Goal: Transaction & Acquisition: Obtain resource

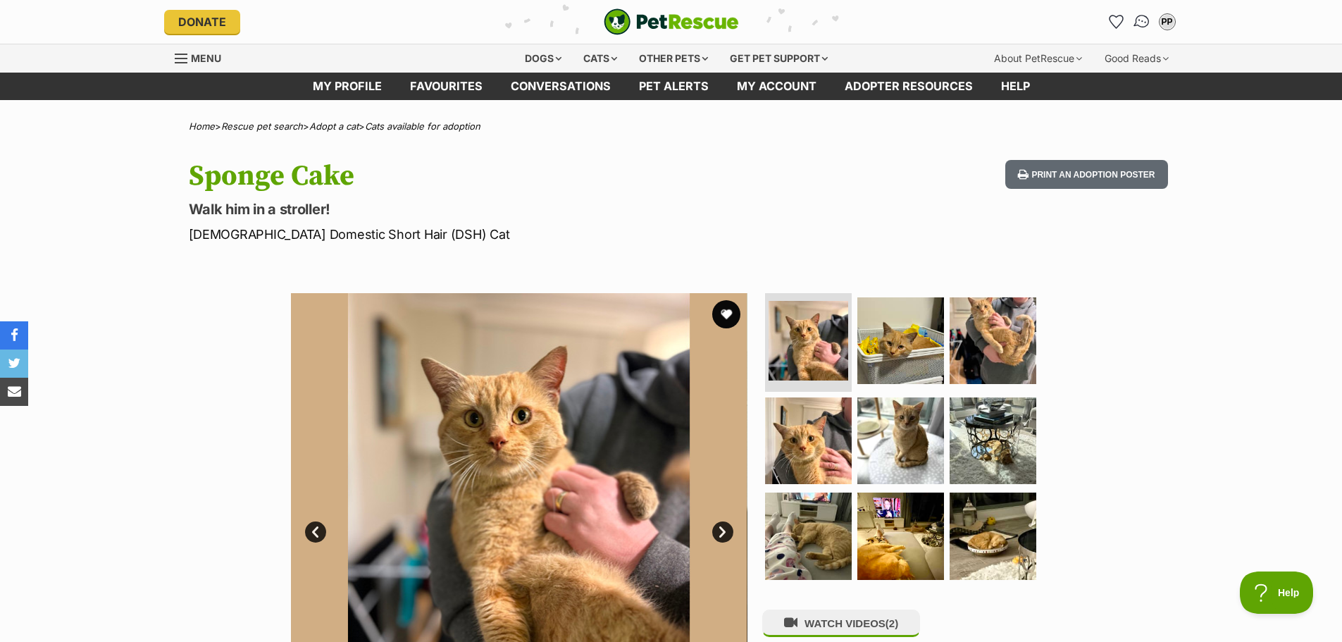
click at [1135, 20] on img "Conversations" at bounding box center [1141, 22] width 19 height 18
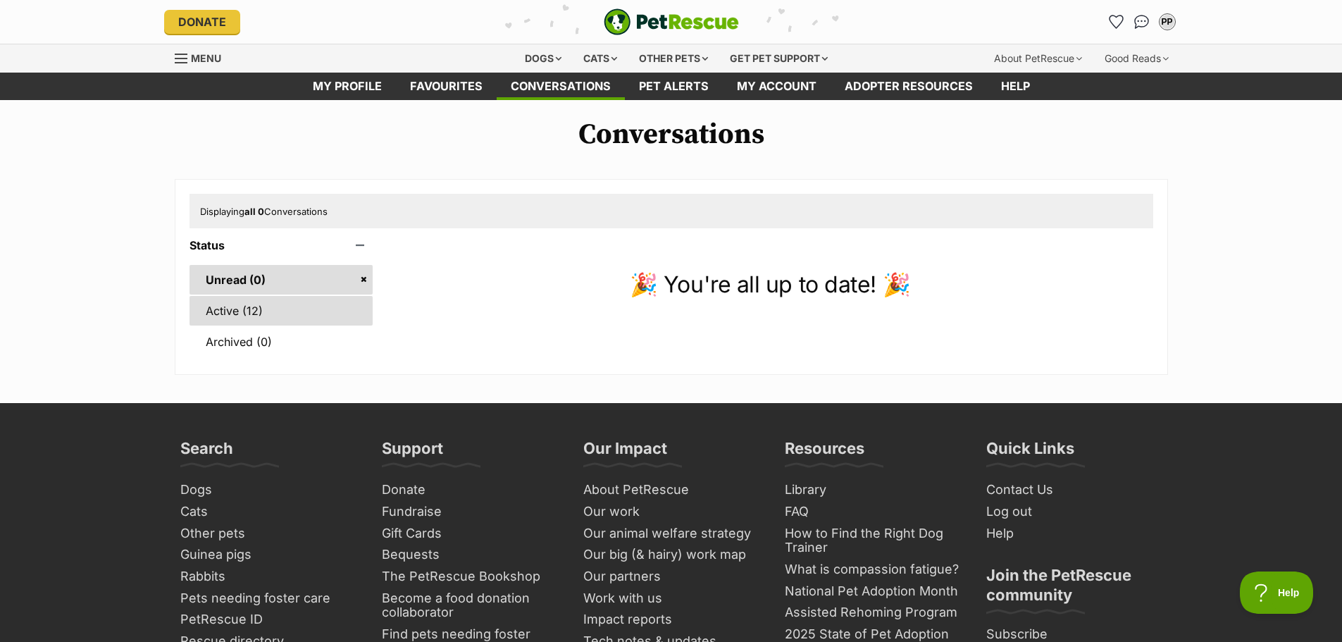
click at [263, 315] on link "Active (12)" at bounding box center [282, 311] width 184 height 30
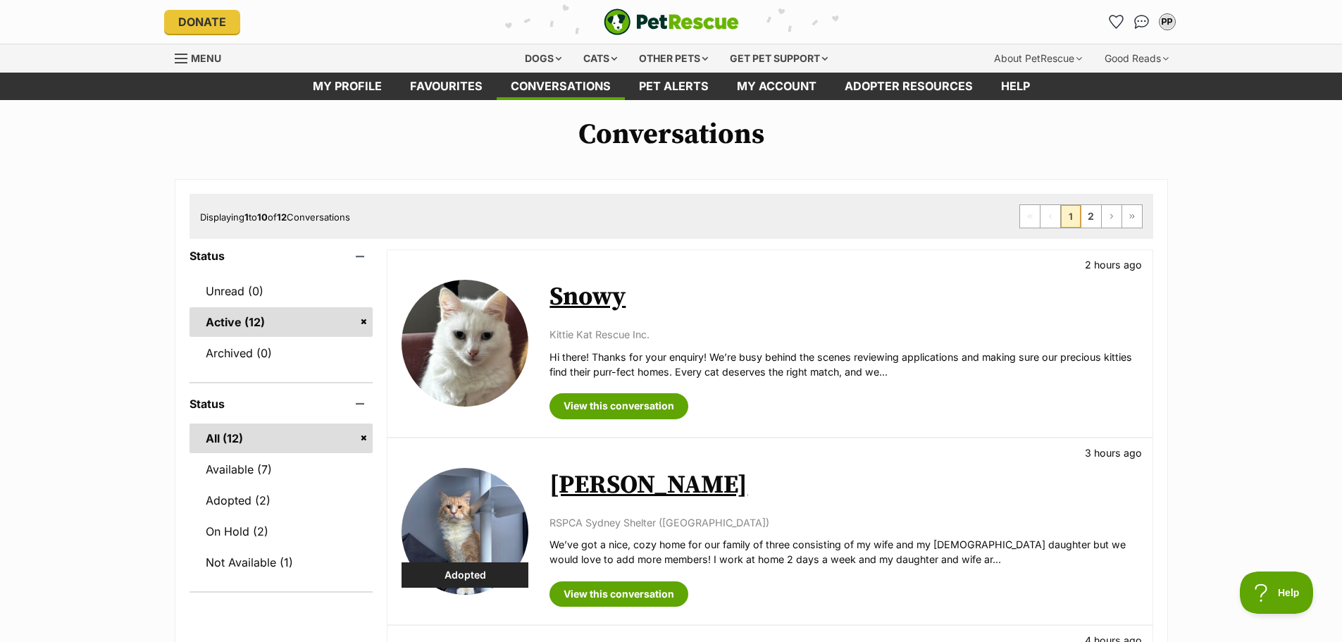
click at [588, 281] on link "Snowy" at bounding box center [588, 297] width 76 height 32
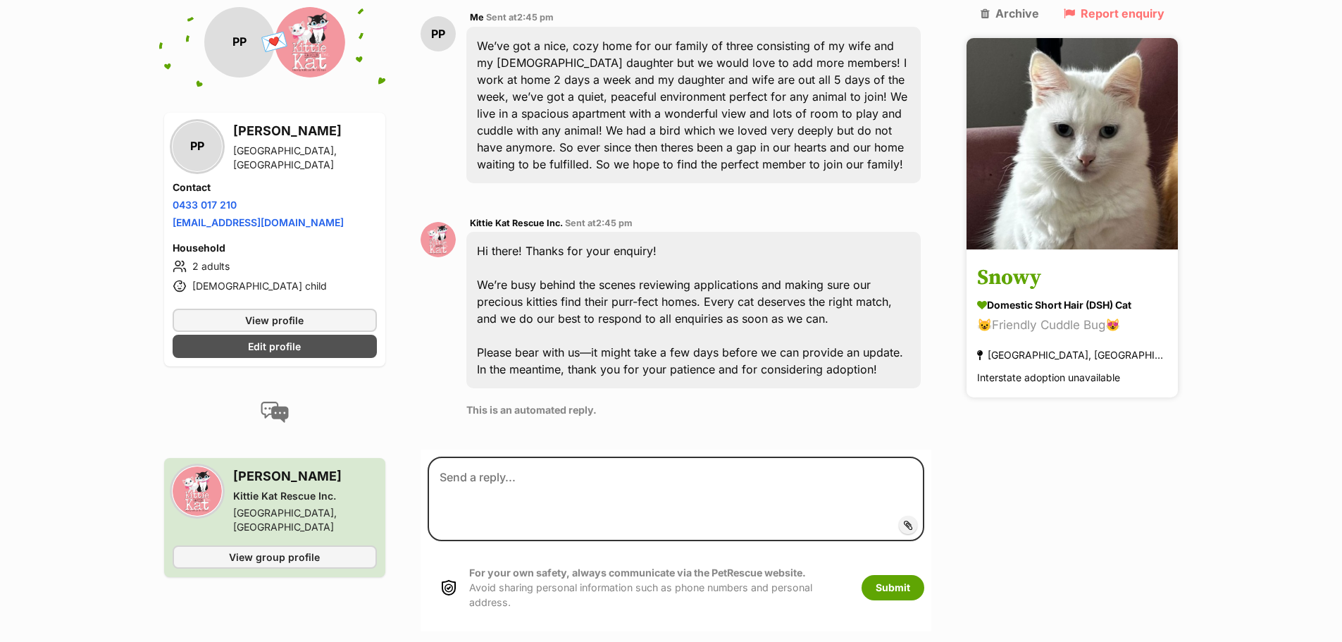
scroll to position [364, 0]
click at [1091, 173] on img at bounding box center [1072, 143] width 211 height 211
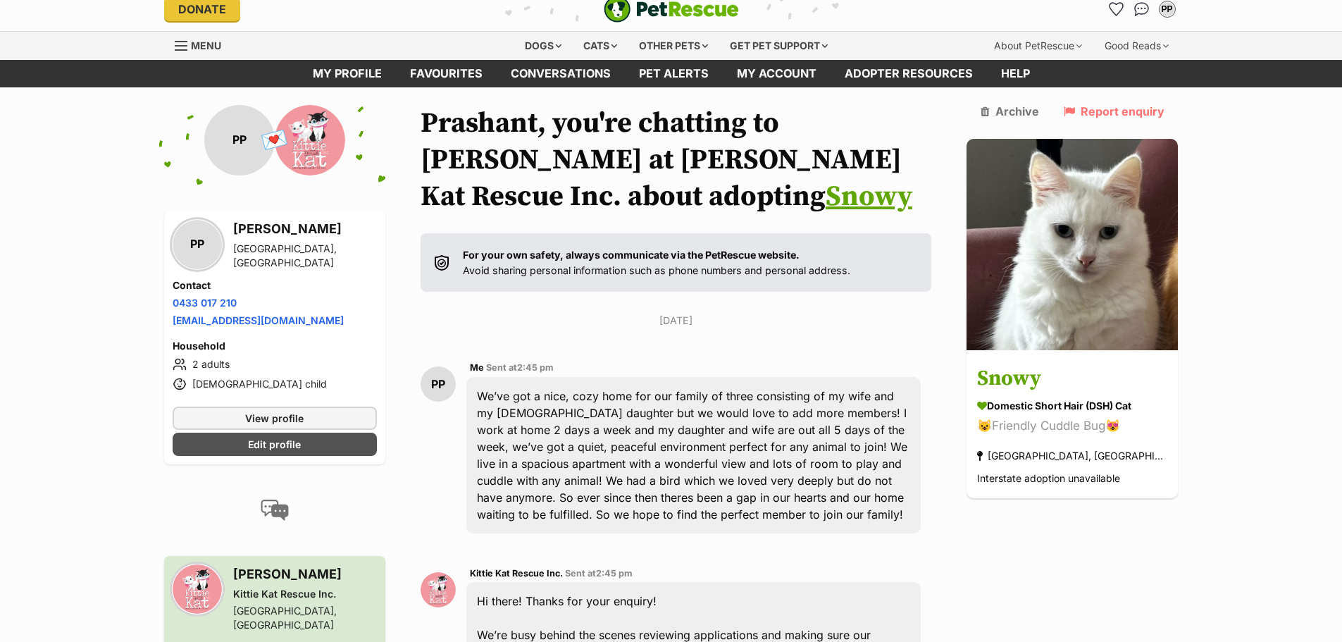
scroll to position [11, 0]
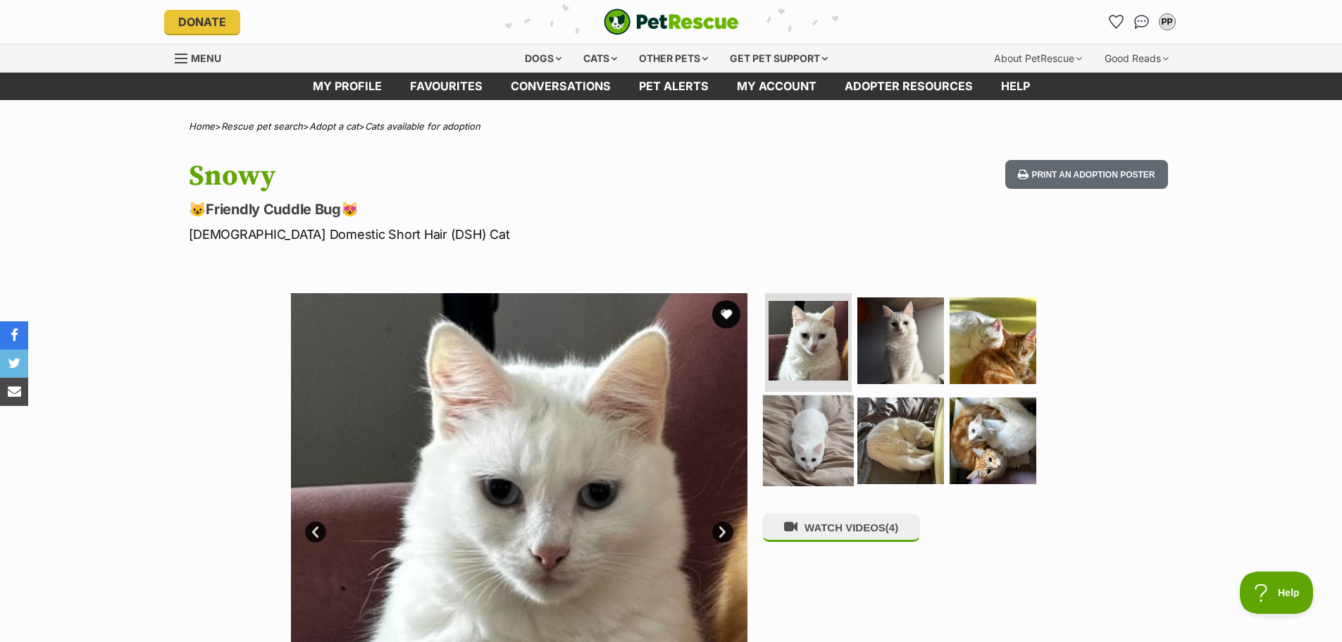
click at [847, 424] on img at bounding box center [808, 440] width 91 height 91
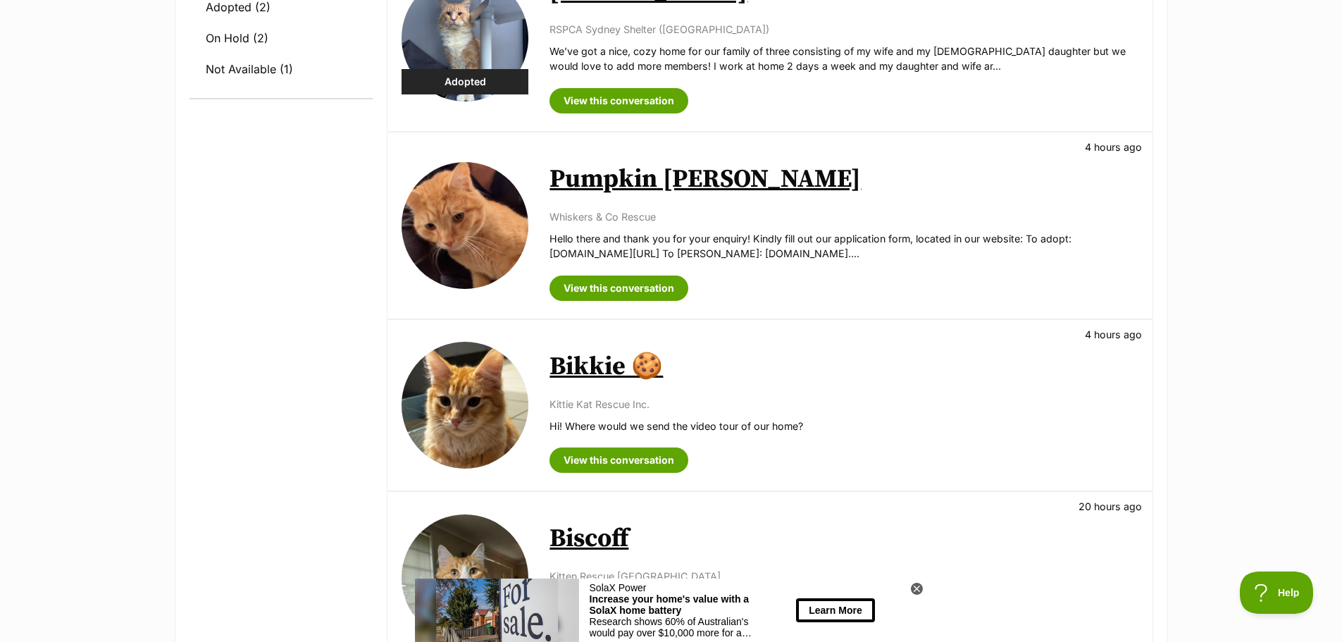
click at [486, 385] on img at bounding box center [465, 405] width 127 height 127
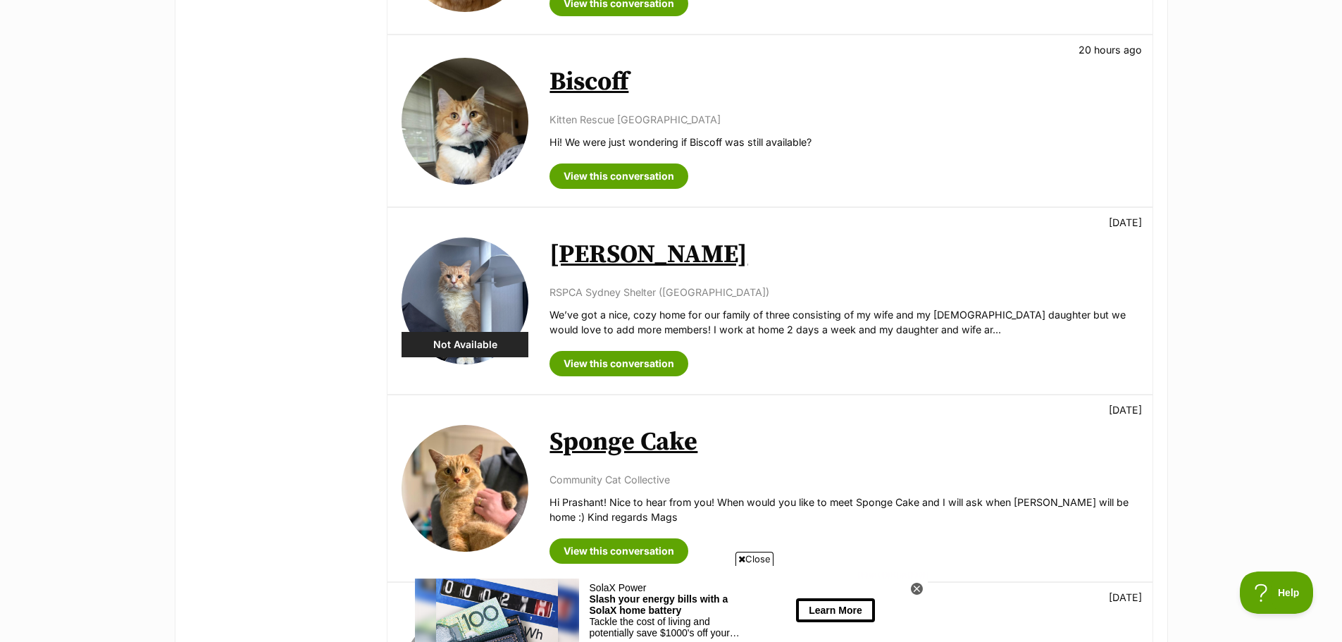
scroll to position [949, 0]
click at [440, 284] on img at bounding box center [465, 301] width 127 height 127
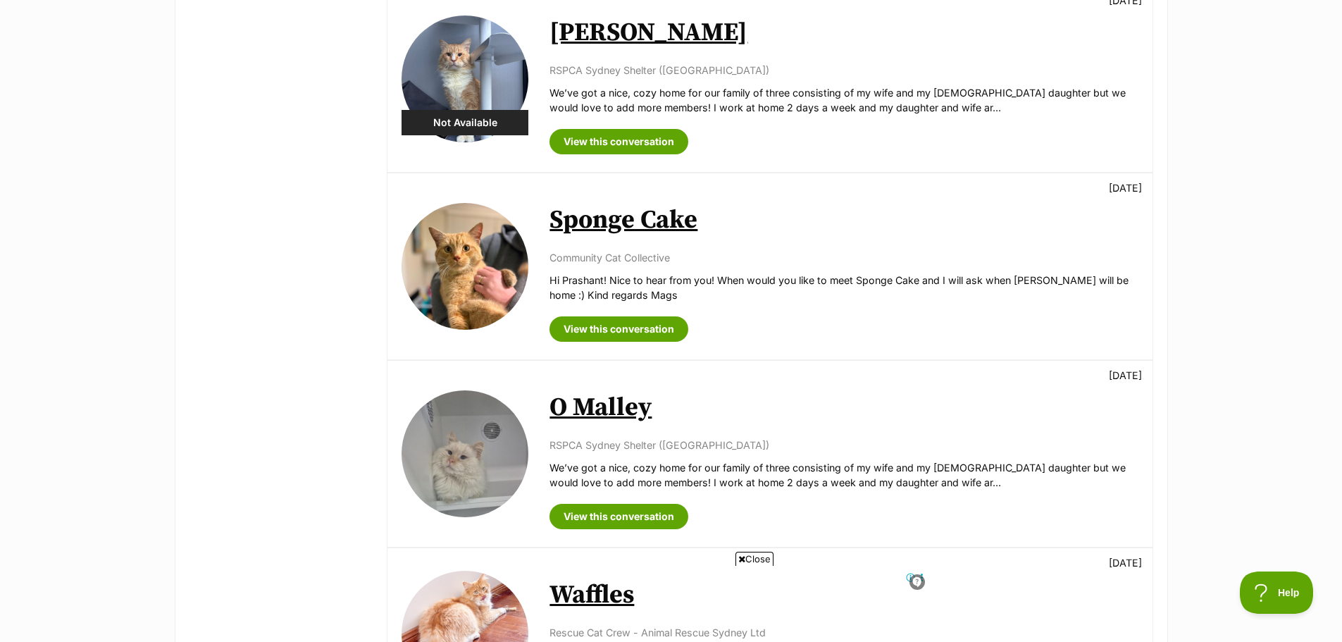
scroll to position [1171, 0]
click at [648, 324] on link "View this conversation" at bounding box center [619, 329] width 139 height 25
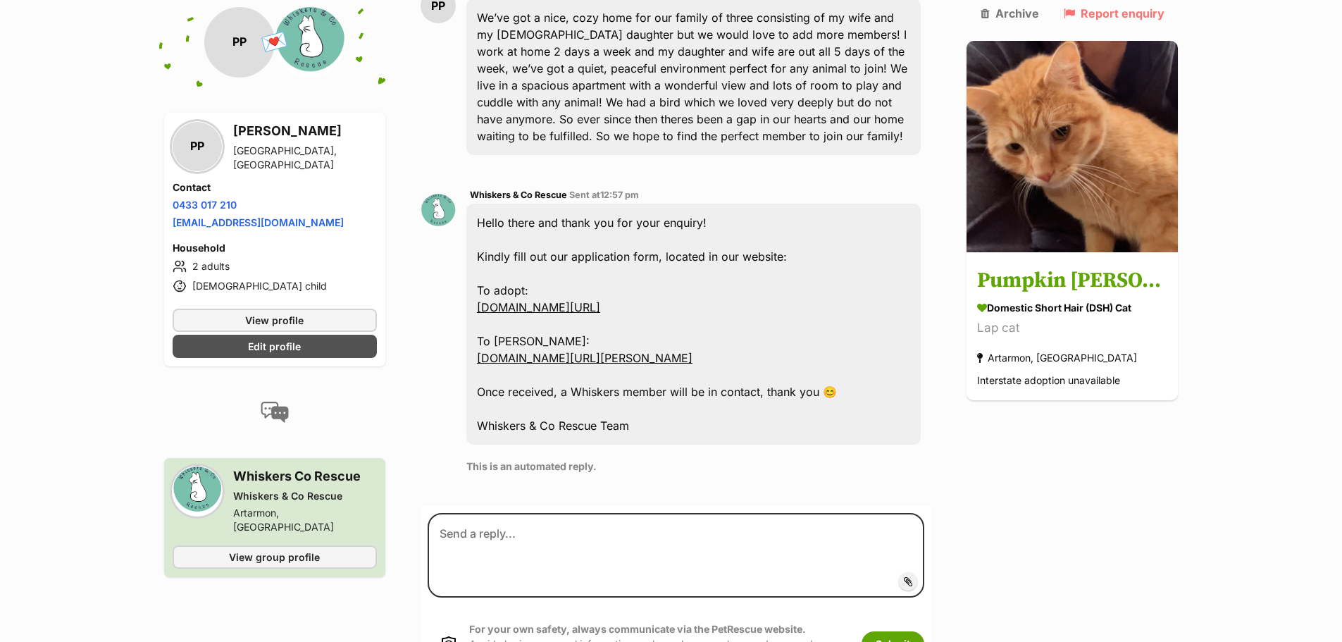
scroll to position [406, 0]
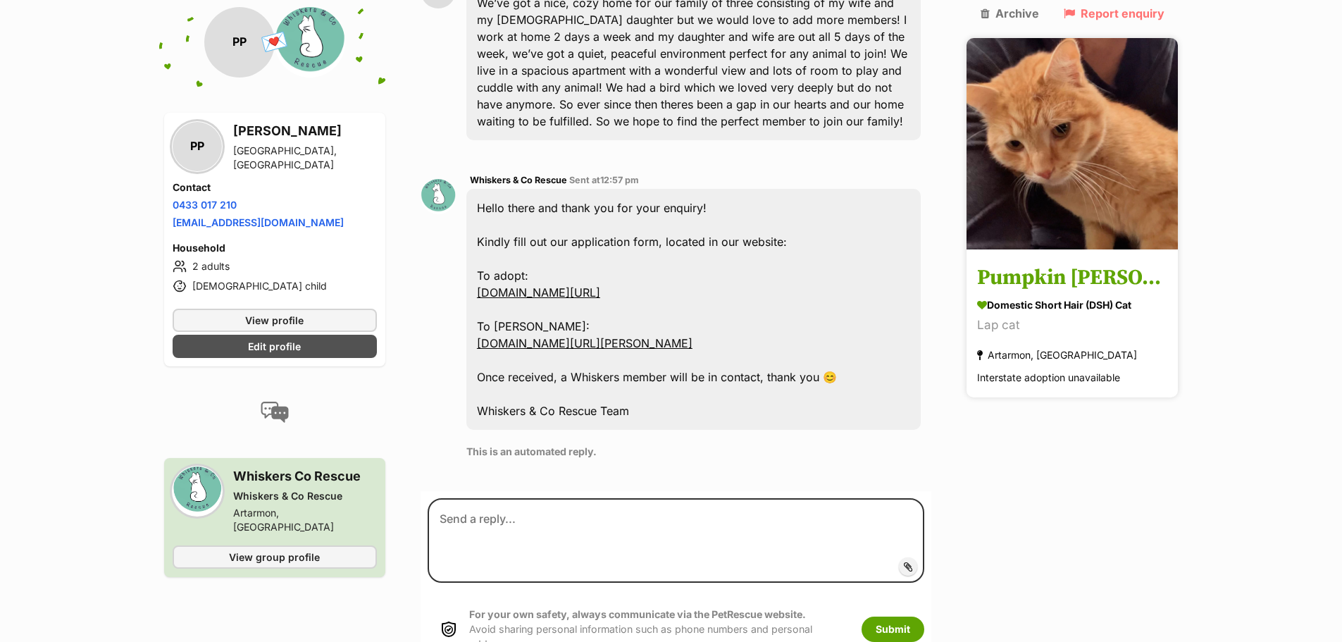
click at [1049, 152] on img at bounding box center [1072, 143] width 211 height 211
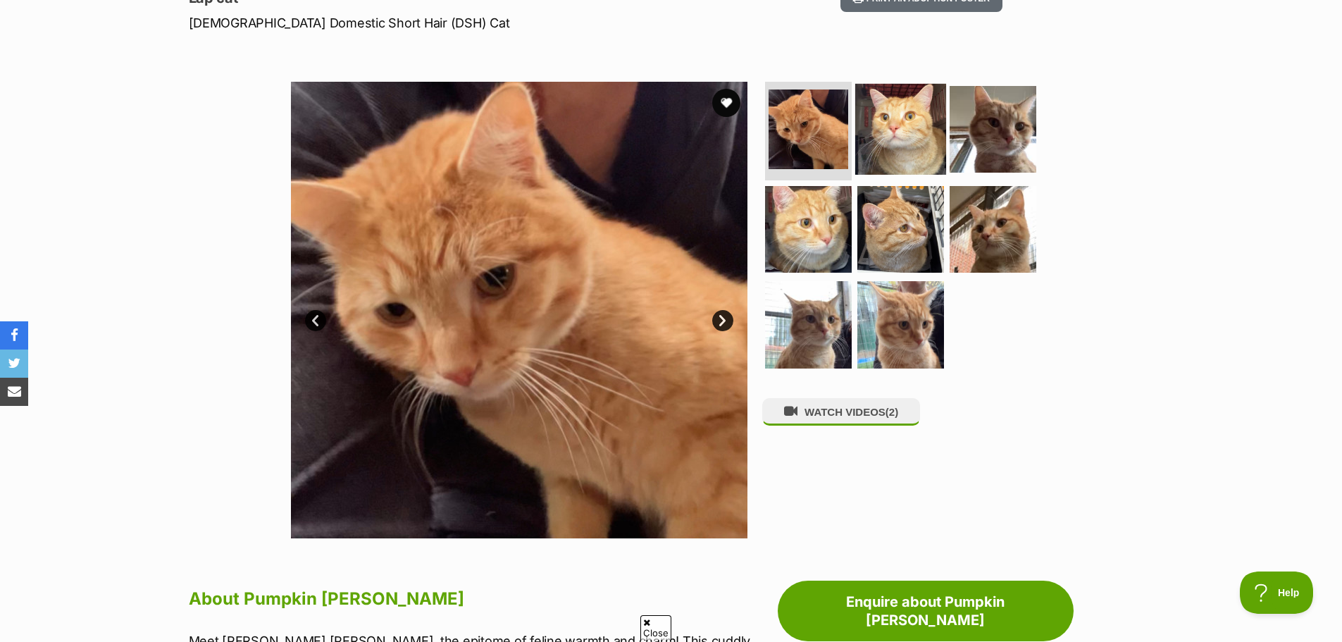
click at [889, 139] on img at bounding box center [900, 129] width 91 height 91
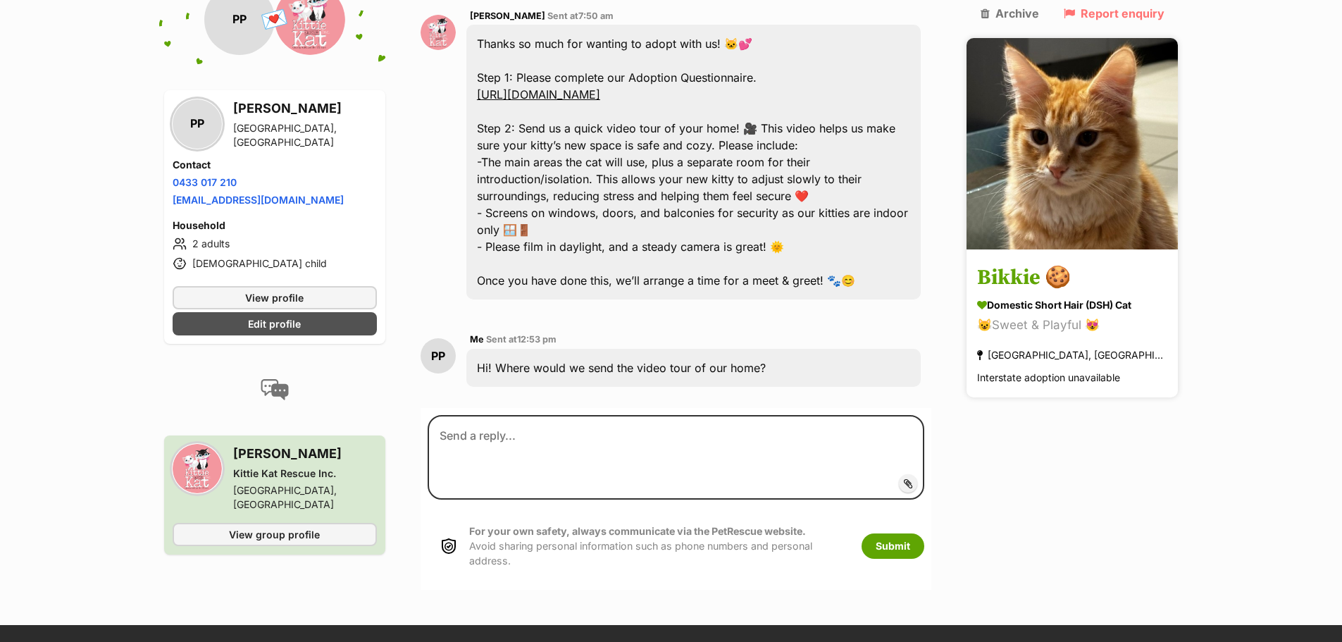
scroll to position [987, 0]
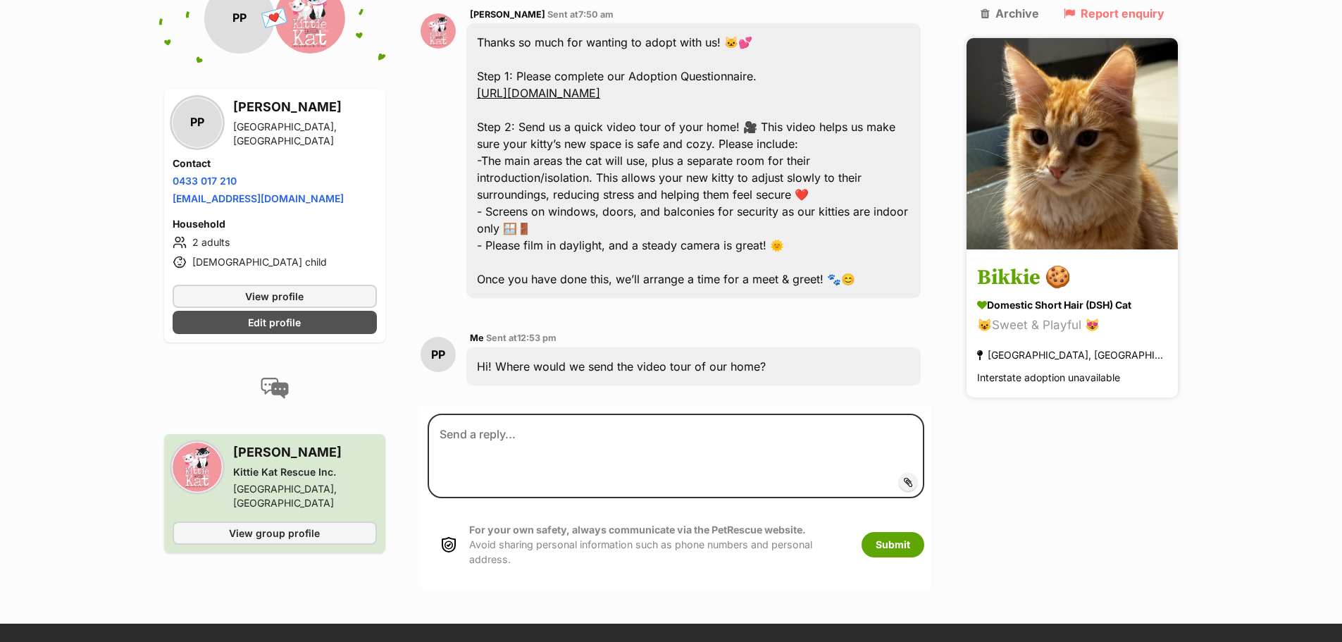
click at [1118, 161] on img at bounding box center [1072, 143] width 211 height 211
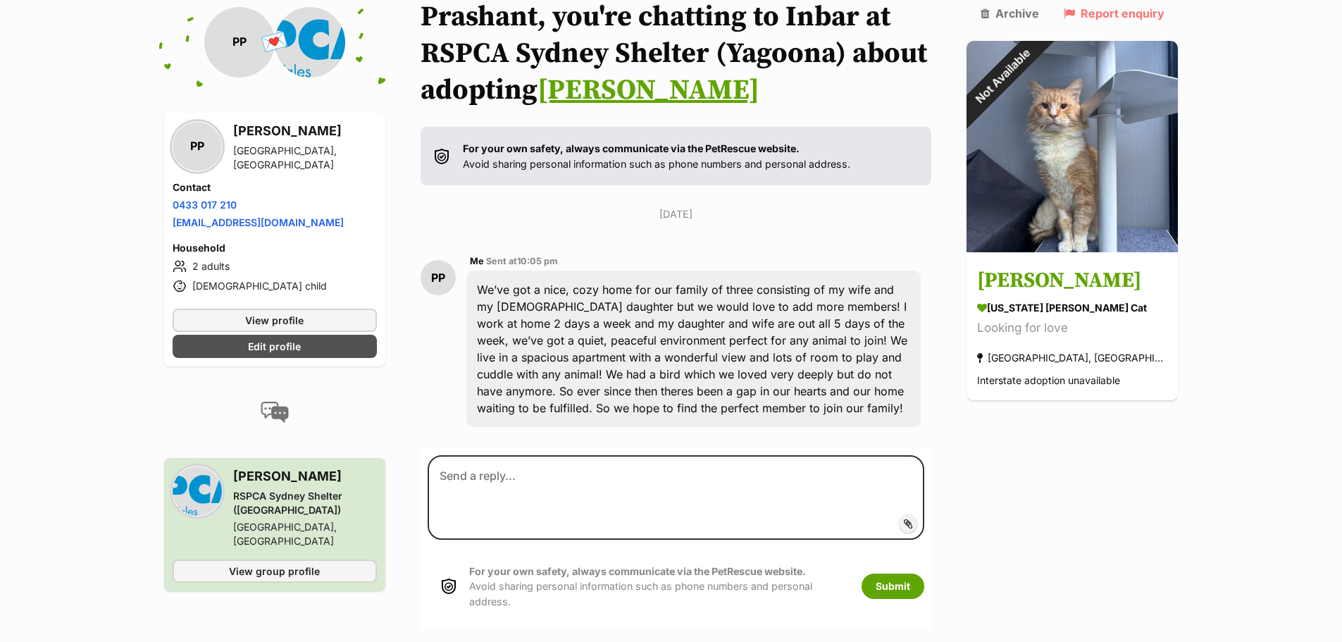
scroll to position [138, 0]
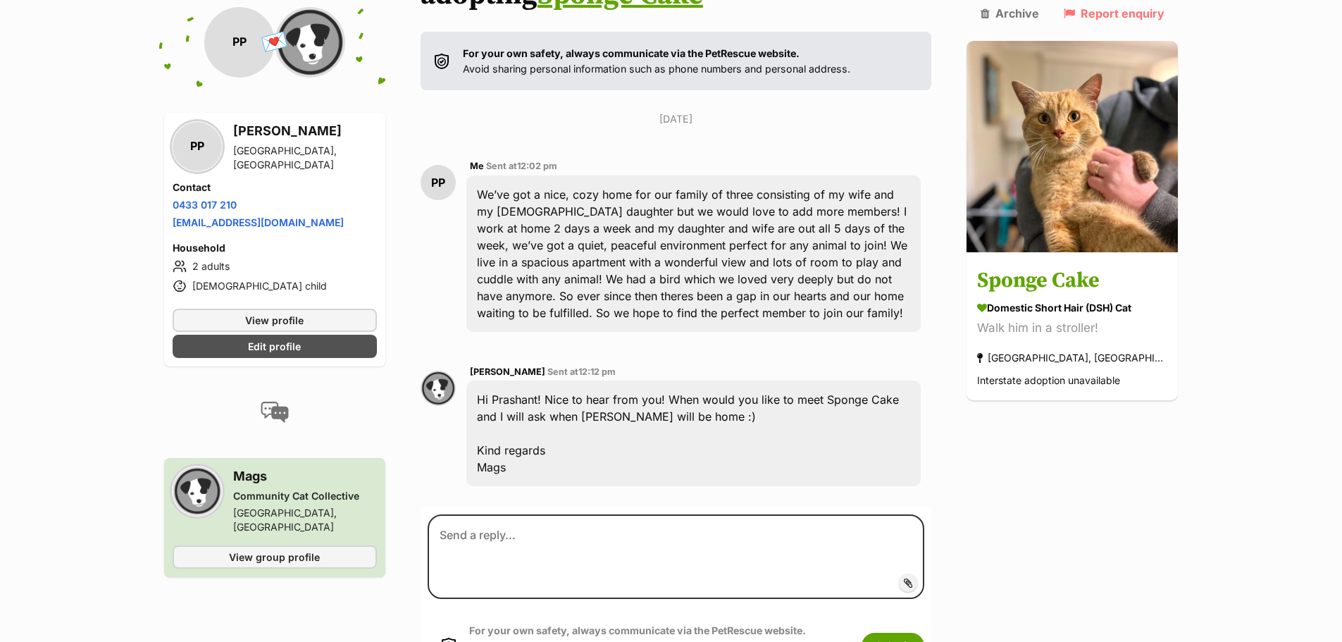
scroll to position [215, 0]
click at [793, 452] on div "Hi Prashant! Nice to hear from you! When would you like to meet Sponge Cake and…" at bounding box center [693, 433] width 455 height 106
click at [799, 454] on div "Hi Prashant! Nice to hear from you! When would you like to meet Sponge Cake and…" at bounding box center [693, 433] width 455 height 106
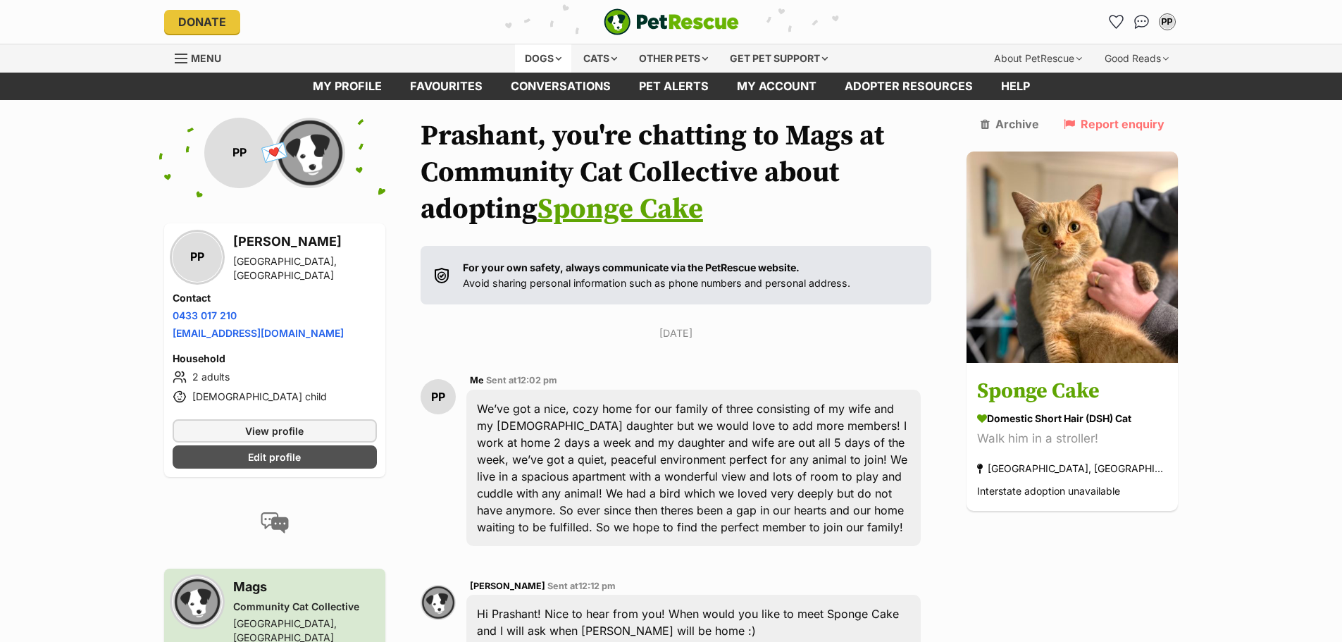
click at [524, 55] on div "Dogs" at bounding box center [543, 58] width 56 height 28
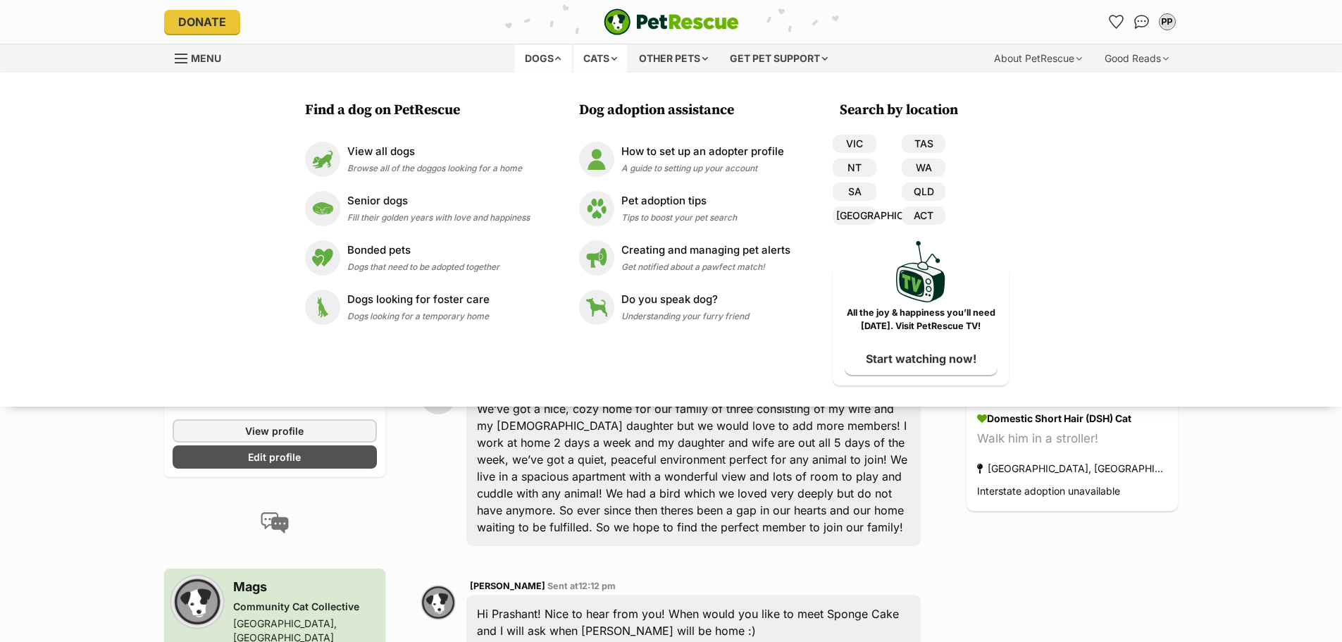
click at [579, 56] on div "Cats" at bounding box center [600, 58] width 54 height 28
click at [411, 152] on p "View all cats" at bounding box center [428, 152] width 163 height 16
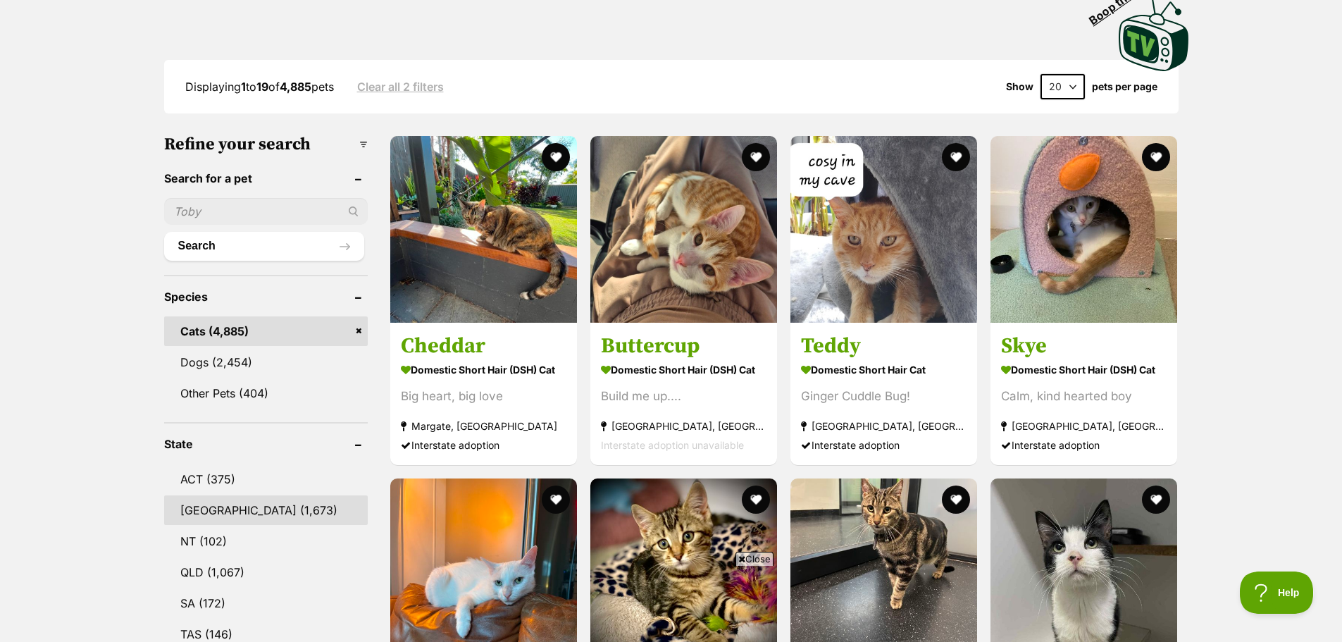
drag, startPoint x: 266, startPoint y: 418, endPoint x: 193, endPoint y: 507, distance: 114.1
click at [193, 507] on link "[GEOGRAPHIC_DATA] (1,673)" at bounding box center [266, 510] width 204 height 30
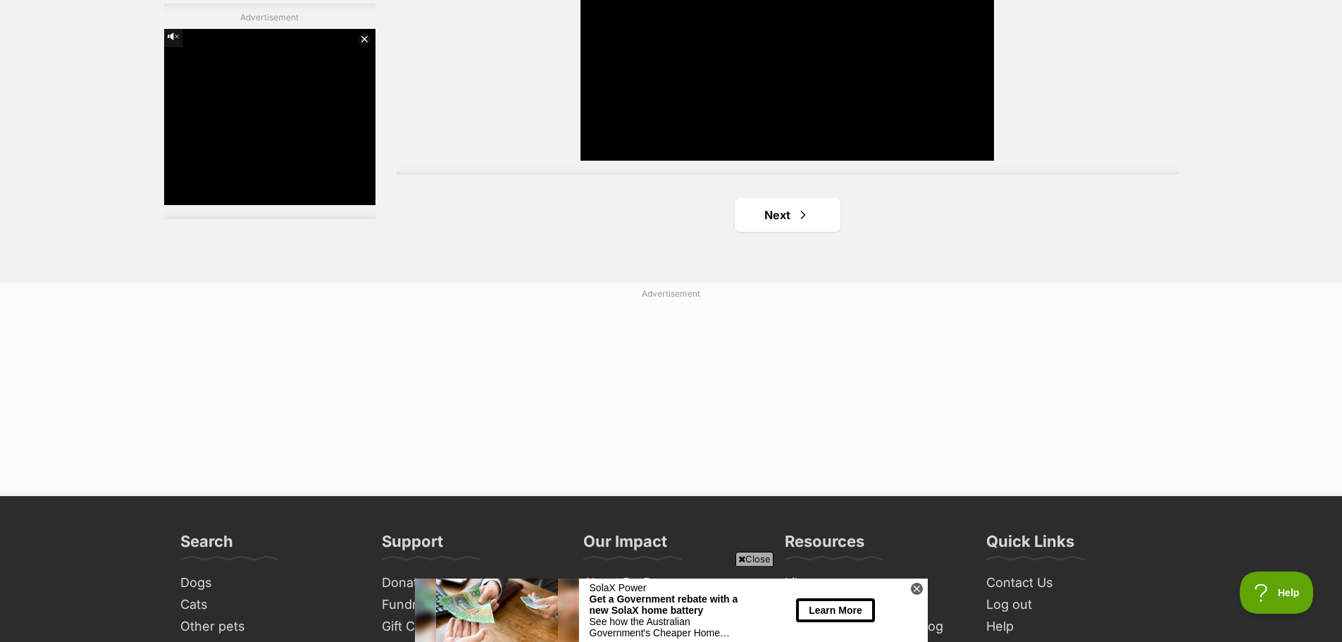
scroll to position [2667, 0]
click at [786, 213] on link "Next" at bounding box center [788, 214] width 106 height 34
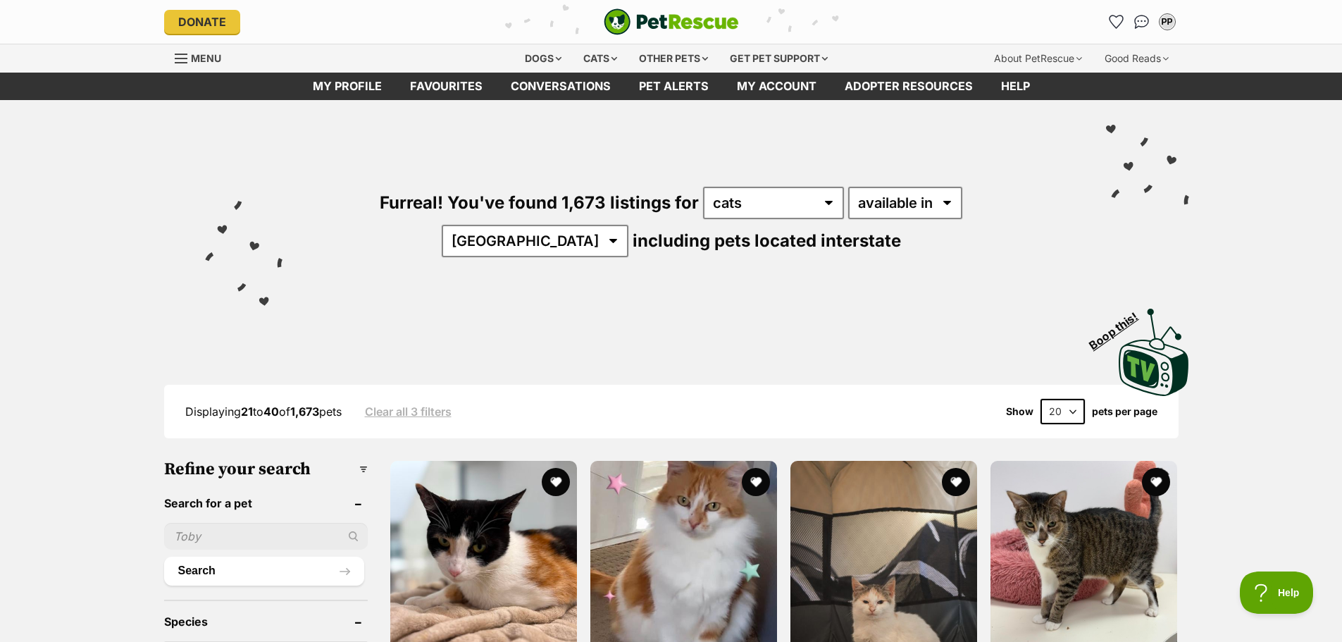
click at [1069, 408] on select "20 40 60" at bounding box center [1063, 411] width 44 height 25
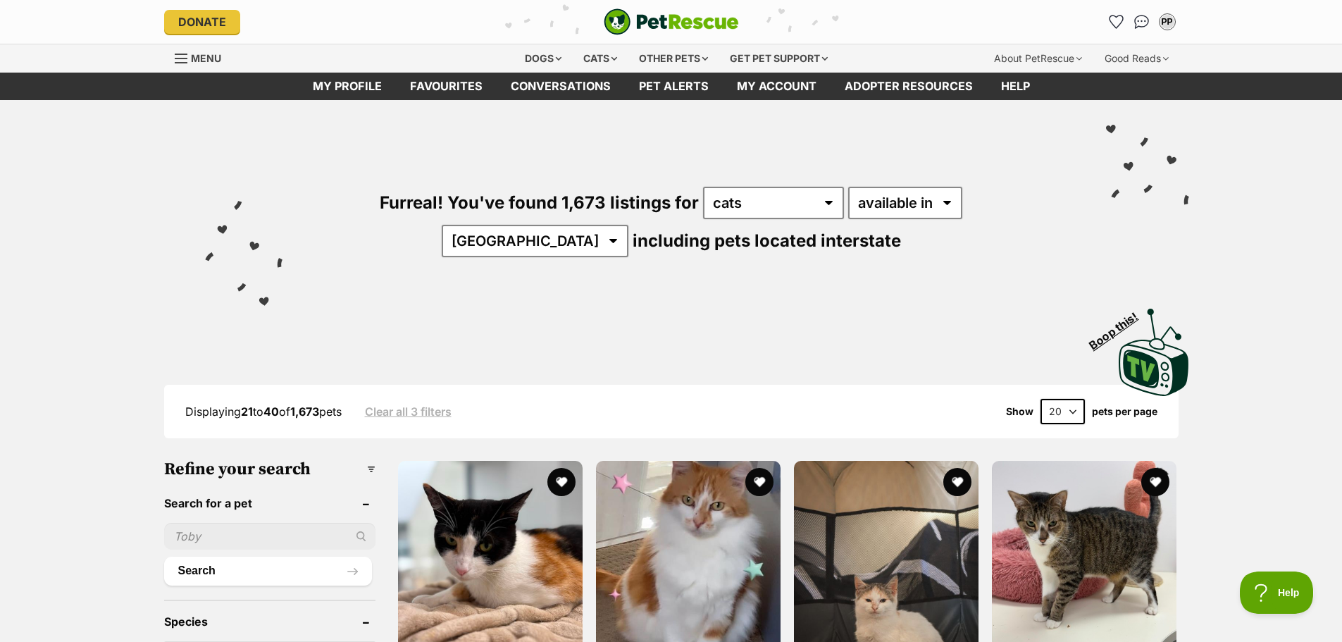
select select "60"
click at [1041, 399] on select "20 40 60" at bounding box center [1063, 411] width 44 height 25
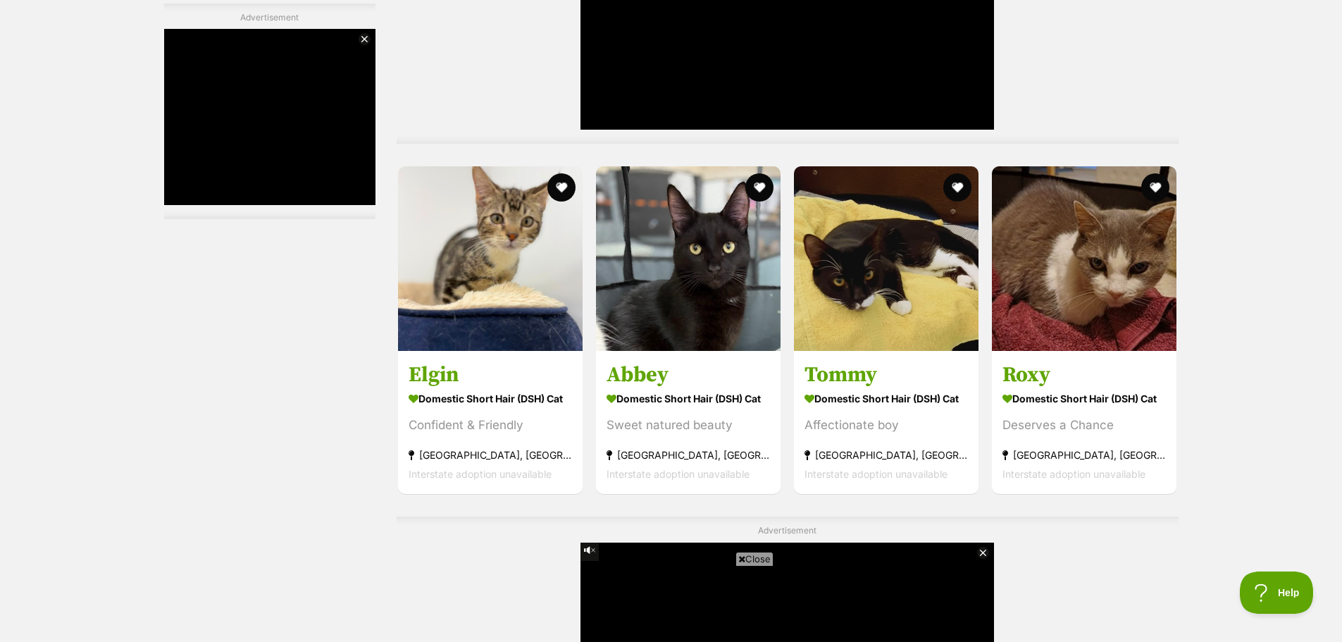
click at [457, 416] on div "Confident & Friendly" at bounding box center [490, 425] width 163 height 19
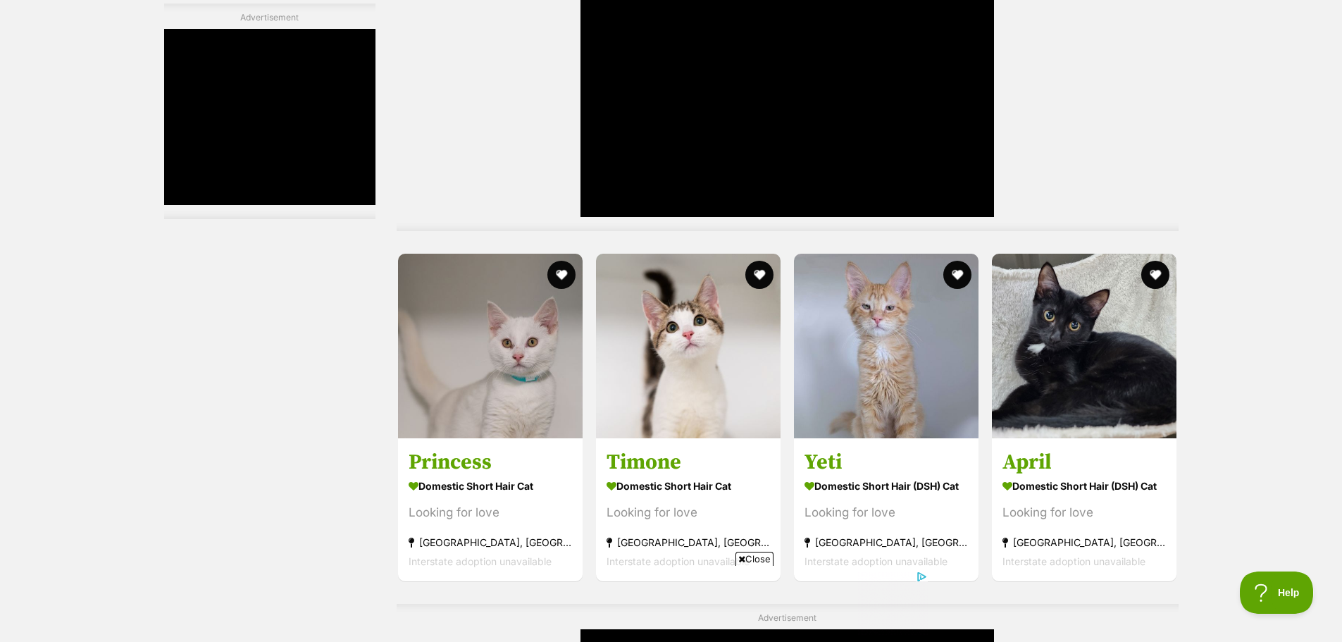
scroll to position [5123, 0]
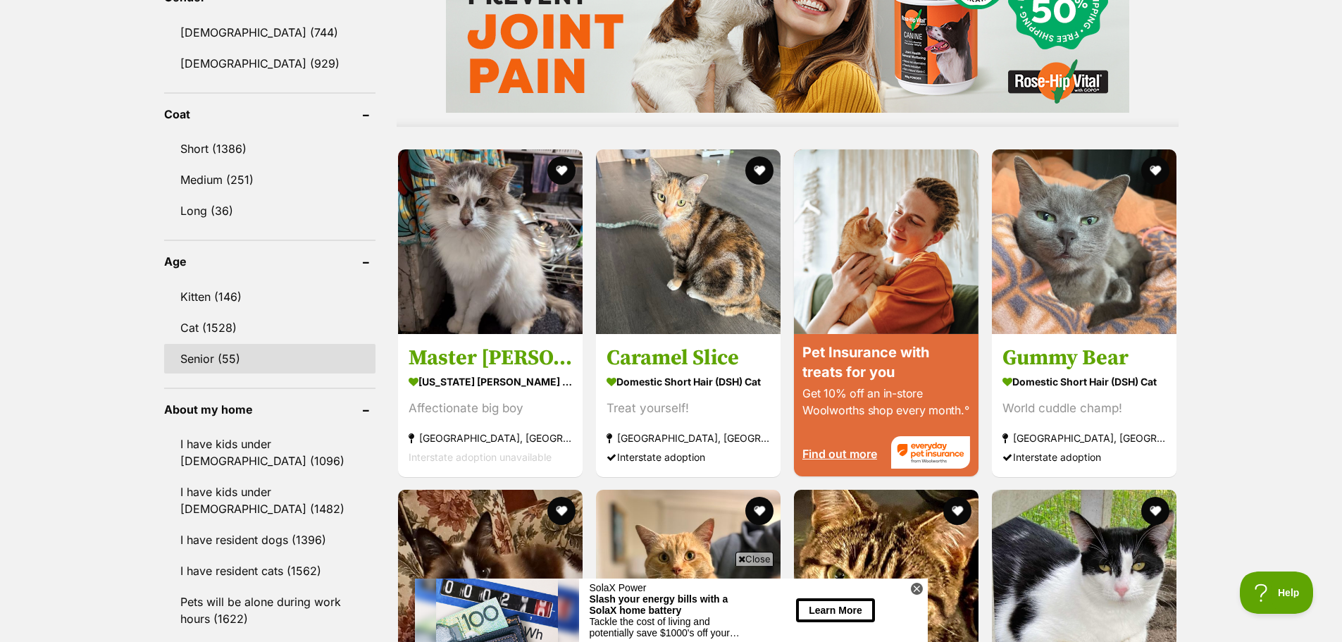
click at [304, 359] on link "Senior (55)" at bounding box center [269, 359] width 211 height 30
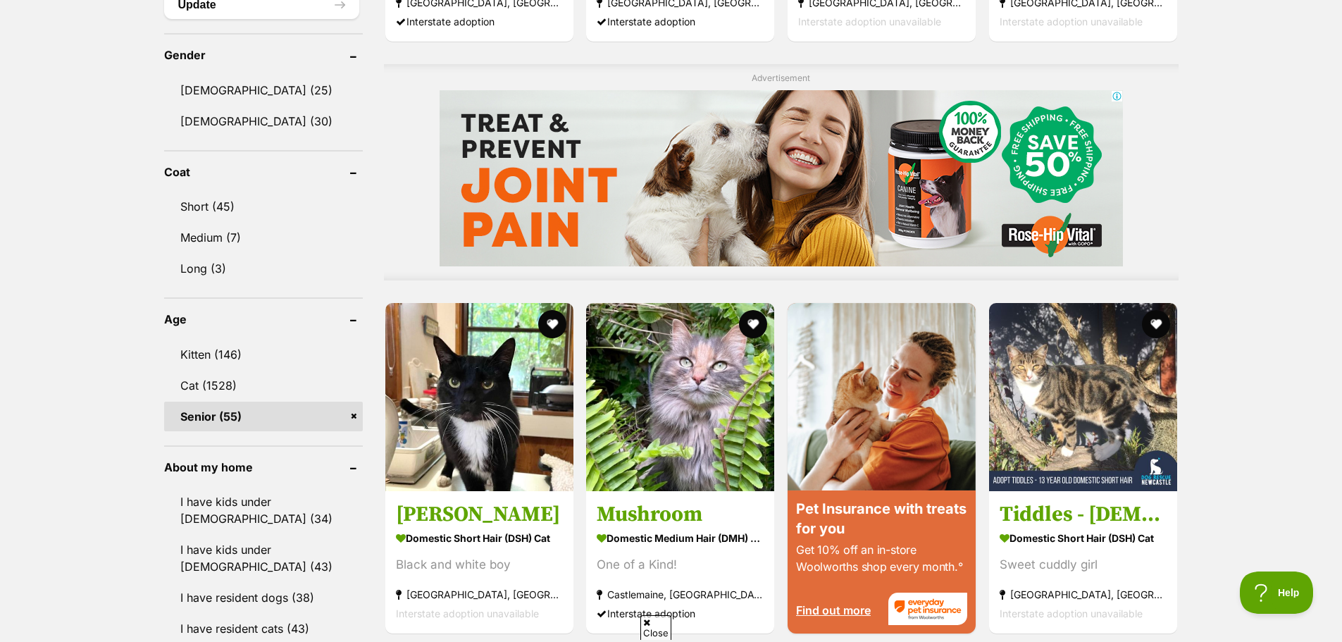
click at [273, 450] on aside "About my home I have kids under [DEMOGRAPHIC_DATA] (34) I have kids under [DEMO…" at bounding box center [263, 568] width 199 height 246
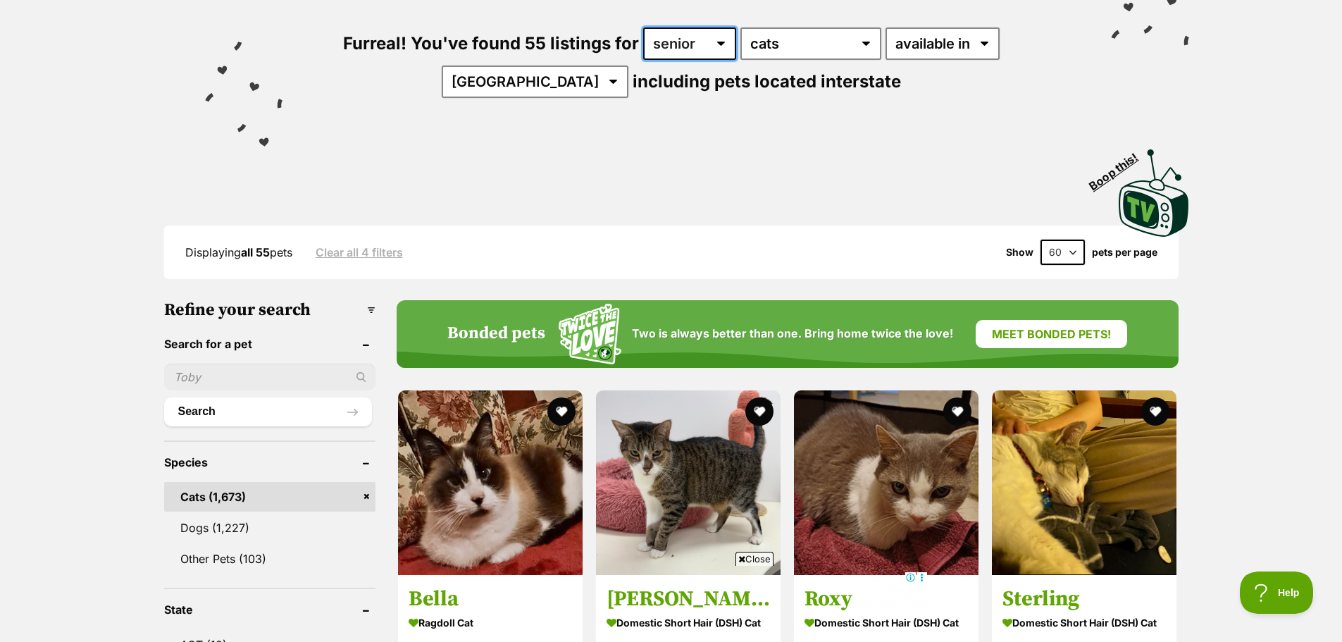
click at [699, 46] on select "any age kitten adult senior" at bounding box center [689, 43] width 93 height 32
select select "any"
click at [643, 27] on select "any age kitten adult senior" at bounding box center [689, 43] width 93 height 32
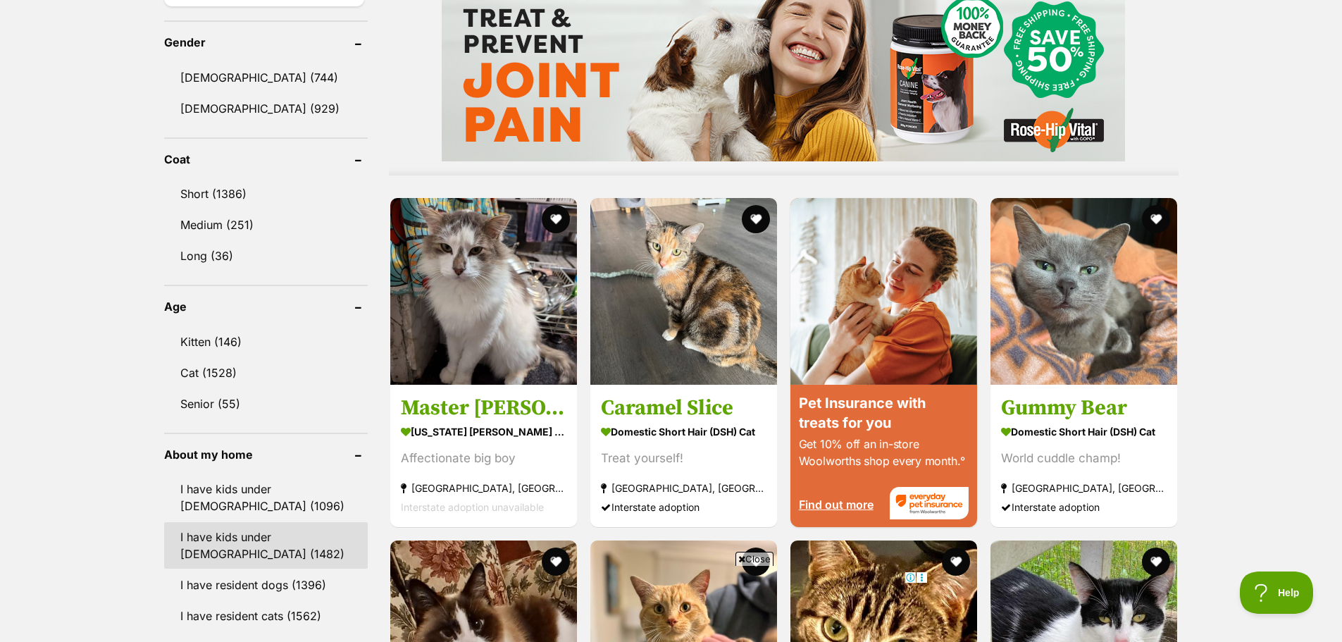
scroll to position [1463, 0]
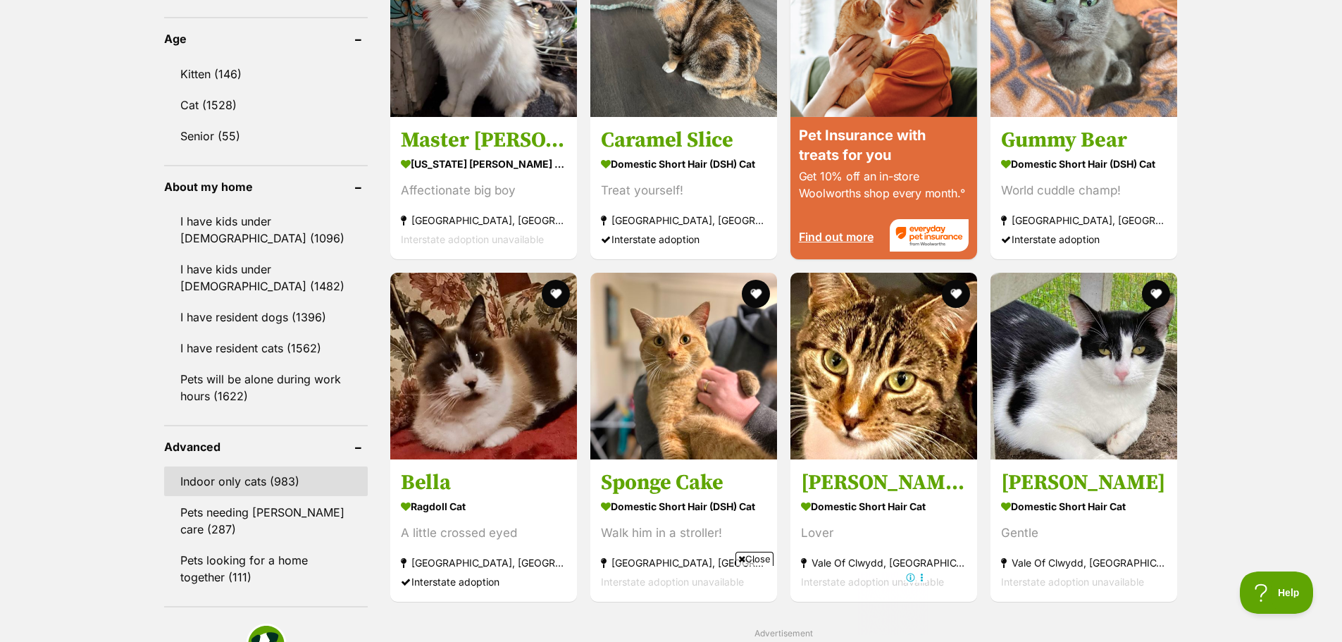
click at [233, 473] on link "Indoor only cats (983)" at bounding box center [266, 481] width 204 height 30
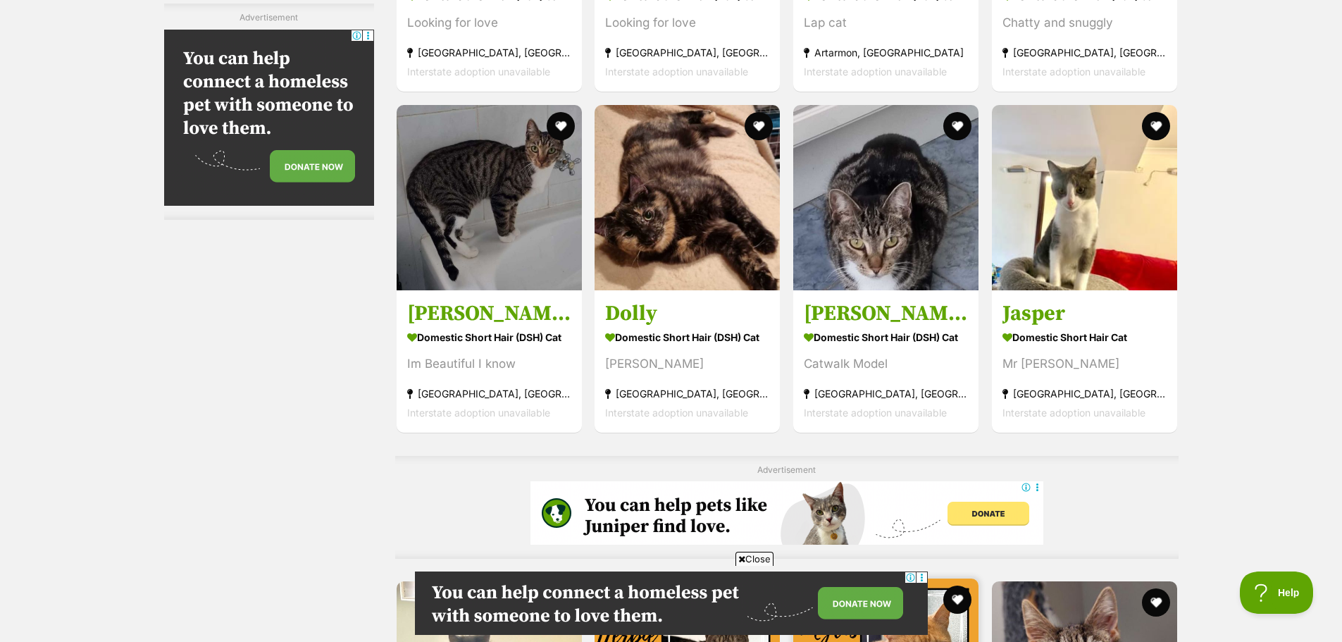
scroll to position [2577, 0]
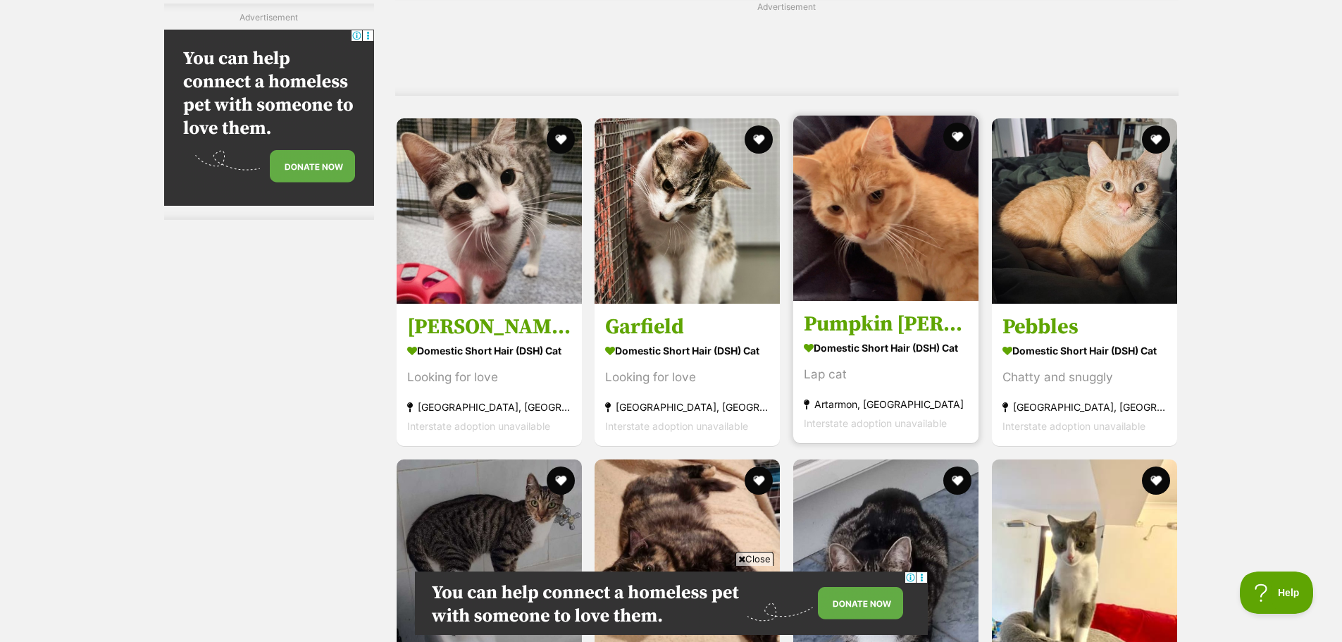
click at [855, 252] on img at bounding box center [885, 208] width 185 height 185
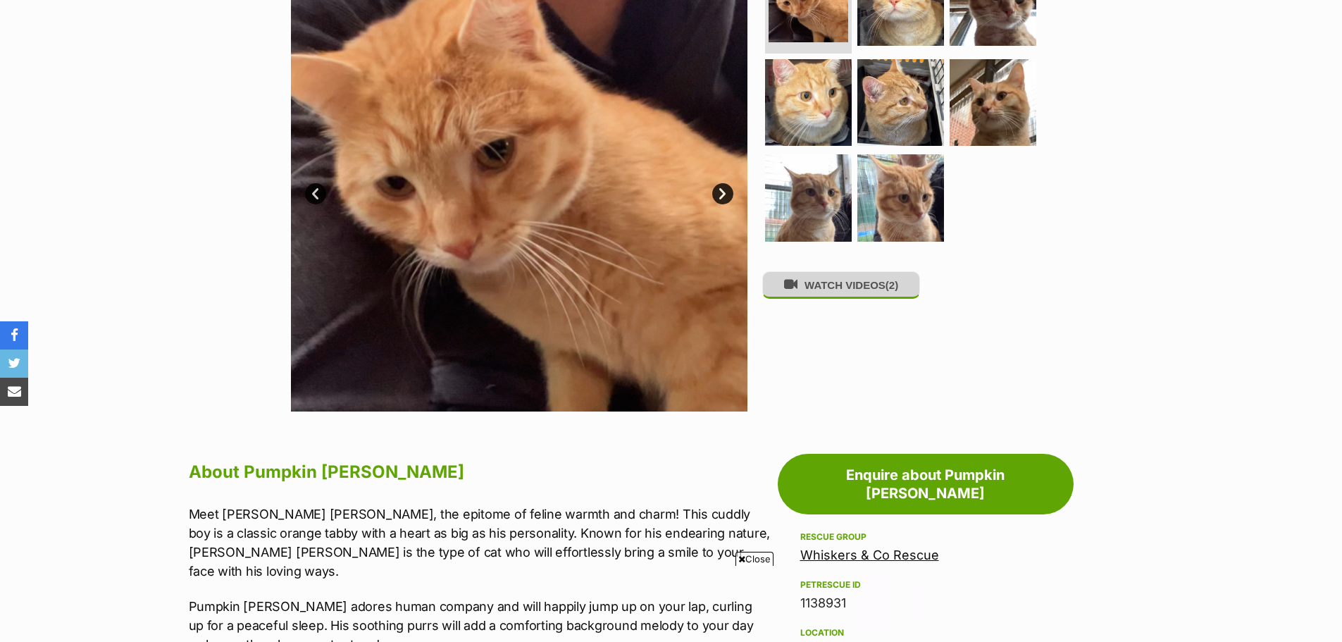
click at [816, 288] on button "WATCH VIDEOS (2)" at bounding box center [841, 284] width 158 height 27
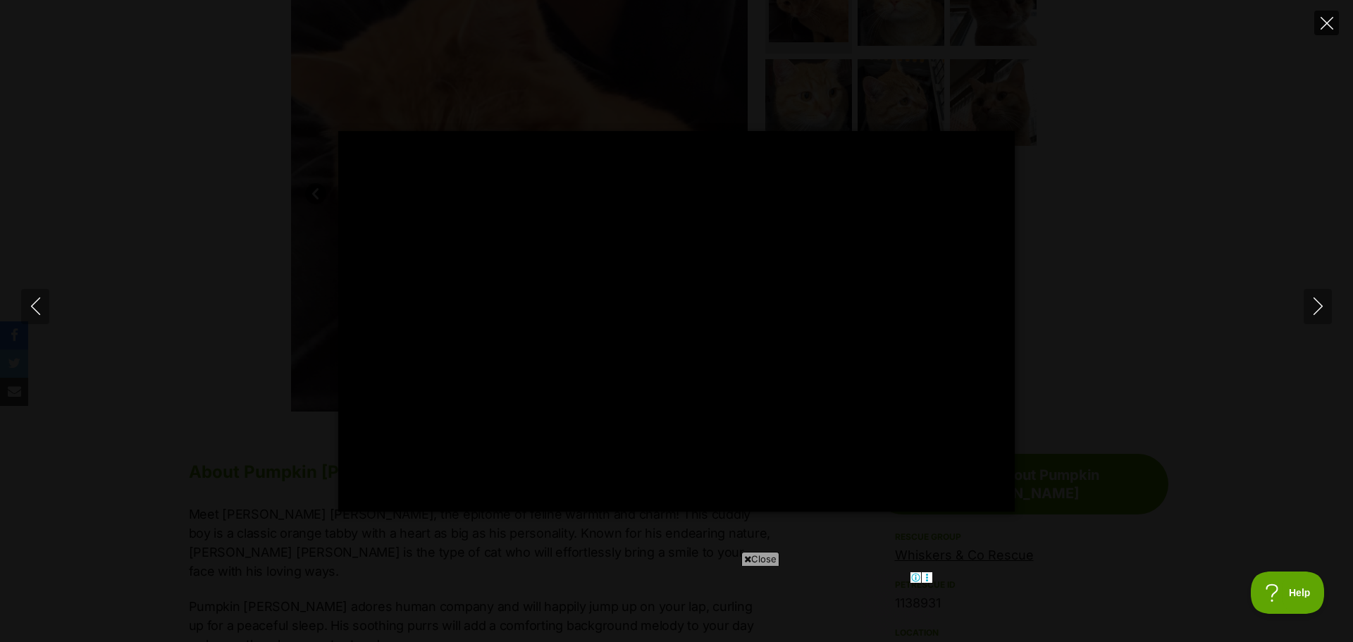
click at [1335, 17] on button "Close" at bounding box center [1326, 23] width 25 height 25
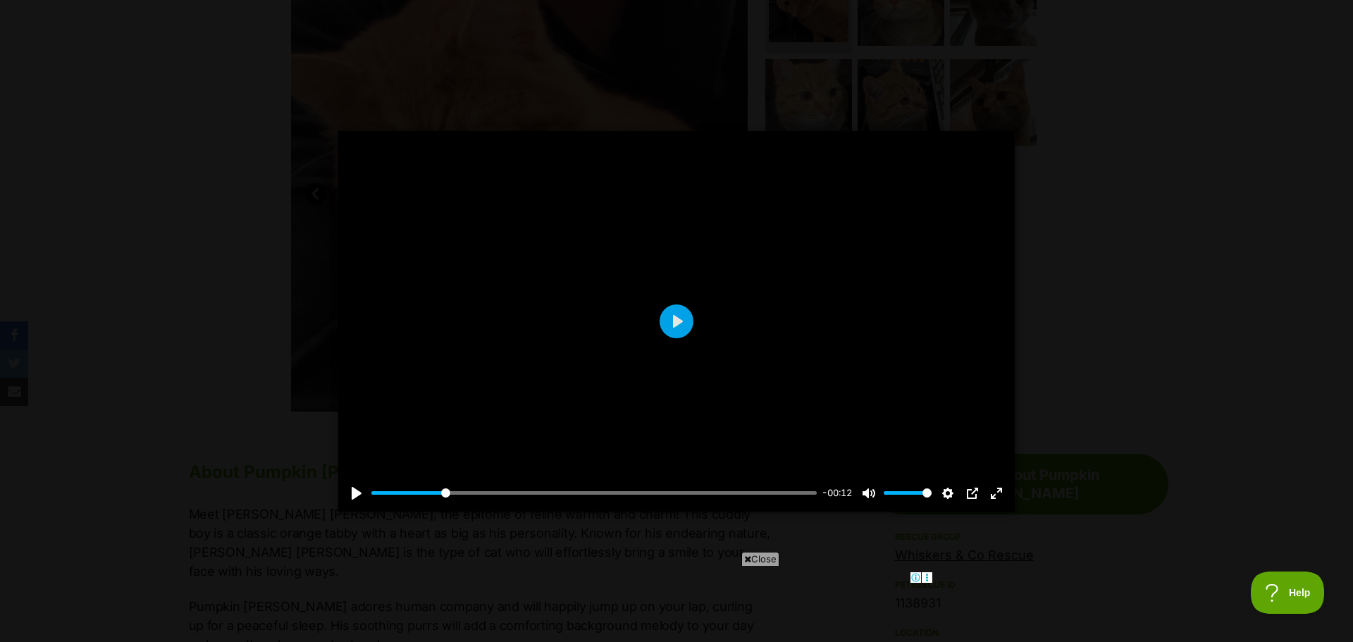
type input "17.58"
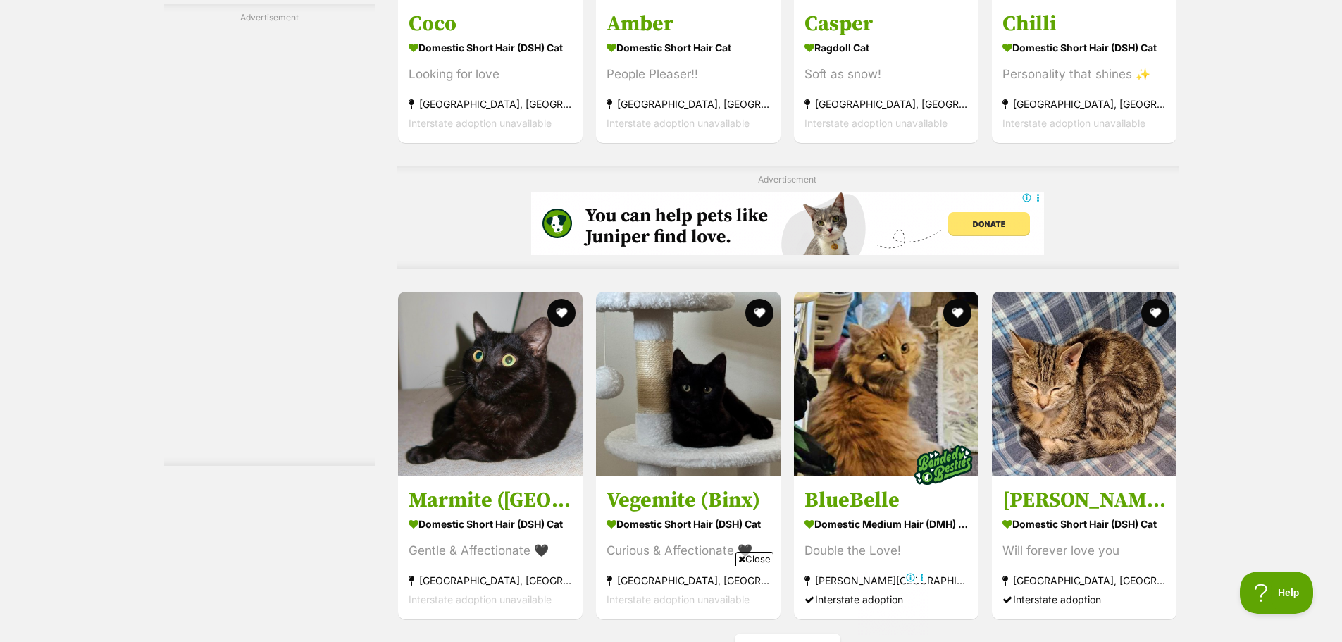
scroll to position [6945, 0]
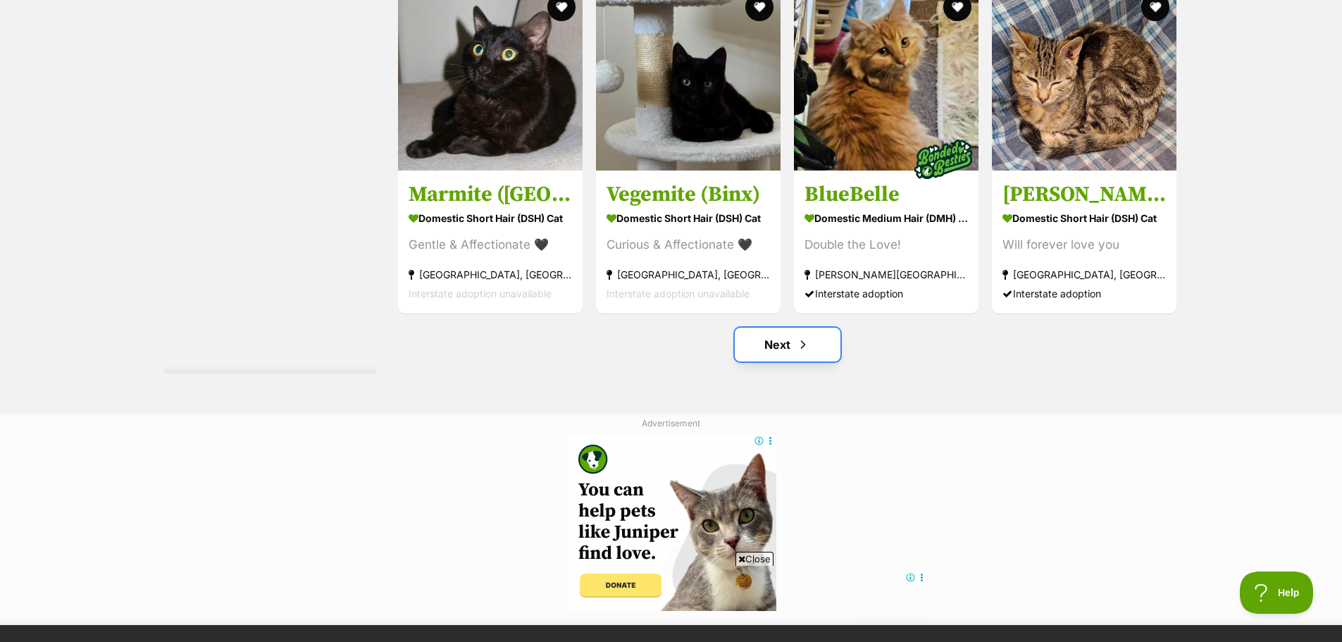
click at [802, 336] on span "Next page" at bounding box center [803, 344] width 14 height 17
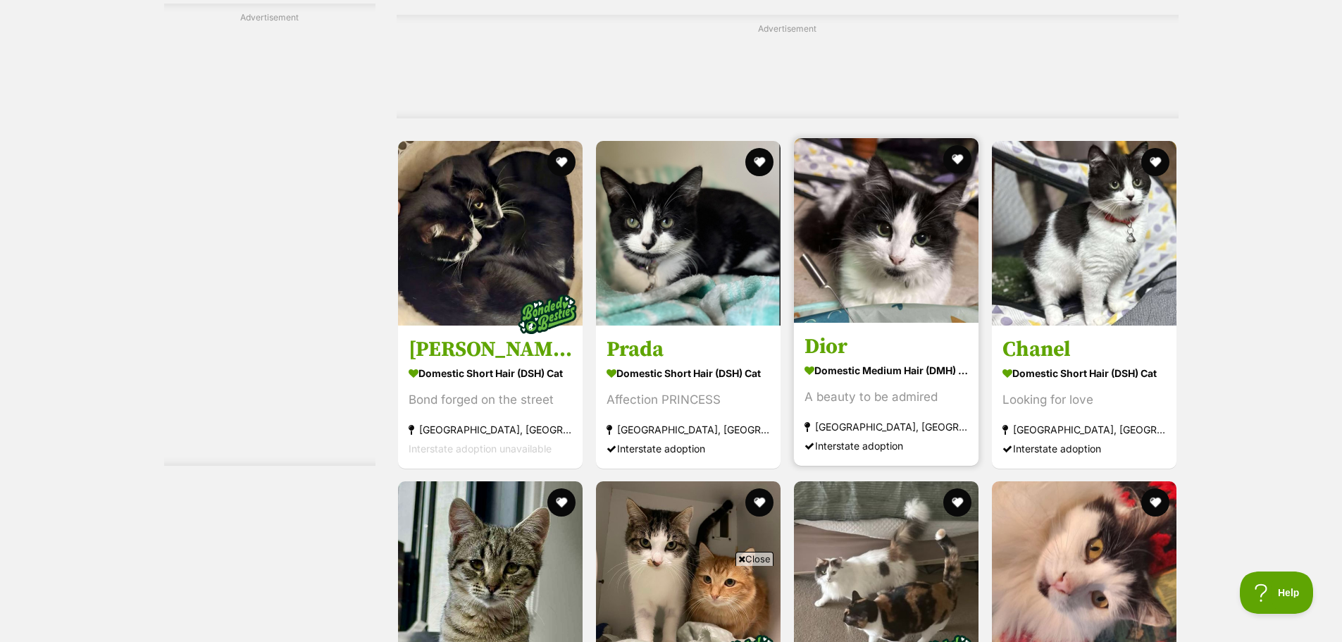
click at [826, 205] on img at bounding box center [886, 230] width 185 height 185
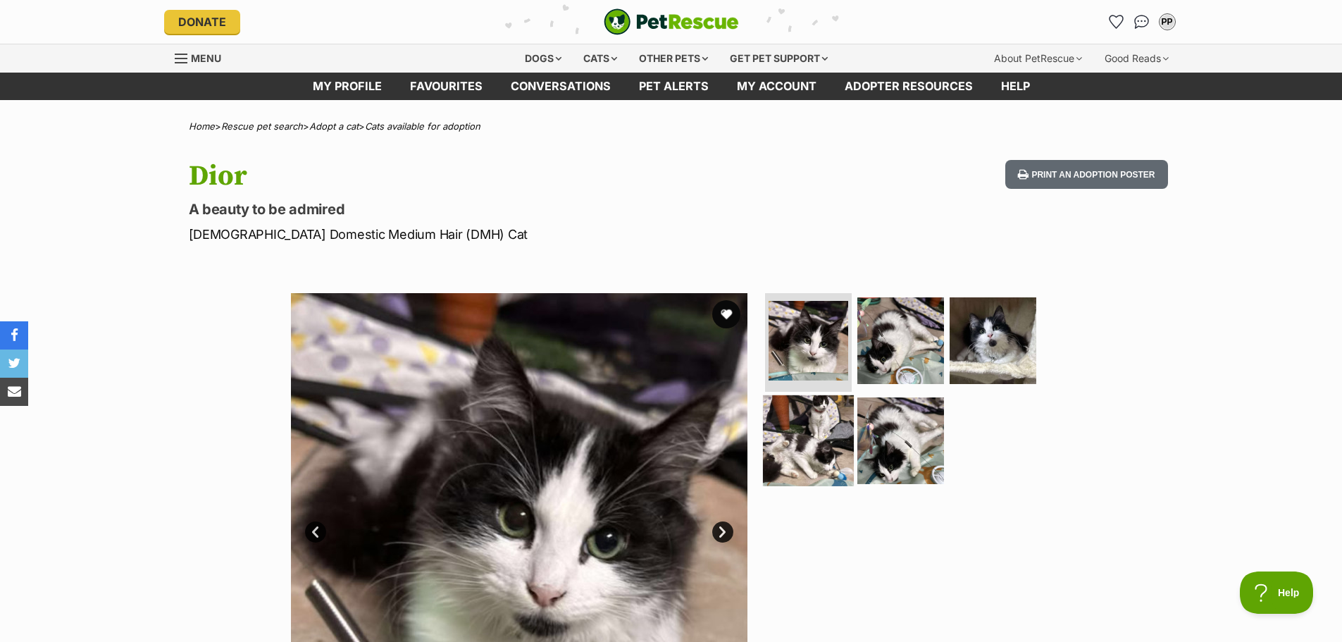
click at [795, 440] on img at bounding box center [808, 440] width 91 height 91
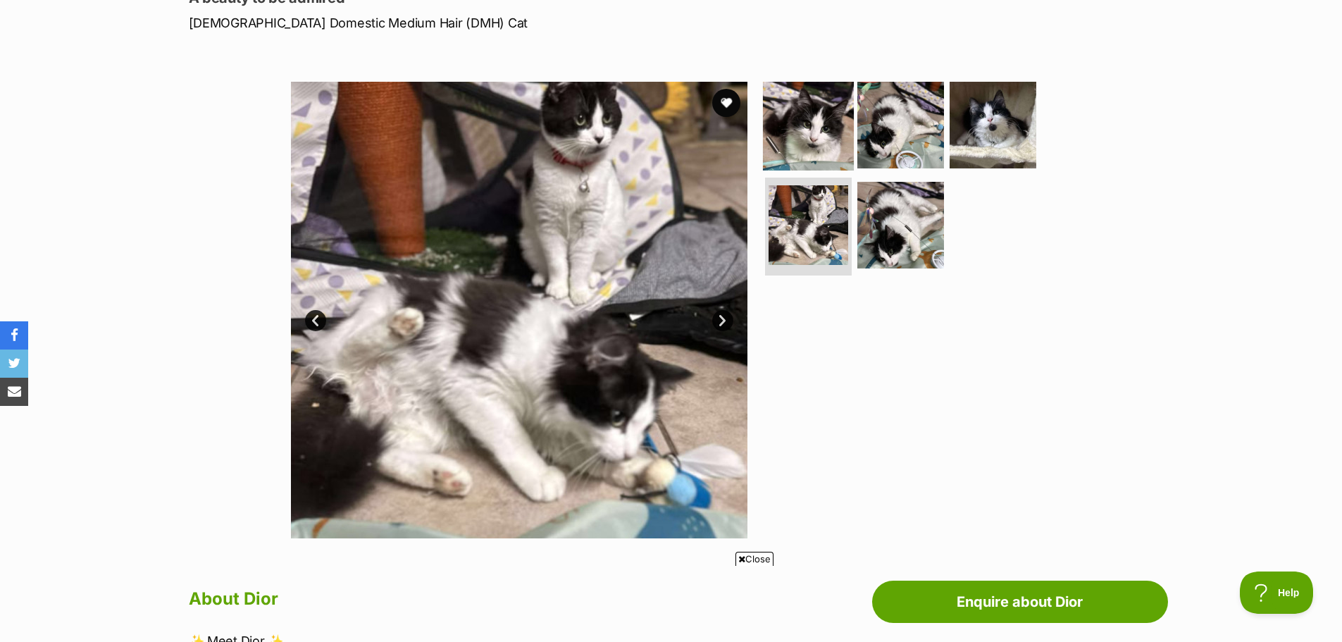
click at [788, 103] on img at bounding box center [808, 125] width 91 height 91
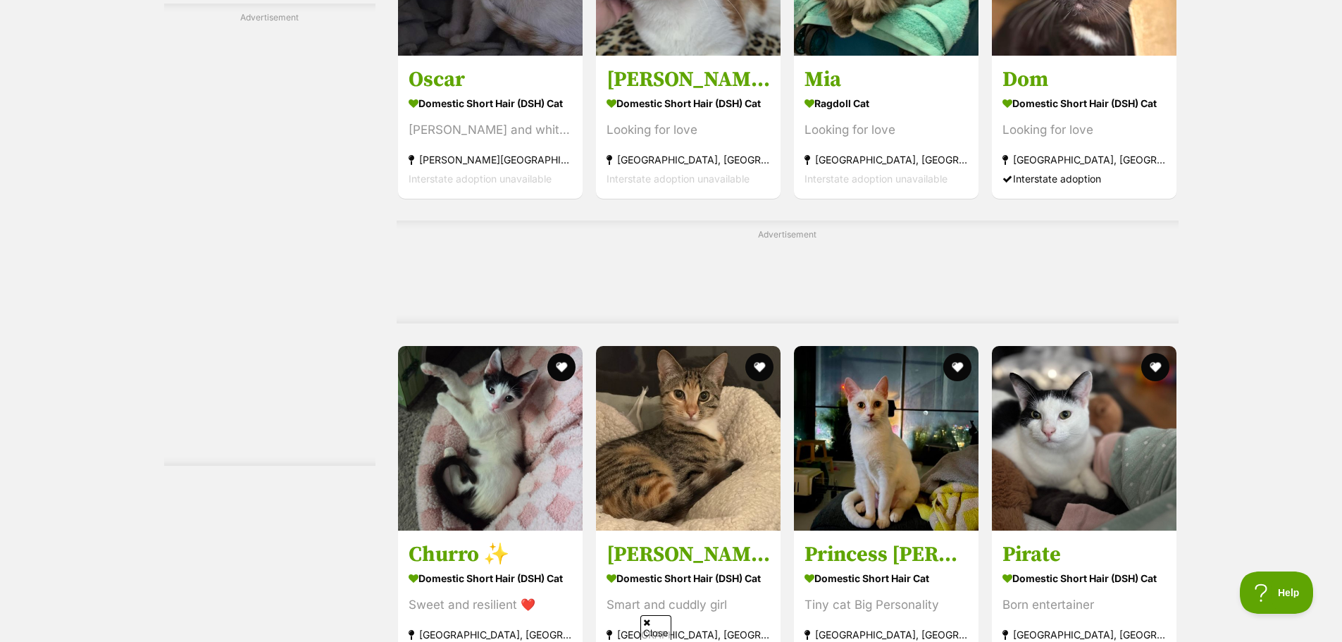
scroll to position [6341, 0]
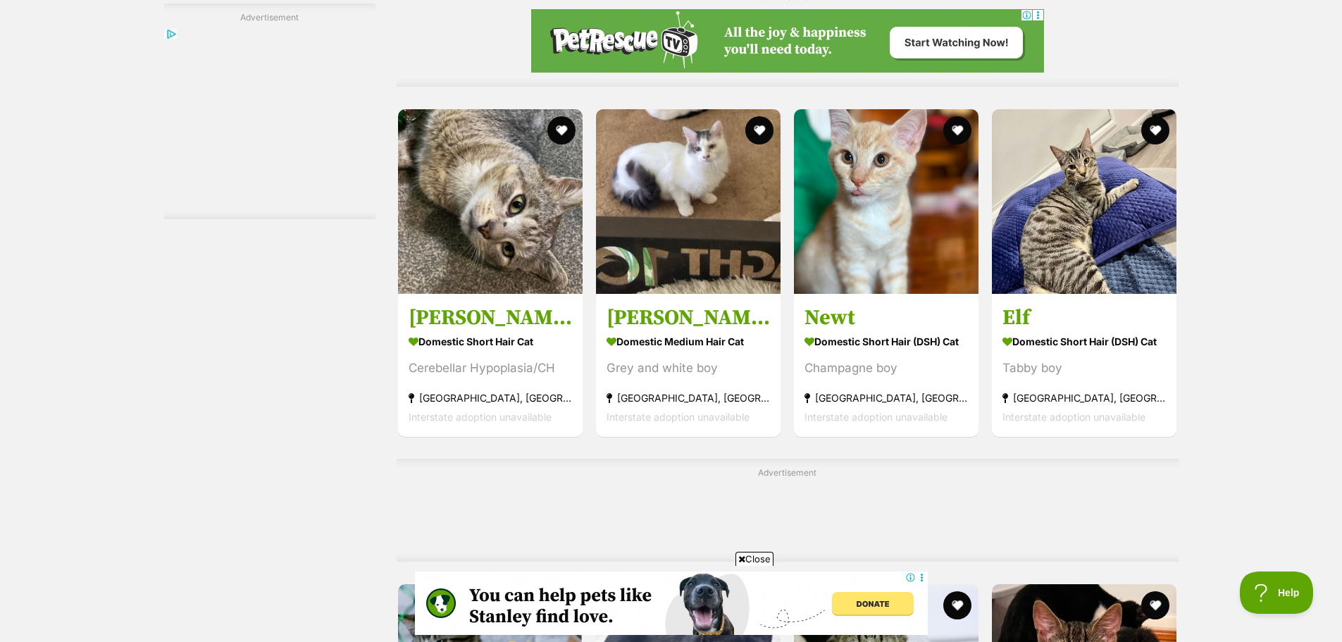
scroll to position [5284, 0]
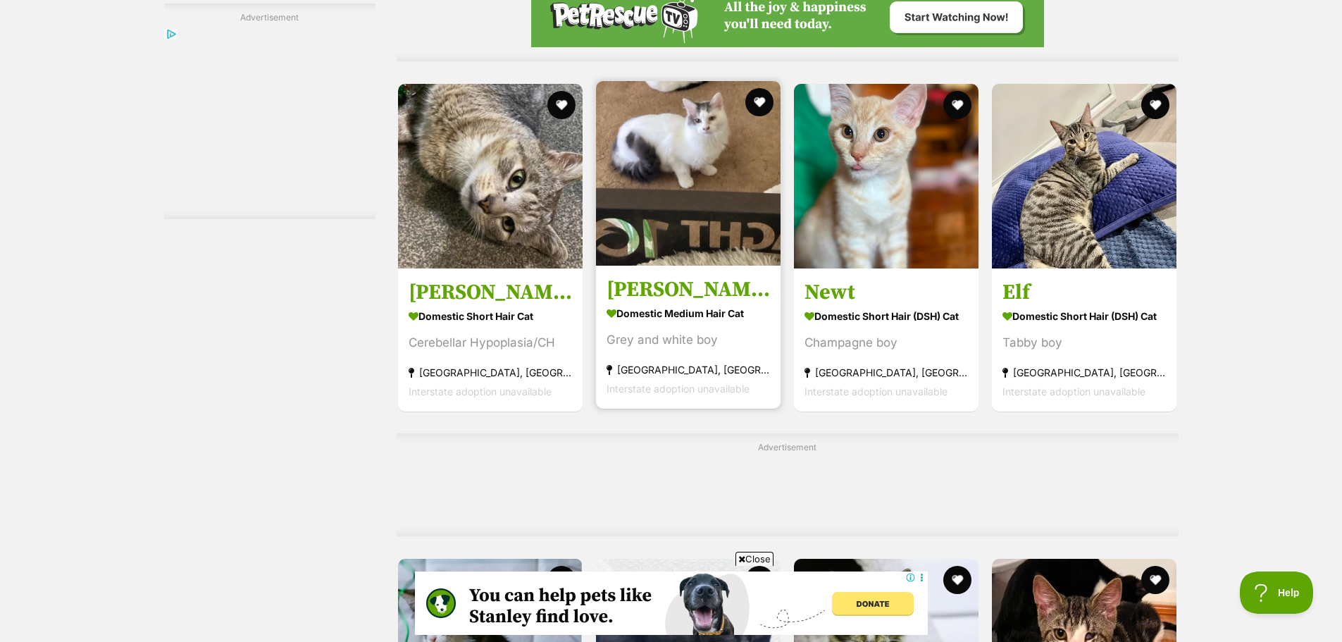
click at [648, 243] on img at bounding box center [688, 173] width 185 height 185
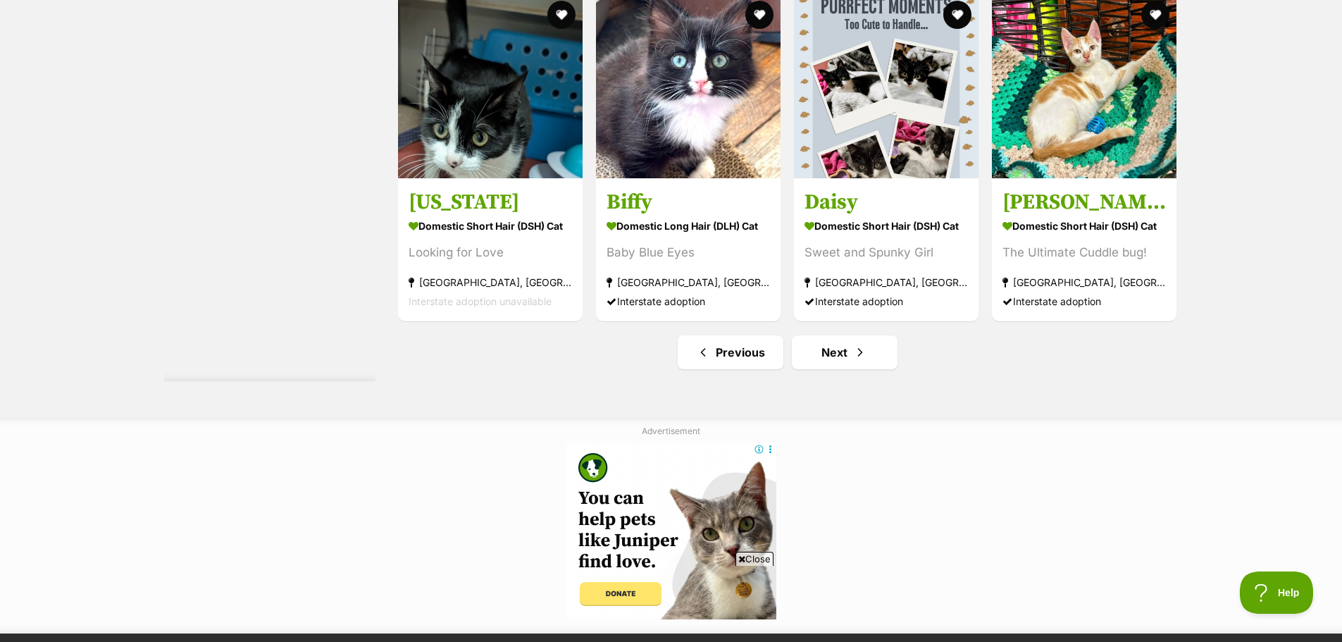
scroll to position [6693, 0]
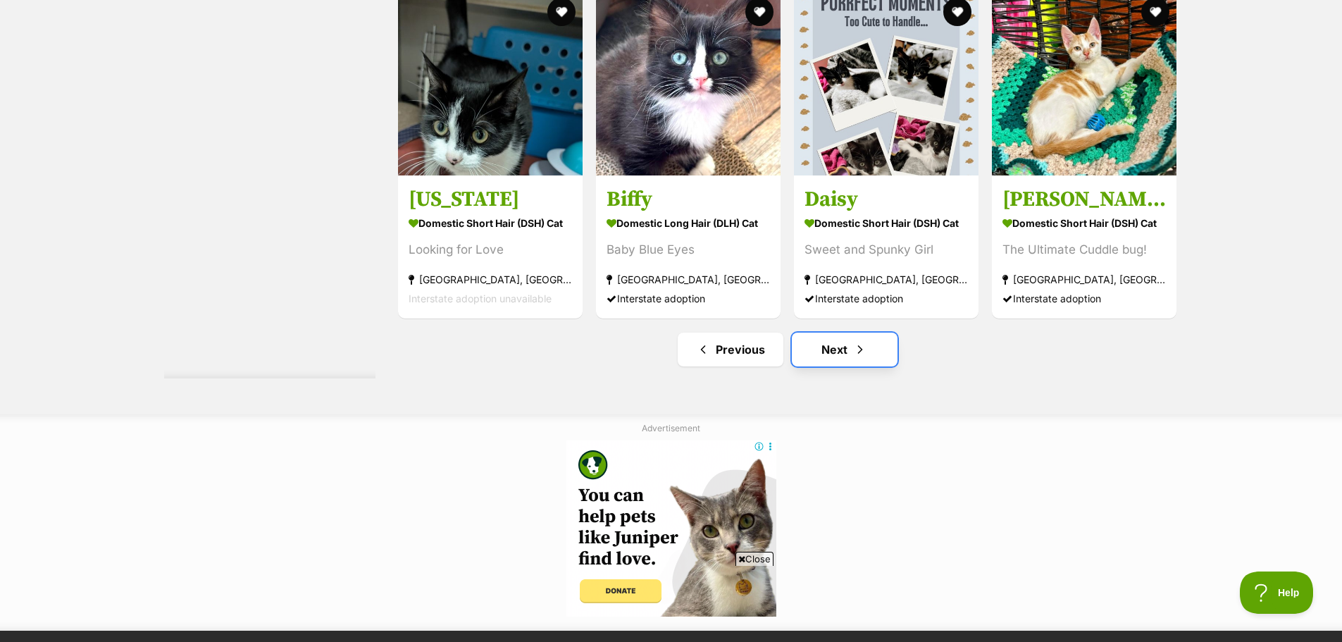
click at [811, 336] on link "Next" at bounding box center [845, 350] width 106 height 34
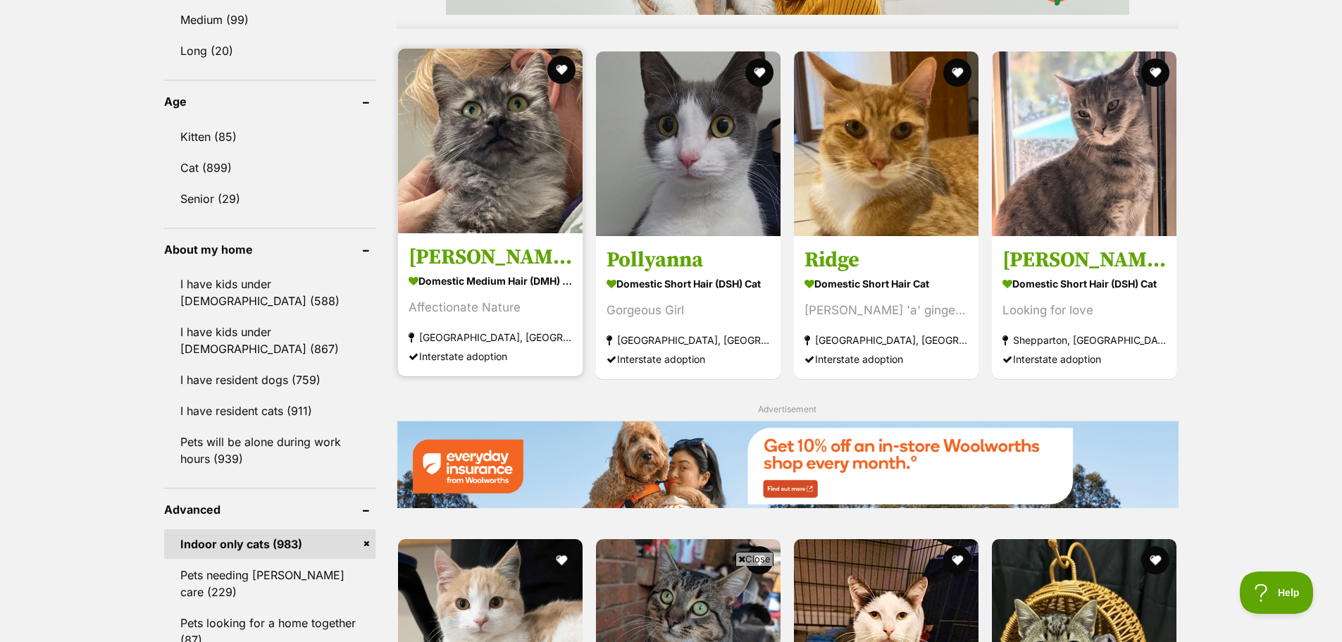
click at [507, 212] on img at bounding box center [490, 141] width 185 height 185
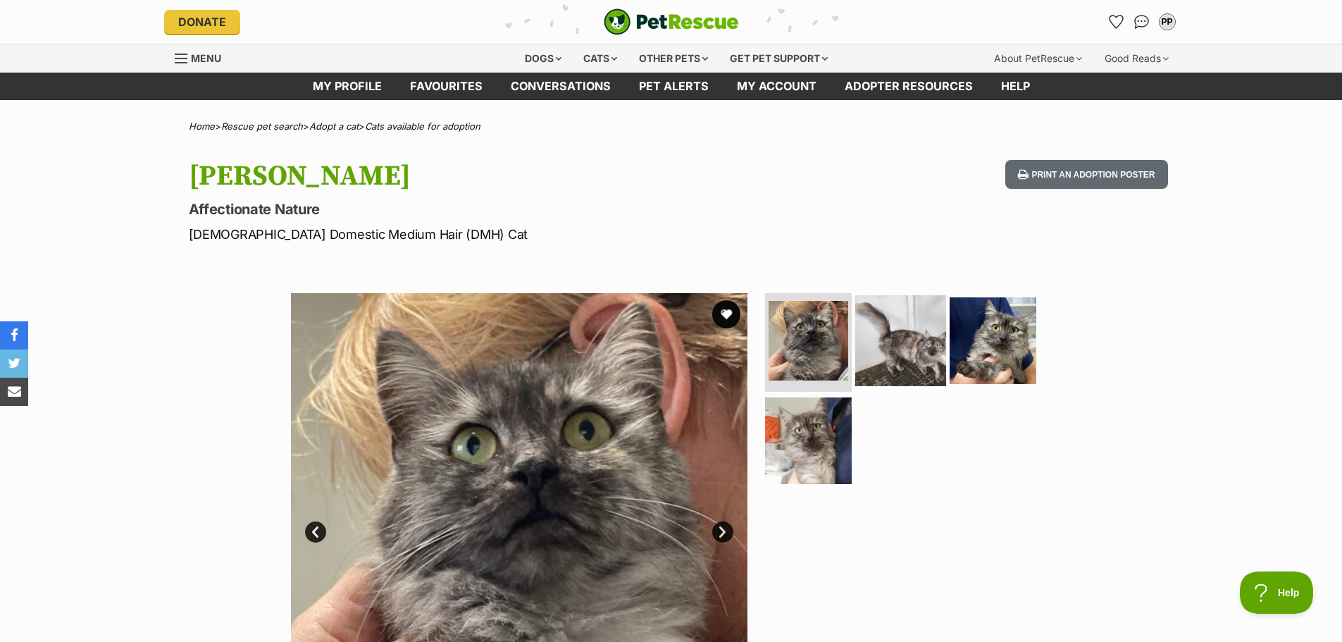
click at [896, 333] on img at bounding box center [900, 340] width 91 height 91
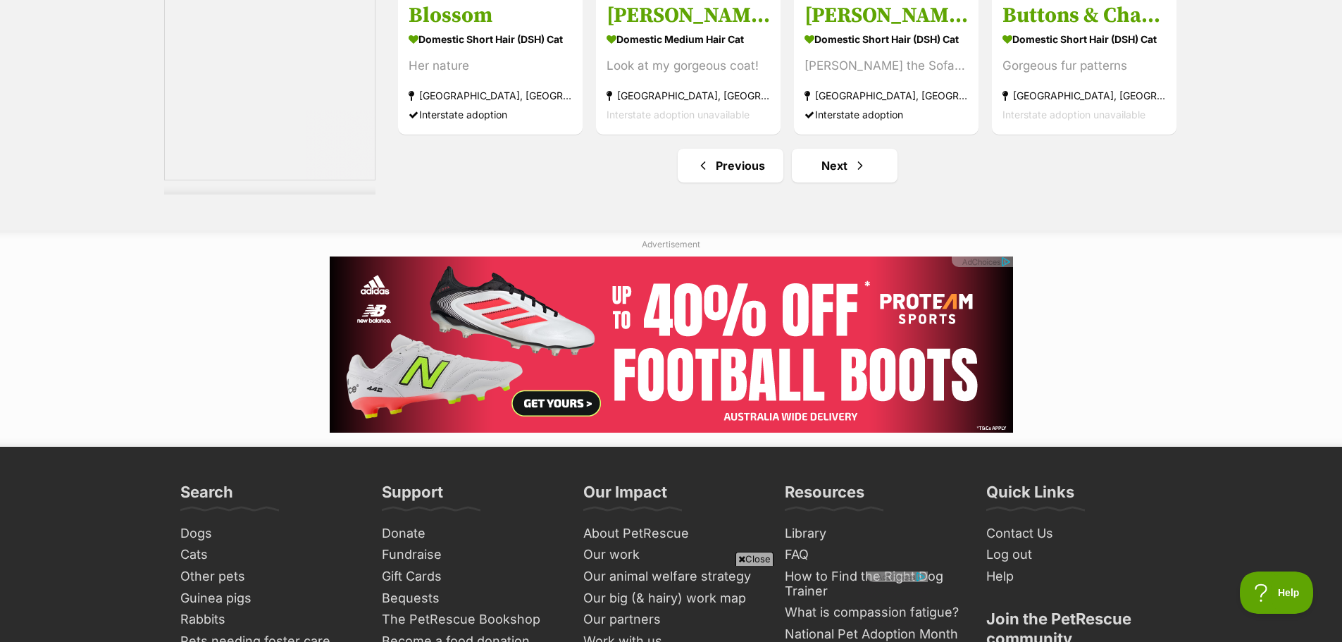
scroll to position [7045, 0]
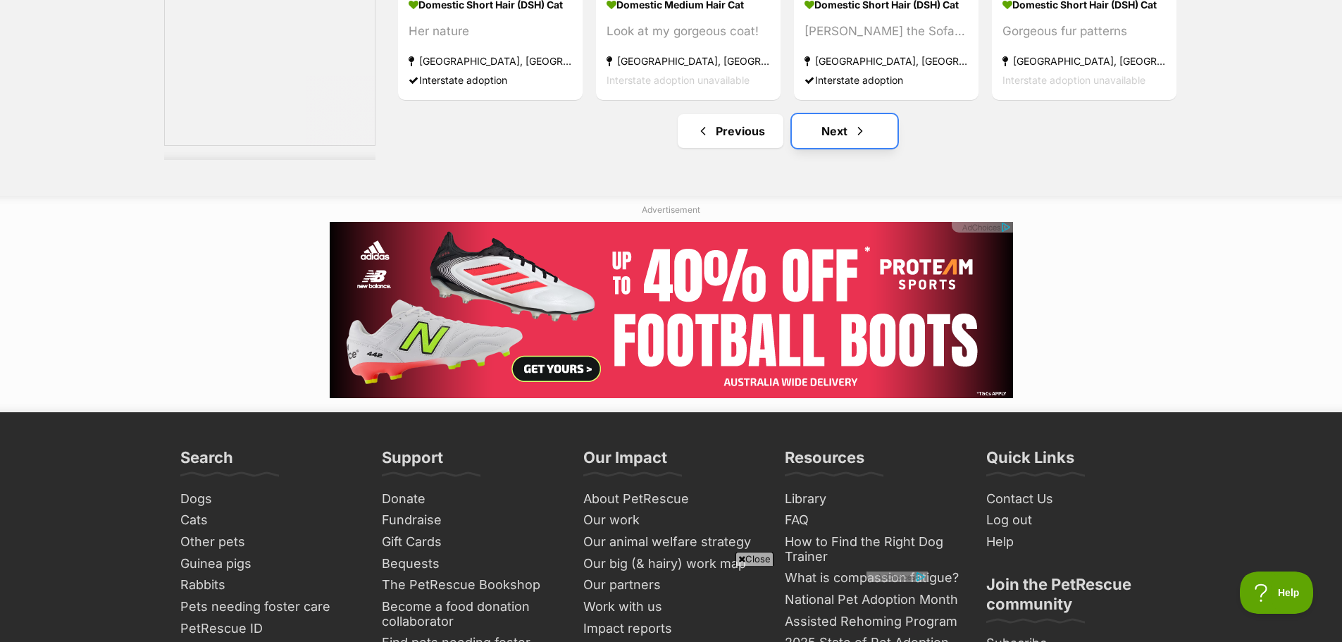
click at [859, 142] on link "Next" at bounding box center [845, 131] width 106 height 34
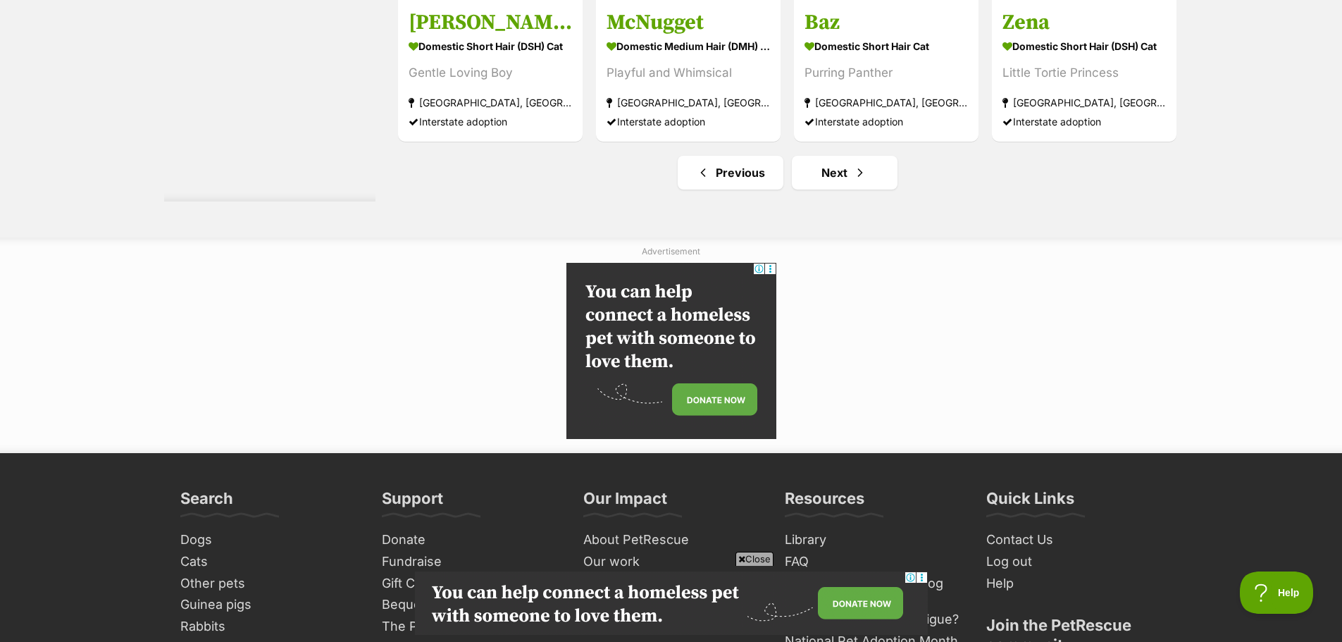
scroll to position [7186, 0]
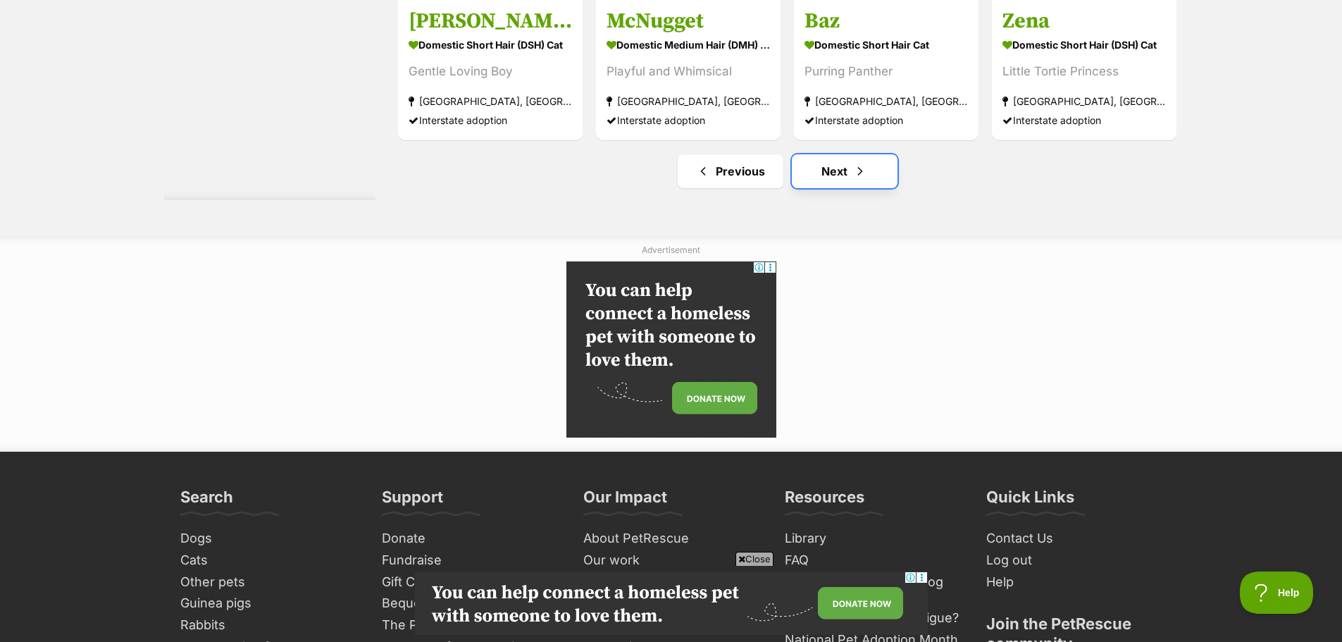
click at [850, 155] on link "Next" at bounding box center [845, 171] width 106 height 34
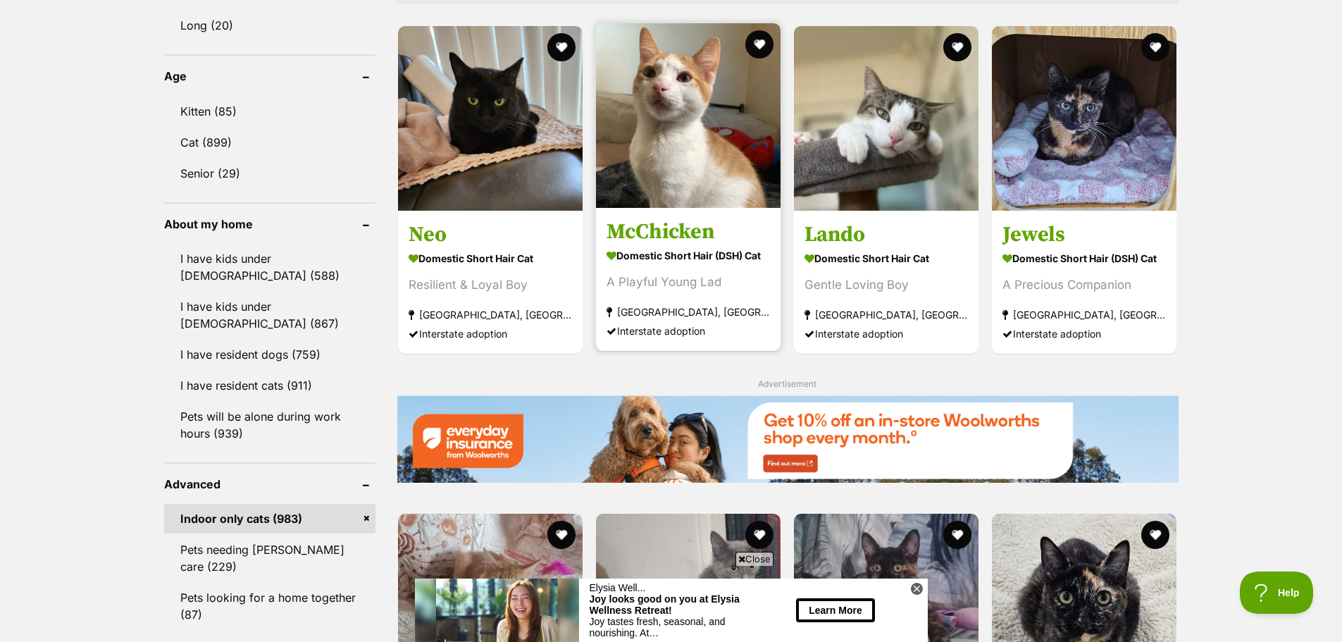
scroll to position [1339, 0]
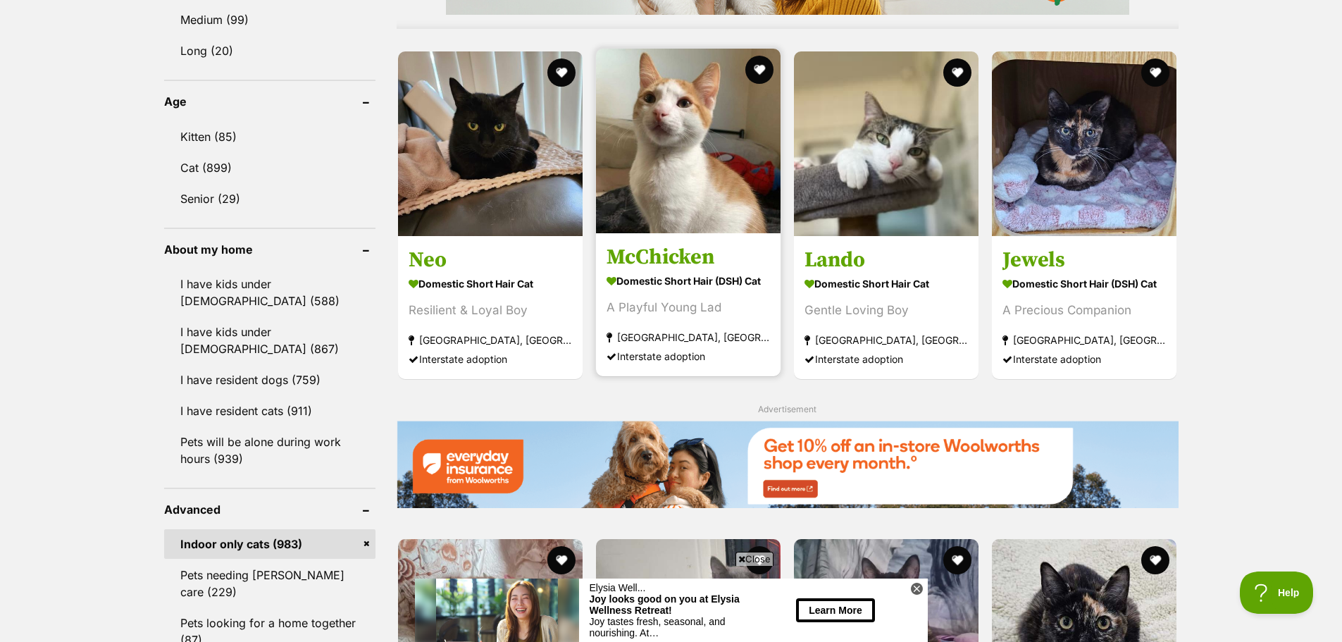
click at [690, 78] on img at bounding box center [688, 141] width 185 height 185
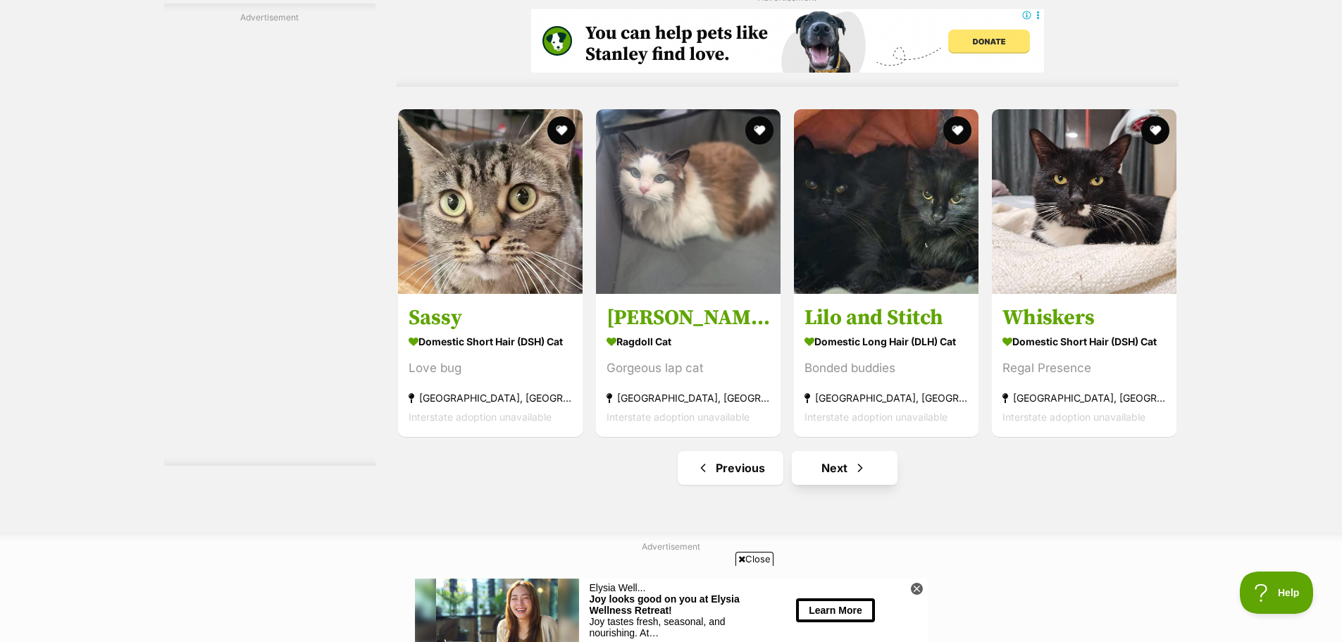
scroll to position [6552, 0]
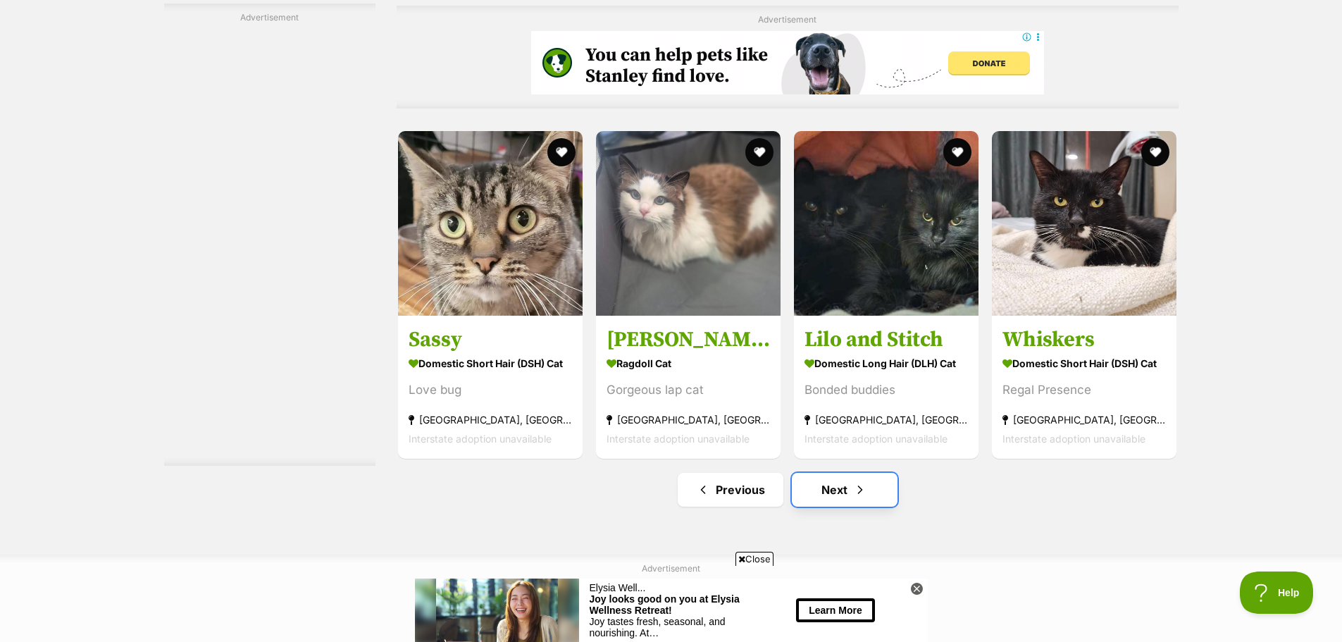
click at [841, 500] on link "Next" at bounding box center [845, 490] width 106 height 34
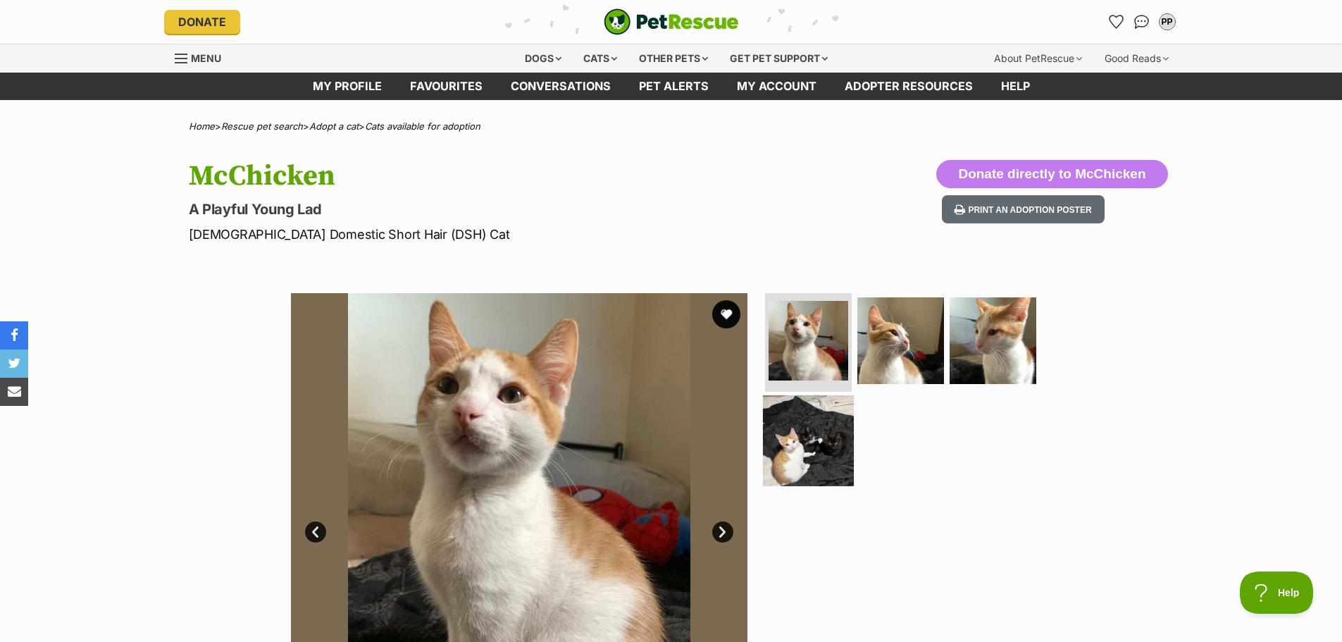
click at [823, 435] on img at bounding box center [808, 440] width 91 height 91
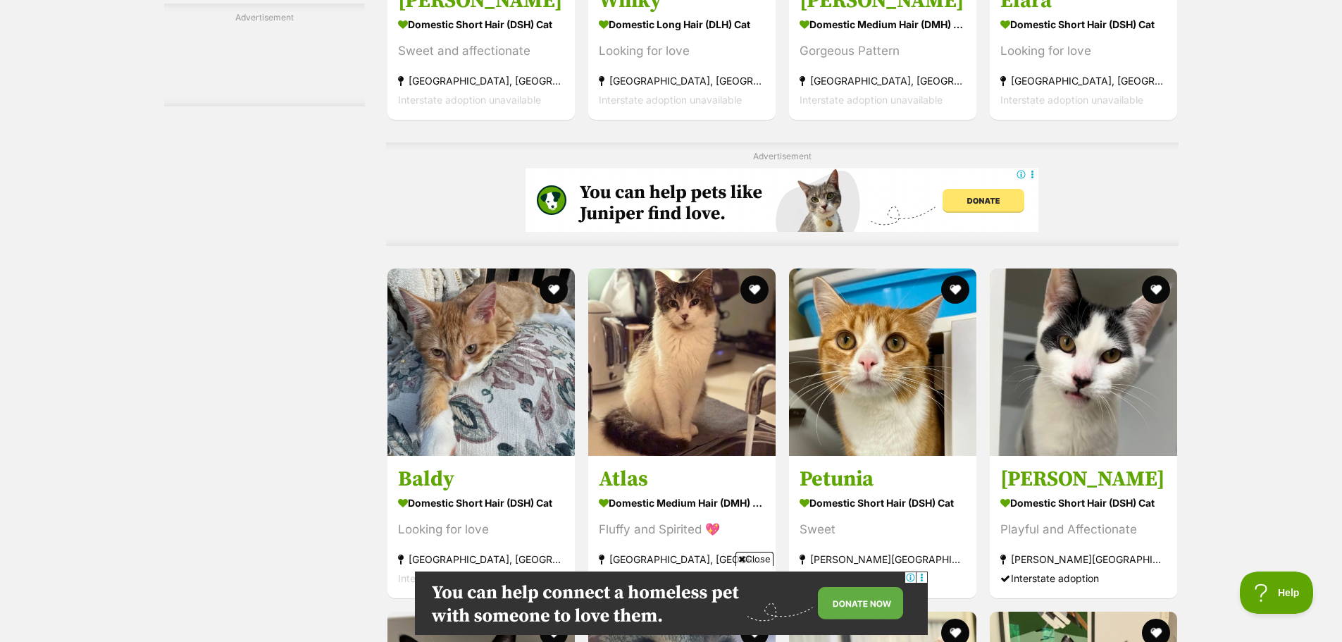
scroll to position [4298, 0]
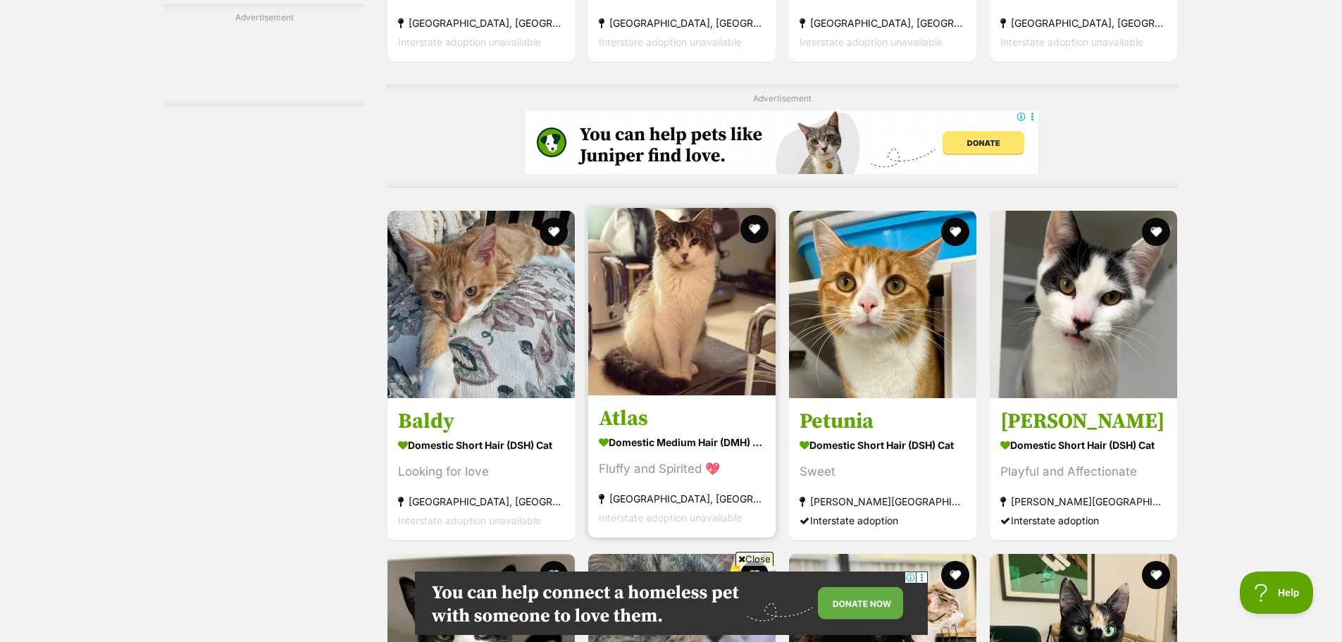
click at [735, 508] on strong "[GEOGRAPHIC_DATA], [GEOGRAPHIC_DATA]" at bounding box center [682, 498] width 166 height 19
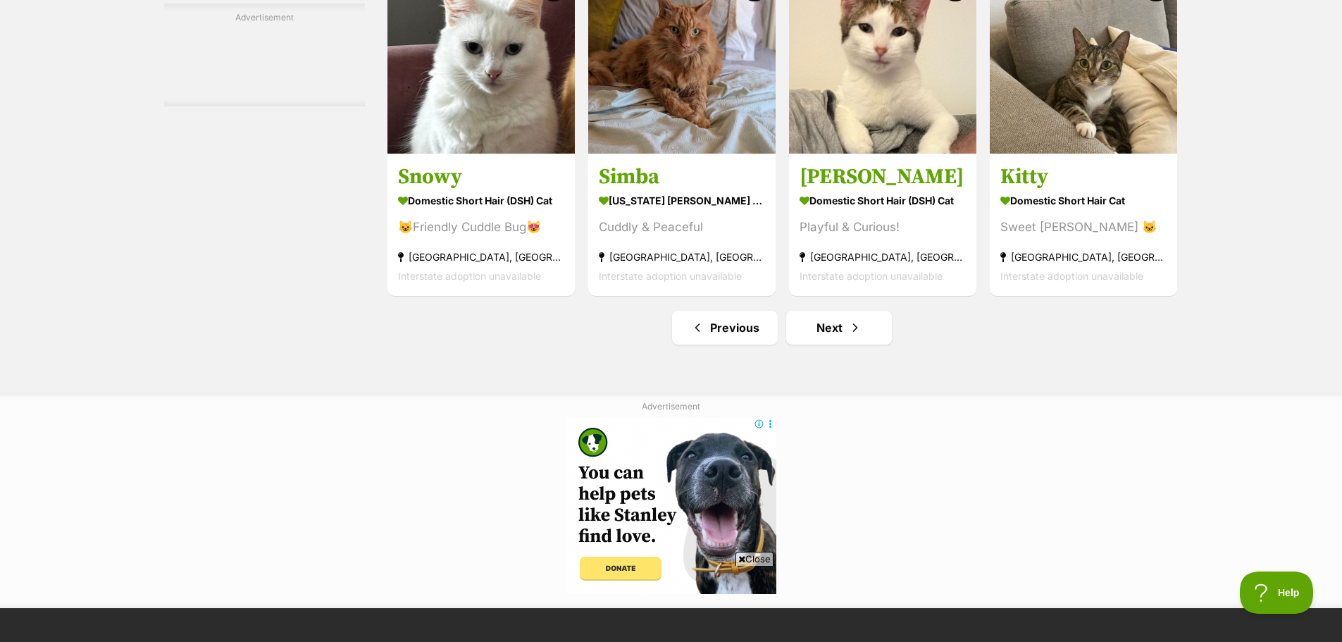
scroll to position [6693, 0]
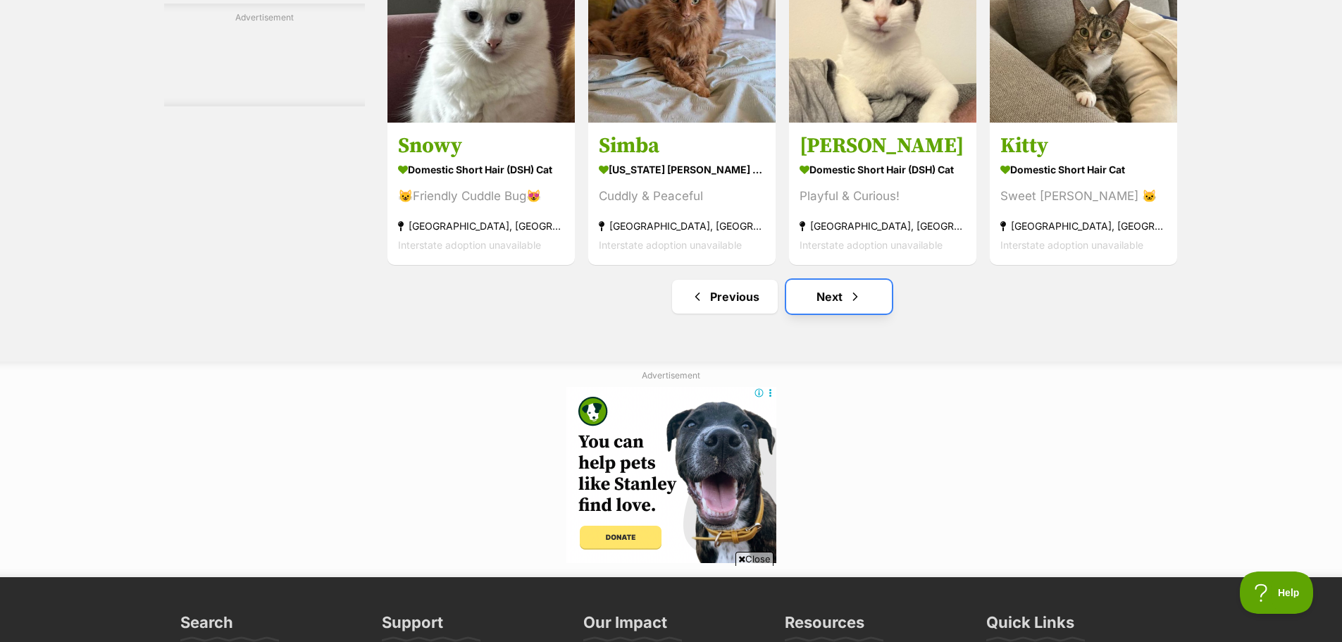
click at [801, 287] on link "Next" at bounding box center [839, 297] width 106 height 34
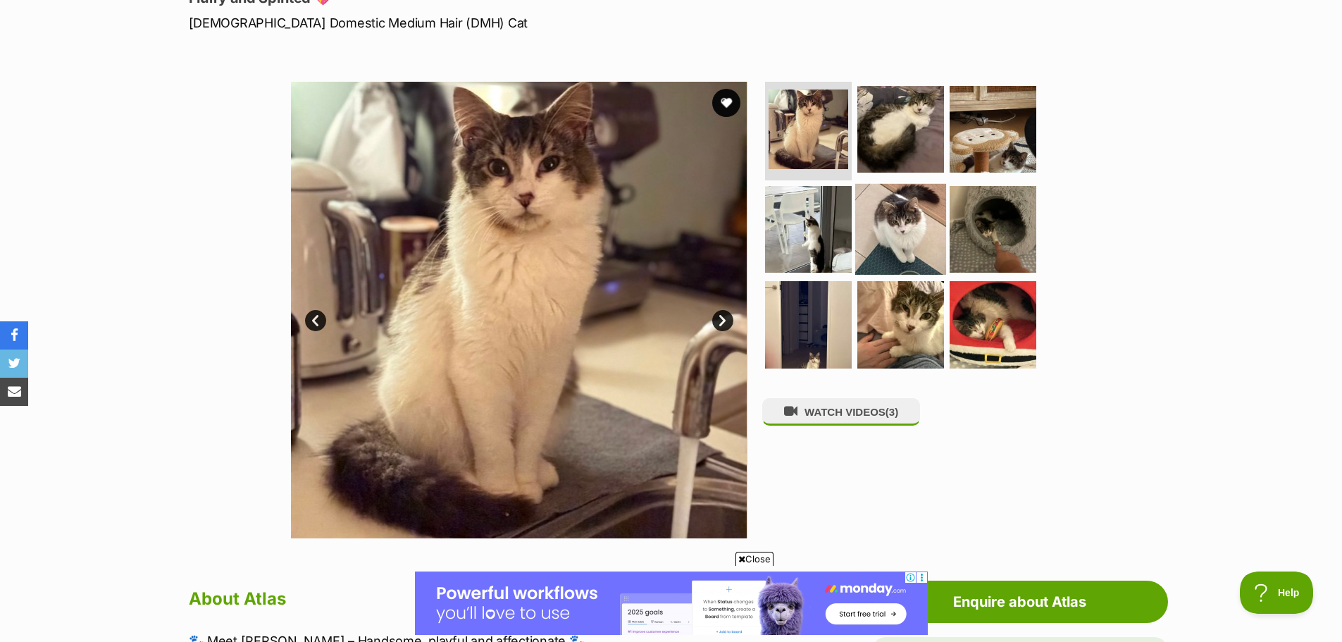
click at [902, 244] on img at bounding box center [900, 228] width 91 height 91
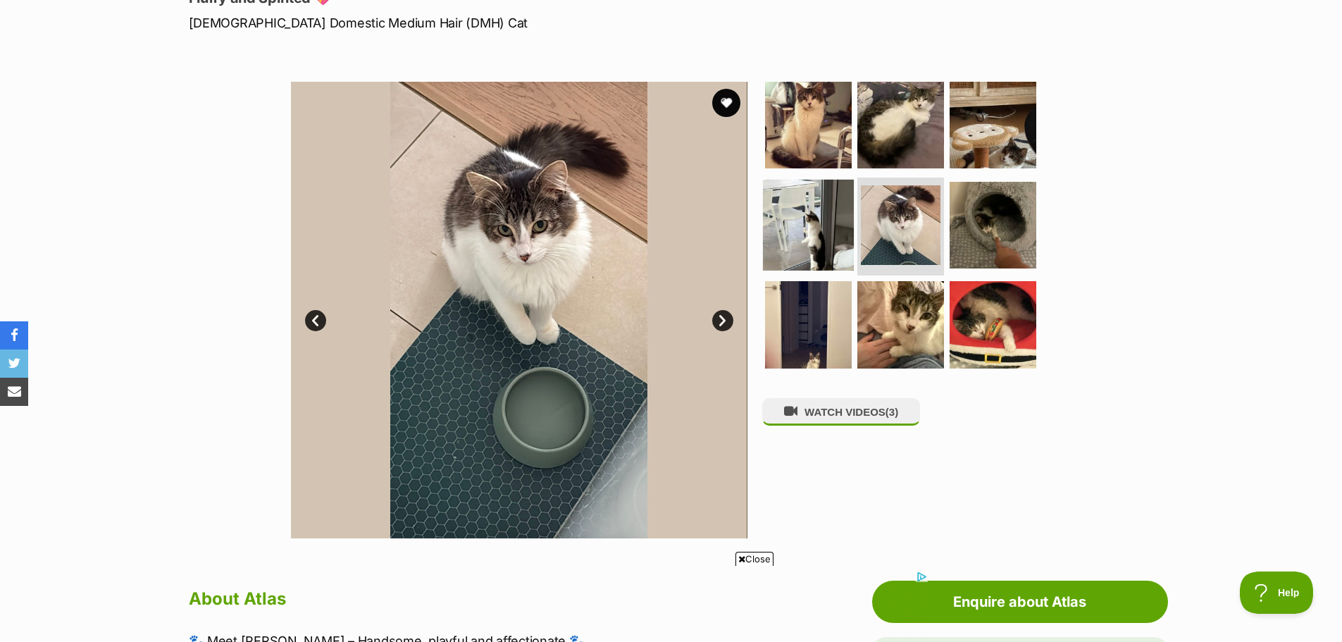
click at [775, 223] on img at bounding box center [808, 224] width 91 height 91
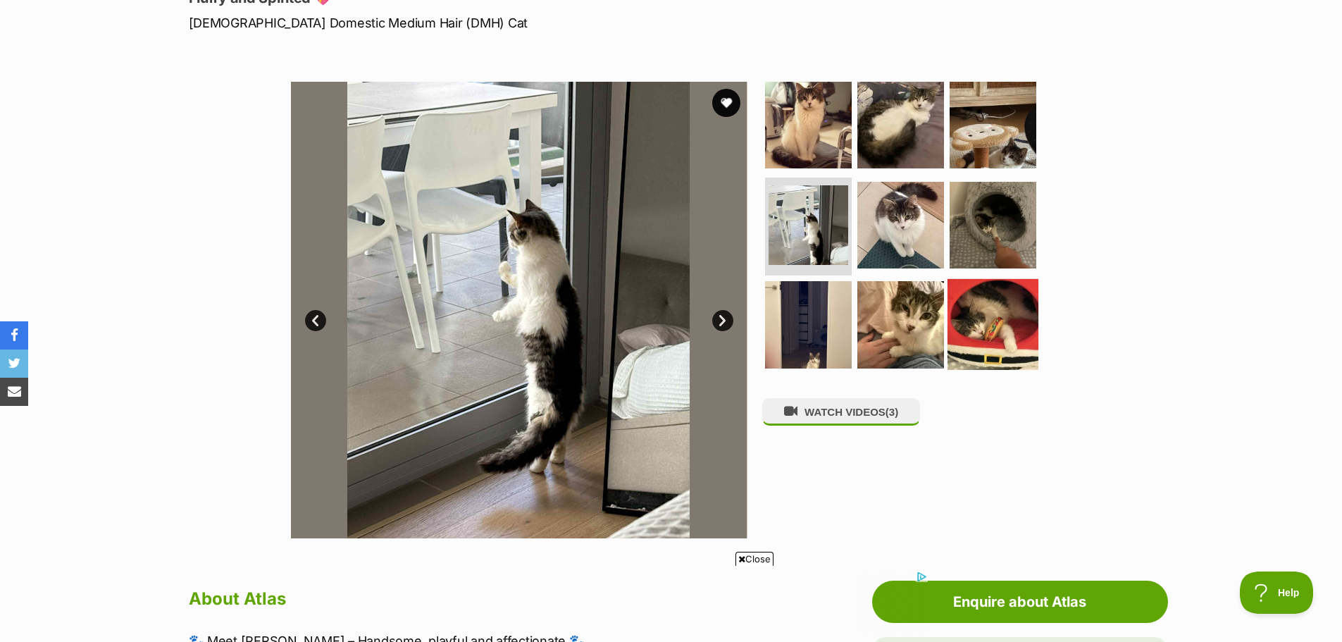
click at [985, 299] on img at bounding box center [993, 324] width 91 height 91
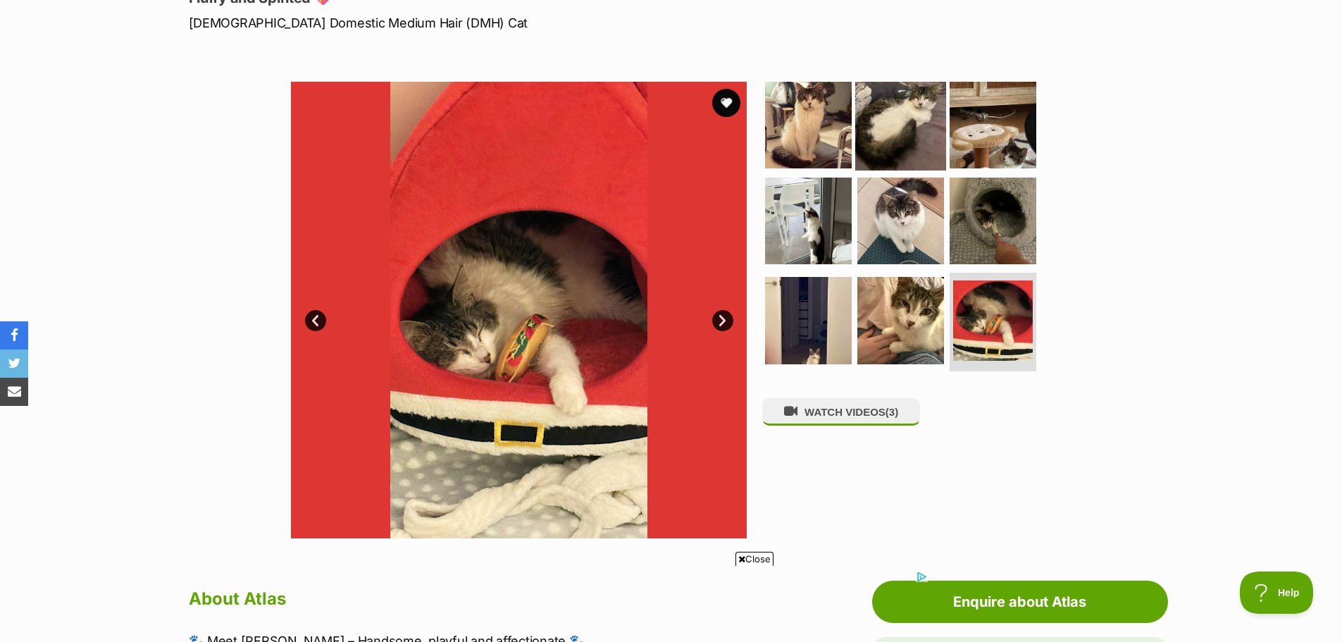
click at [917, 92] on img at bounding box center [900, 125] width 91 height 91
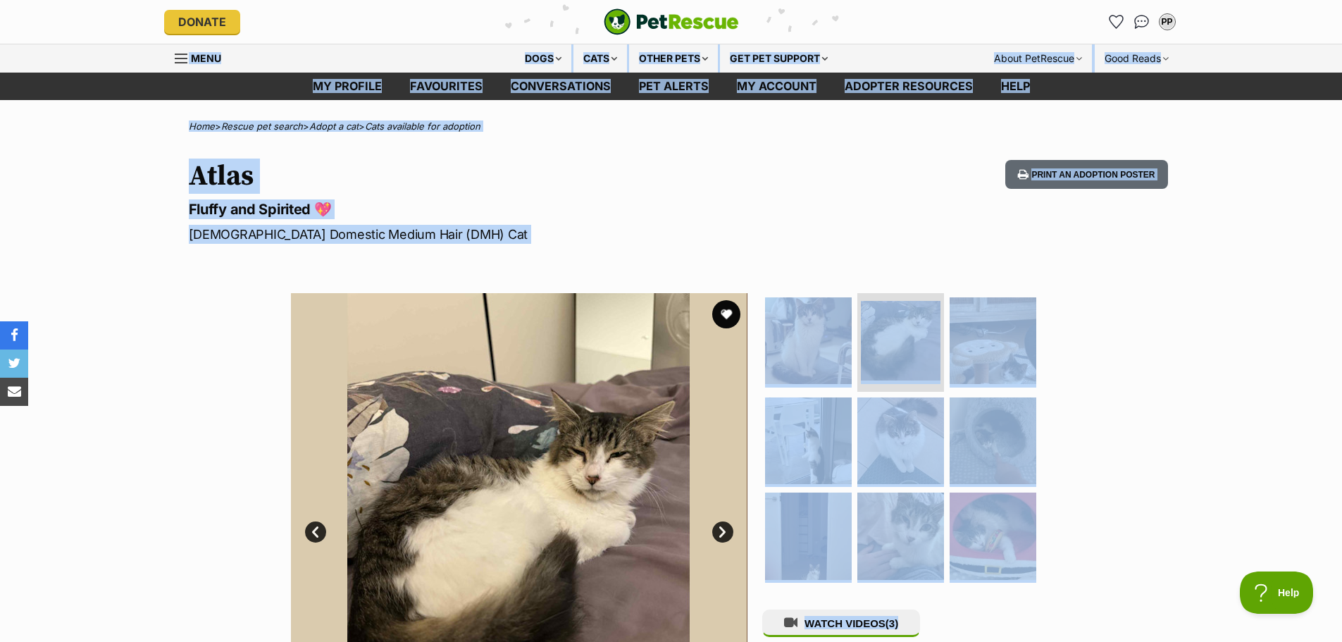
drag, startPoint x: 332, startPoint y: 605, endPoint x: 1352, endPoint y: -85, distance: 1231.8
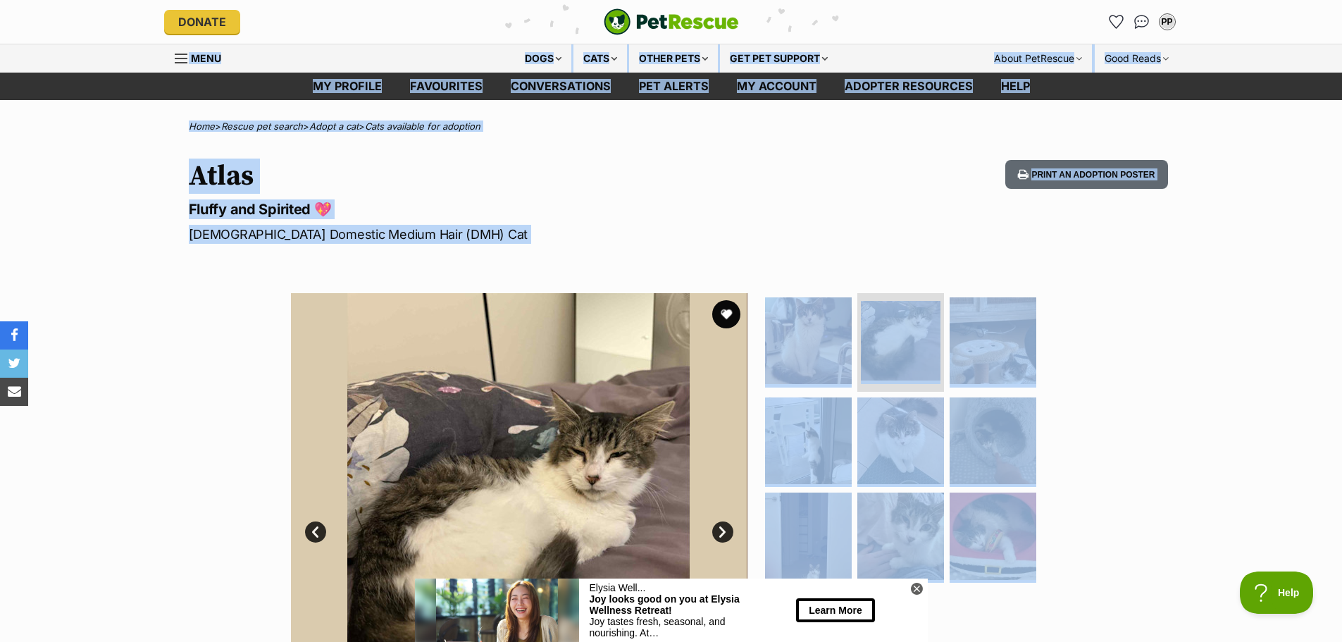
click at [539, 231] on p "Male Domestic Medium Hair (DMH) Cat" at bounding box center [487, 234] width 596 height 19
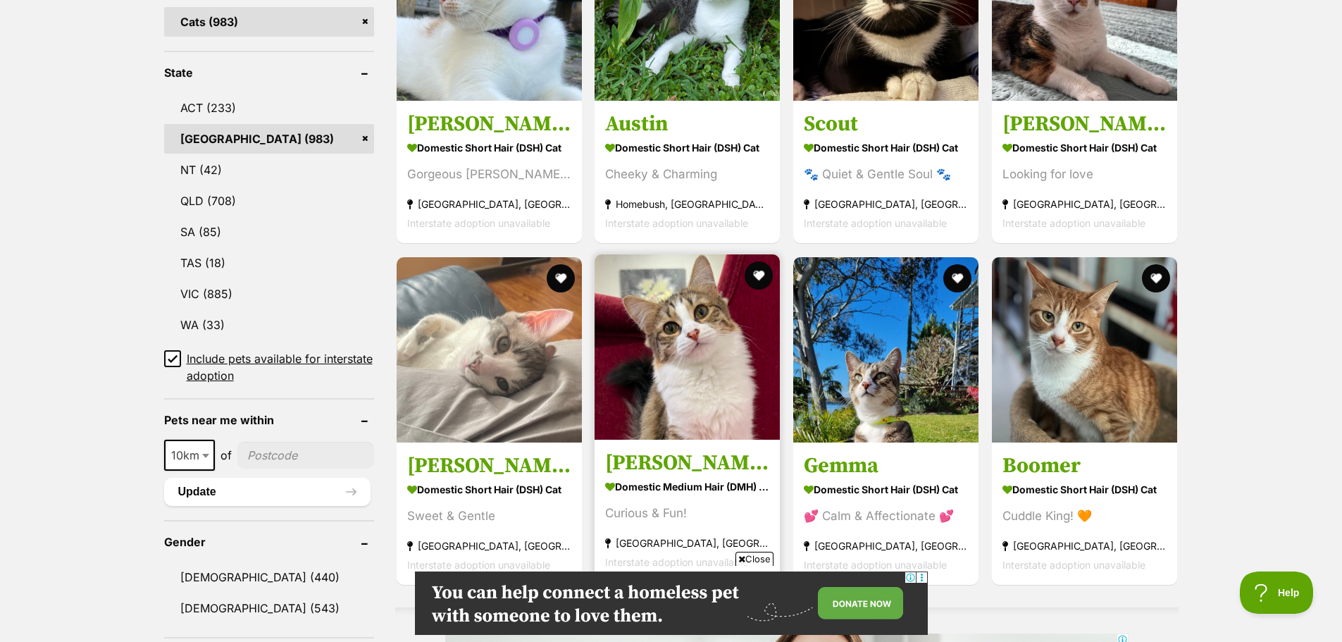
click at [671, 391] on img at bounding box center [687, 346] width 185 height 185
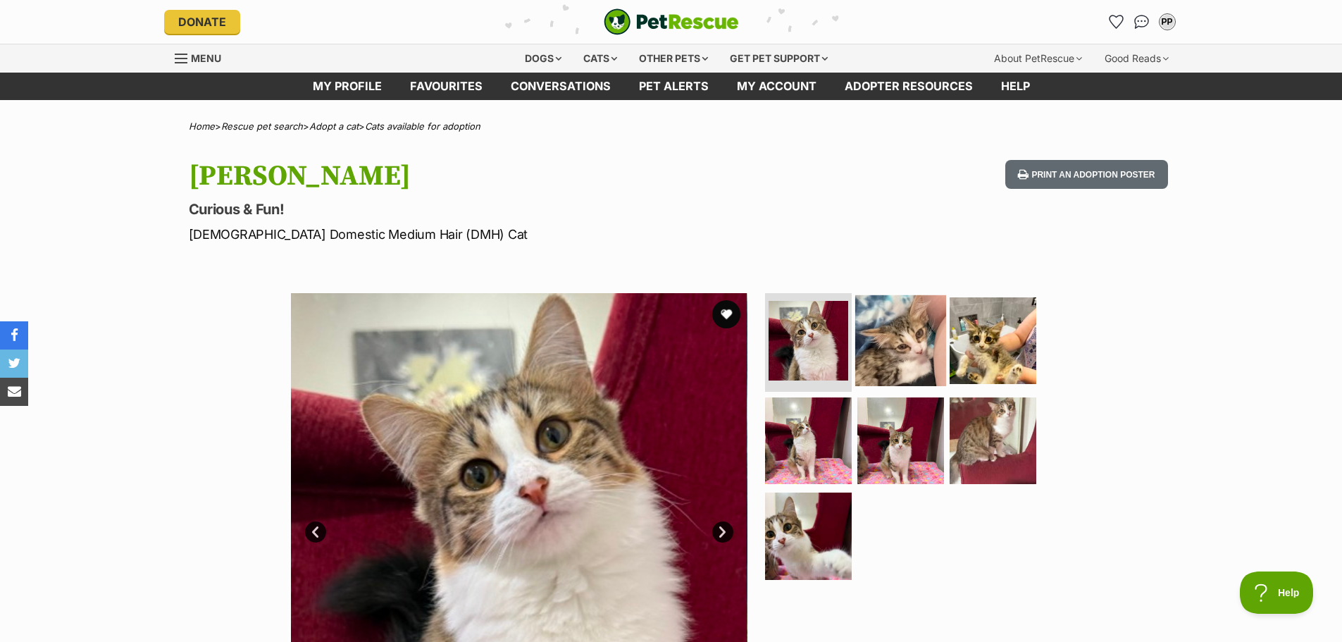
click at [907, 359] on img at bounding box center [900, 340] width 91 height 91
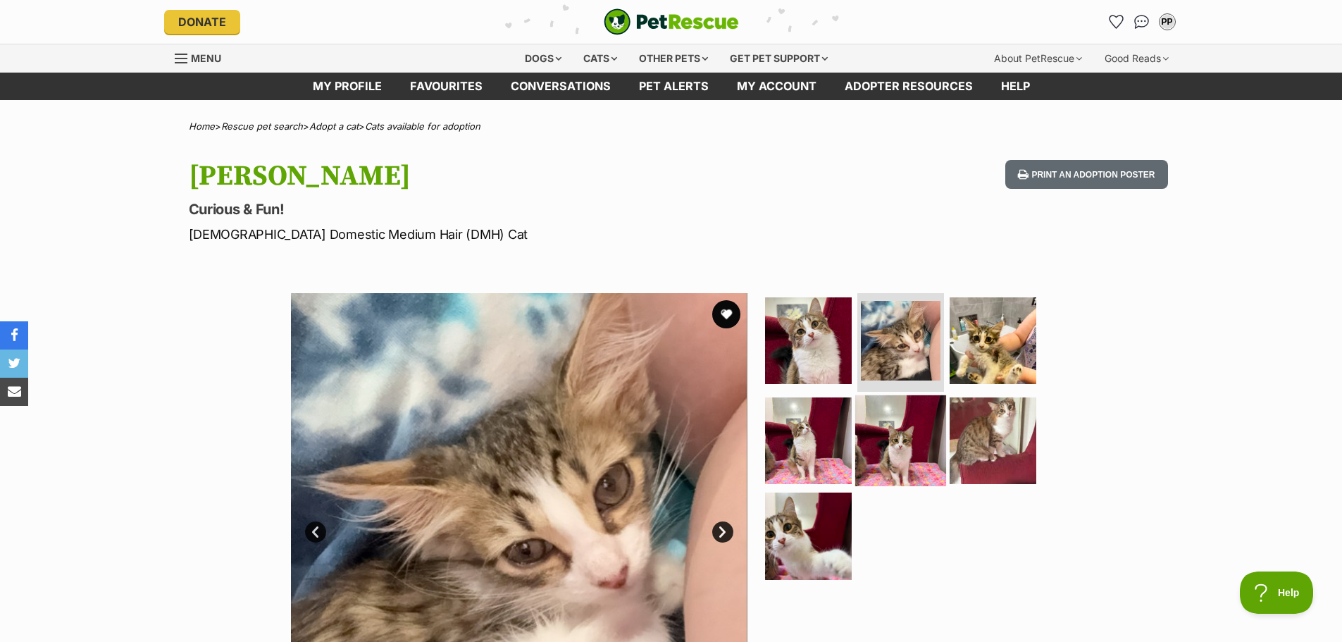
click at [875, 412] on img at bounding box center [900, 440] width 91 height 91
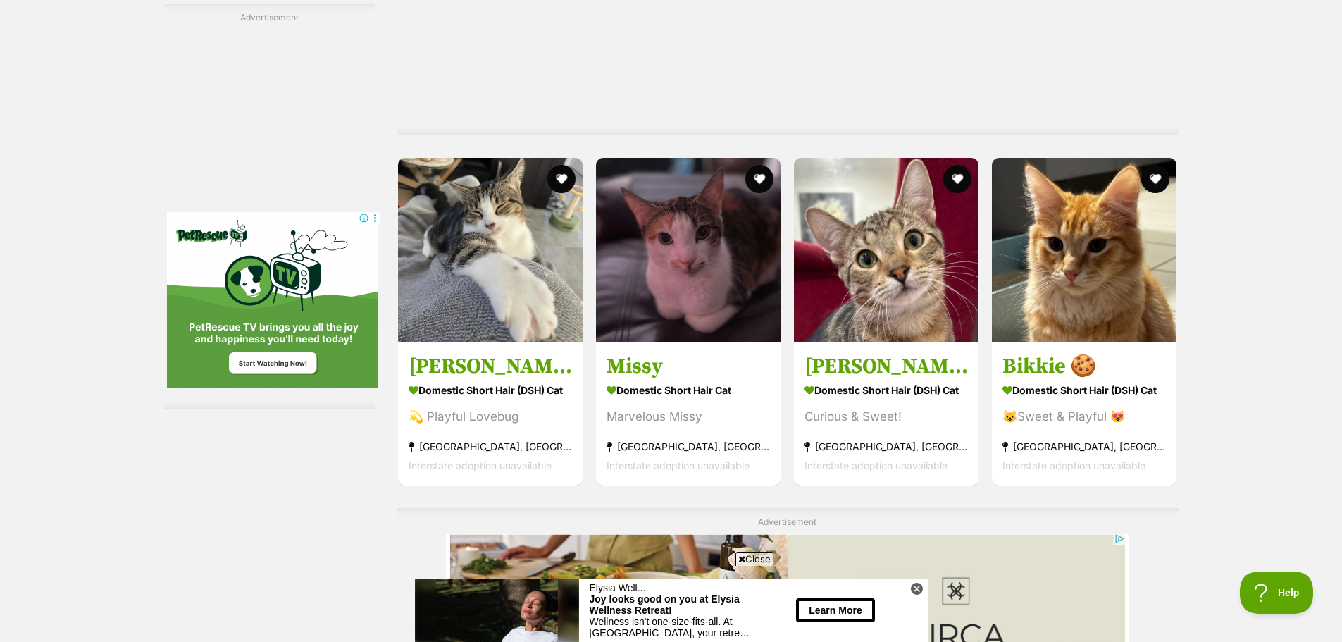
scroll to position [5566, 0]
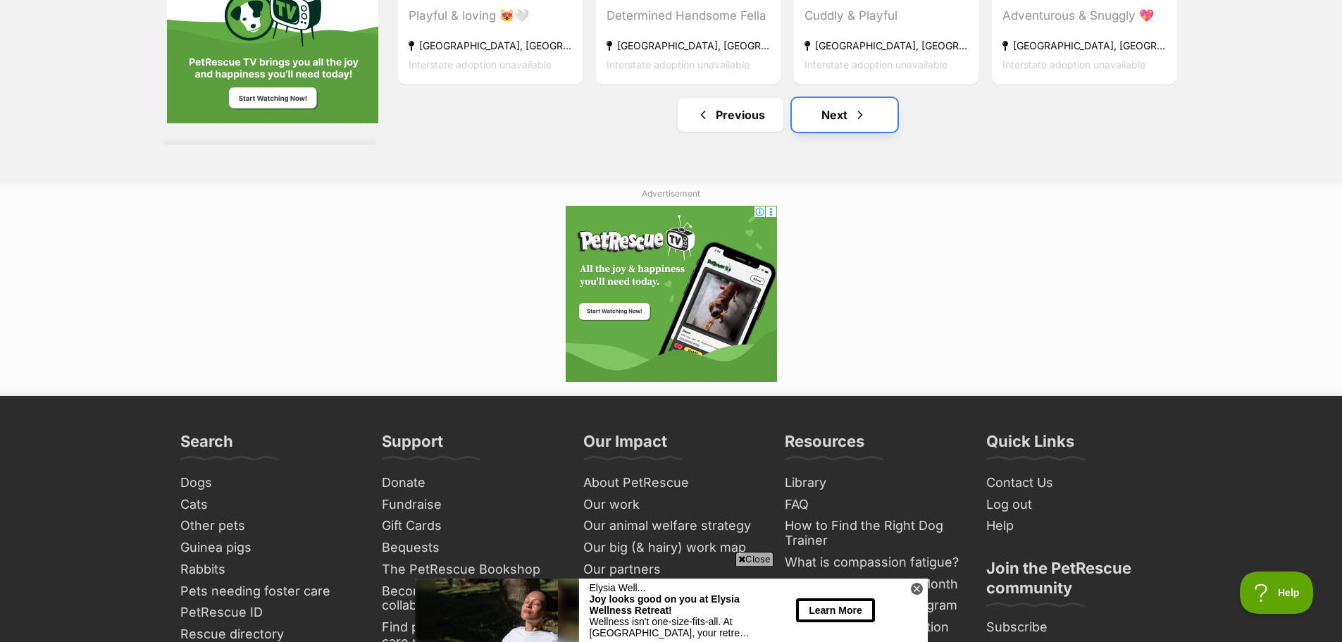
click at [833, 114] on link "Next" at bounding box center [845, 115] width 106 height 34
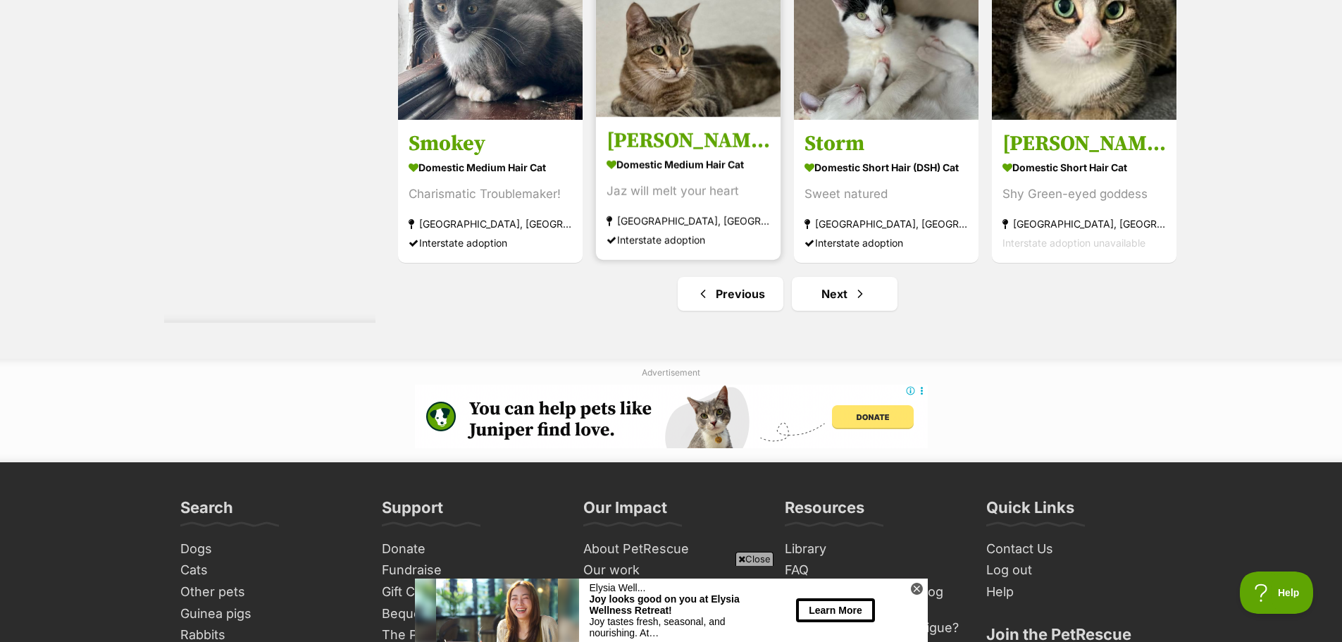
scroll to position [6975, 0]
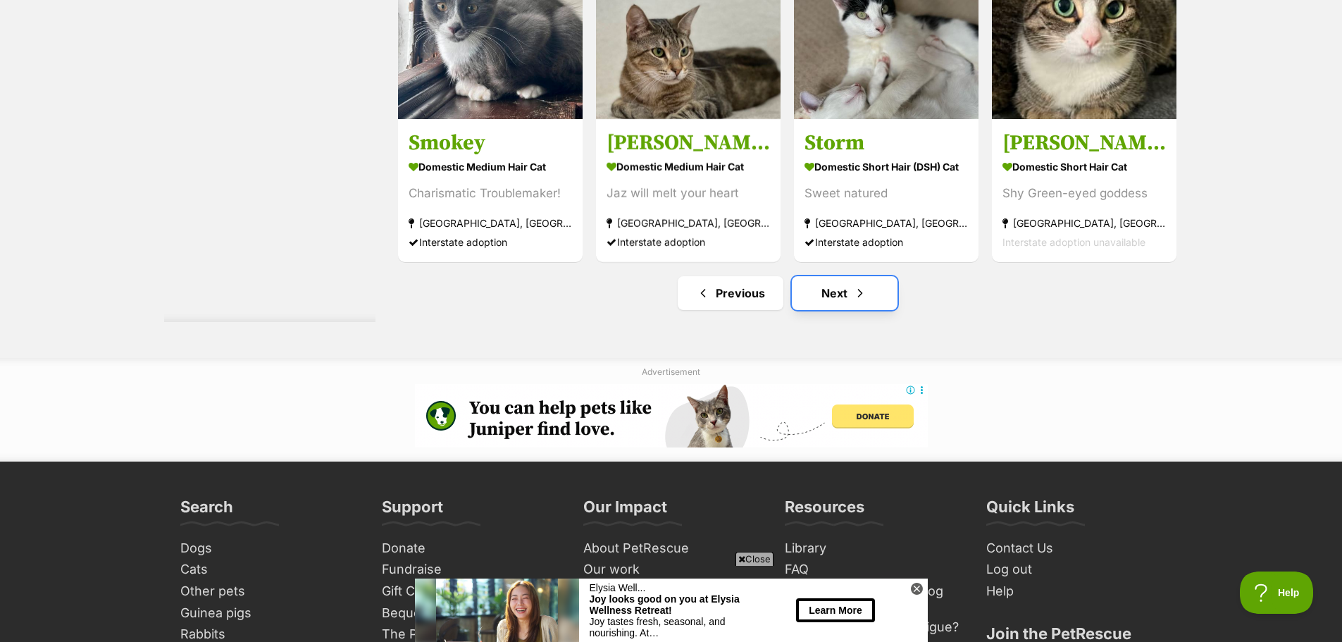
click at [850, 303] on link "Next" at bounding box center [845, 293] width 106 height 34
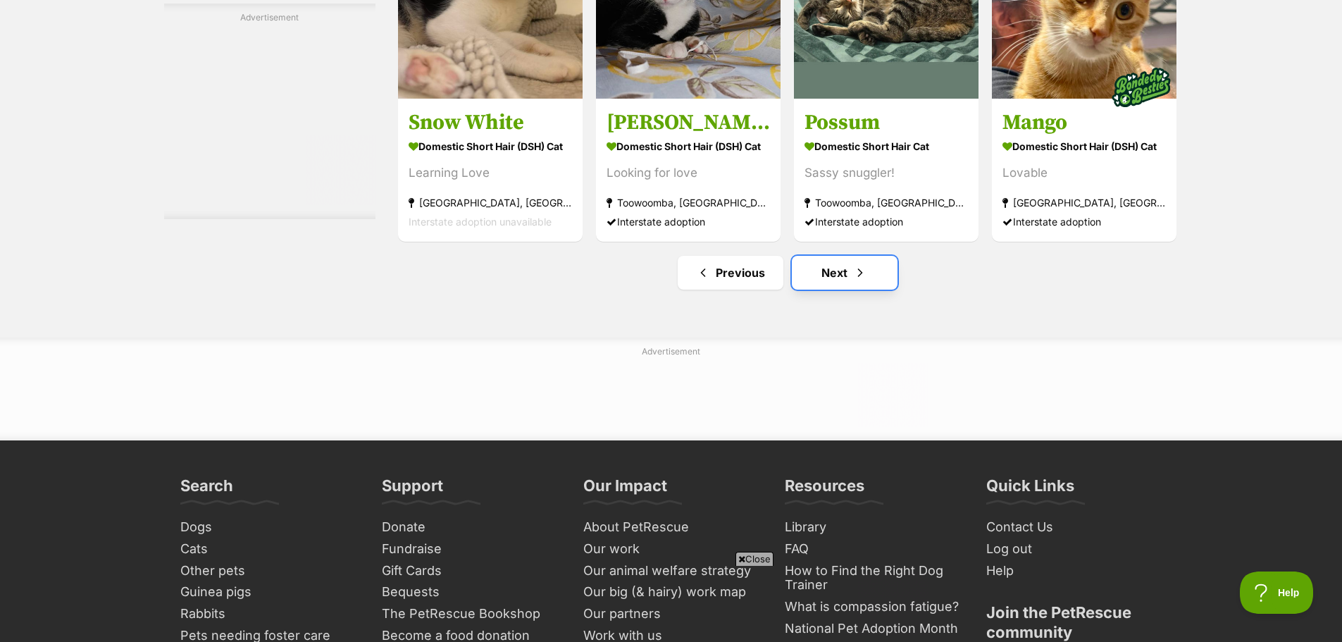
click at [857, 263] on link "Next" at bounding box center [845, 273] width 106 height 34
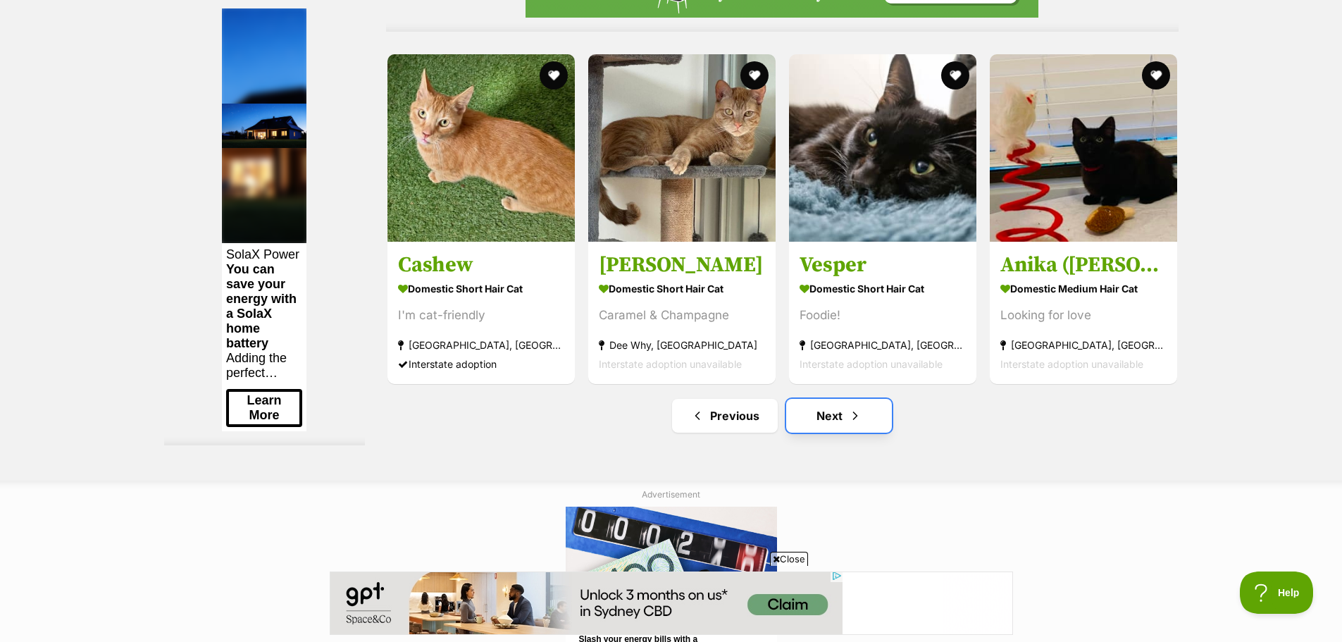
click at [826, 427] on link "Next" at bounding box center [839, 416] width 106 height 34
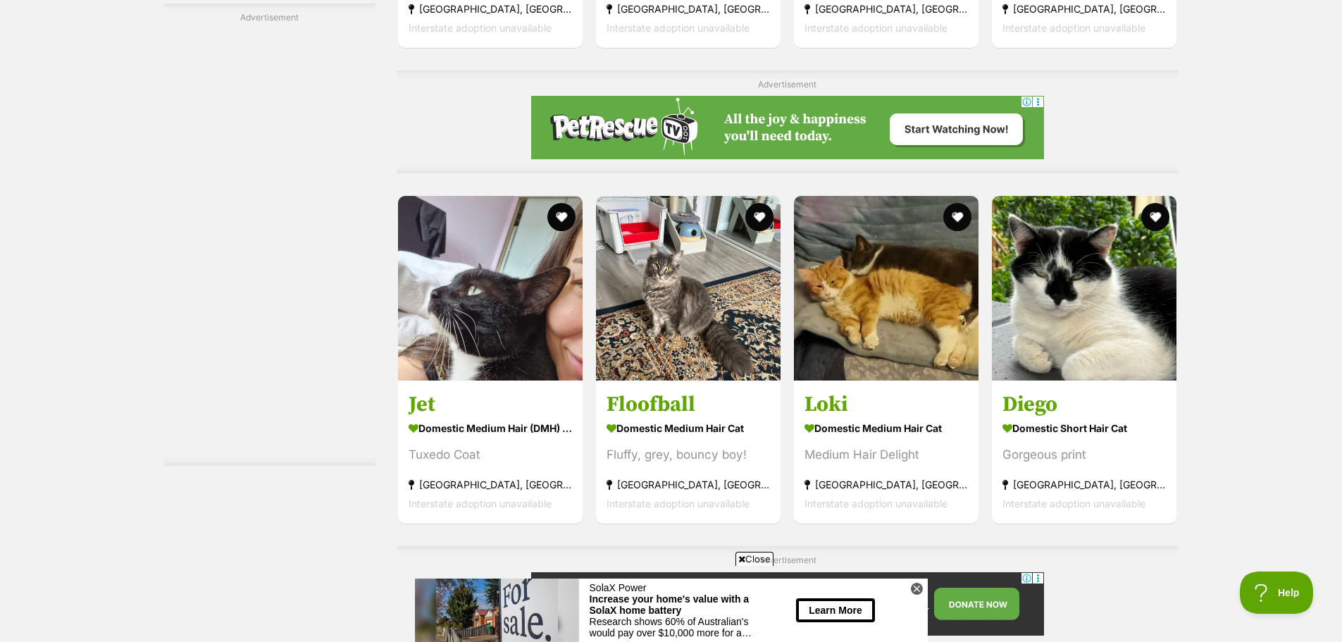
scroll to position [2466, 0]
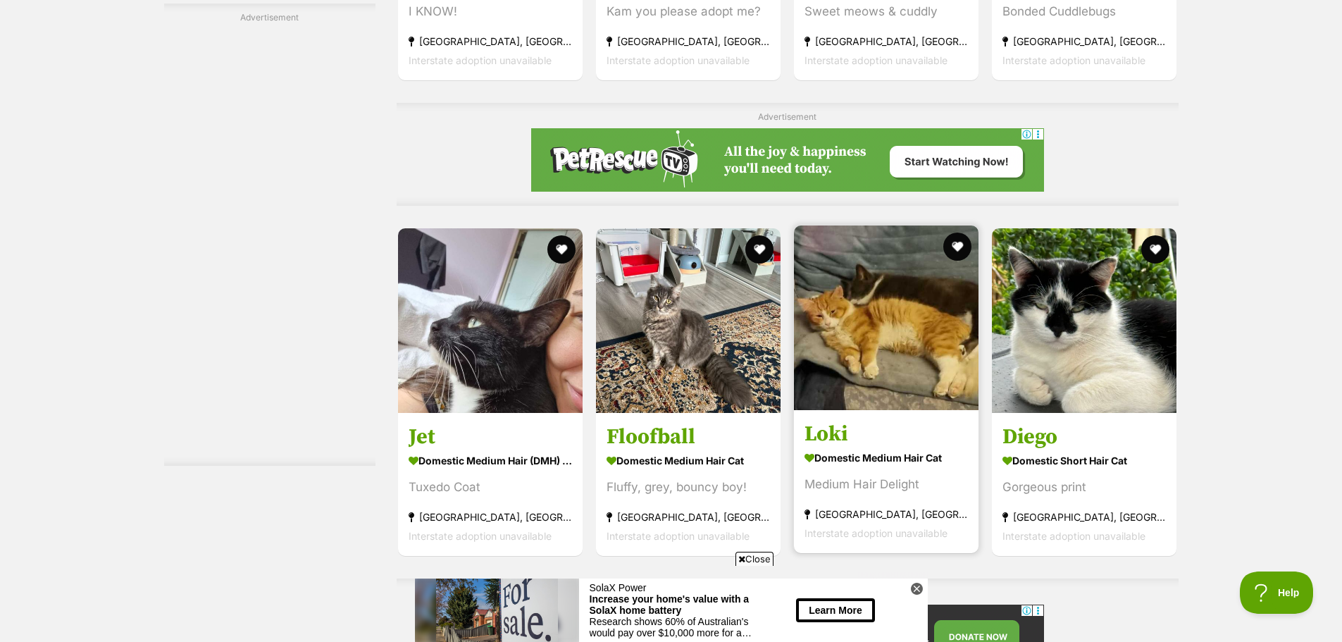
click at [859, 371] on img at bounding box center [886, 317] width 185 height 185
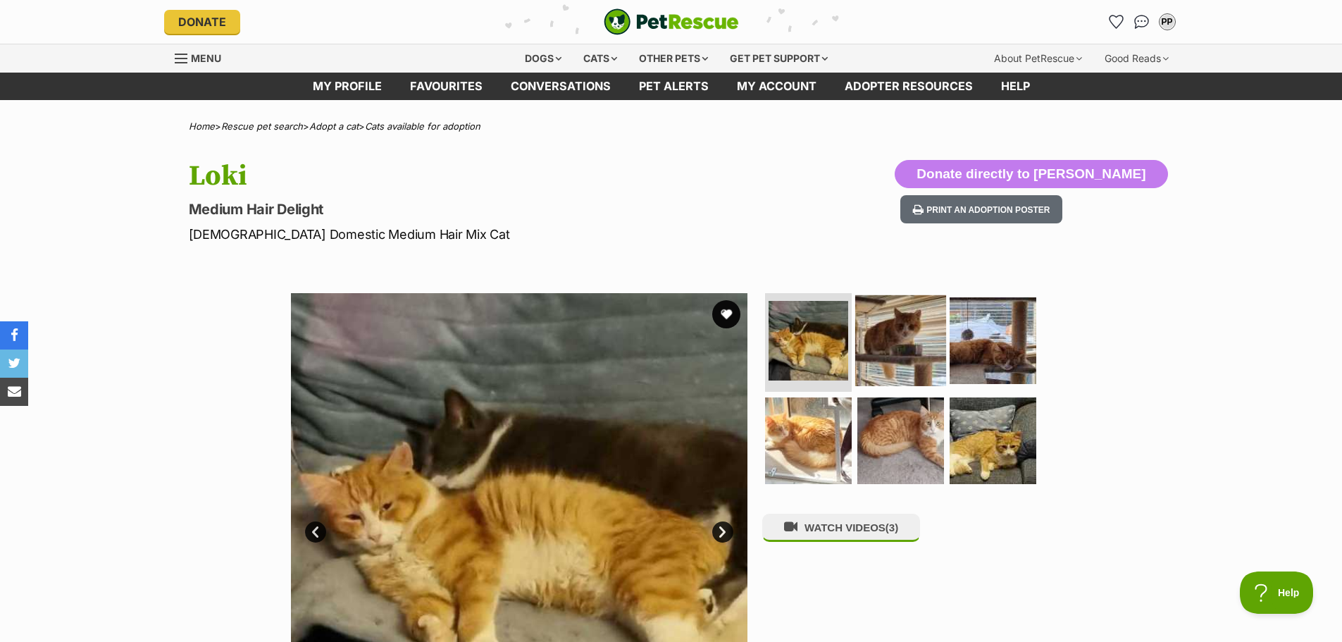
click at [926, 349] on img at bounding box center [900, 340] width 91 height 91
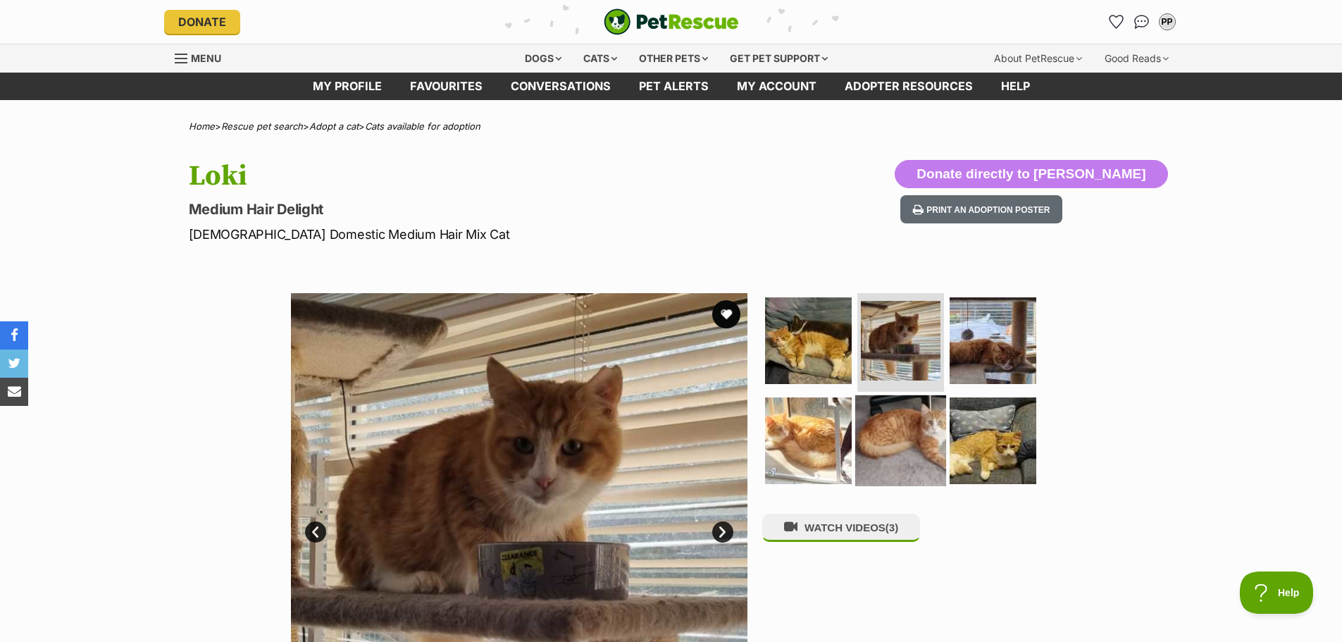
click at [924, 426] on img at bounding box center [900, 440] width 91 height 91
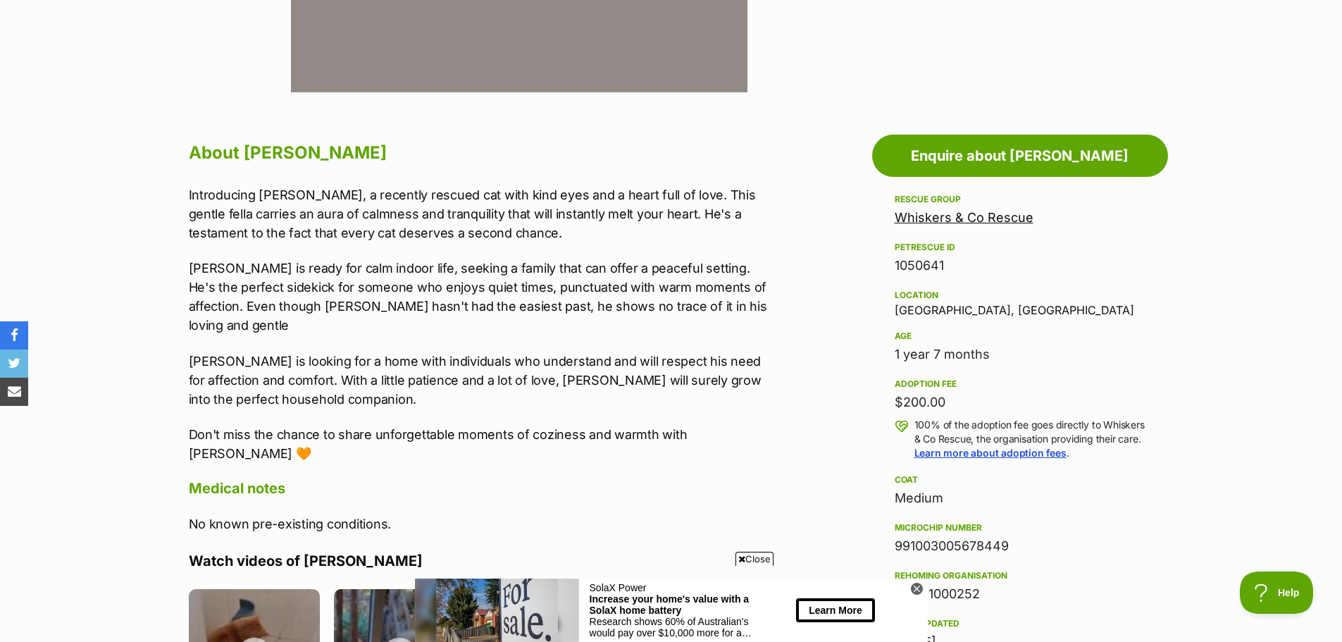
scroll to position [634, 0]
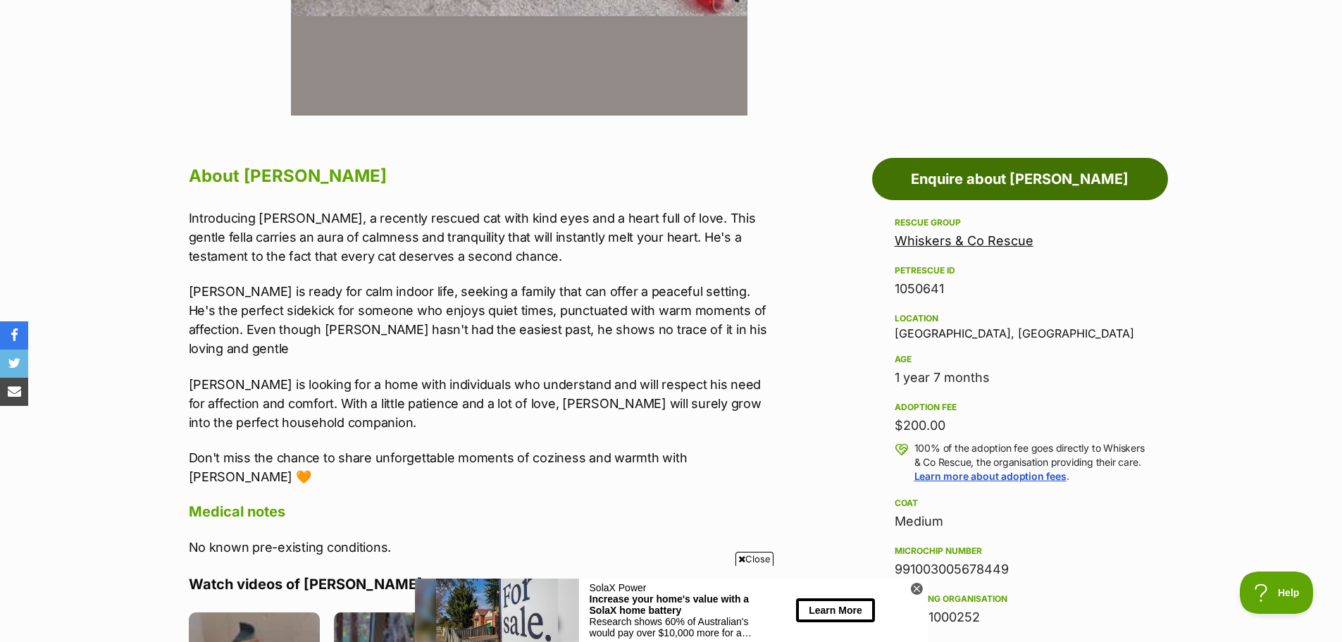
click at [1056, 180] on link "Enquire about [PERSON_NAME]" at bounding box center [1020, 179] width 296 height 42
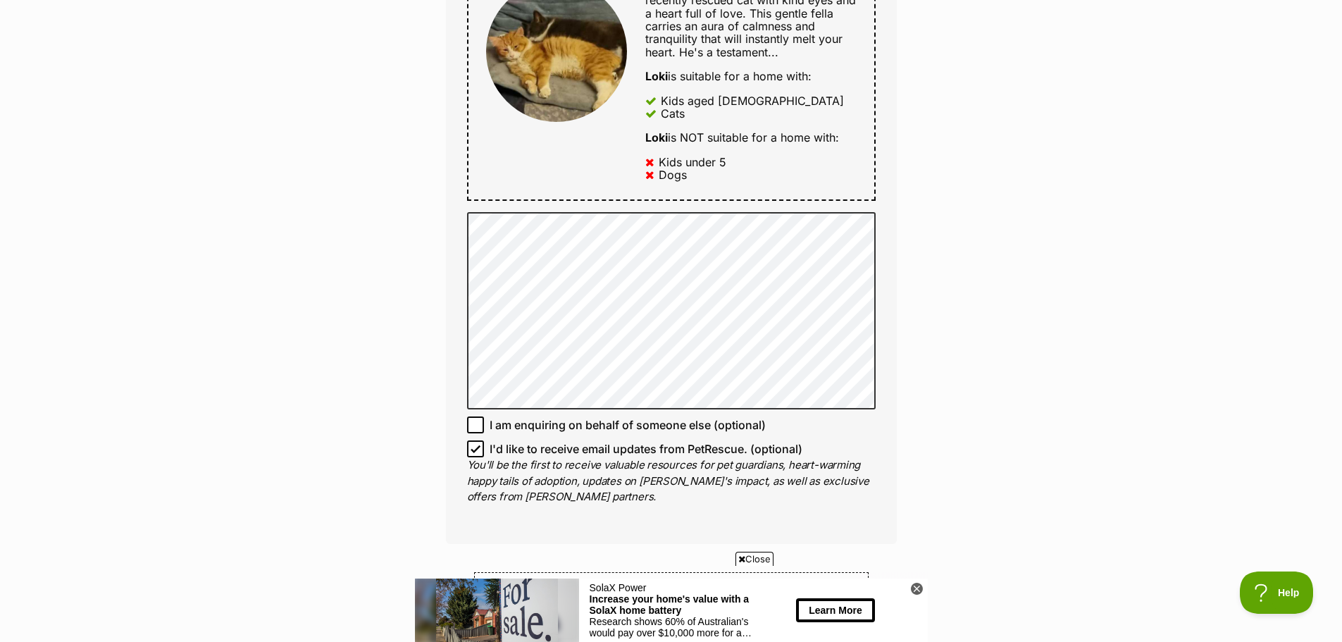
scroll to position [1057, 0]
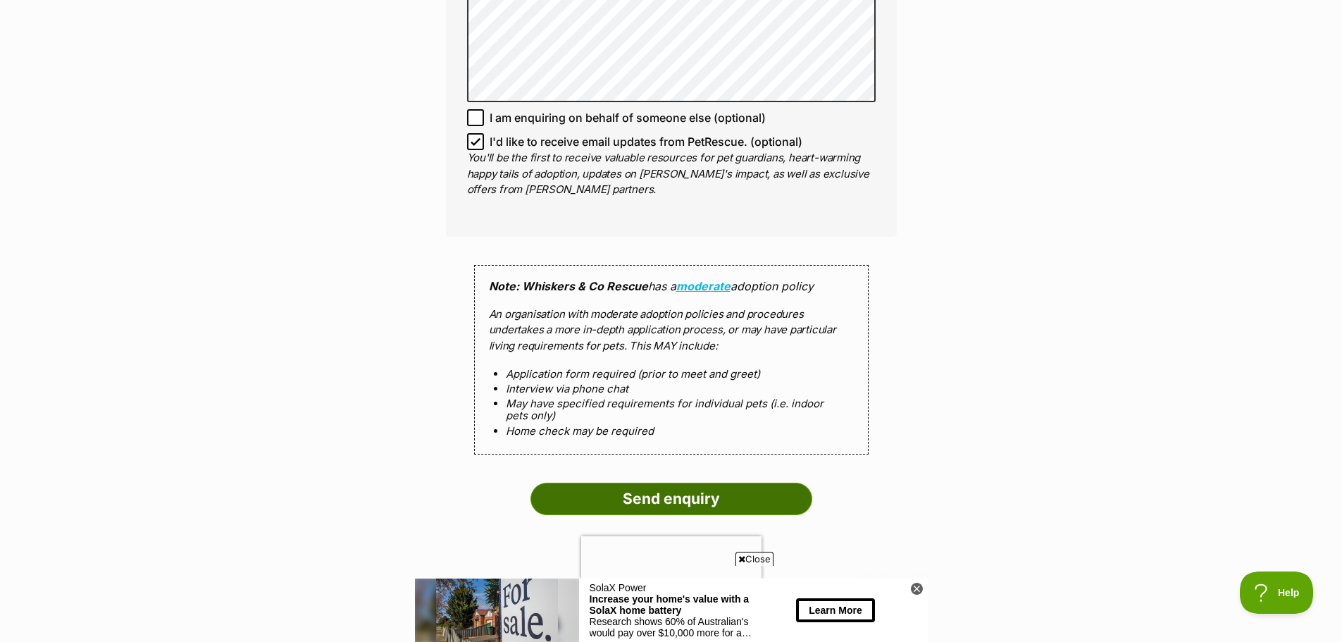
click at [596, 483] on input "Send enquiry" at bounding box center [672, 499] width 282 height 32
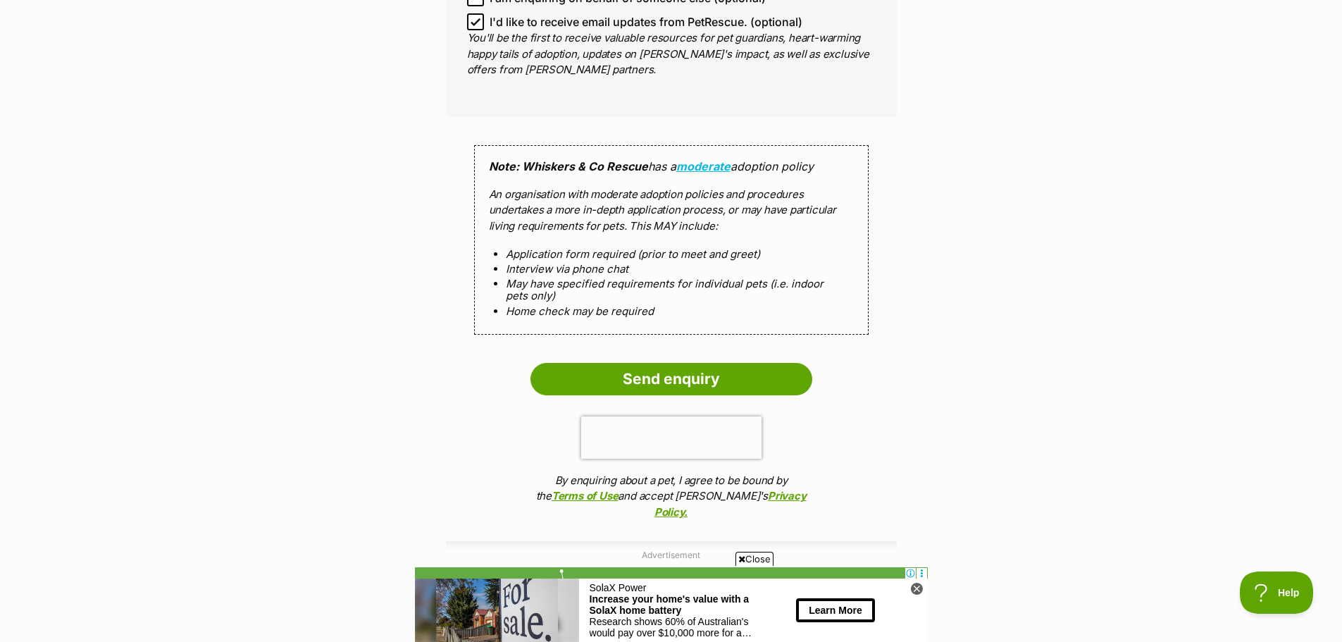
scroll to position [1198, 0]
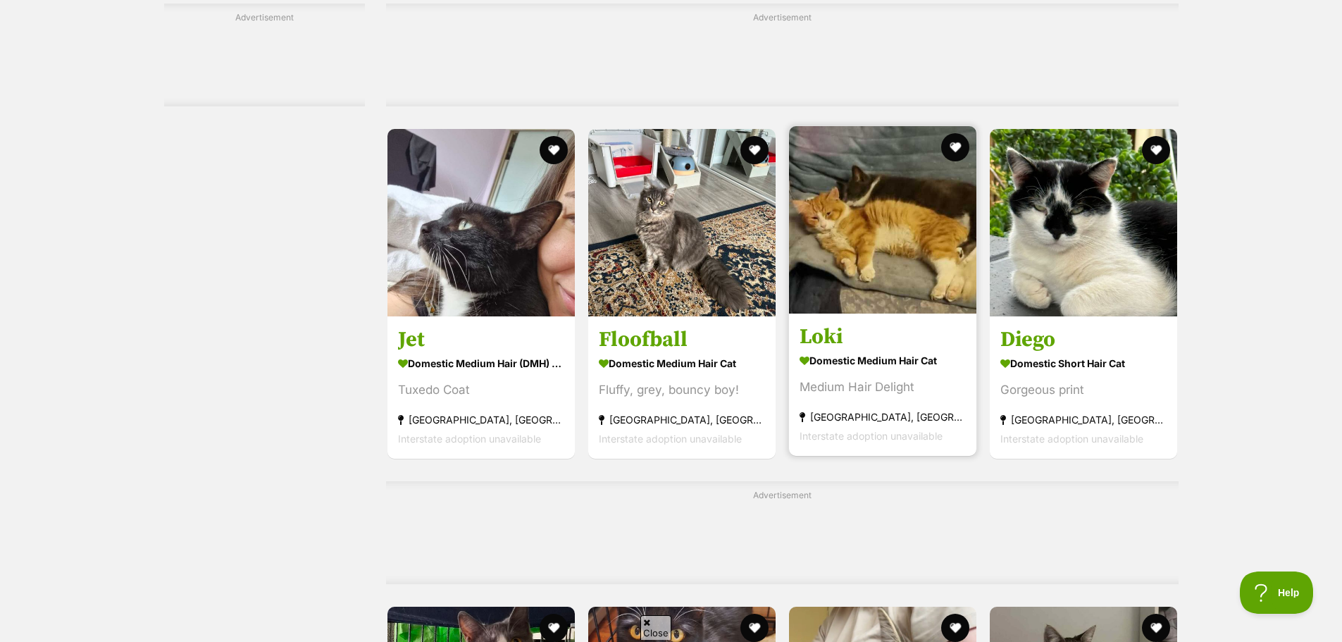
click at [880, 243] on img at bounding box center [882, 219] width 187 height 187
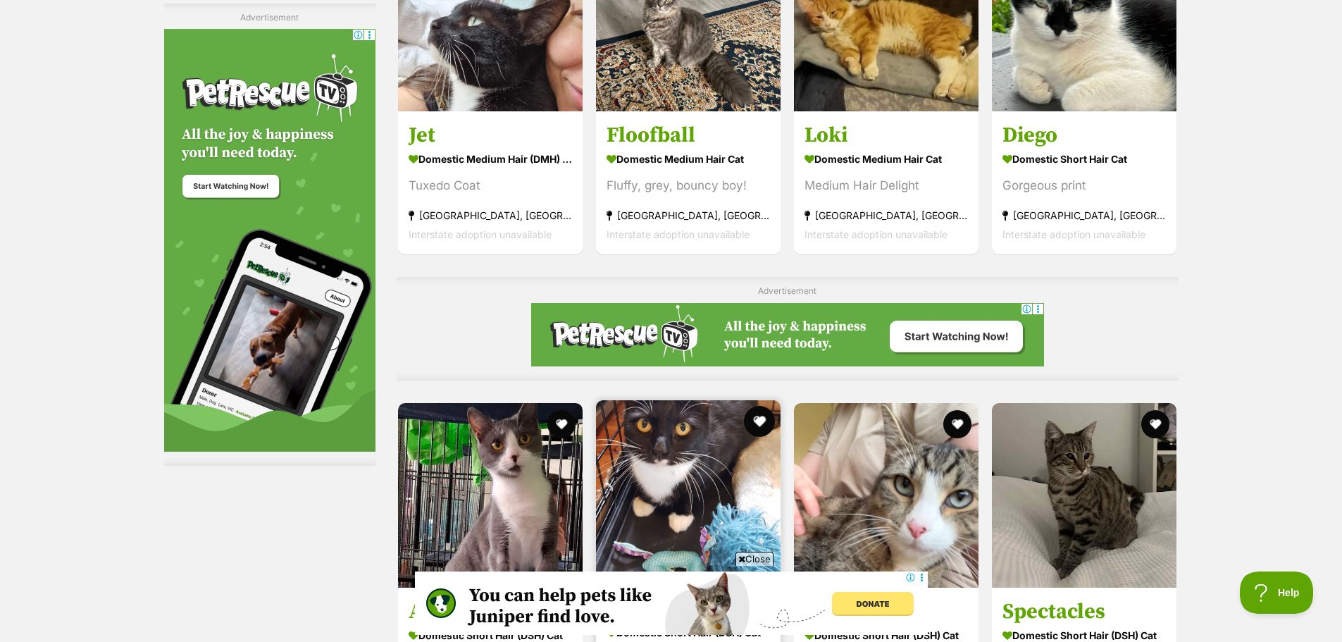
scroll to position [2607, 0]
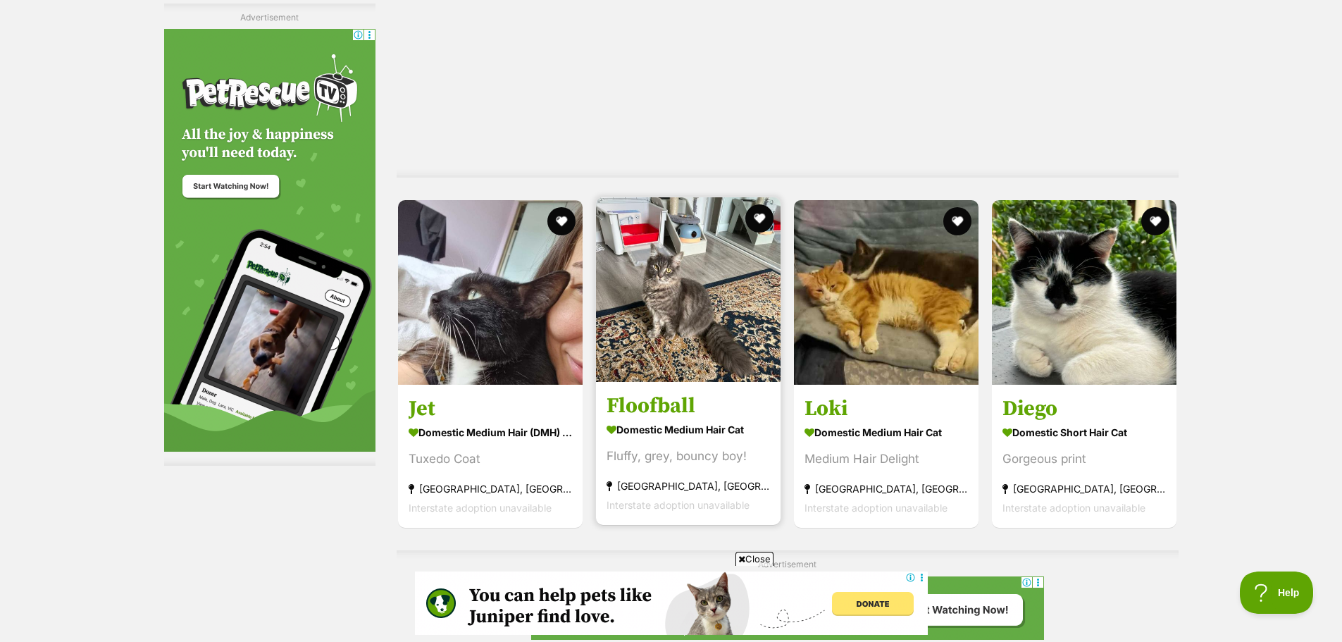
click at [739, 327] on img at bounding box center [688, 289] width 185 height 185
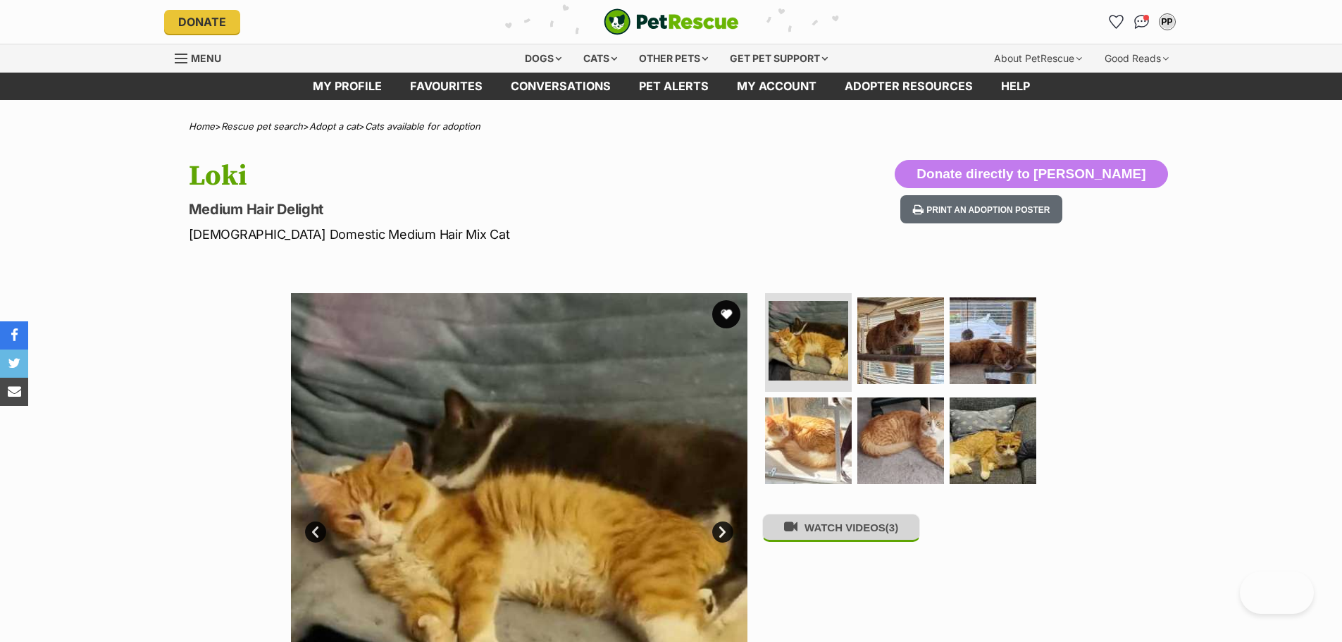
click at [852, 531] on button "WATCH VIDEOS (3)" at bounding box center [841, 527] width 158 height 27
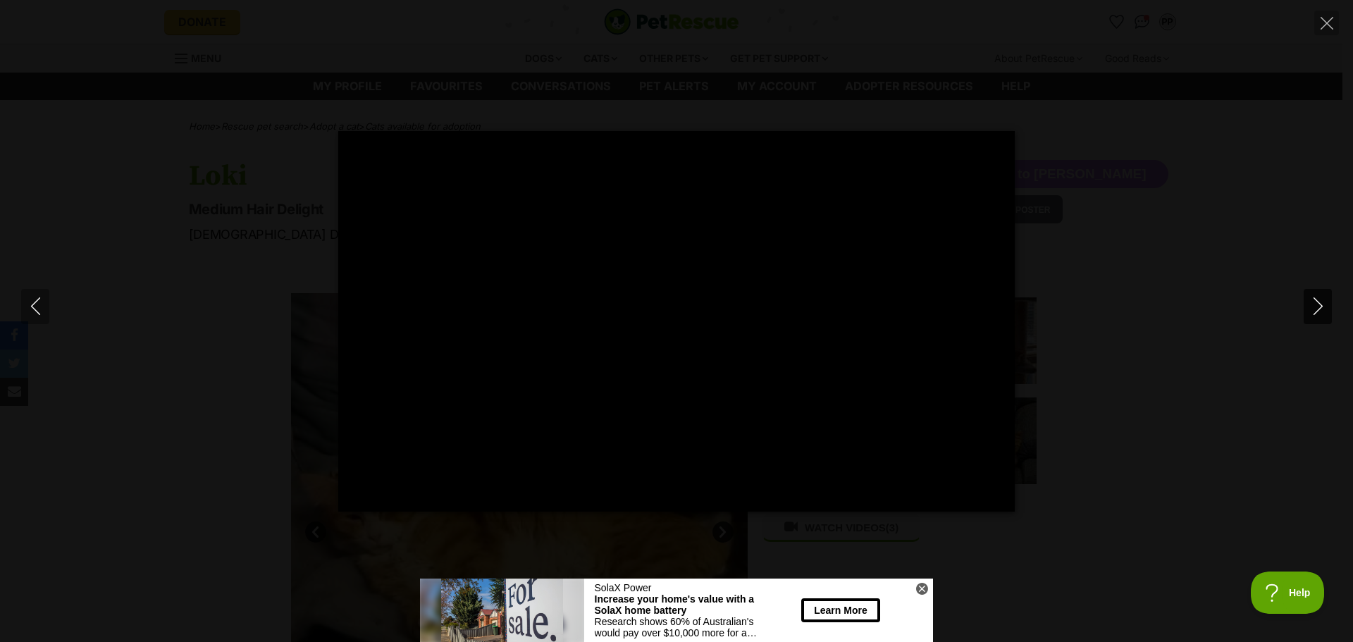
click at [1309, 302] on icon "Next" at bounding box center [1318, 306] width 18 height 18
type input "16.13"
click at [1327, 304] on button "Next" at bounding box center [1317, 306] width 28 height 35
type input "25.42"
type input "100"
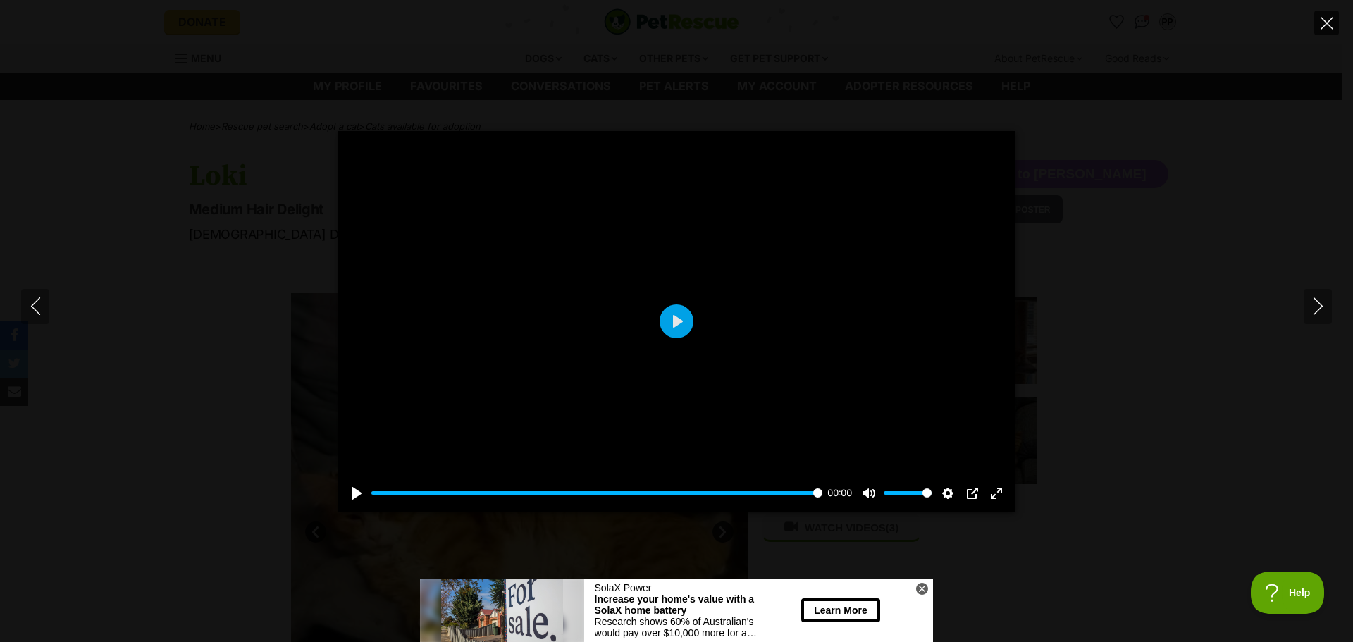
click at [1315, 14] on button "Close" at bounding box center [1326, 23] width 25 height 25
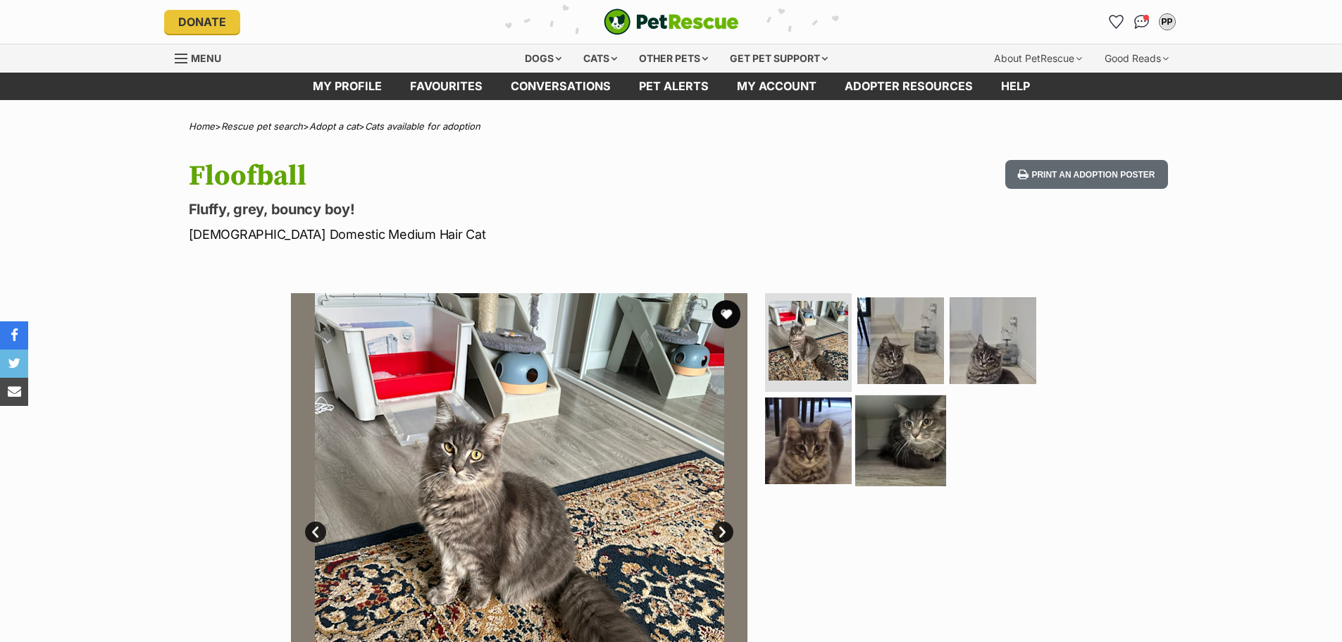
click at [908, 427] on img at bounding box center [900, 440] width 91 height 91
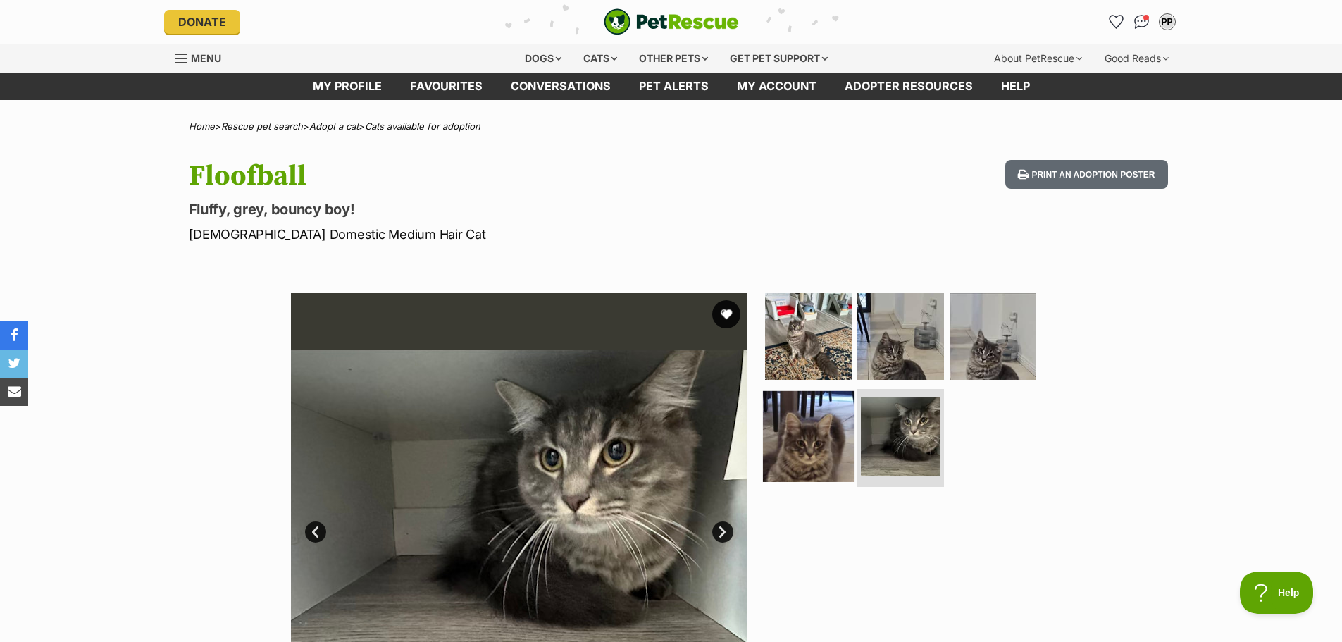
click at [786, 398] on img at bounding box center [808, 435] width 91 height 91
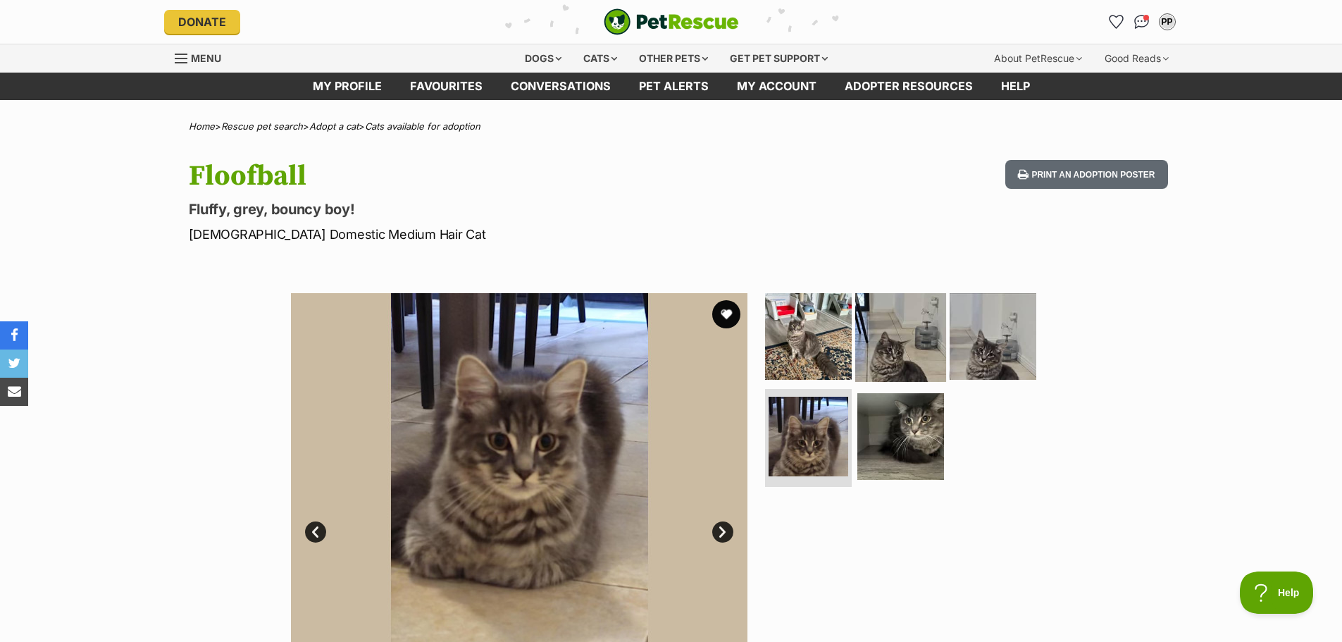
click at [909, 329] on img at bounding box center [900, 336] width 91 height 91
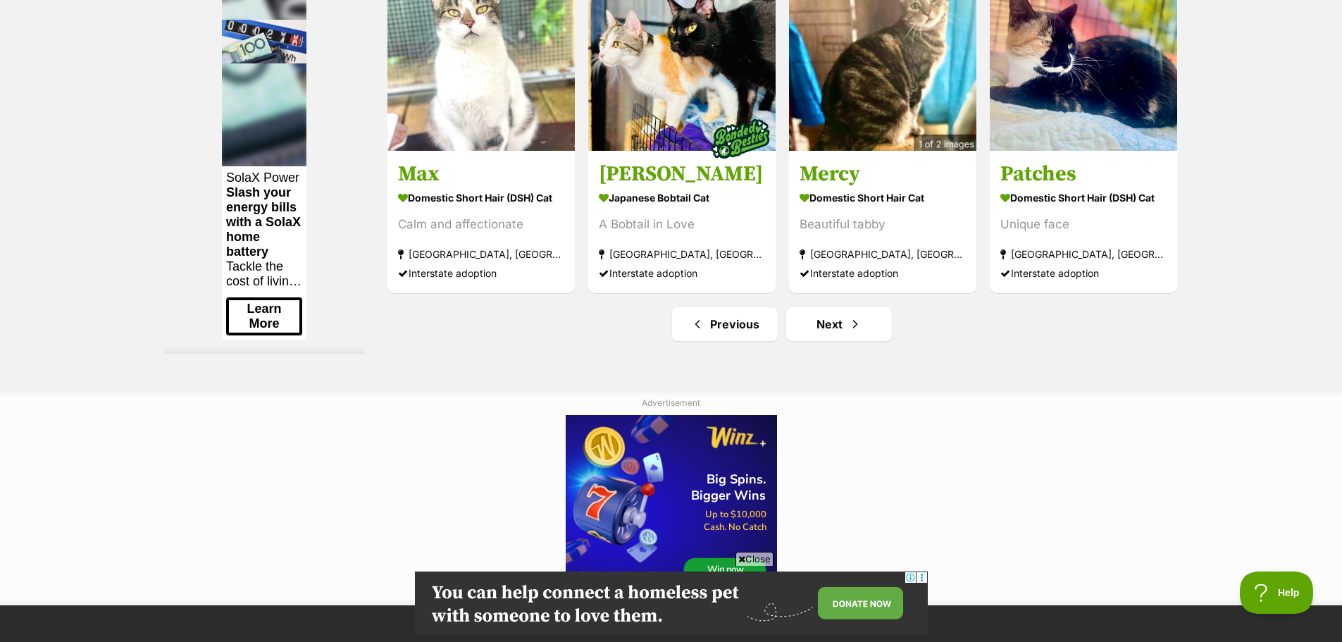
scroll to position [6975, 0]
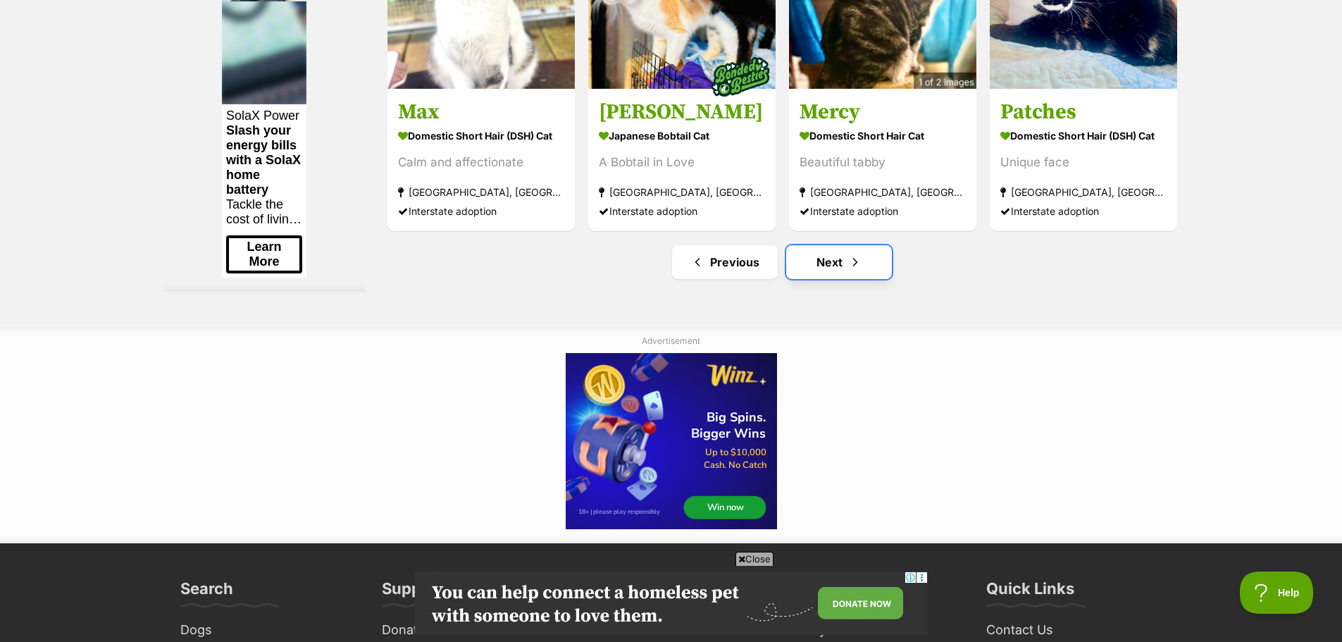
click at [807, 279] on link "Next" at bounding box center [839, 262] width 106 height 34
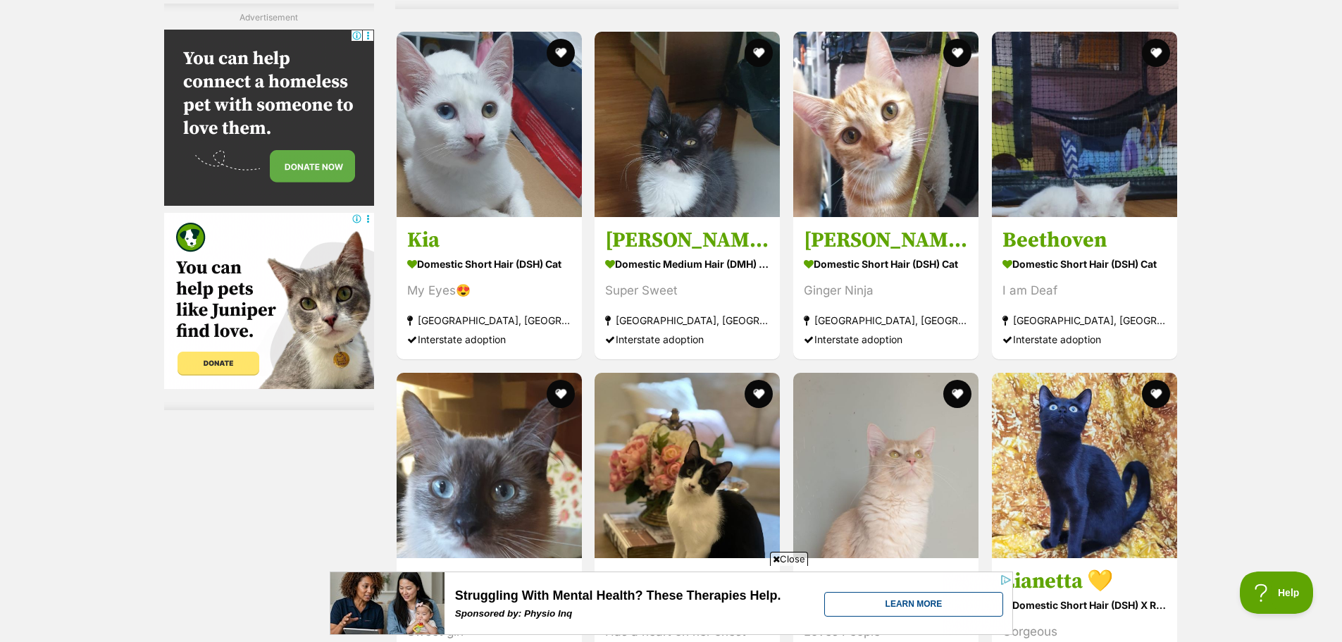
scroll to position [4579, 0]
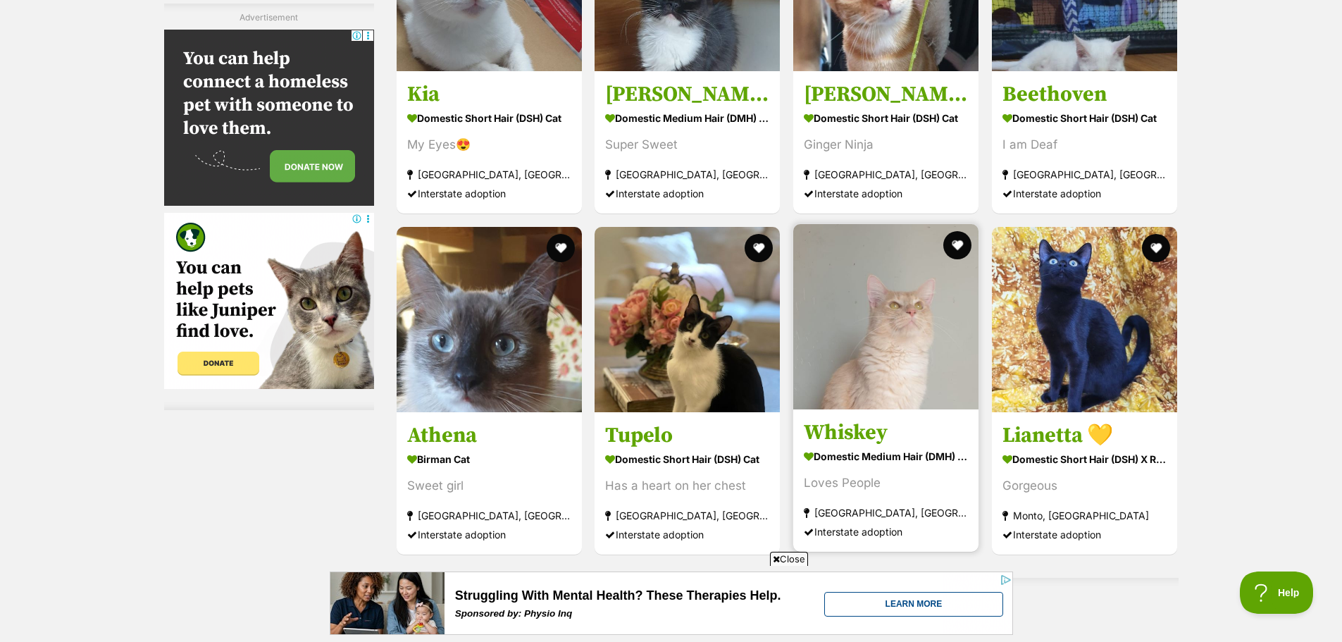
click at [928, 361] on img at bounding box center [885, 316] width 185 height 185
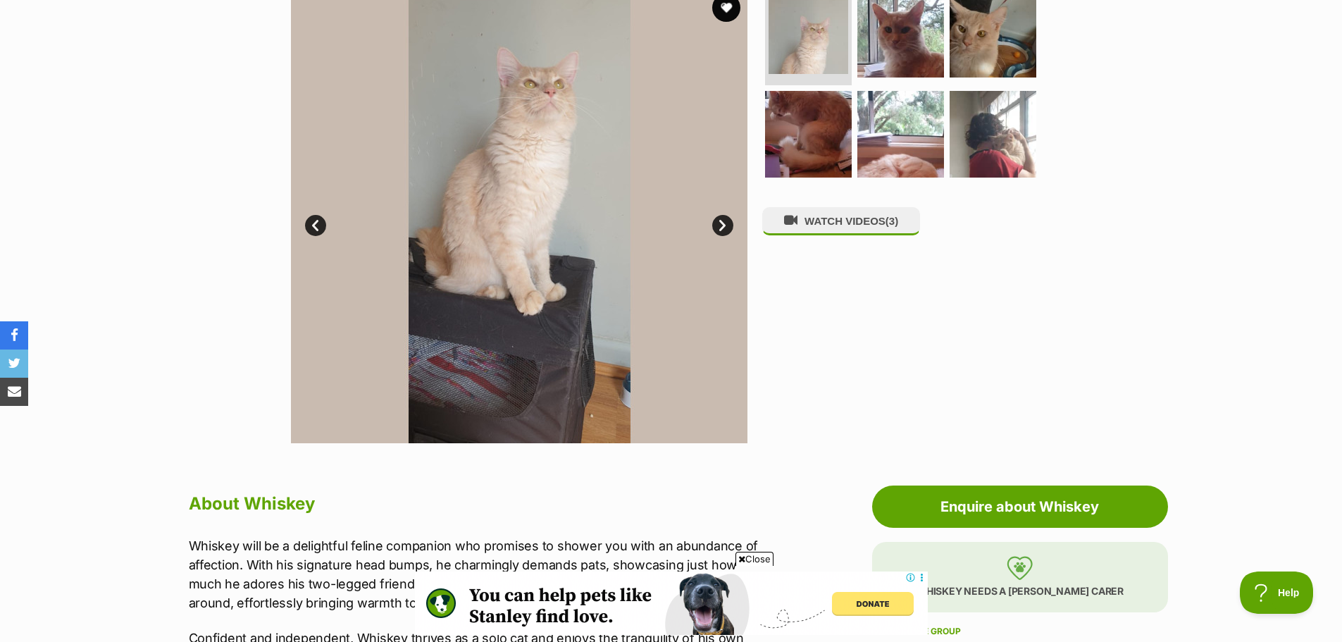
scroll to position [282, 0]
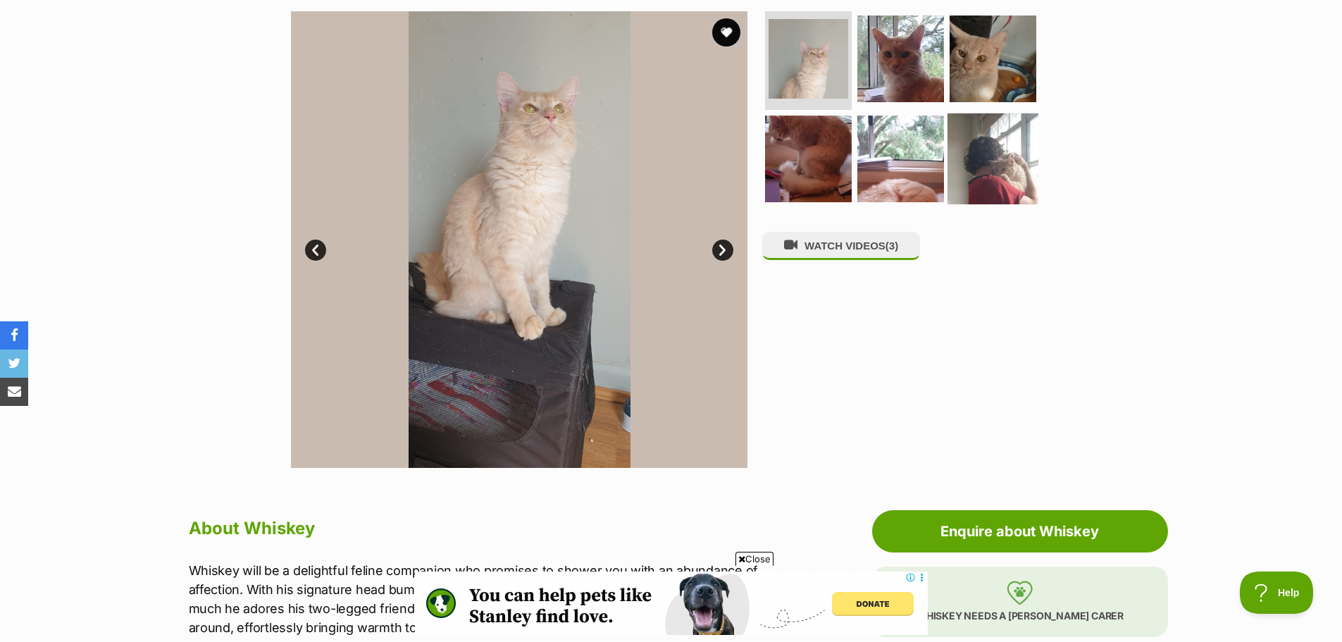
click at [966, 176] on img at bounding box center [993, 158] width 91 height 91
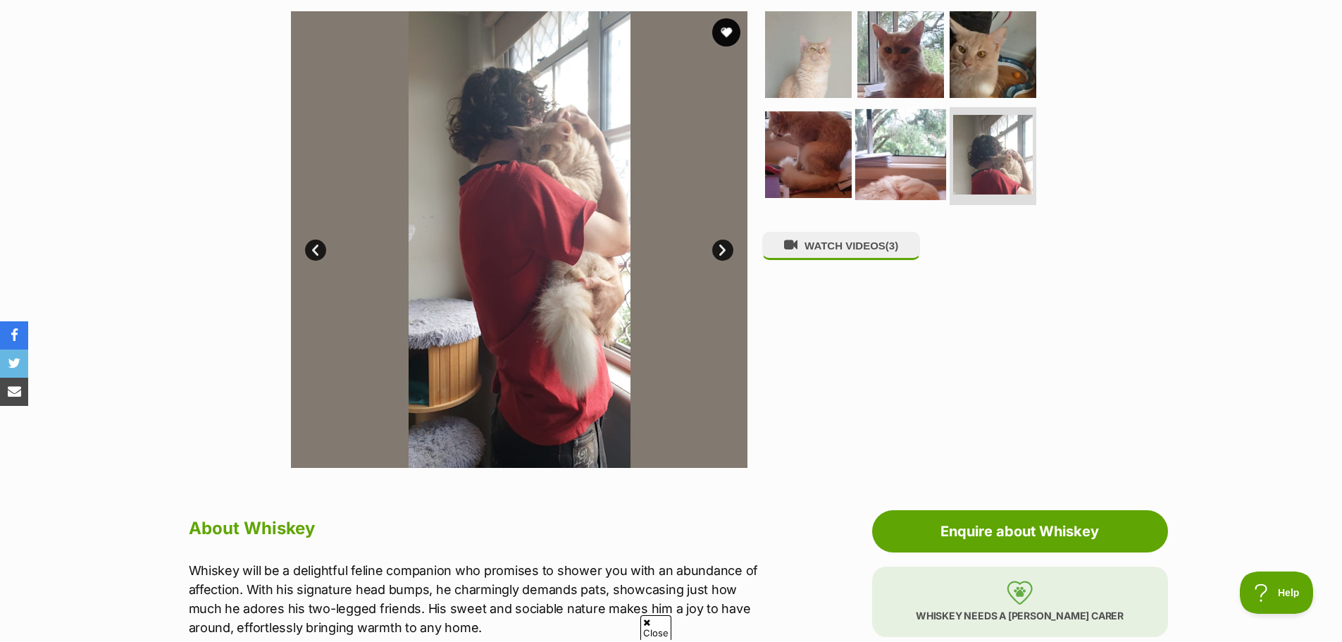
click at [888, 161] on img at bounding box center [900, 153] width 91 height 91
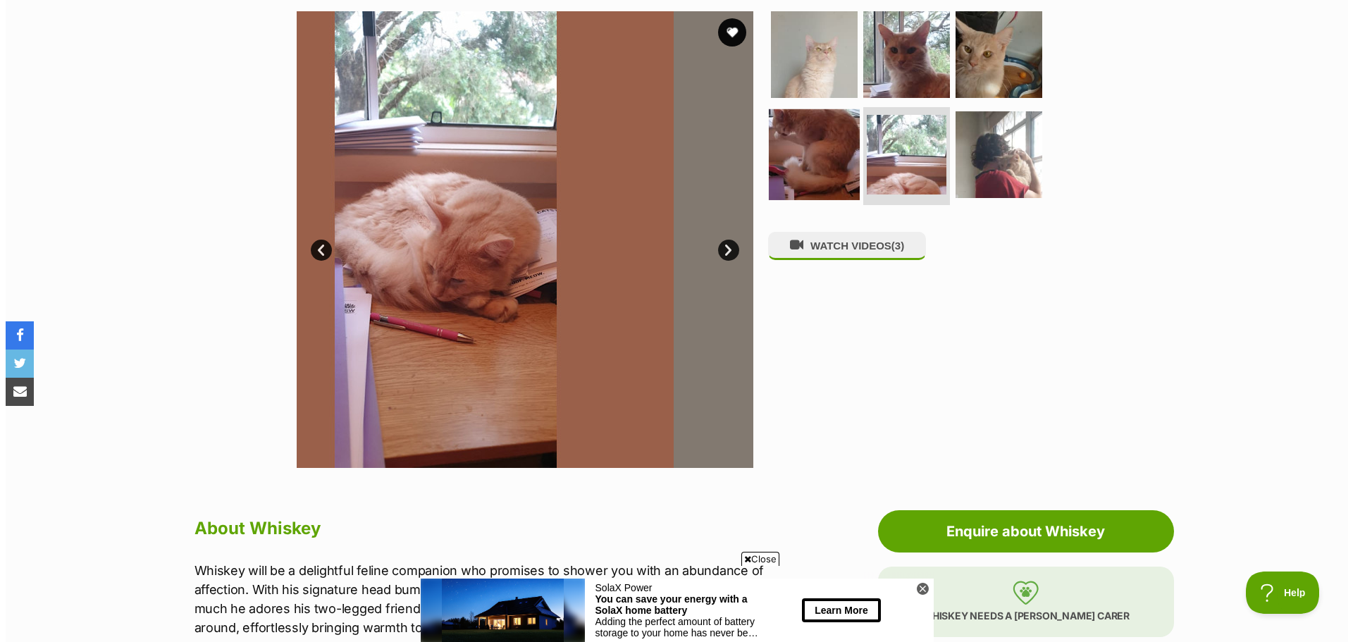
scroll to position [0, 0]
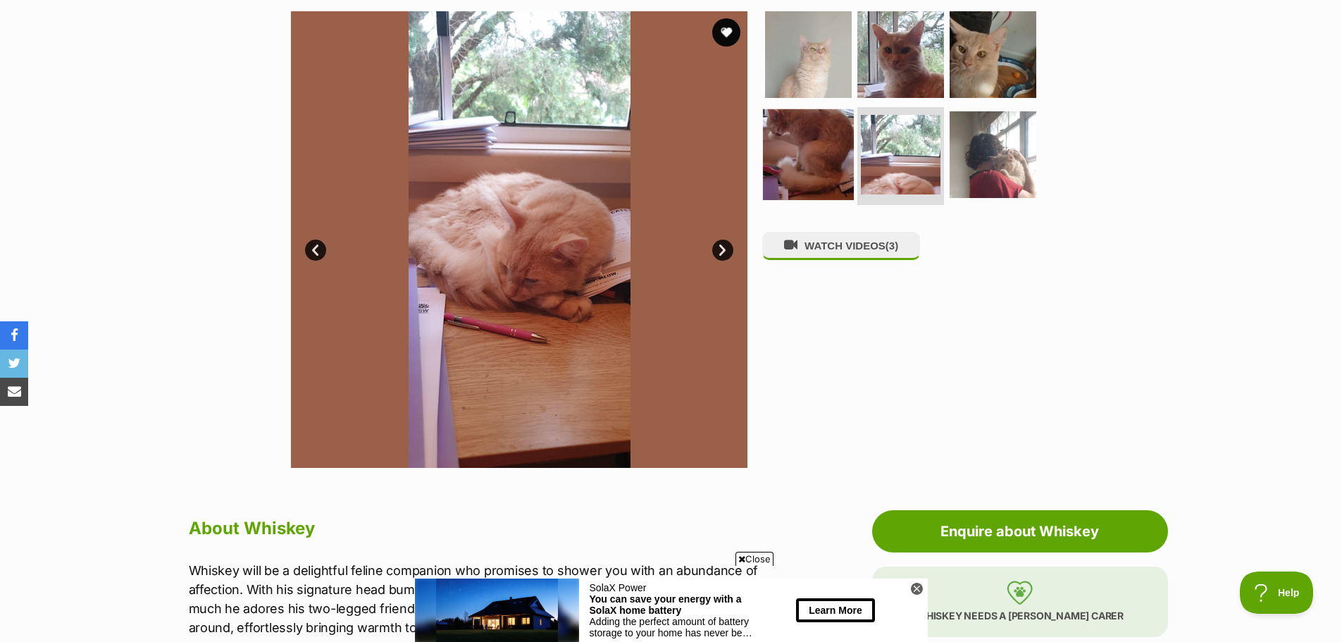
click at [795, 147] on img at bounding box center [808, 153] width 91 height 91
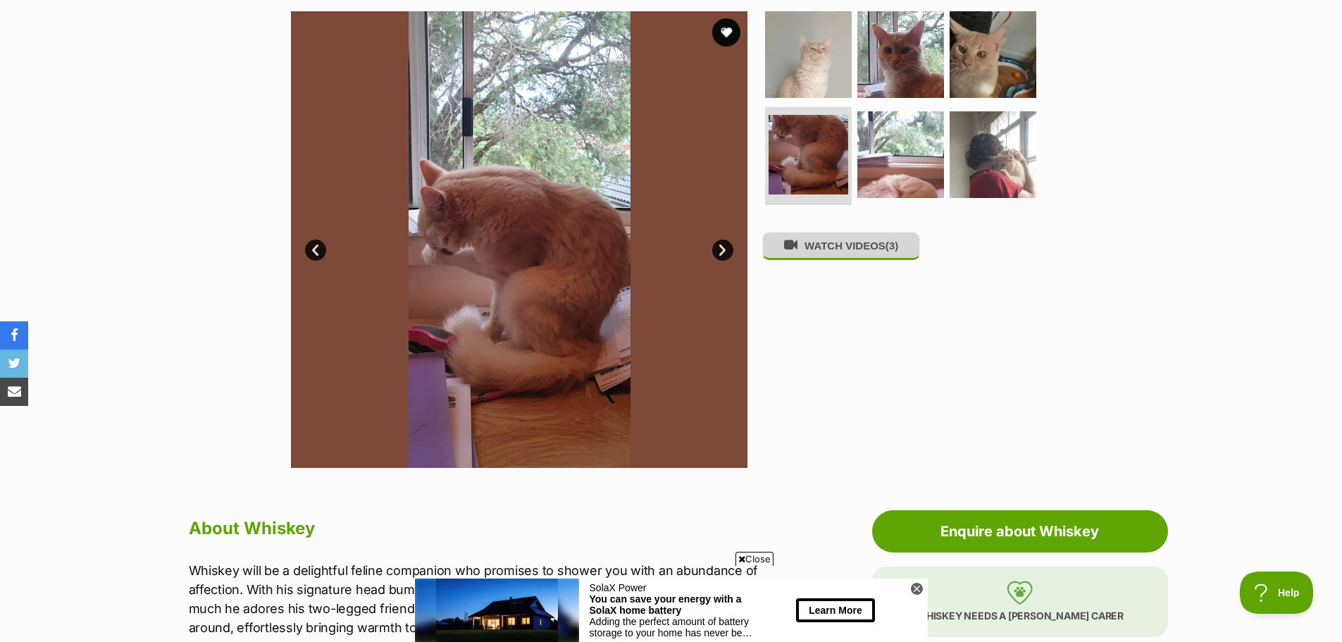
click at [840, 254] on button "WATCH VIDEOS (3)" at bounding box center [841, 245] width 158 height 27
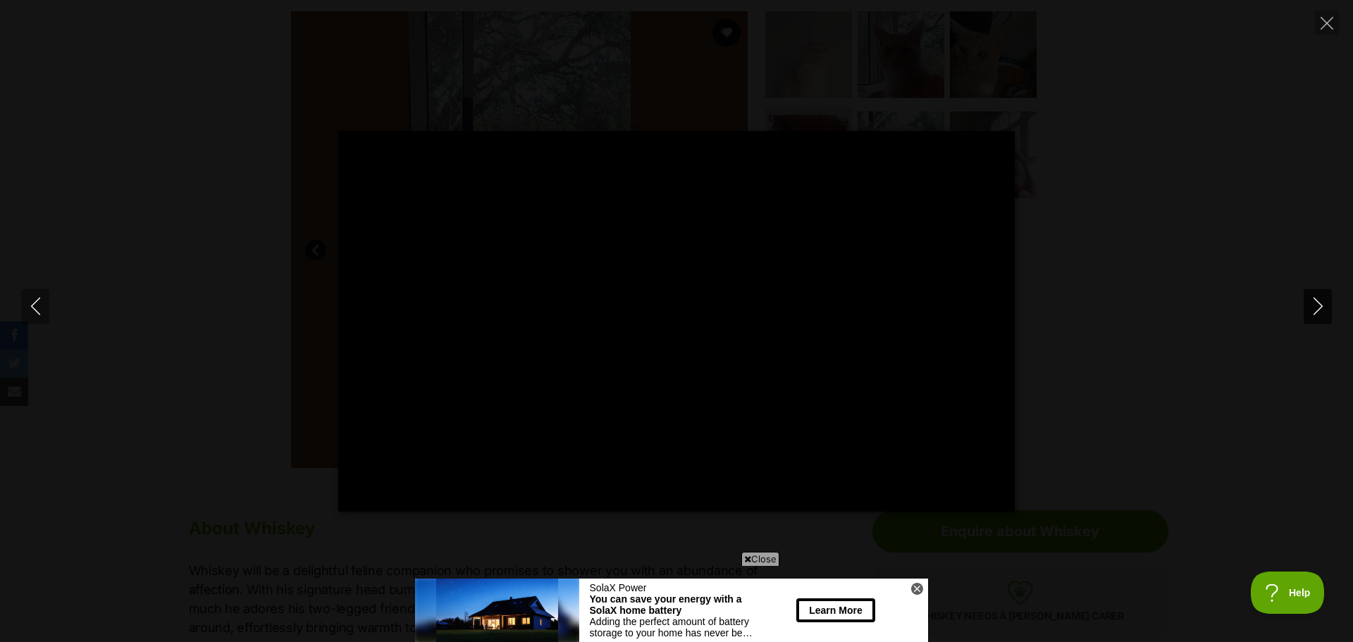
click at [1304, 309] on button "Next" at bounding box center [1317, 306] width 28 height 35
type input "60.63"
click at [1320, 320] on button "Next" at bounding box center [1317, 306] width 28 height 35
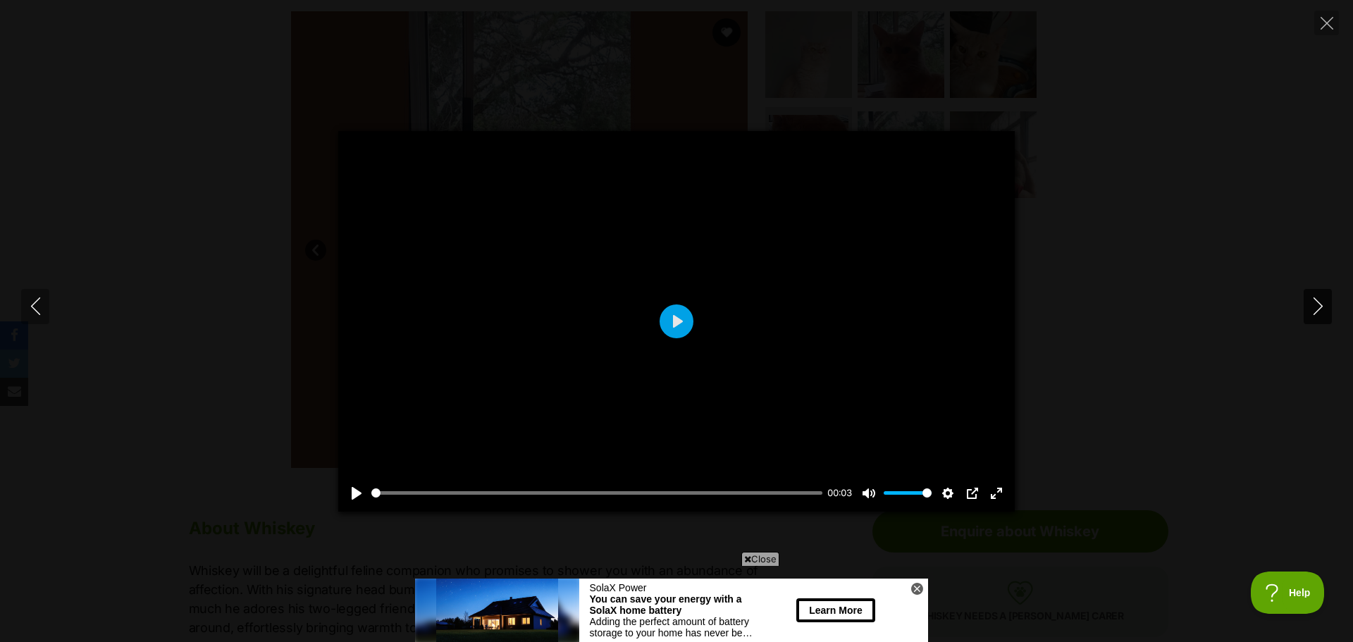
type input "43.05"
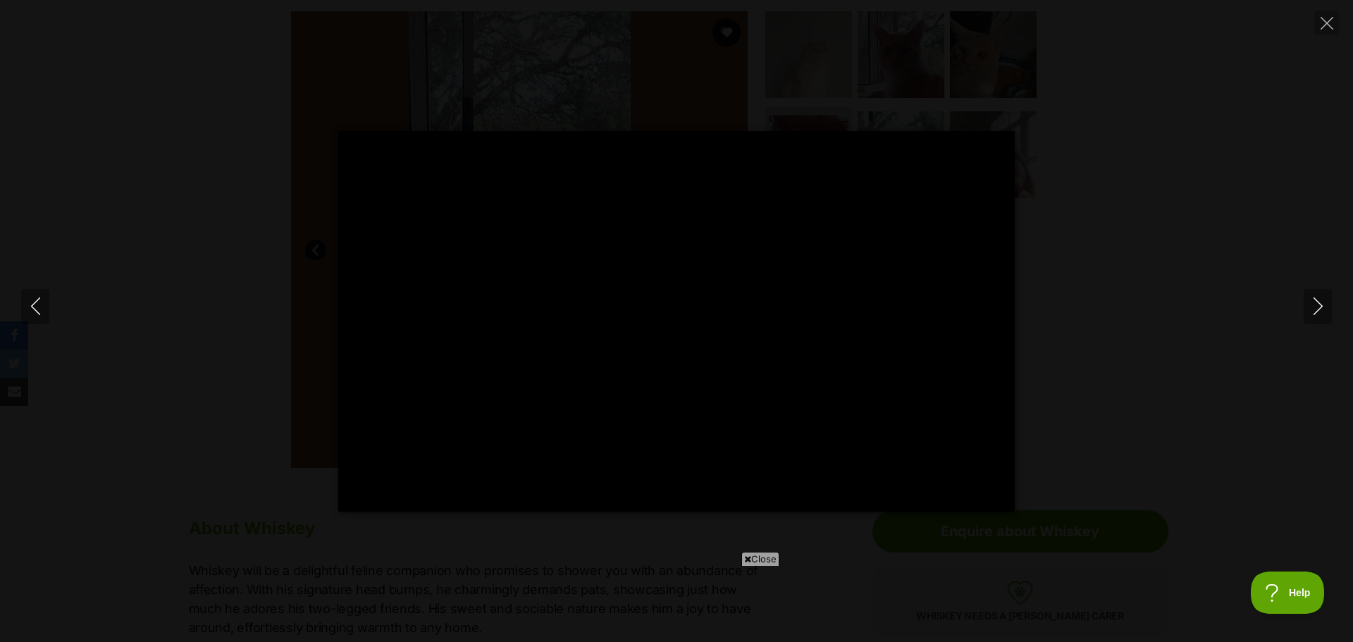
type input "100"
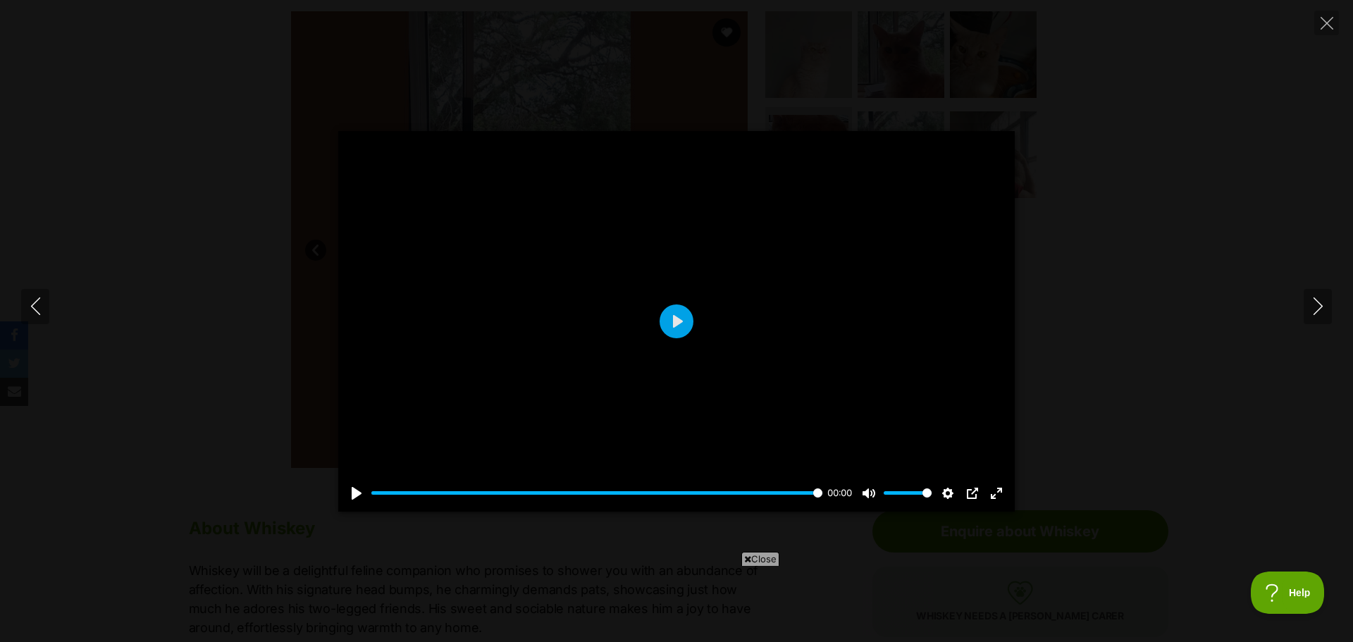
click at [1139, 64] on div "Pause Play % buffered 00:00 00:00 Unmute Mute Disable captions Enable captions …" at bounding box center [676, 321] width 1353 height 642
click at [1139, 64] on div "Pause Play % buffered 00:00 -00:06 Unmute Mute Disable captions Enable captions…" at bounding box center [676, 321] width 1353 height 642
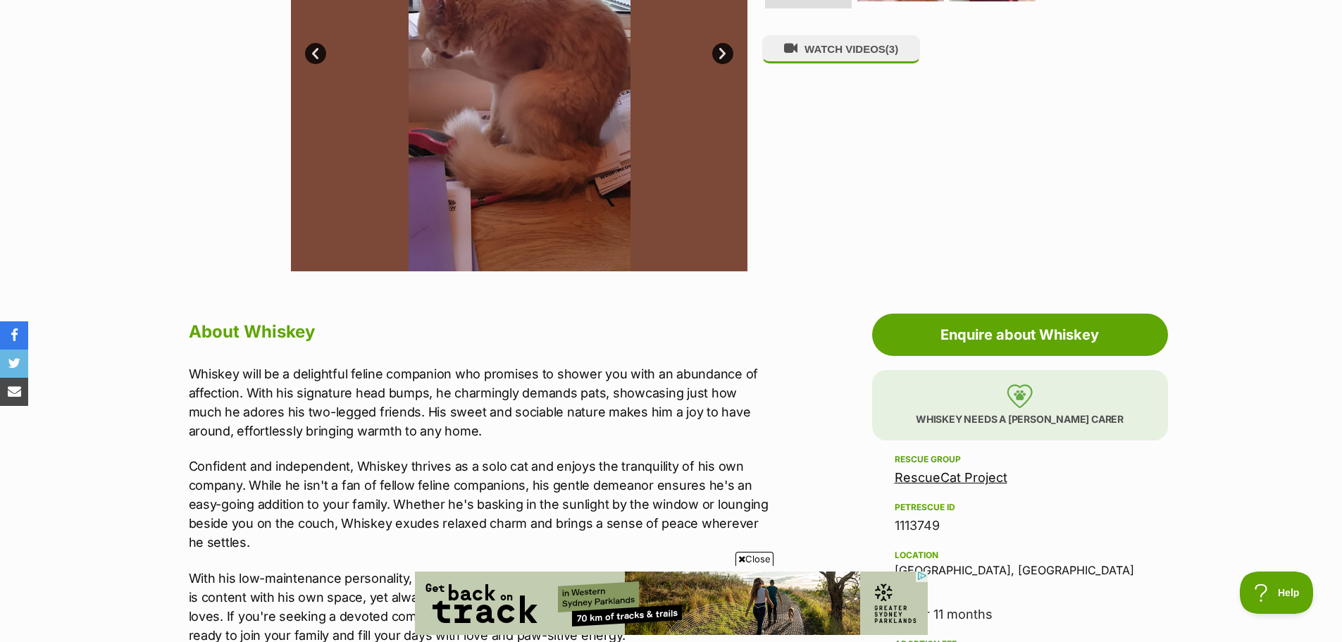
scroll to position [493, 0]
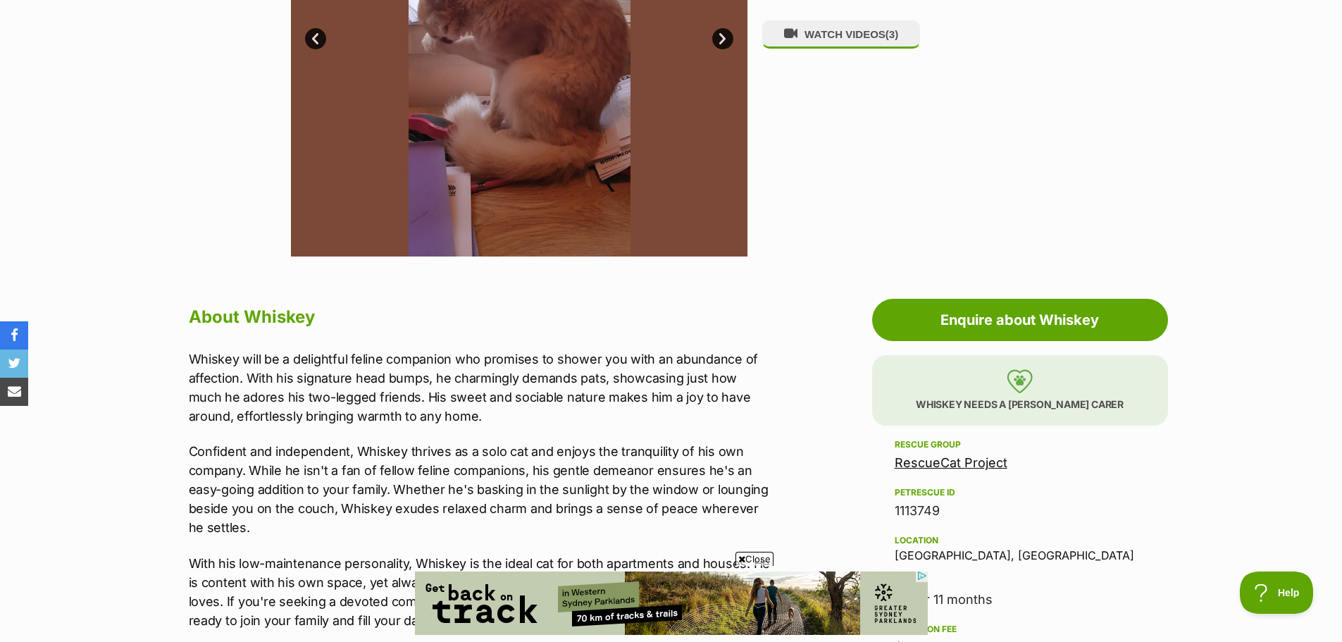
click at [161, 66] on div "Available 4 of 6 images 4 of 6 images 4 of 6 images 4 of 6 images 4 of 6 images…" at bounding box center [671, 18] width 1342 height 478
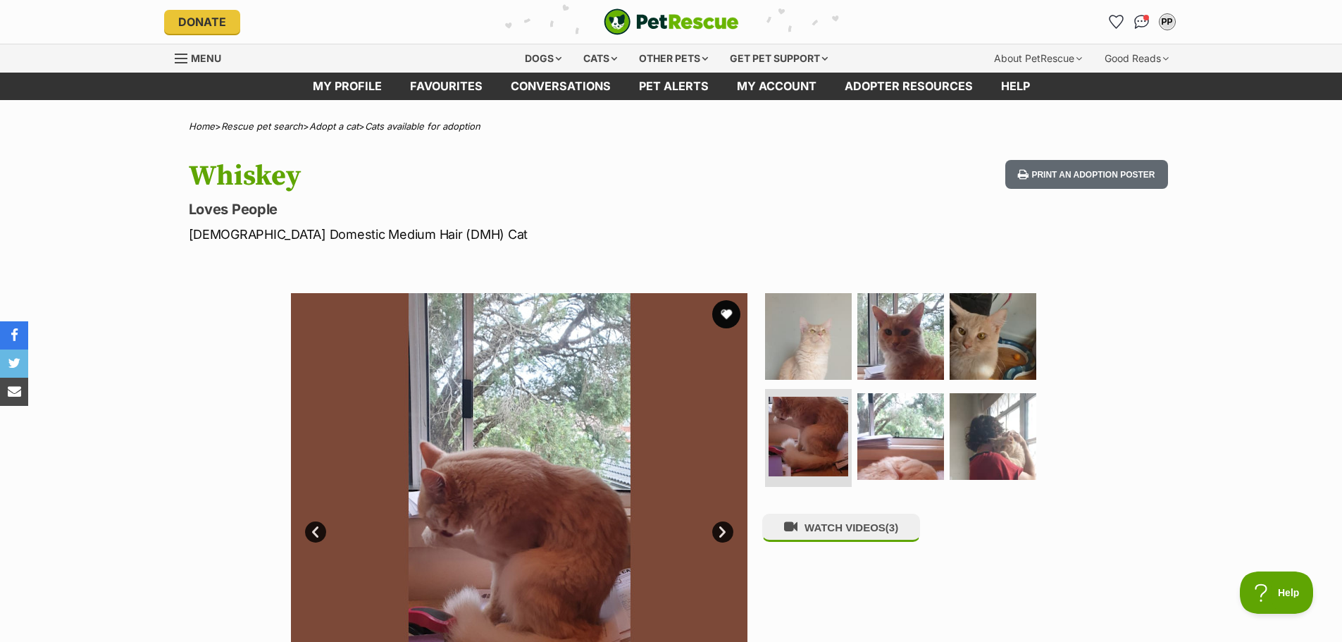
scroll to position [0, 0]
drag, startPoint x: 282, startPoint y: 1, endPoint x: 134, endPoint y: 201, distance: 249.4
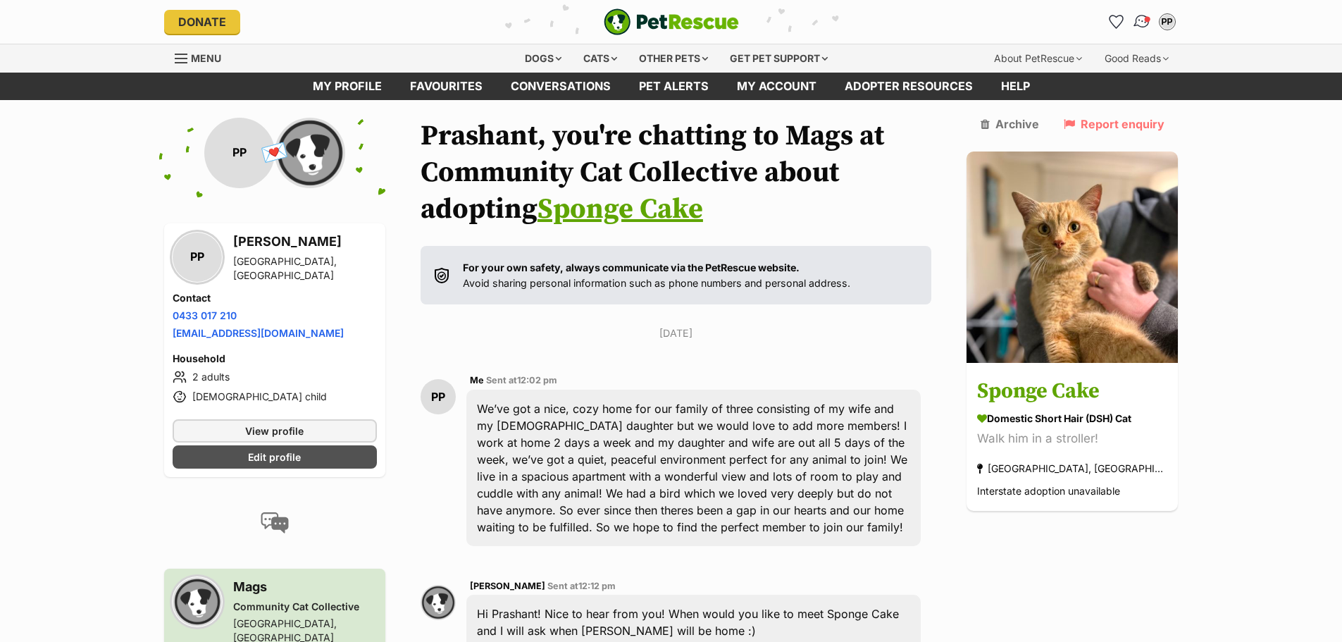
click at [1135, 21] on img "Conversations" at bounding box center [1141, 22] width 19 height 18
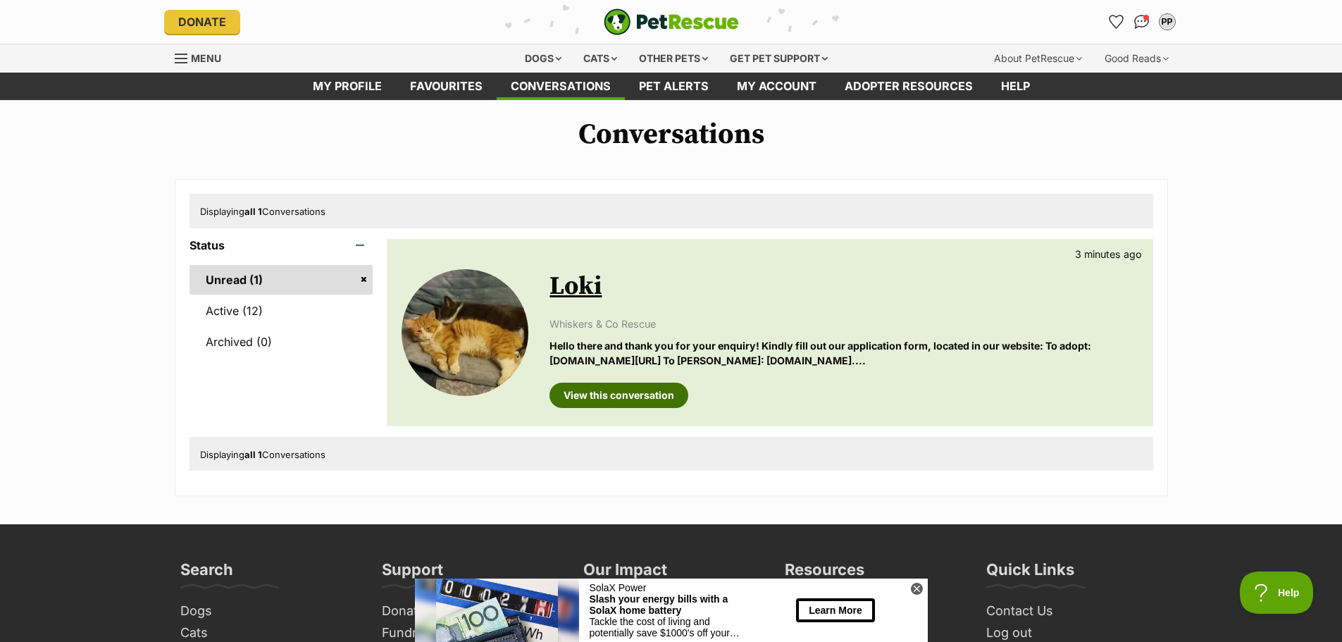
click at [667, 383] on link "View this conversation" at bounding box center [619, 395] width 139 height 25
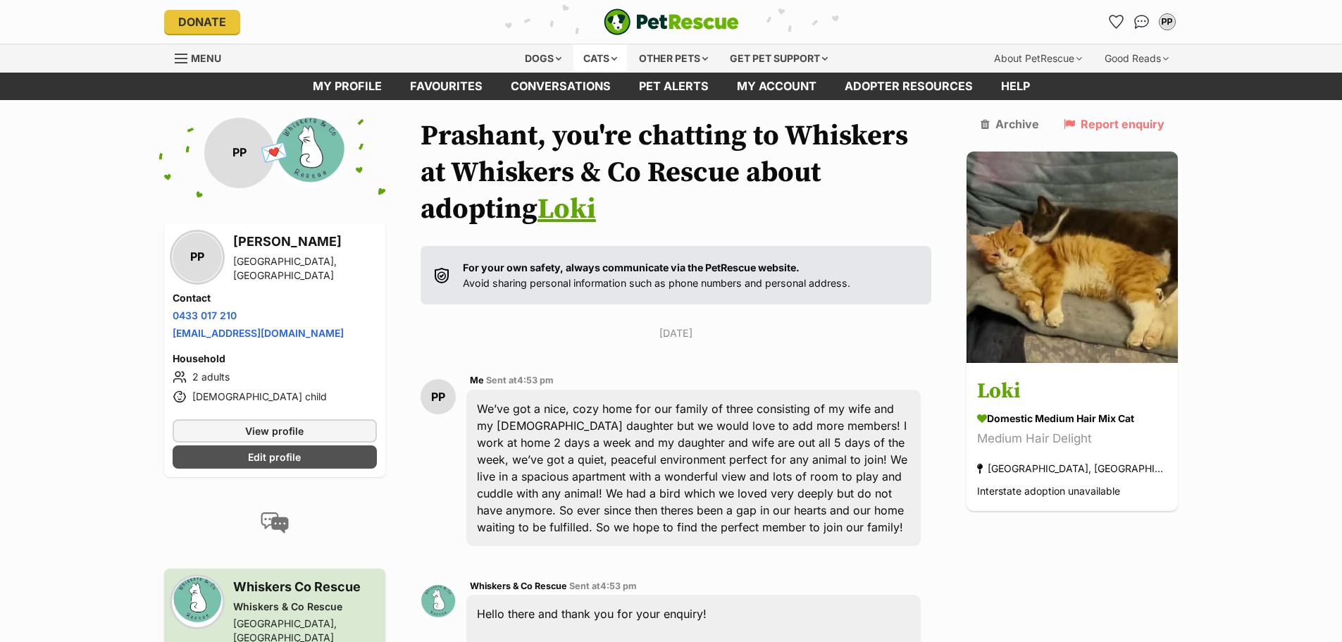
click at [613, 68] on div "Cats" at bounding box center [600, 58] width 54 height 28
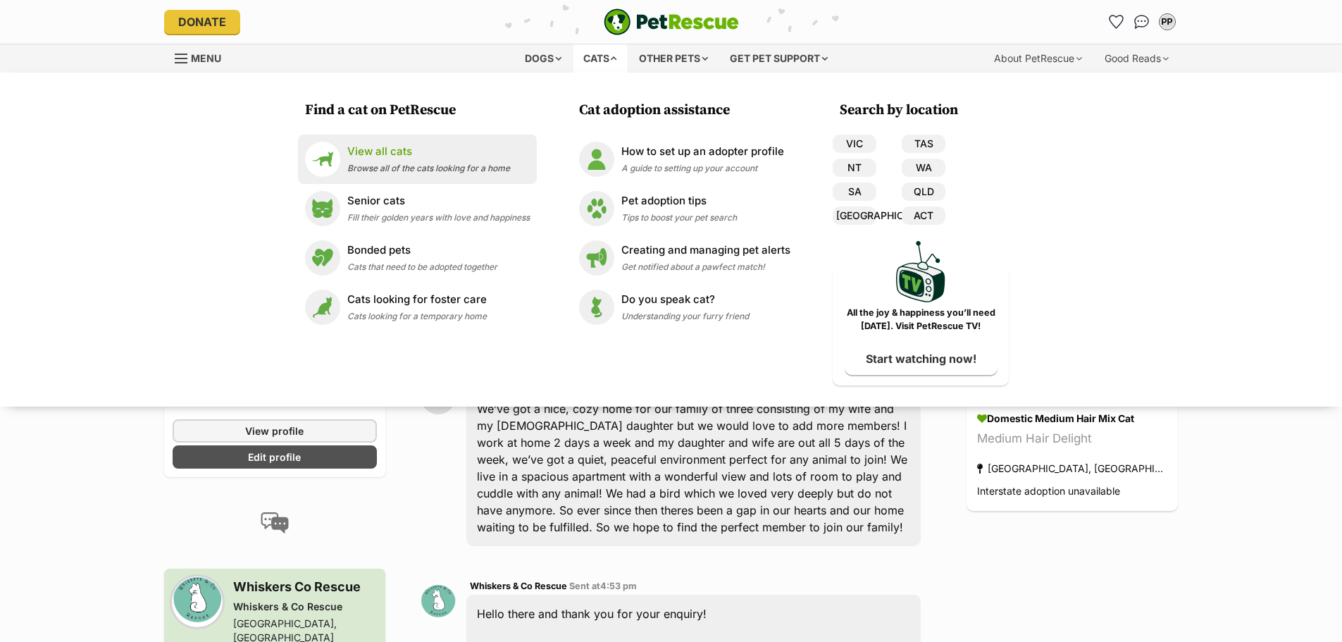
click at [451, 150] on p "View all cats" at bounding box center [428, 152] width 163 height 16
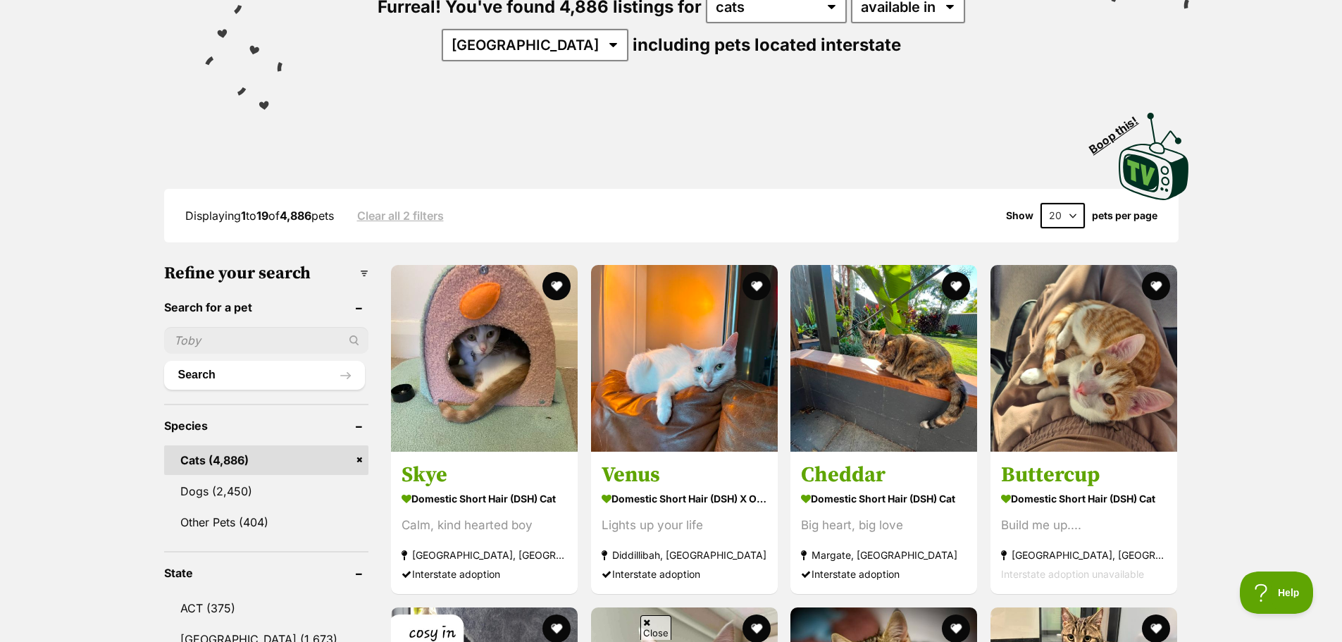
scroll to position [211, 0]
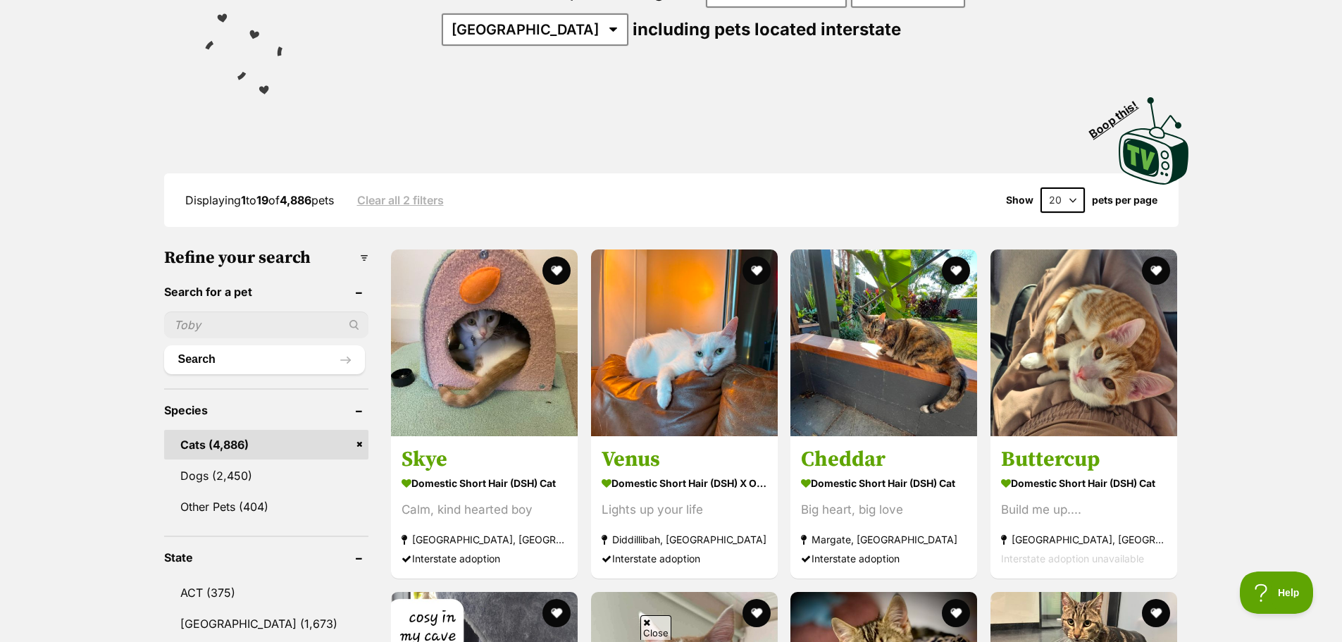
click at [256, 322] on input "text" at bounding box center [266, 324] width 205 height 27
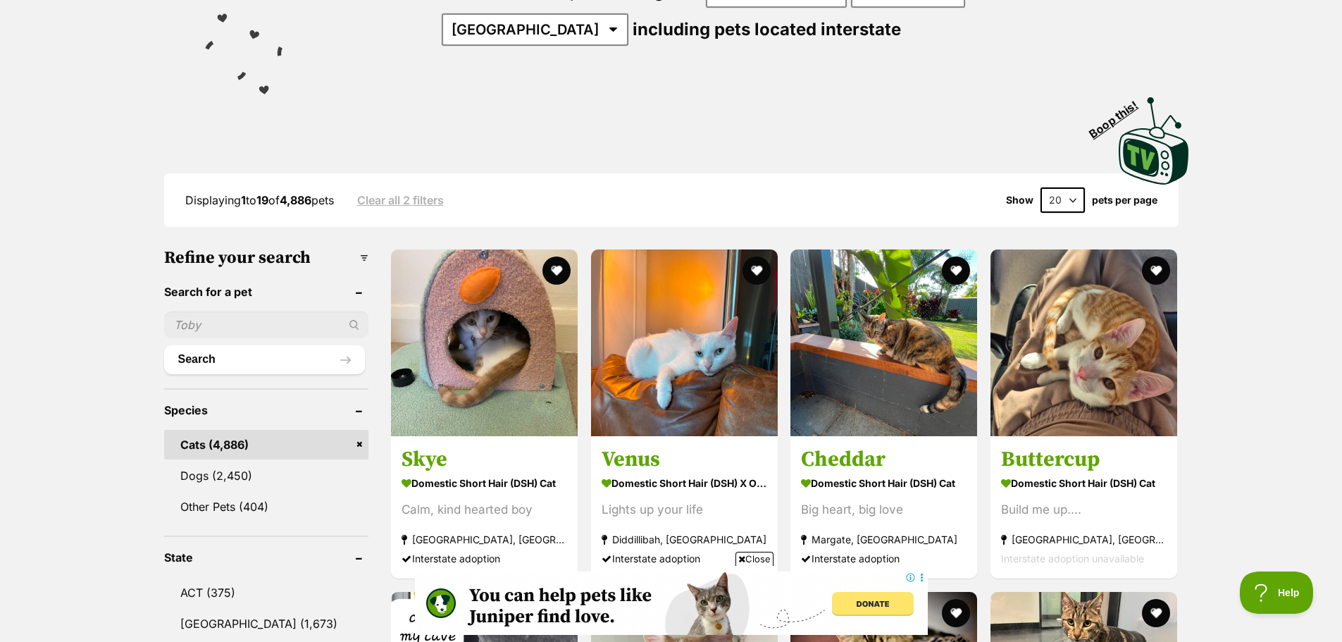
scroll to position [0, 0]
type input "whiskey"
click at [164, 345] on button "Search" at bounding box center [264, 359] width 201 height 28
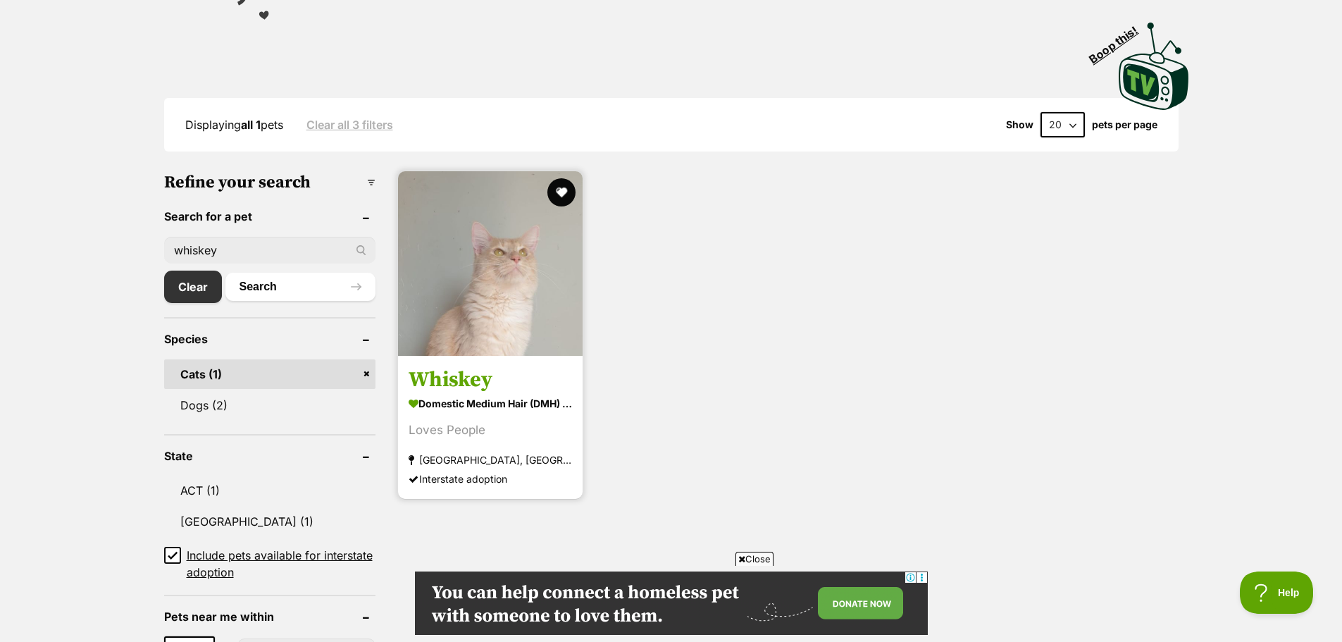
click at [533, 258] on img at bounding box center [490, 263] width 185 height 185
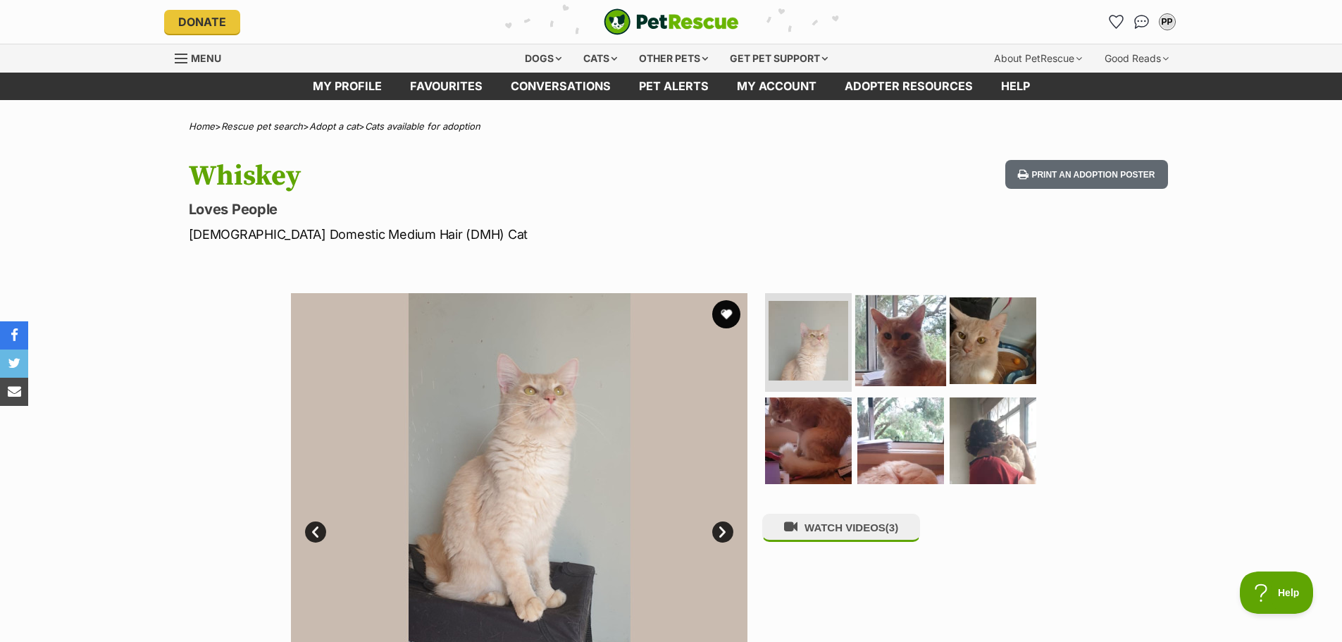
click at [923, 308] on img at bounding box center [900, 340] width 91 height 91
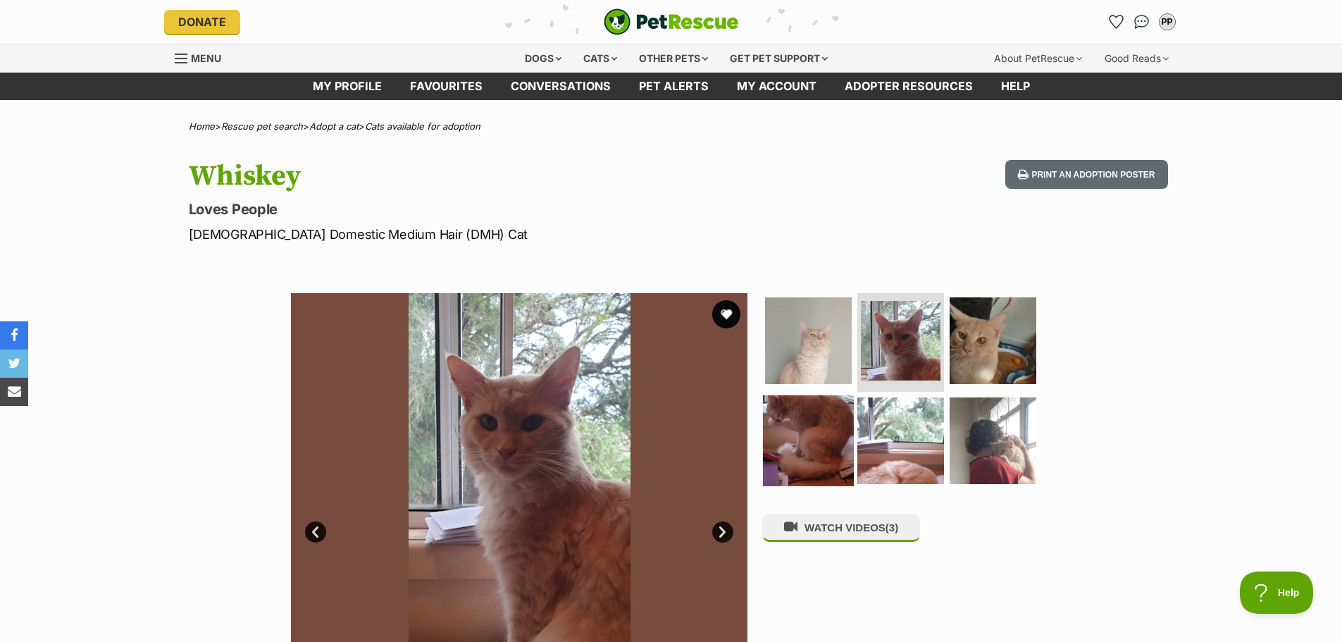
click at [829, 428] on img at bounding box center [808, 440] width 91 height 91
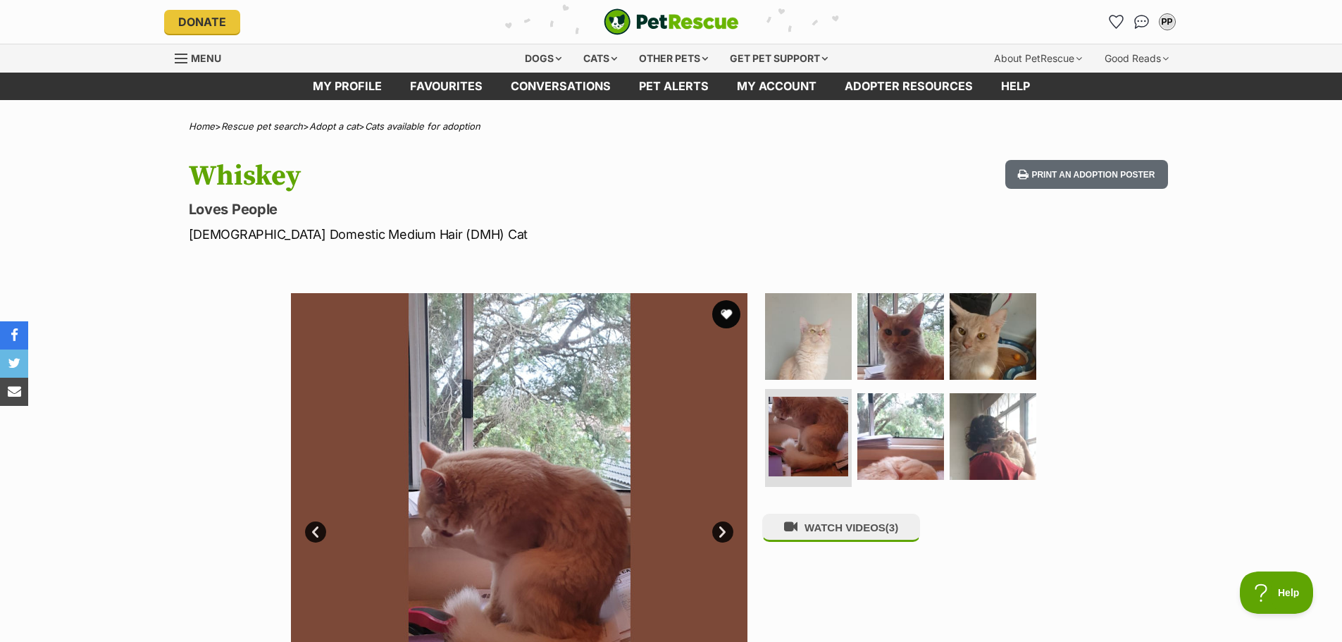
click at [943, 445] on ul at bounding box center [906, 393] width 289 height 200
click at [989, 306] on img at bounding box center [993, 336] width 91 height 91
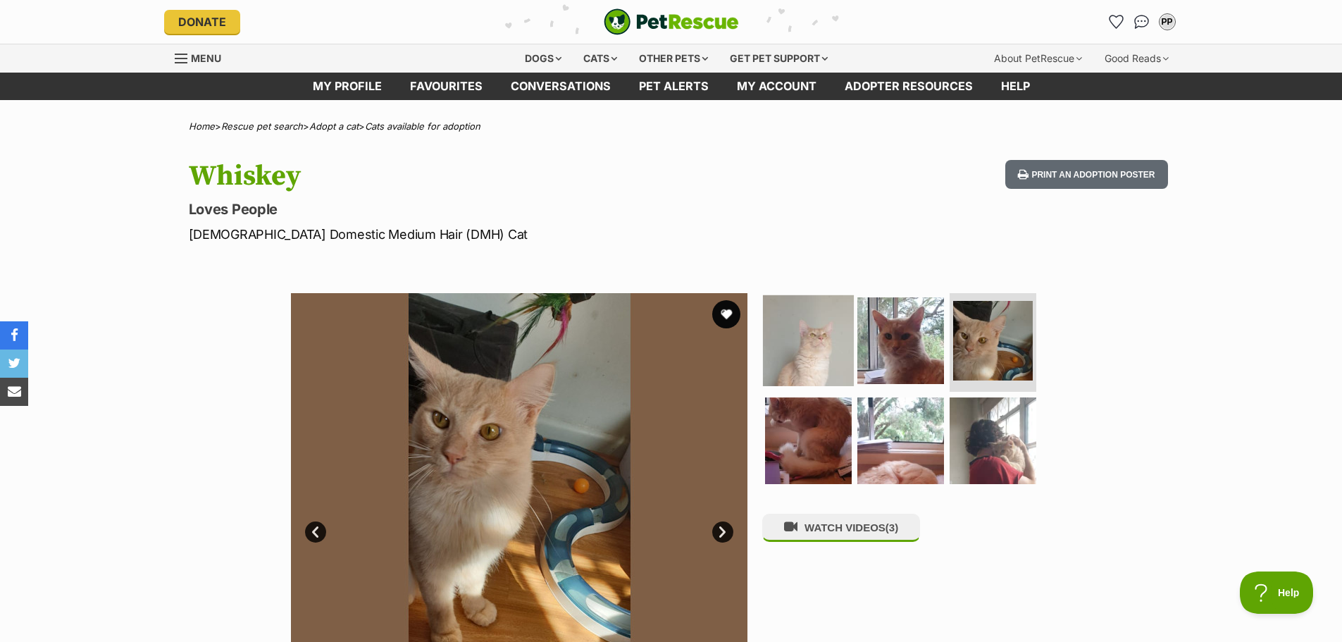
click at [821, 321] on img at bounding box center [808, 340] width 91 height 91
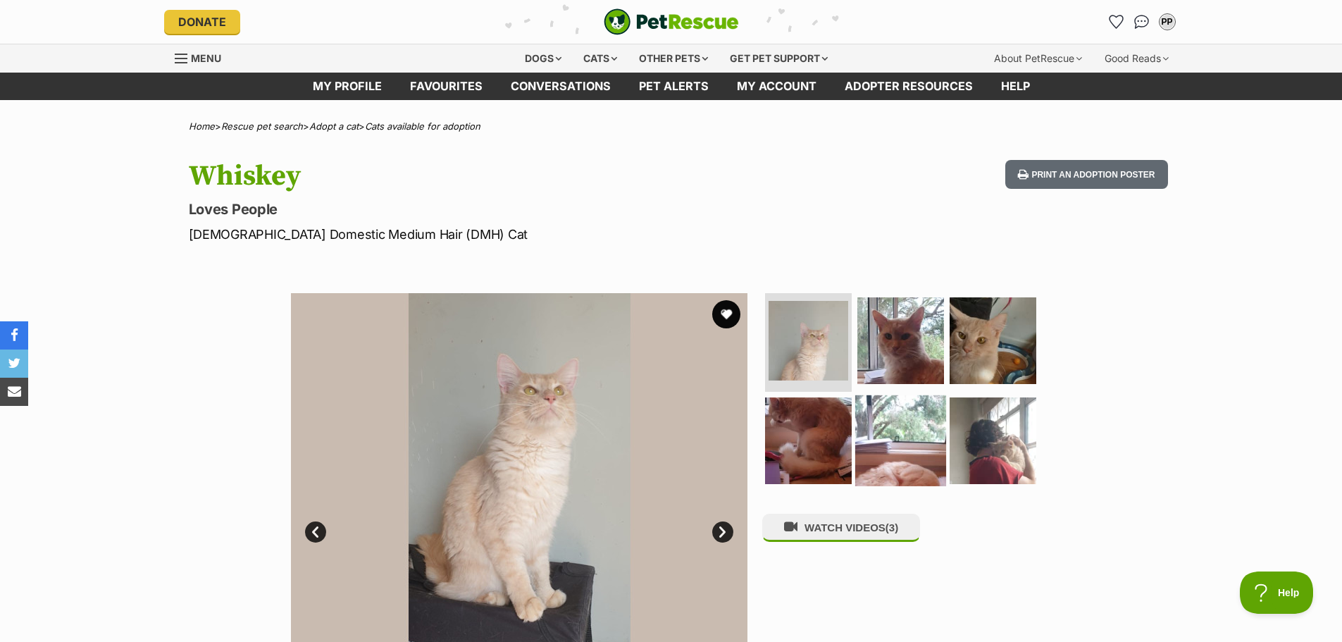
click at [890, 418] on img at bounding box center [900, 440] width 91 height 91
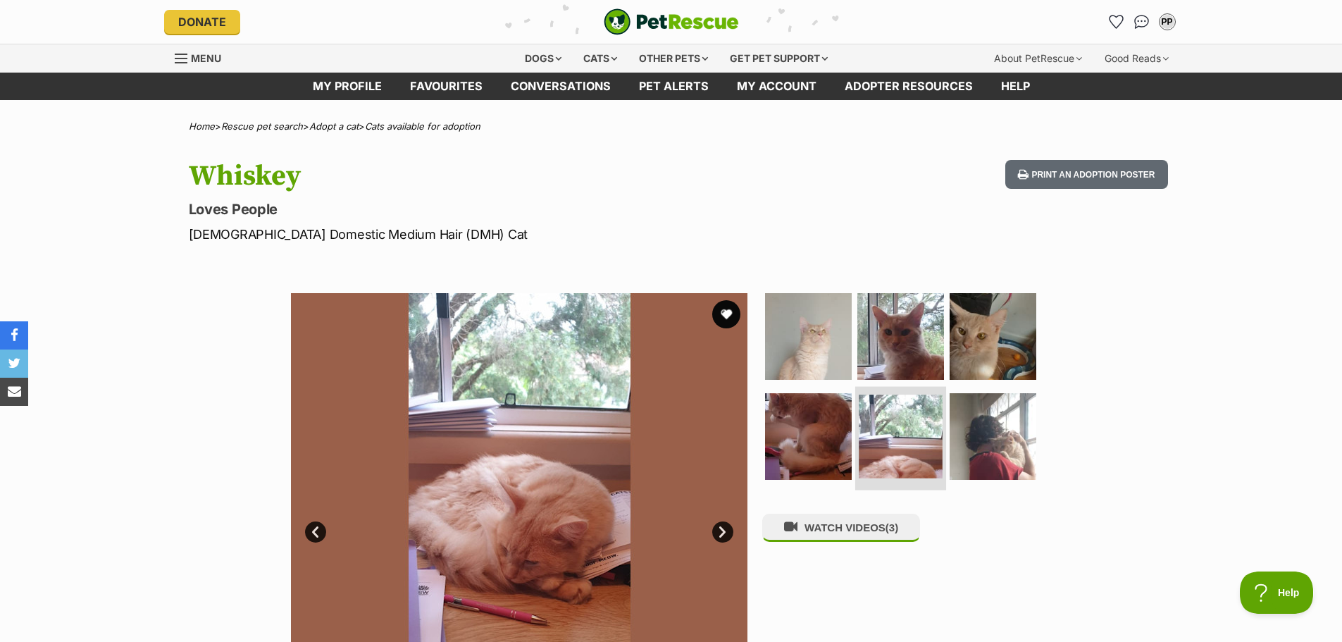
click at [932, 430] on img at bounding box center [901, 437] width 84 height 84
click at [1135, 27] on img "Conversations" at bounding box center [1141, 22] width 19 height 18
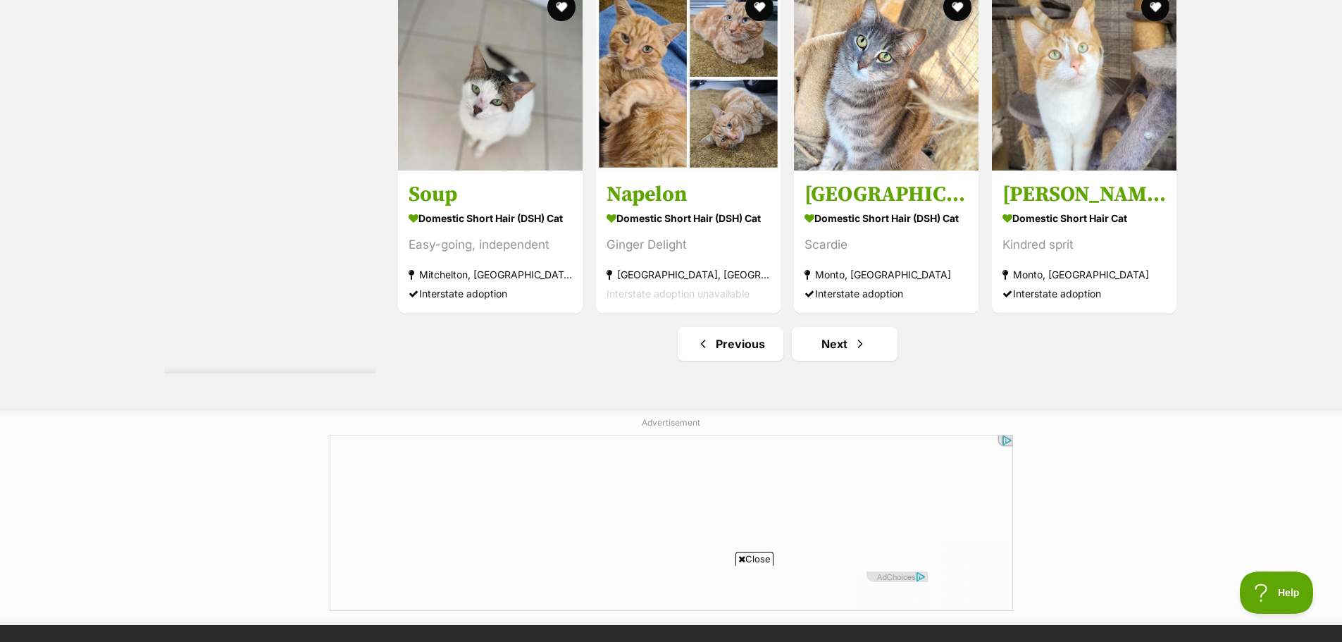
scroll to position [7045, 0]
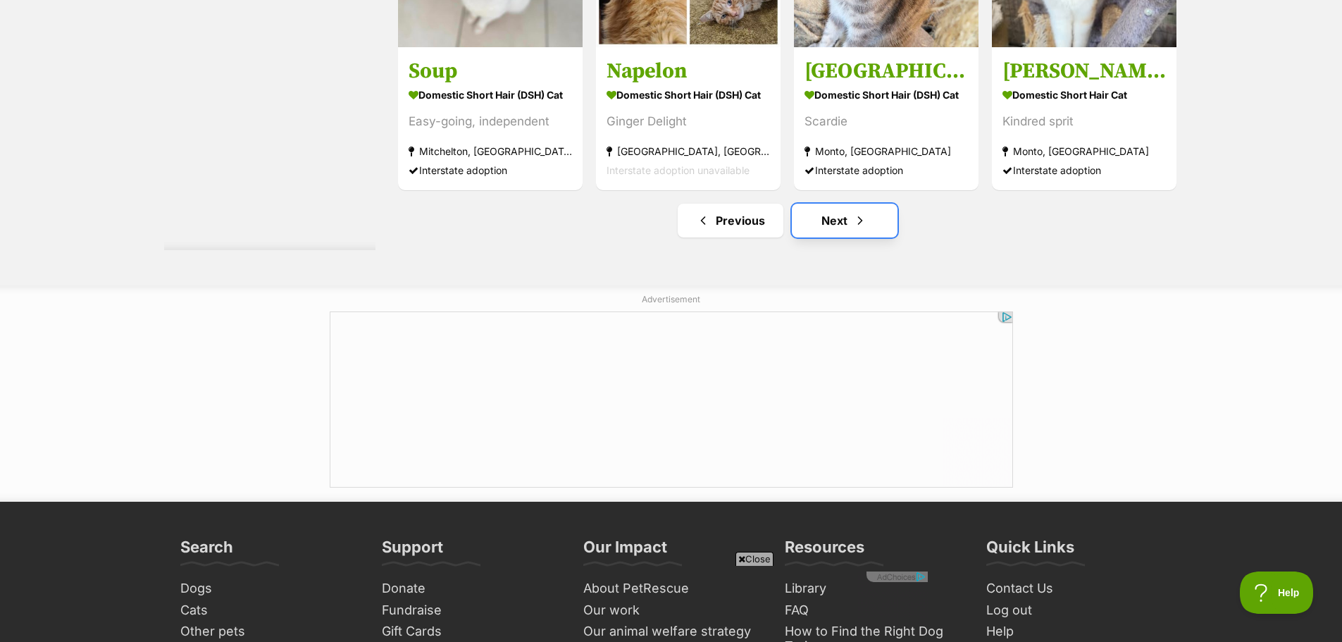
click at [829, 237] on link "Next" at bounding box center [845, 221] width 106 height 34
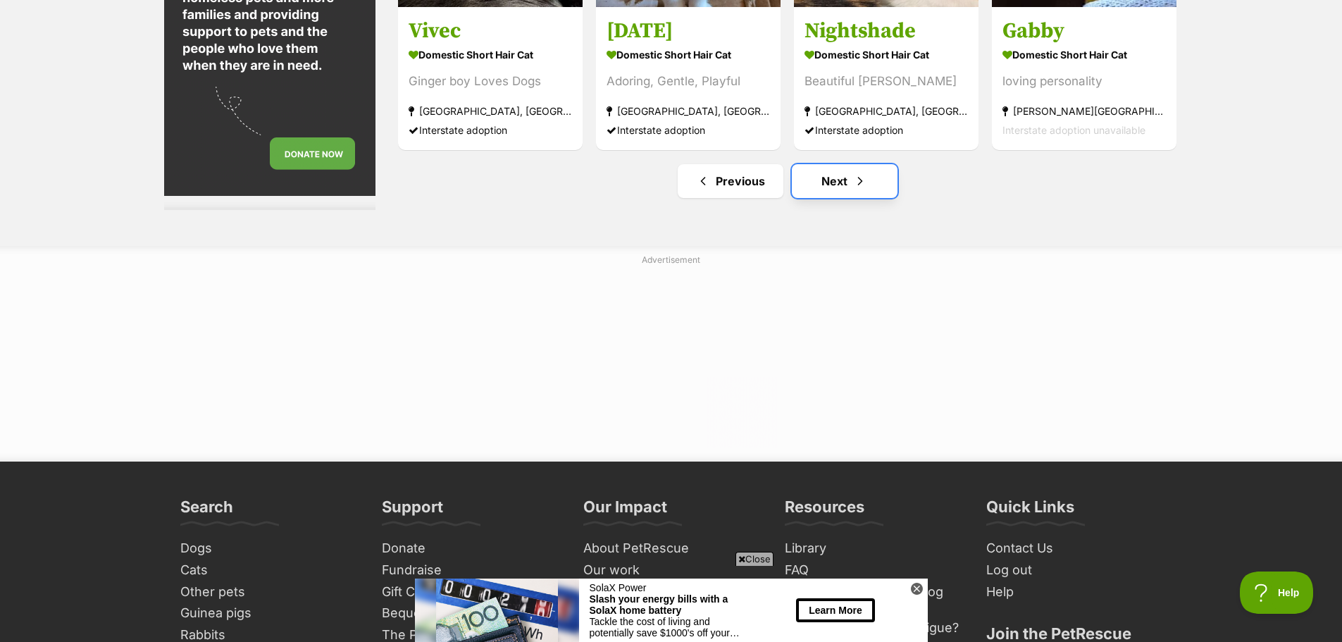
click at [864, 173] on span "Next page" at bounding box center [860, 181] width 14 height 17
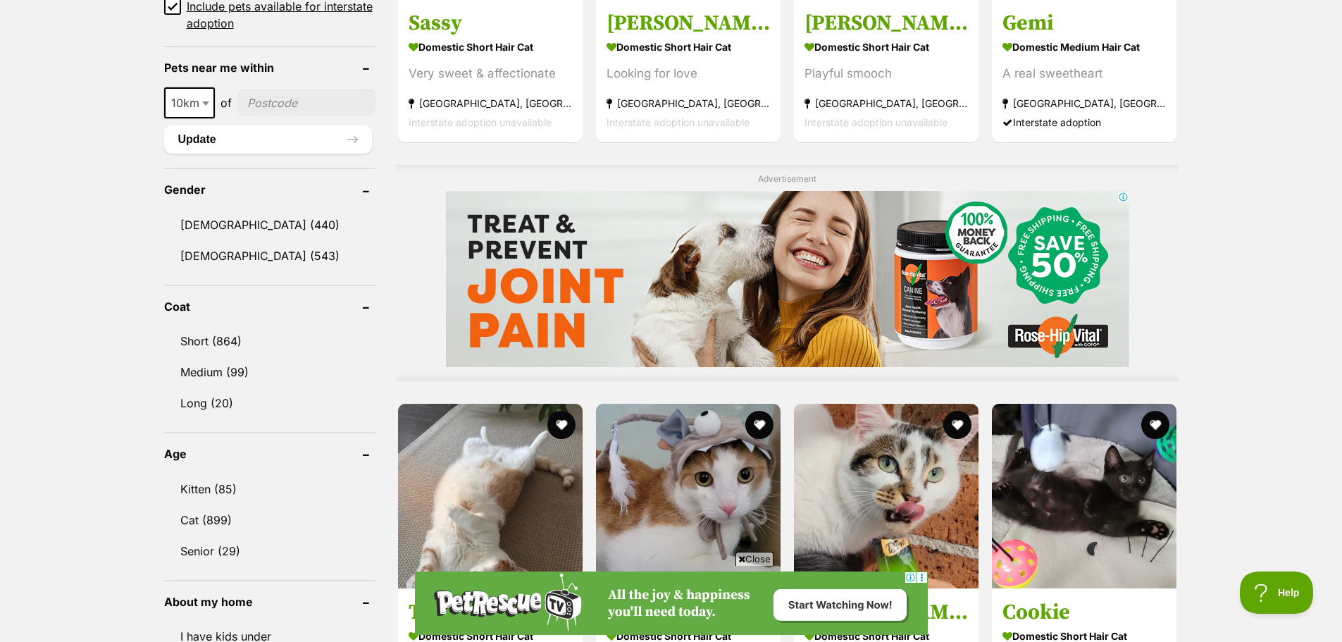
scroll to position [1057, 0]
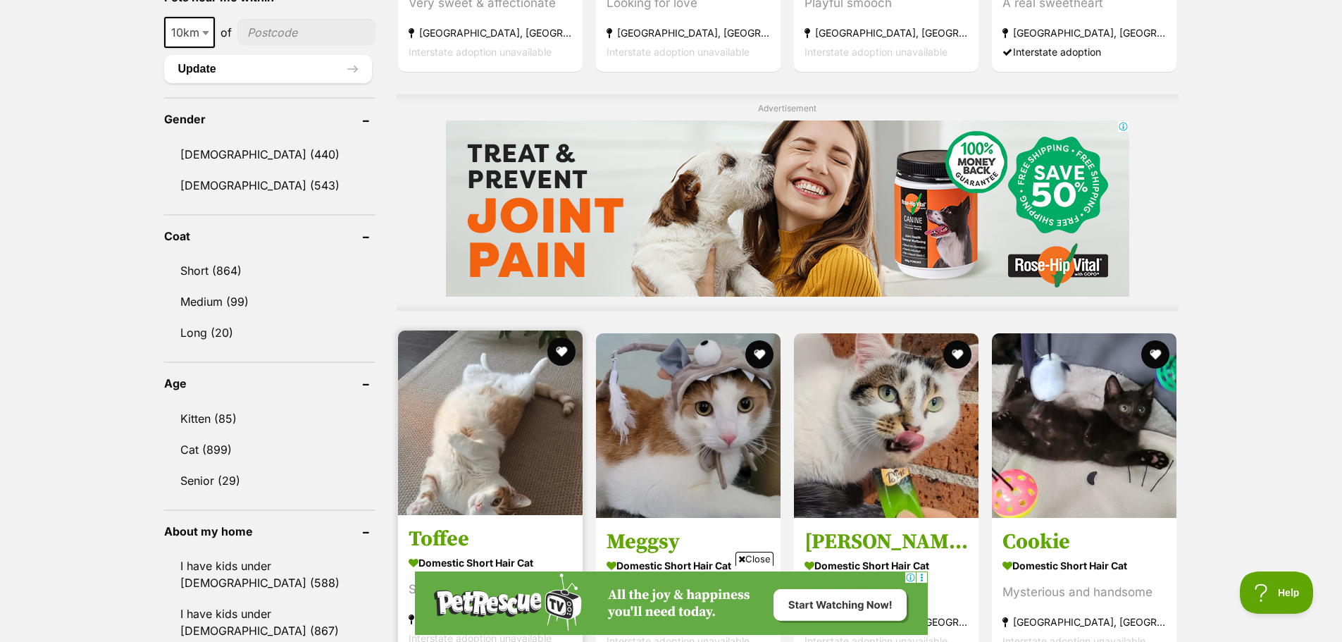
click at [480, 455] on img at bounding box center [490, 422] width 185 height 185
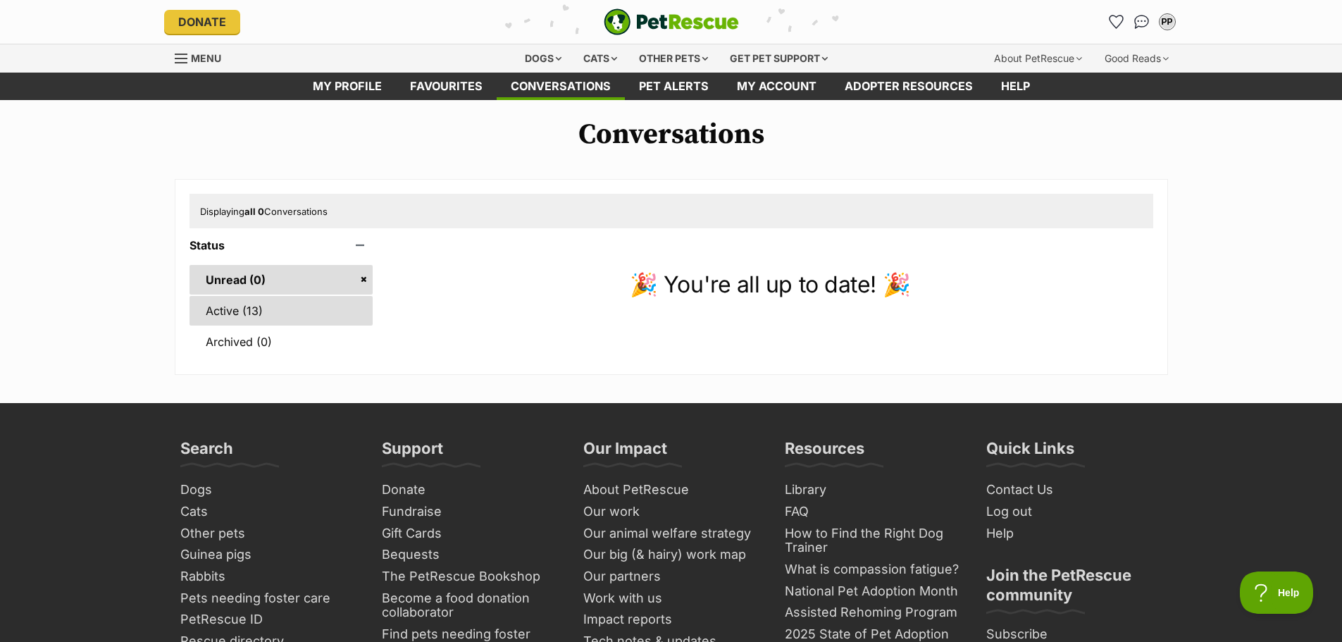
click at [262, 322] on link "Active (13)" at bounding box center [282, 311] width 184 height 30
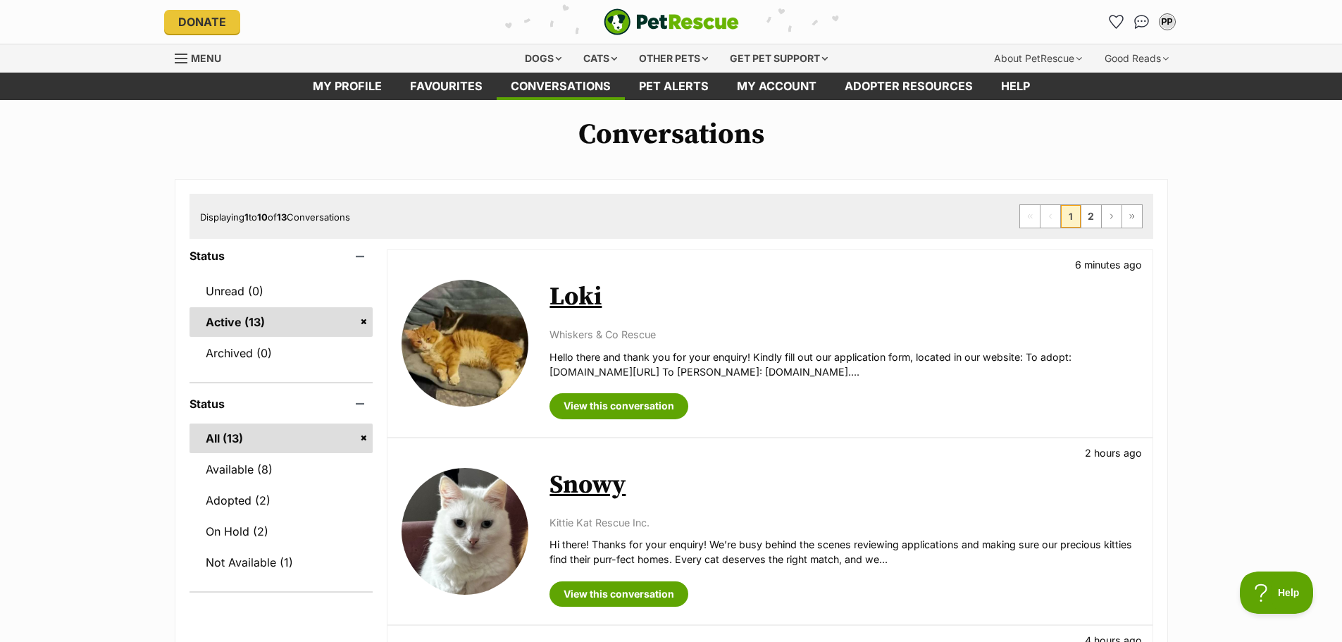
click at [768, 339] on p "Whiskers & Co Rescue" at bounding box center [844, 334] width 588 height 15
click at [564, 393] on link "View this conversation" at bounding box center [619, 405] width 139 height 25
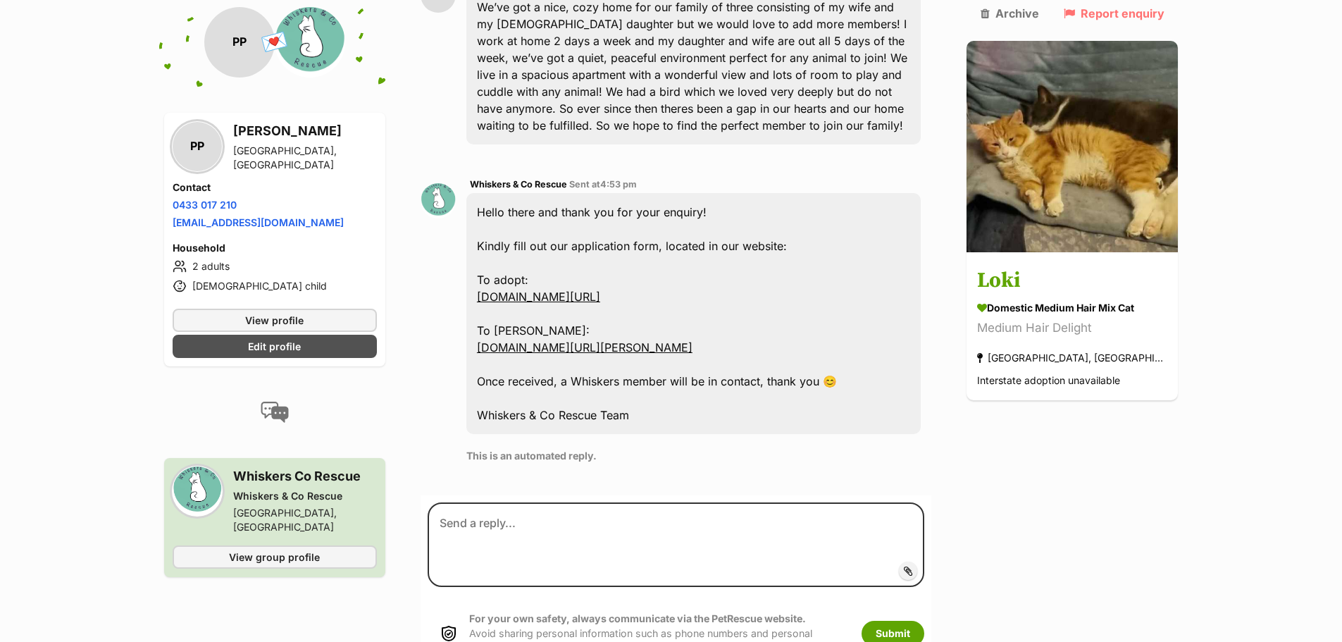
scroll to position [490, 0]
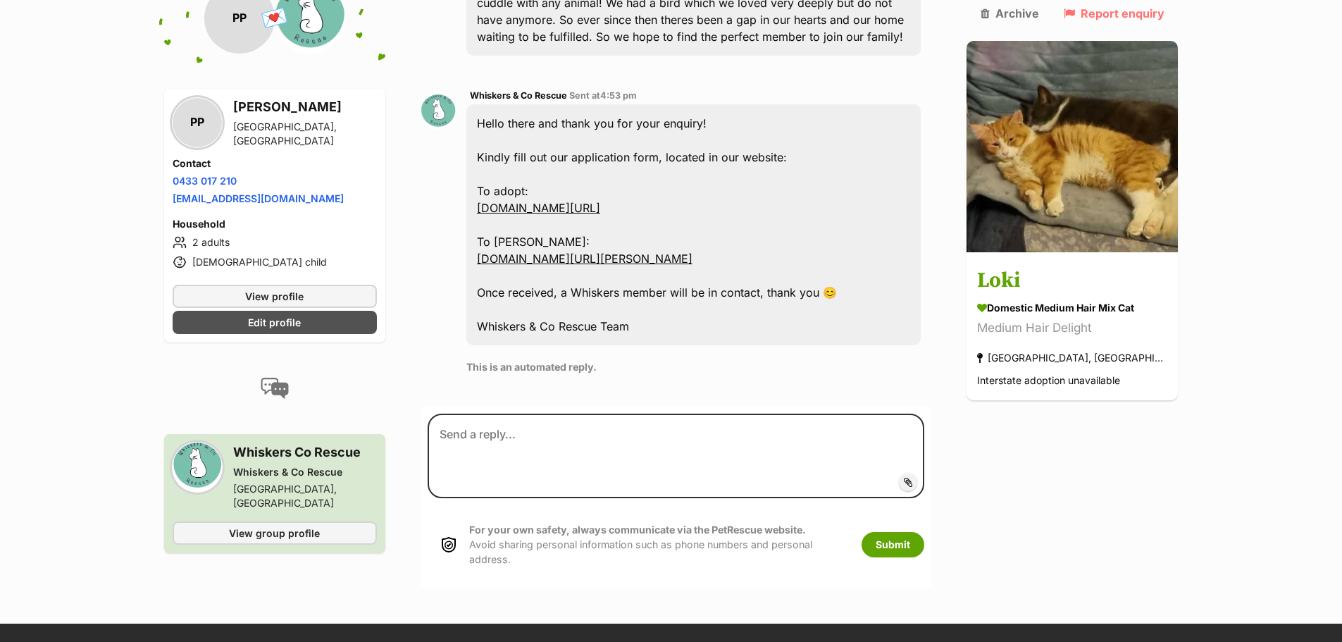
click at [600, 204] on link "[DOMAIN_NAME][URL]" at bounding box center [538, 208] width 123 height 14
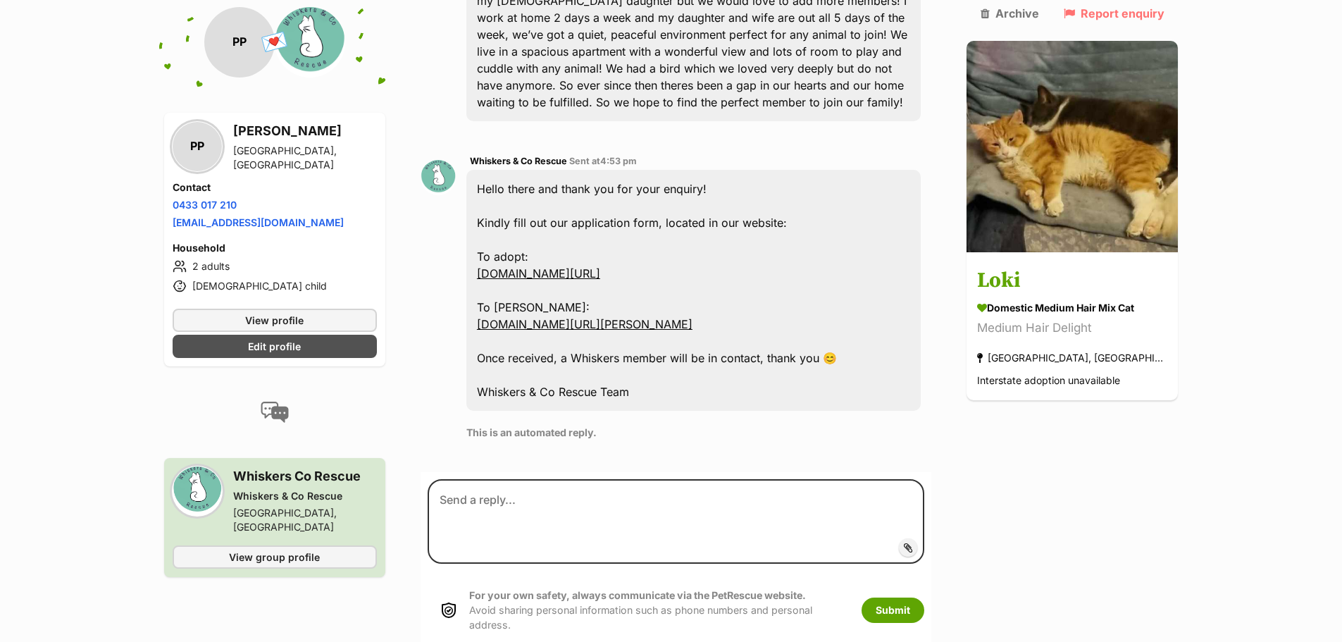
scroll to position [349, 0]
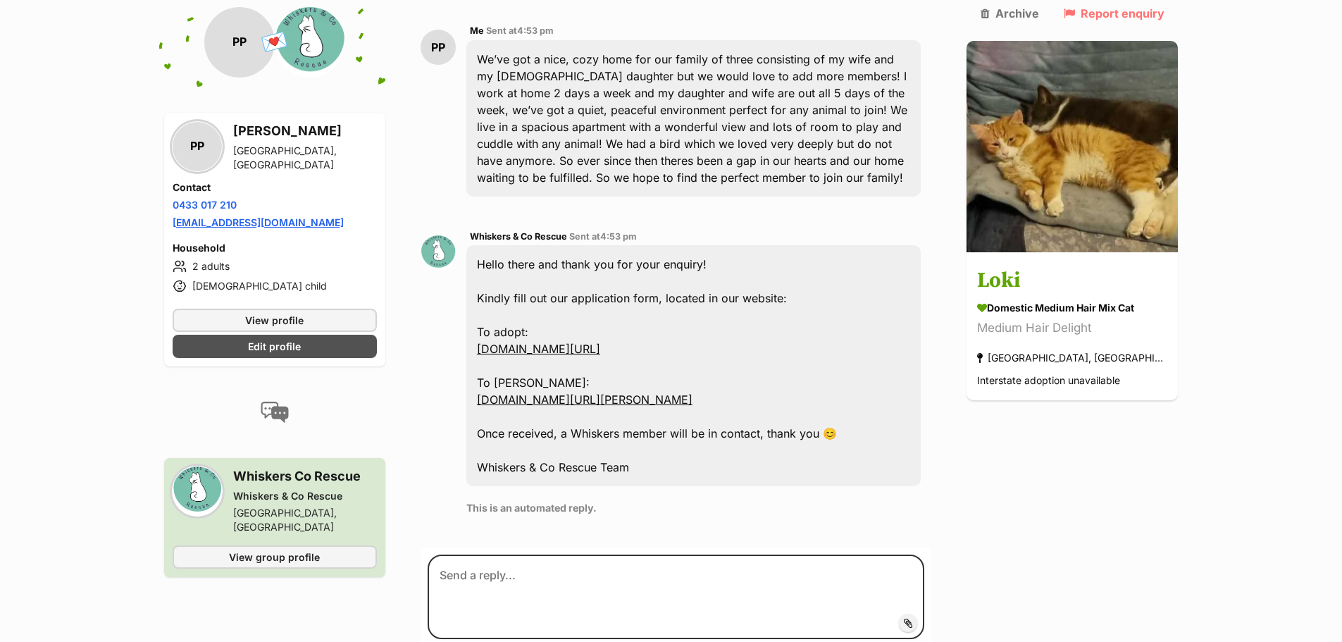
click at [244, 223] on link "prashantpatel2011@hotmail.com" at bounding box center [258, 222] width 171 height 12
click at [244, 223] on link "[EMAIL_ADDRESS][DOMAIN_NAME]" at bounding box center [258, 222] width 171 height 12
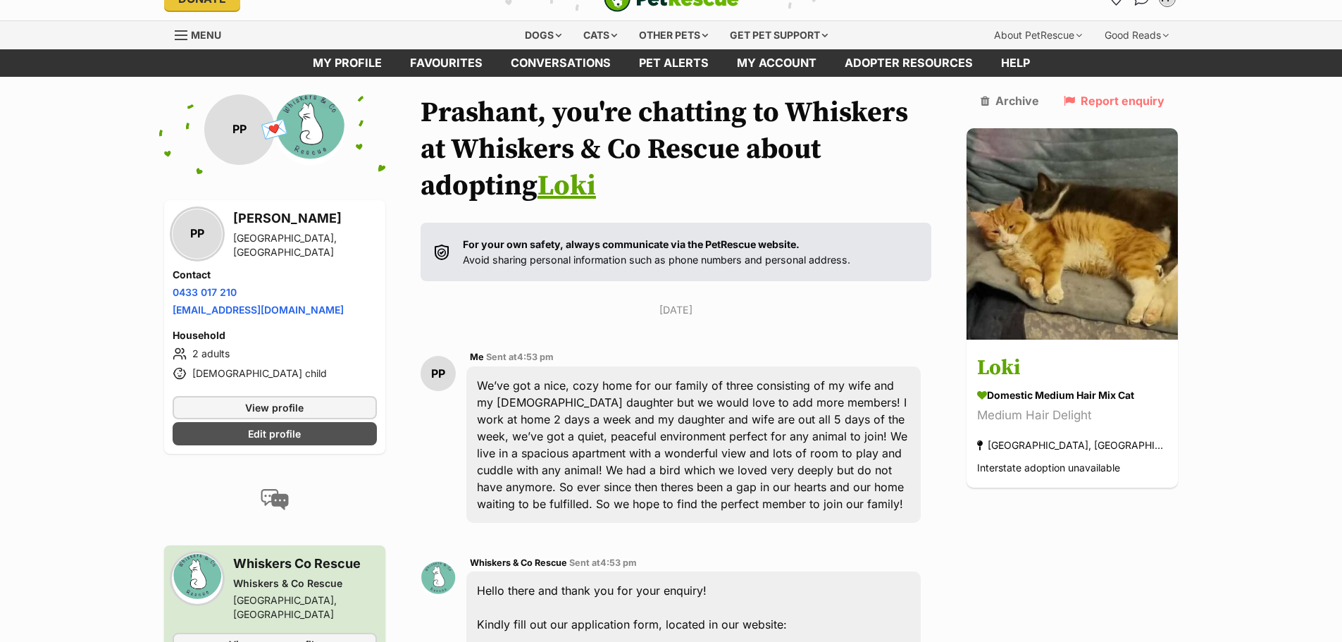
scroll to position [0, 0]
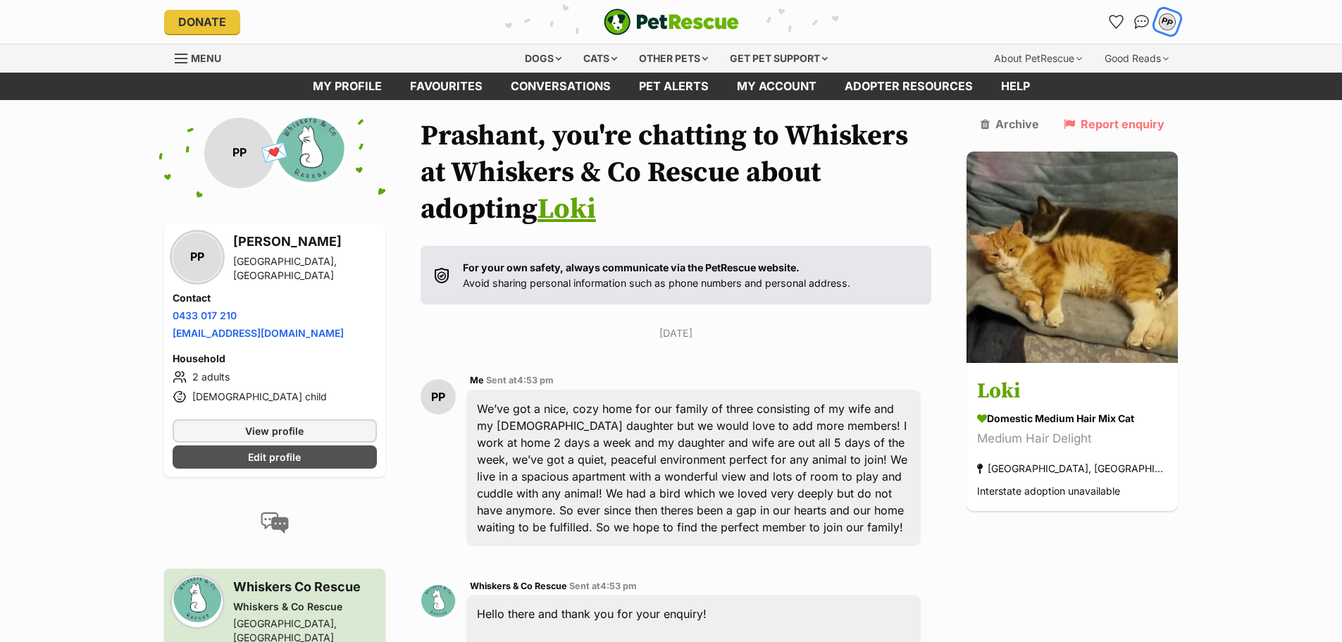
click at [1174, 27] on button "PP" at bounding box center [1167, 21] width 29 height 29
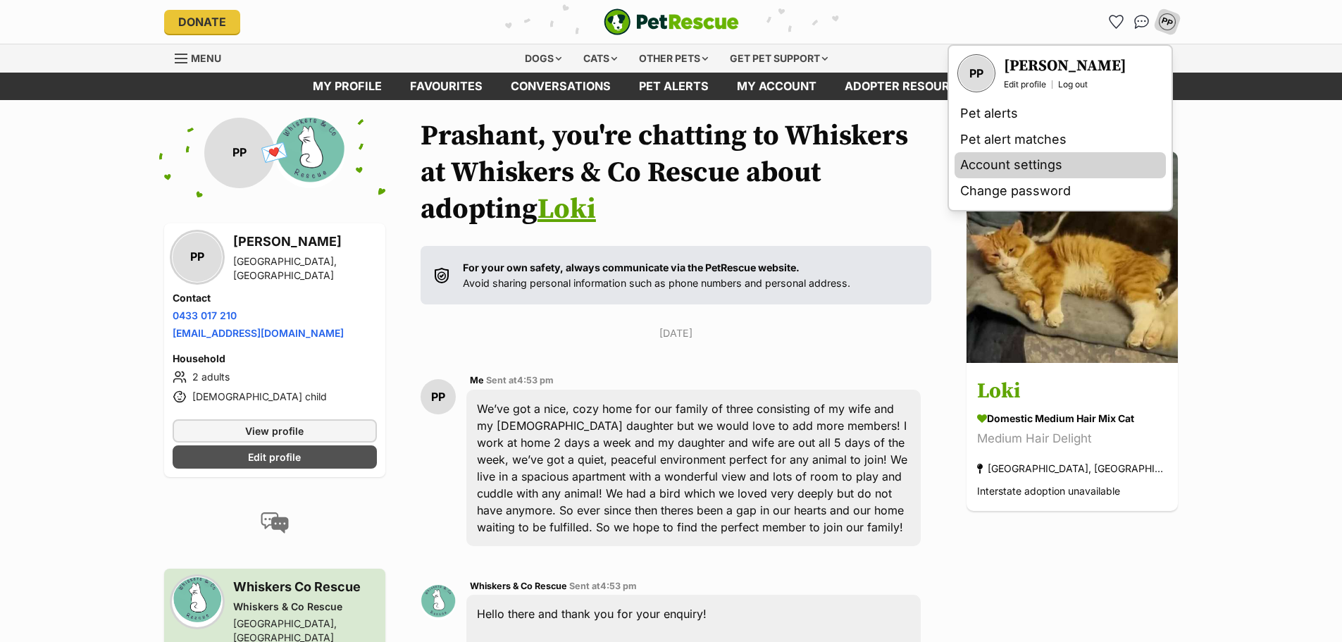
click at [1041, 176] on link "Account settings" at bounding box center [1060, 165] width 211 height 26
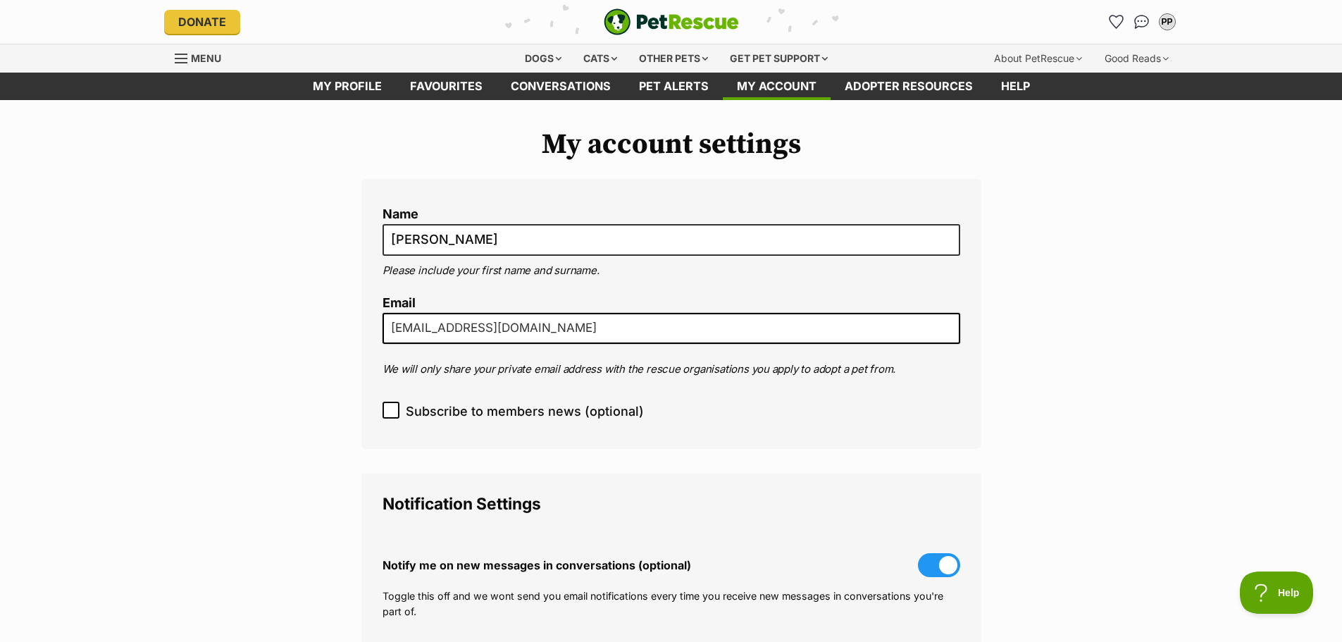
click at [476, 319] on input "prashantpatel2011@hotmail.com" at bounding box center [672, 328] width 578 height 31
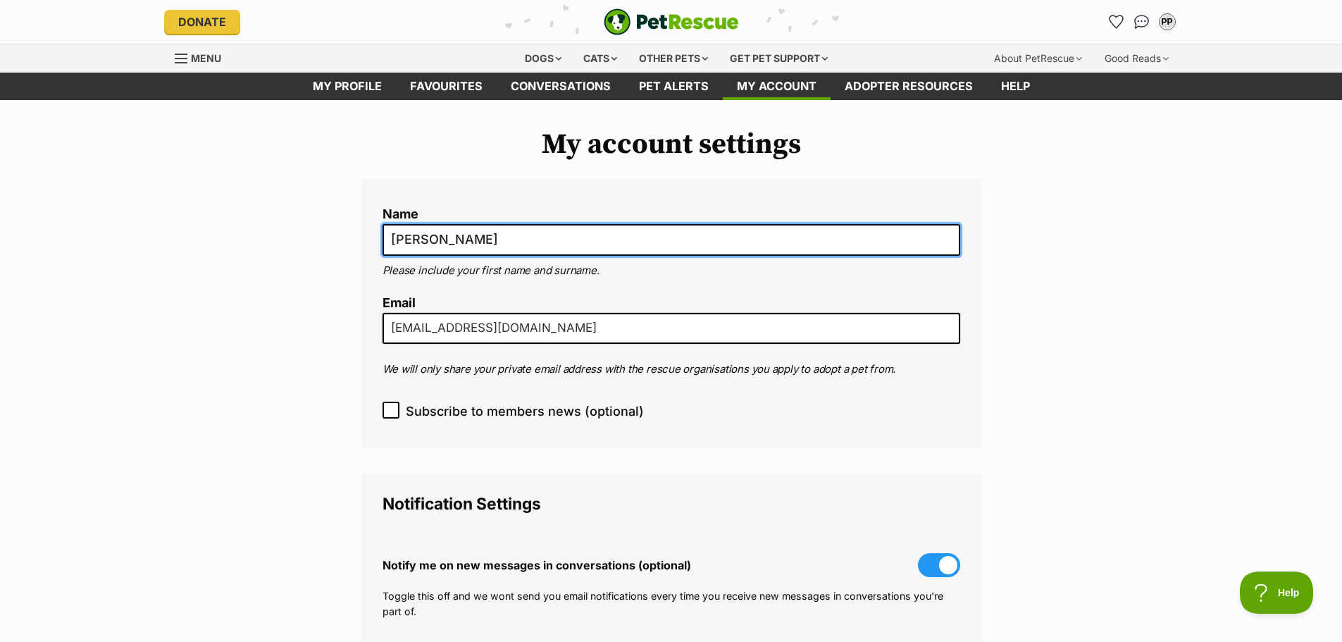
drag, startPoint x: 493, startPoint y: 239, endPoint x: 374, endPoint y: 232, distance: 119.2
click at [374, 232] on div "Name Prashant Patel Please include your first name and surname. Email prashantp…" at bounding box center [671, 314] width 620 height 270
click at [391, 230] on input "[PERSON_NAME]" at bounding box center [672, 240] width 578 height 32
drag, startPoint x: 493, startPoint y: 244, endPoint x: 374, endPoint y: 236, distance: 119.3
click at [374, 236] on div "Name Prashant Patel Please include your first name and surname. Email prashantp…" at bounding box center [671, 314] width 620 height 270
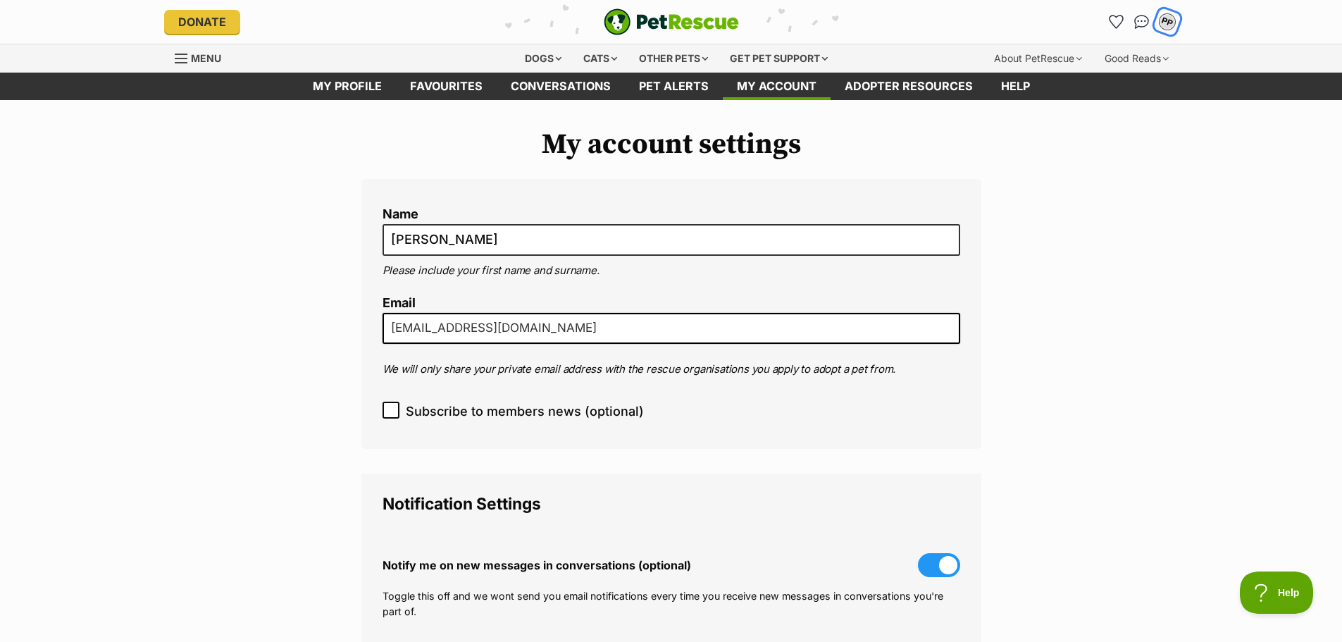
click at [1168, 25] on div "PP" at bounding box center [1167, 22] width 18 height 18
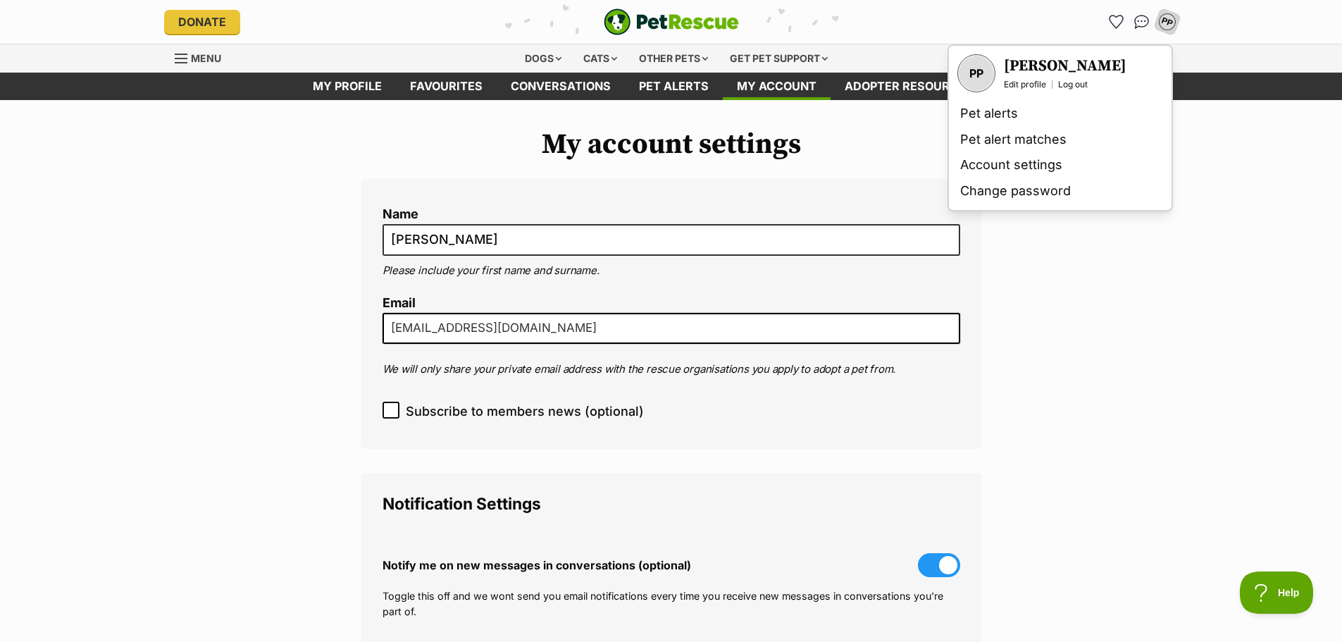
click at [1028, 68] on h3 "[PERSON_NAME]" at bounding box center [1065, 66] width 123 height 20
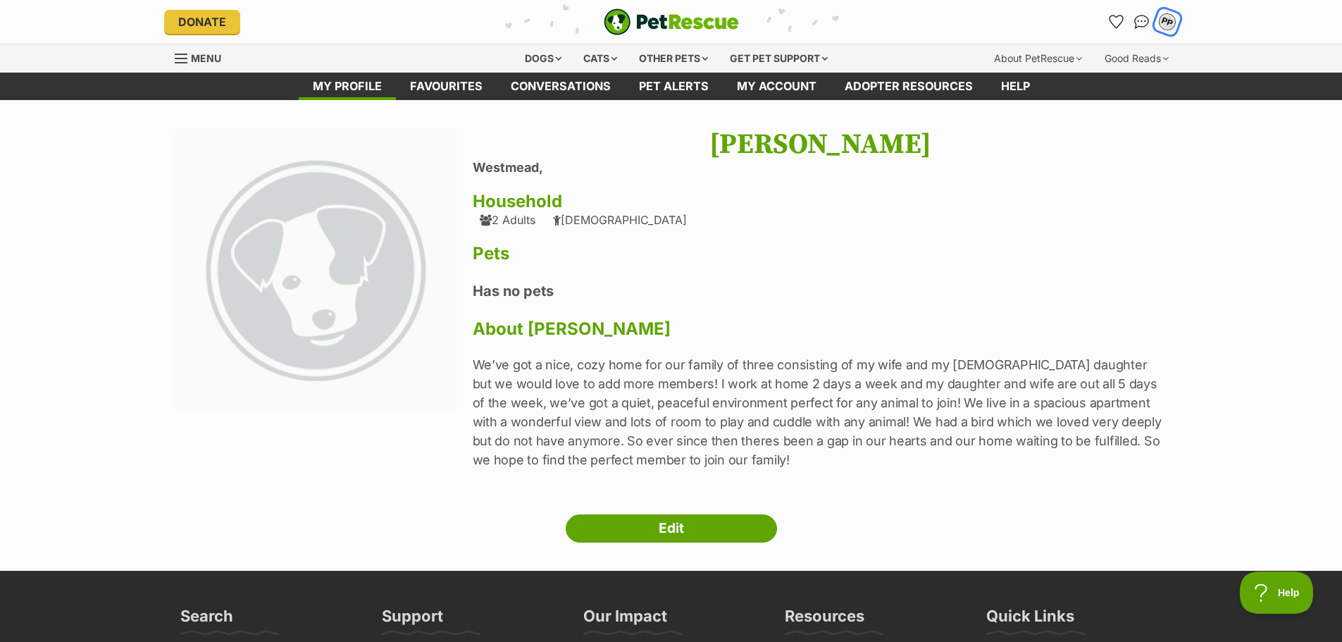
click at [1159, 16] on button "PP" at bounding box center [1167, 21] width 29 height 29
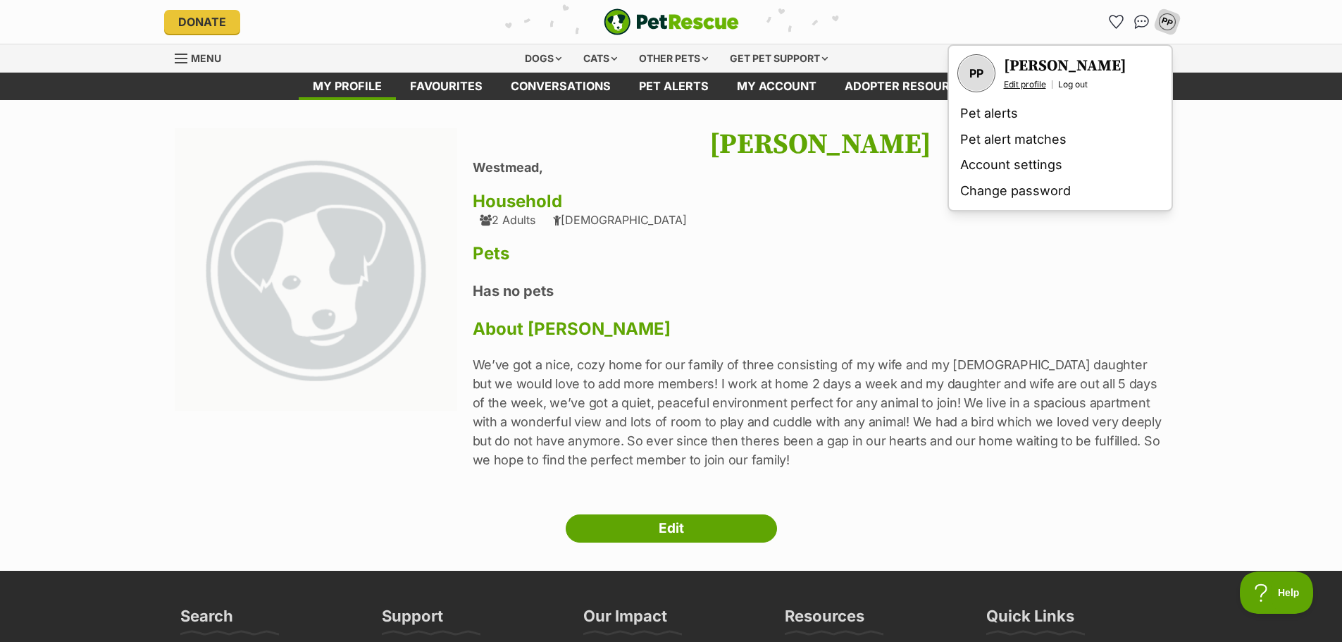
click at [1017, 85] on link "Edit profile" at bounding box center [1025, 84] width 42 height 11
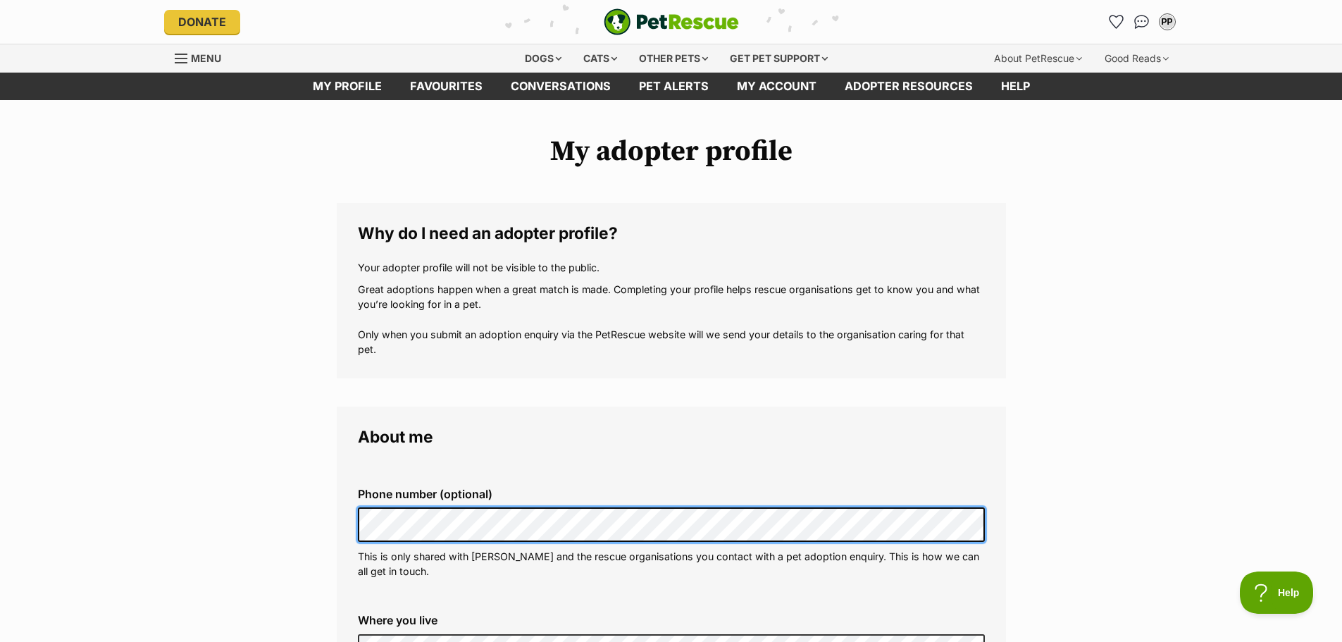
click at [349, 500] on div "Phone number (optional) This is only shared with [PERSON_NAME] and the rescue o…" at bounding box center [672, 532] width 650 height 113
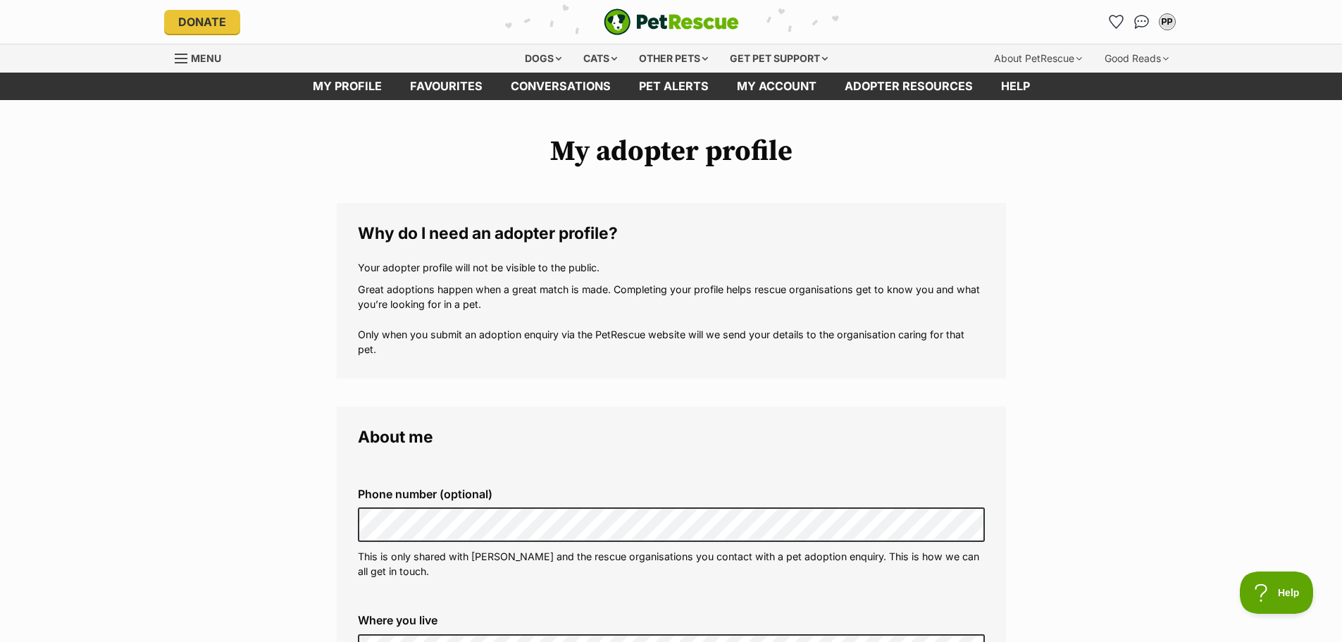
click at [960, 247] on fieldset "Why do I need an adopter profile? Your adopter profile will not be visible to t…" at bounding box center [671, 290] width 669 height 175
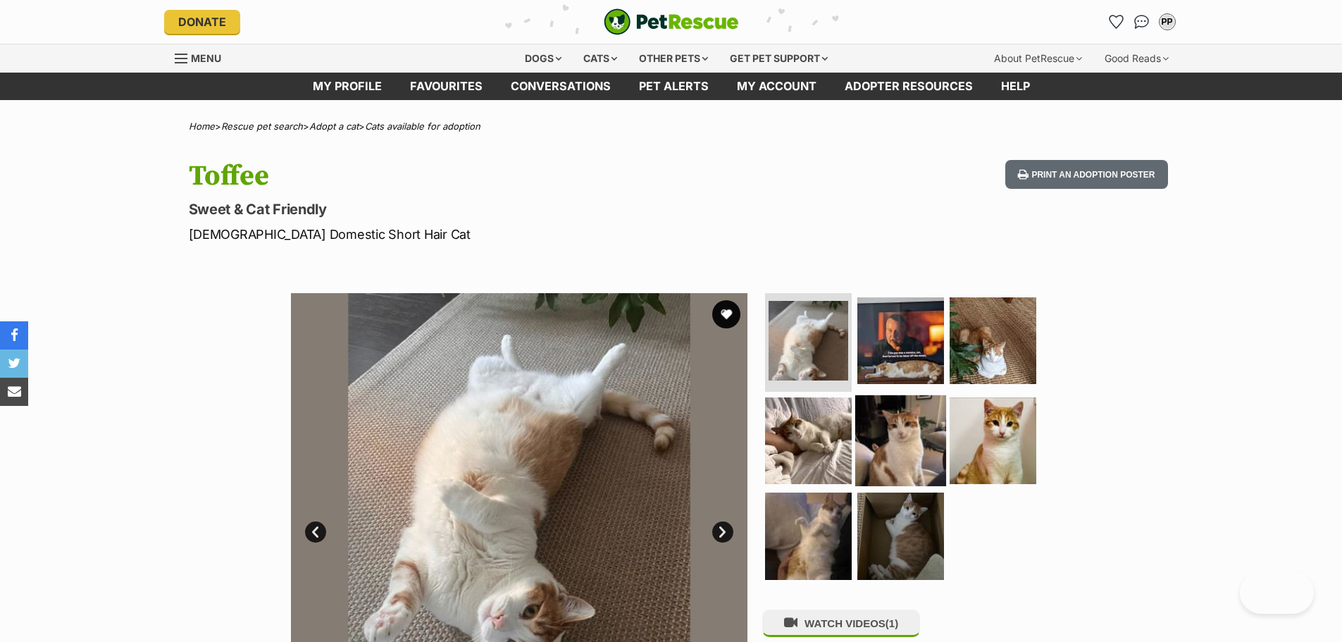
click at [912, 431] on img at bounding box center [900, 440] width 91 height 91
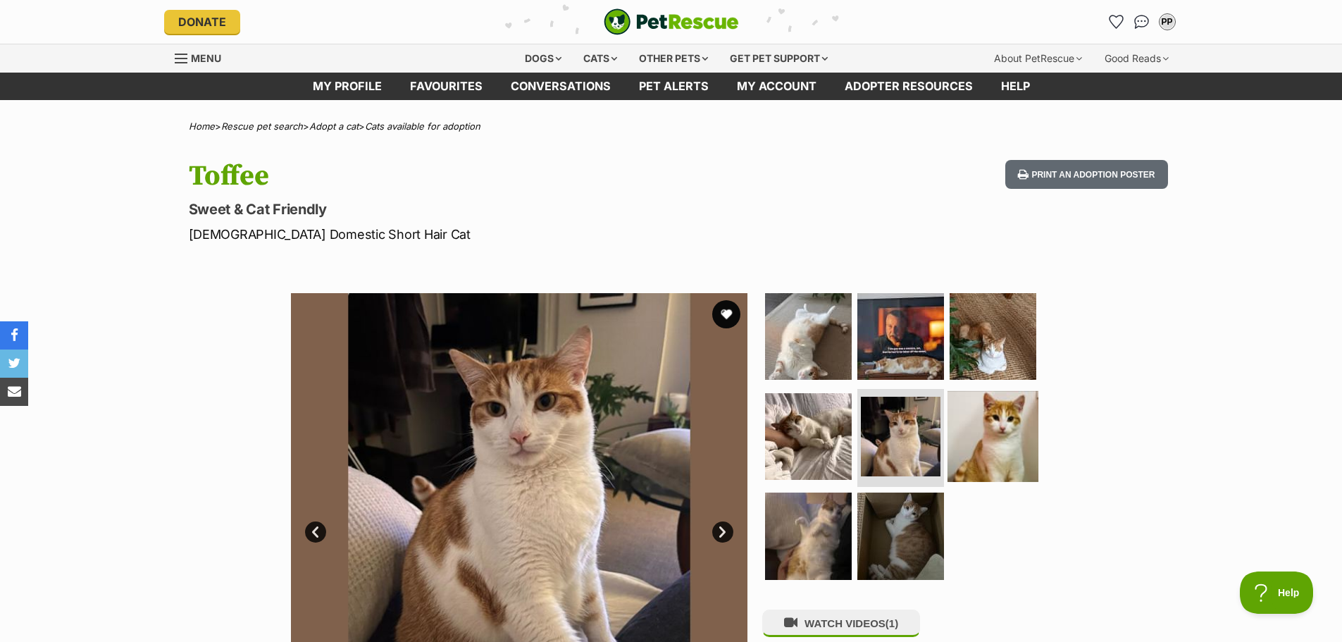
click at [974, 403] on img at bounding box center [993, 435] width 91 height 91
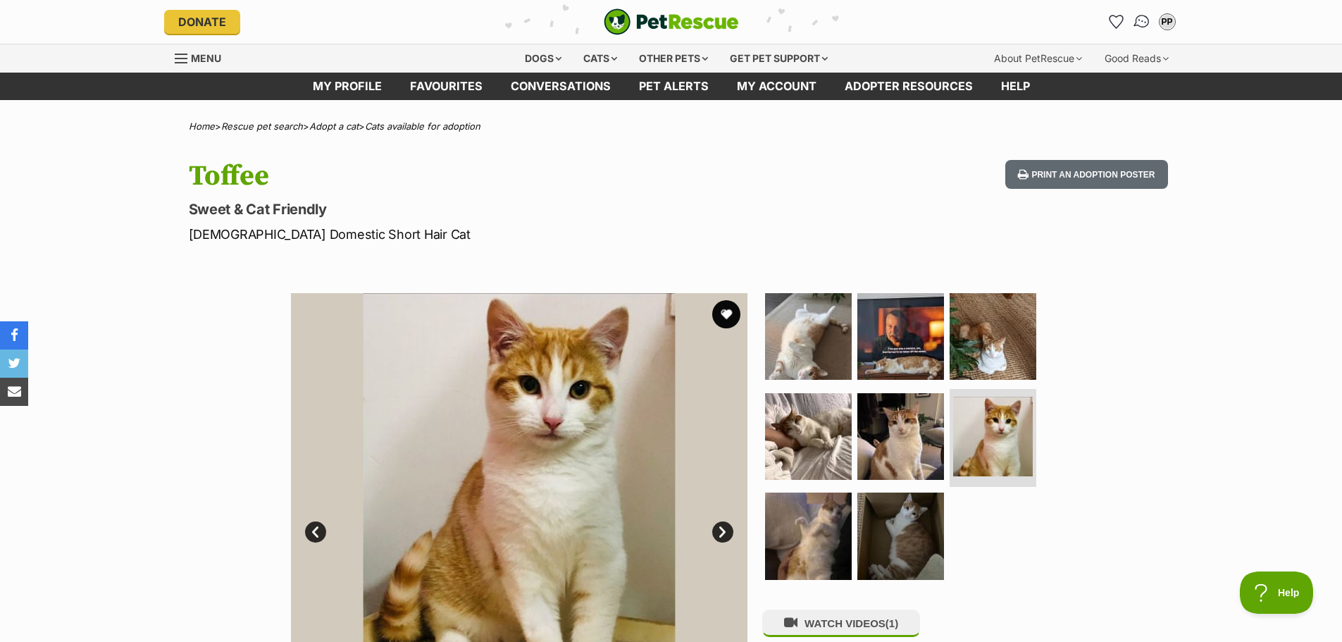
click at [1146, 31] on link "Conversations" at bounding box center [1141, 22] width 29 height 29
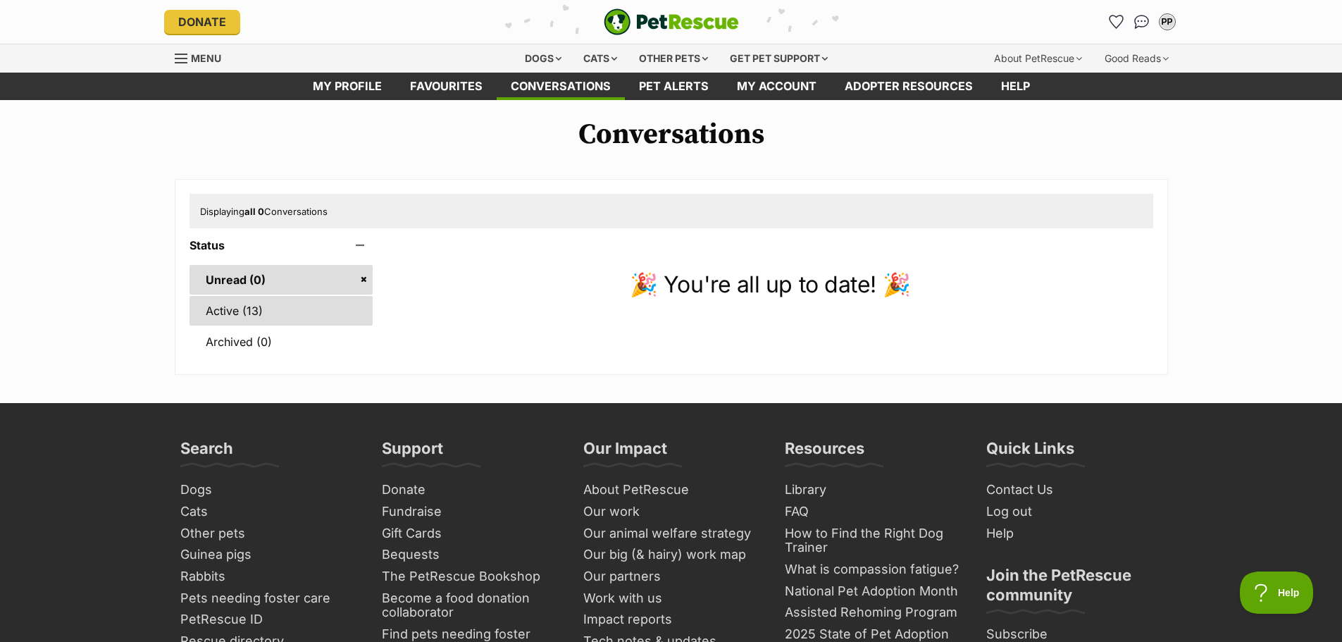
click at [210, 309] on link "Active (13)" at bounding box center [282, 311] width 184 height 30
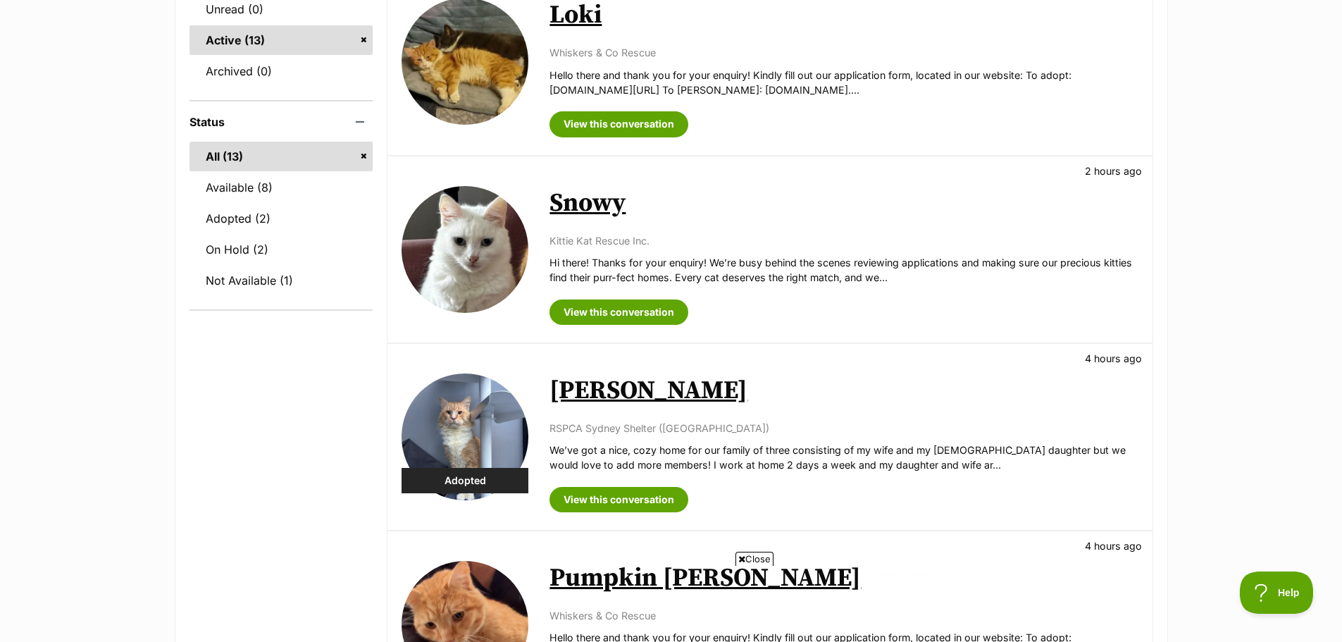
click at [579, 26] on link "Loki" at bounding box center [576, 15] width 52 height 32
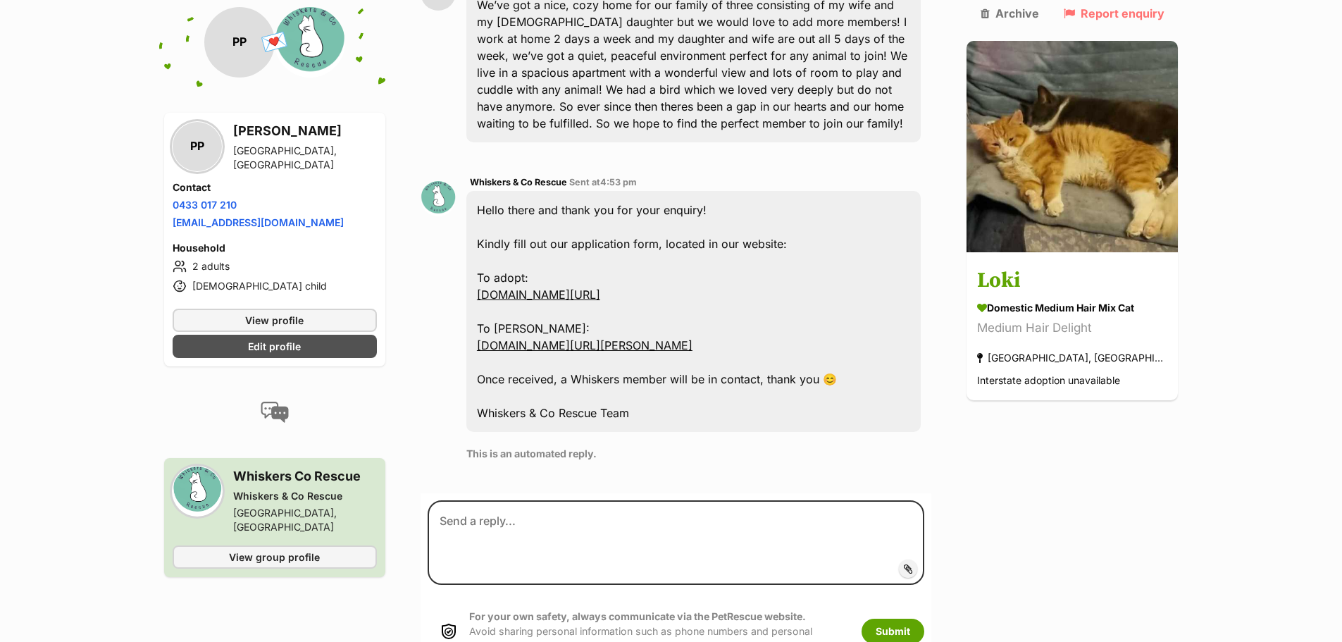
scroll to position [406, 0]
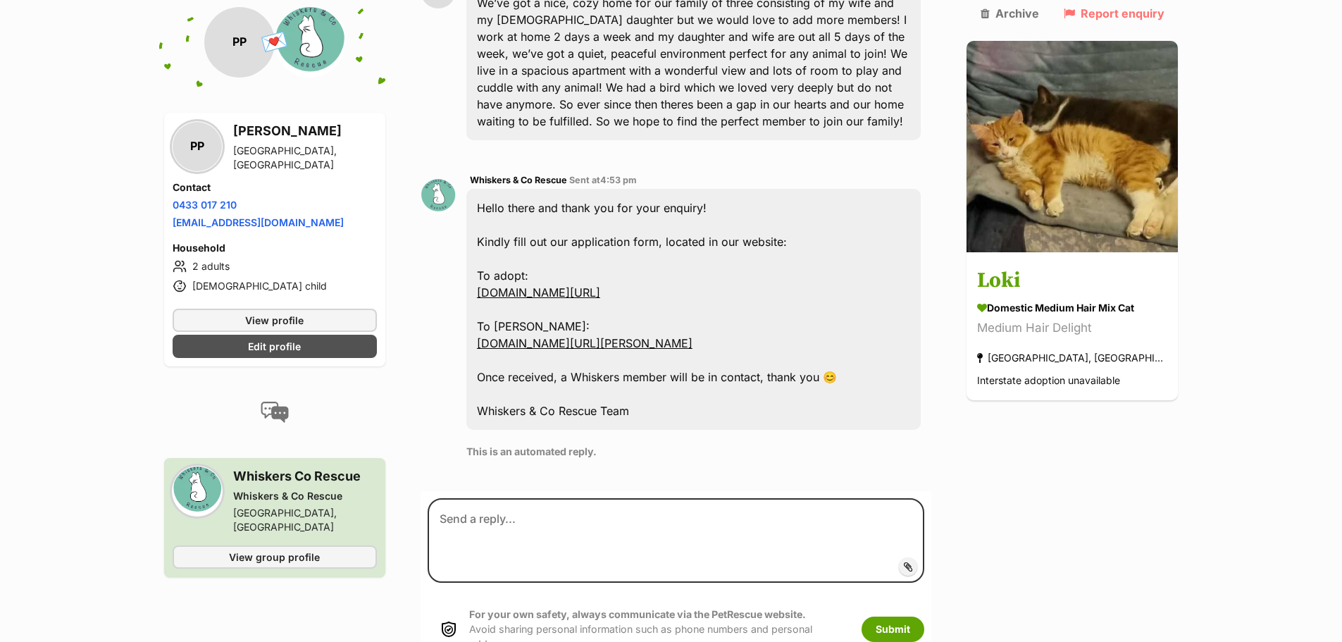
click at [989, 223] on div "Back to all conversations 💌 Conversation participant details PP PP Prashant Pat…" at bounding box center [672, 192] width 1036 height 961
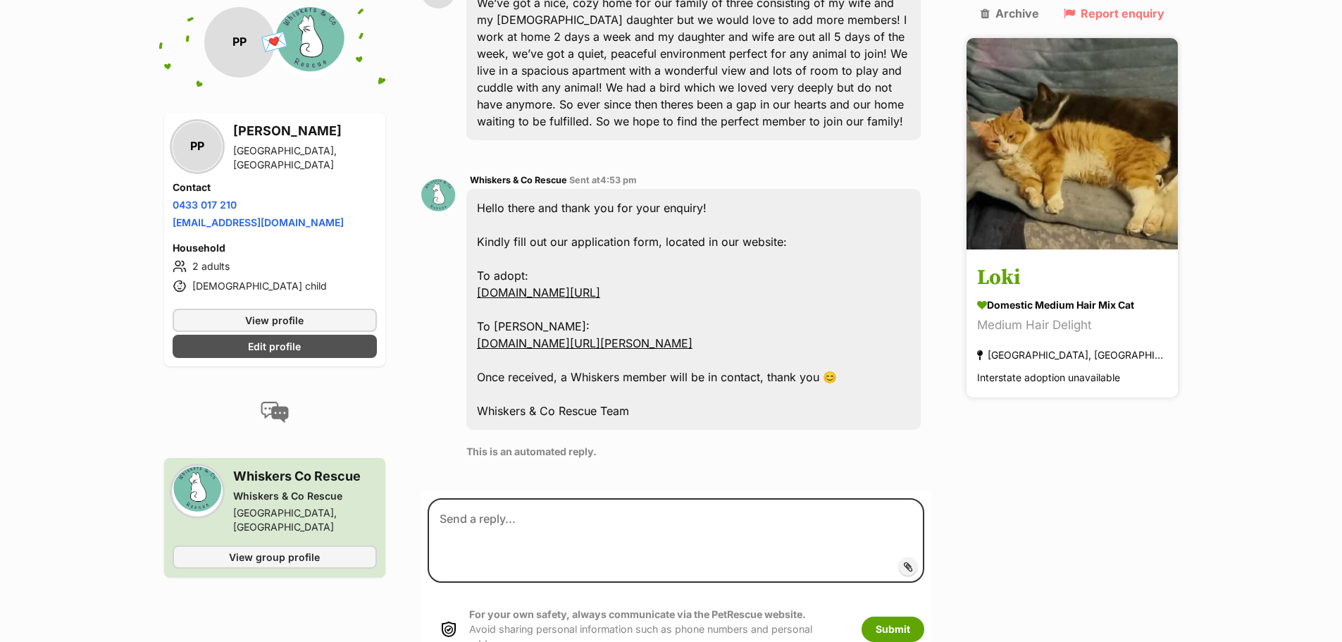
click at [1121, 223] on div "Loki Domestic Medium Hair Mix Cat Medium Hair Delight Blakehurst, NSW Interstat…" at bounding box center [1072, 217] width 211 height 359
click at [1121, 252] on link "Loki Domestic Medium Hair Mix Cat Medium Hair Delight Blakehurst, NSW Interstat…" at bounding box center [1072, 325] width 211 height 146
click at [1096, 133] on img at bounding box center [1072, 143] width 211 height 211
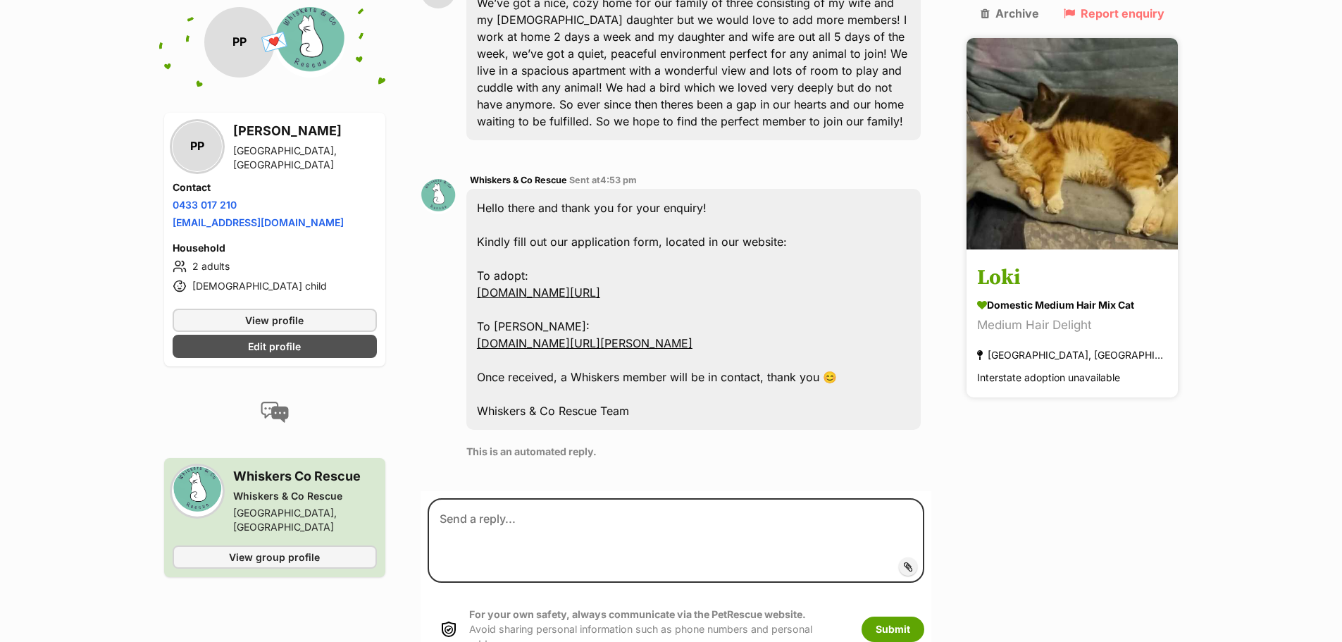
click at [1096, 133] on img at bounding box center [1072, 143] width 211 height 211
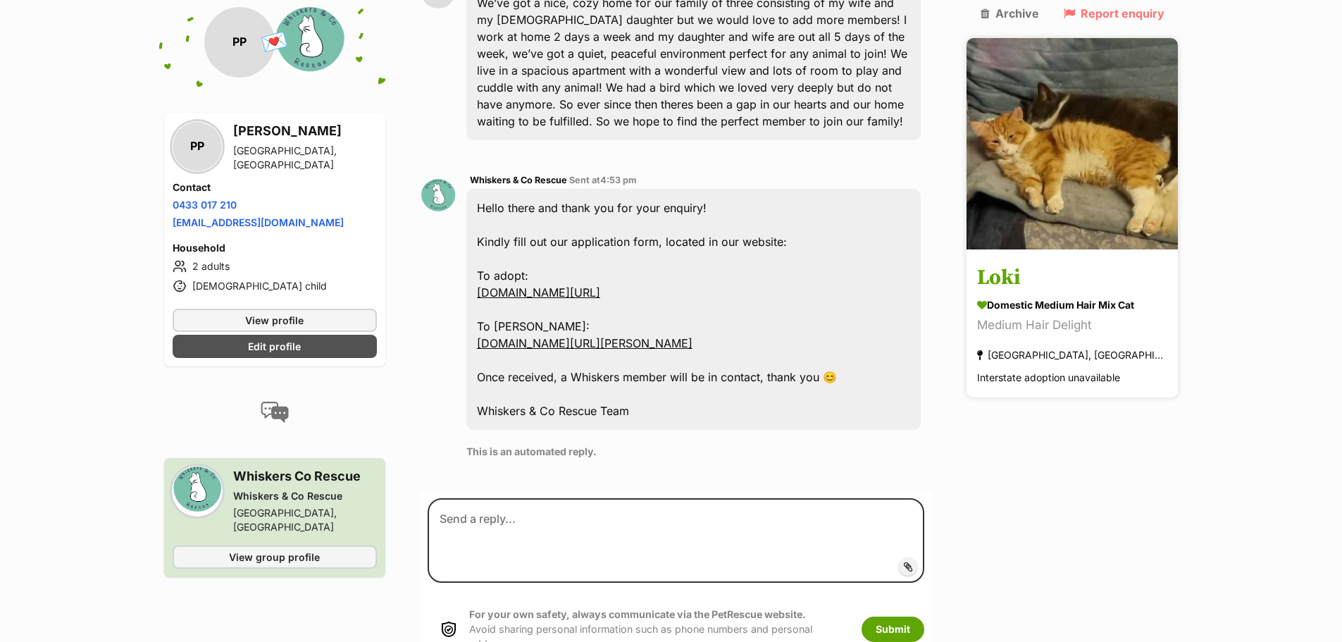
click at [1096, 133] on img at bounding box center [1072, 143] width 211 height 211
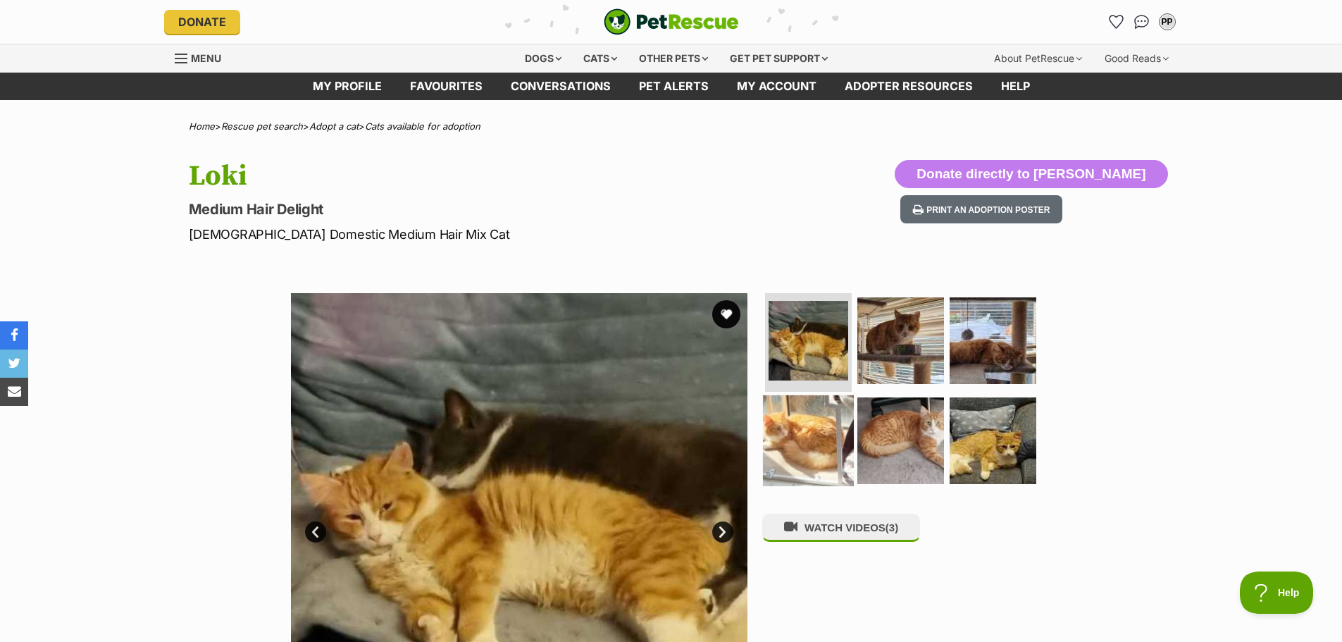
click at [795, 459] on img at bounding box center [808, 440] width 91 height 91
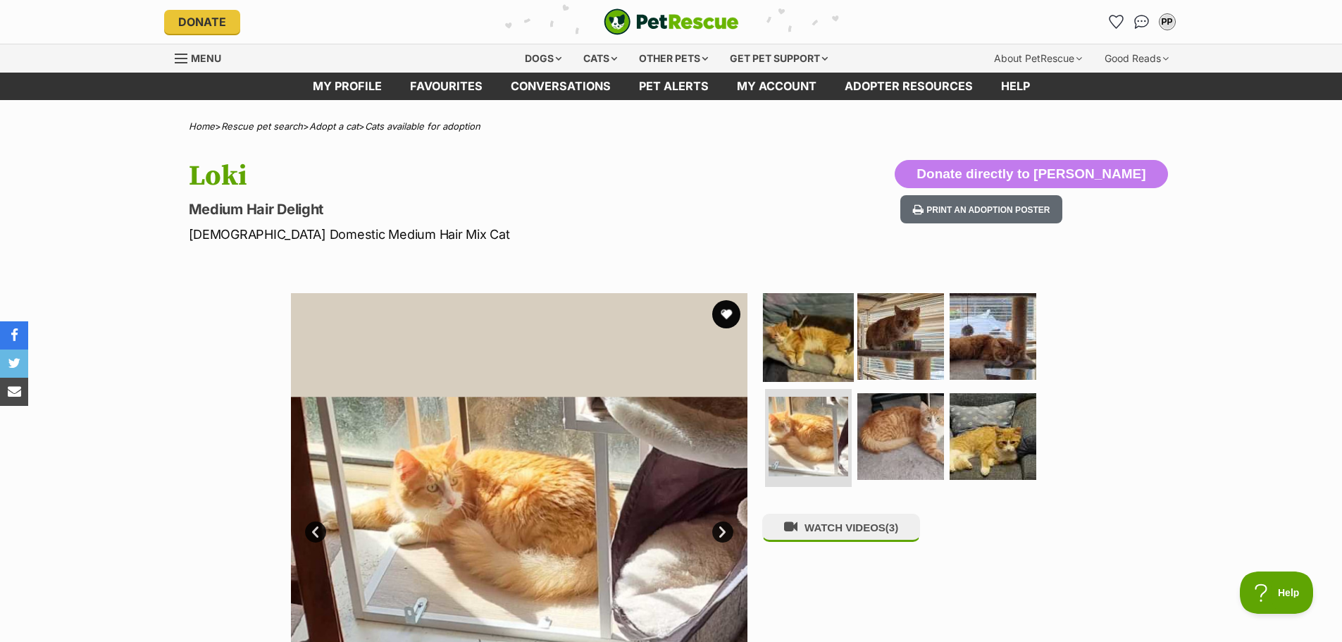
click at [783, 344] on img at bounding box center [808, 336] width 91 height 91
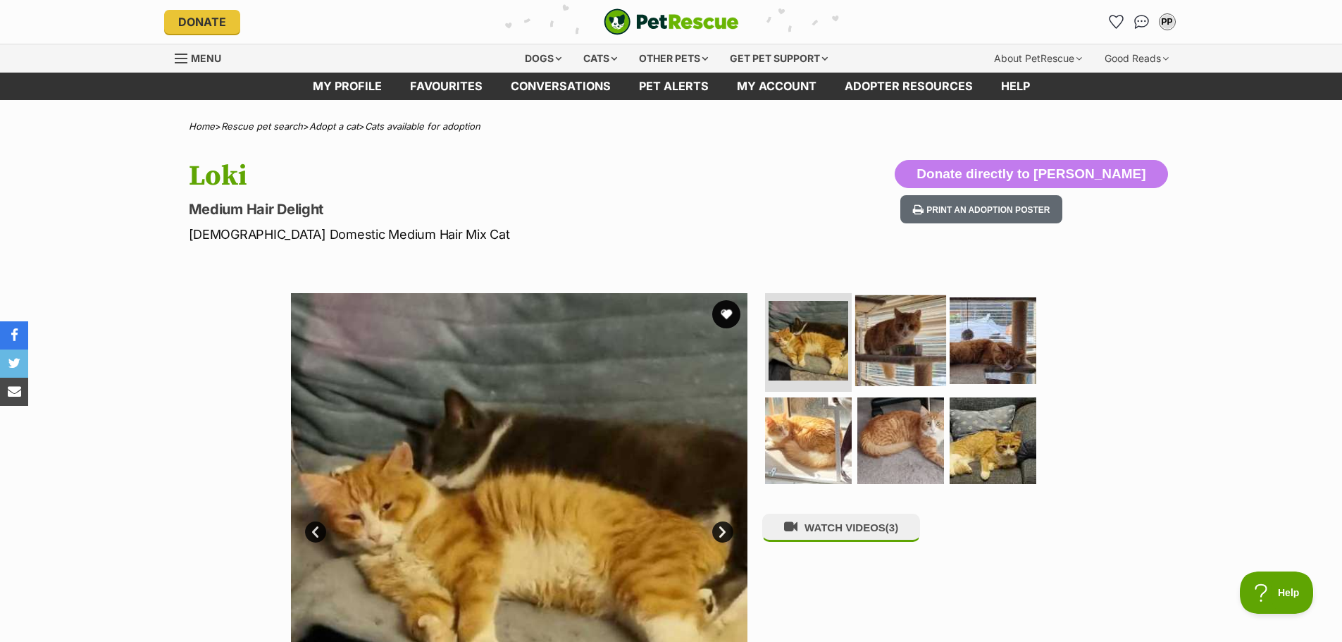
click at [931, 344] on img at bounding box center [900, 340] width 91 height 91
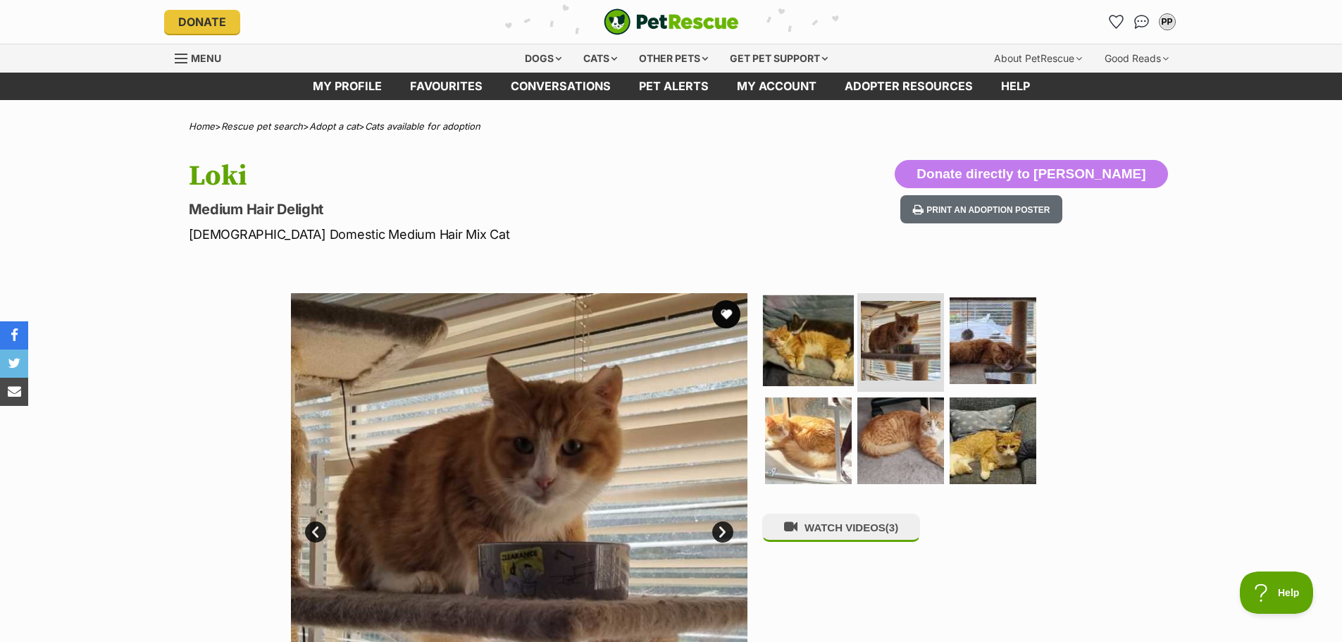
click at [789, 348] on img at bounding box center [808, 340] width 91 height 91
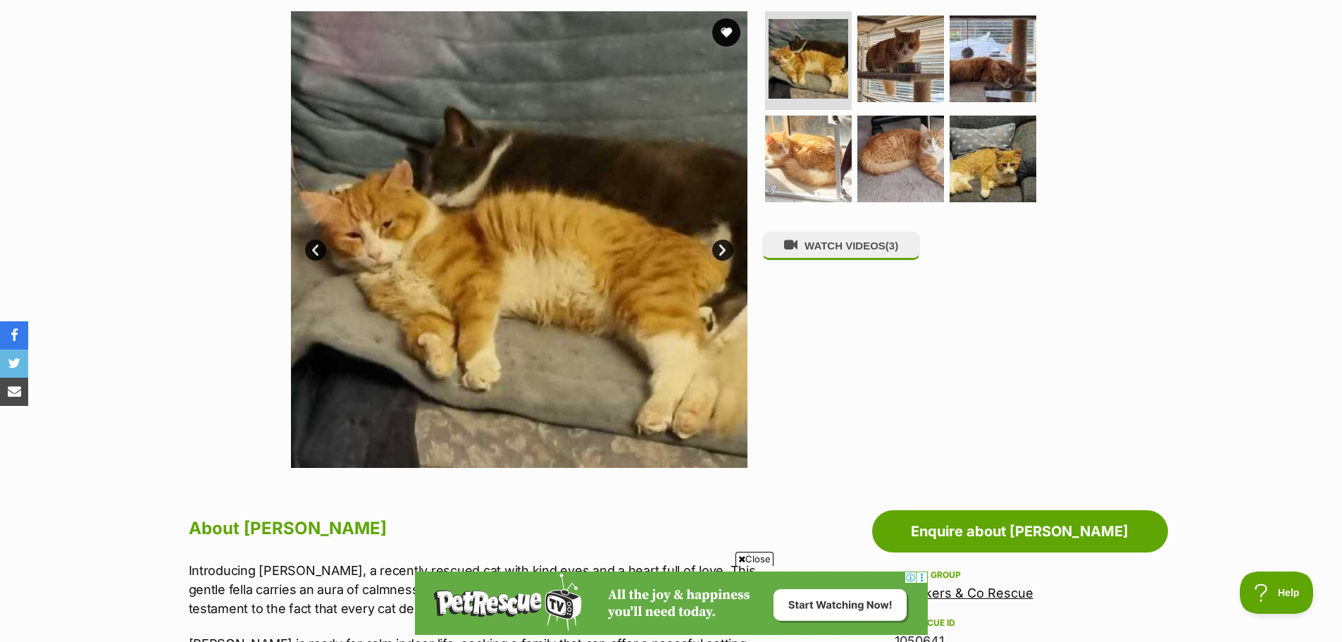
click at [718, 259] on link "Next" at bounding box center [722, 250] width 21 height 21
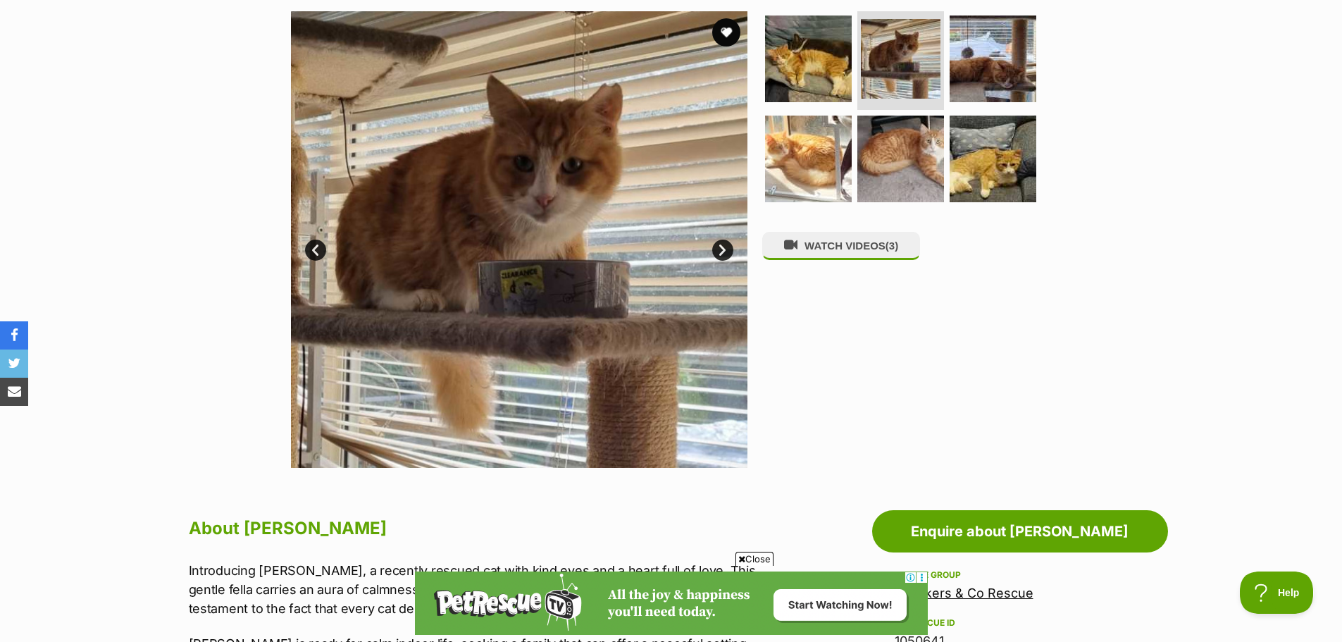
click at [718, 259] on link "Next" at bounding box center [722, 250] width 21 height 21
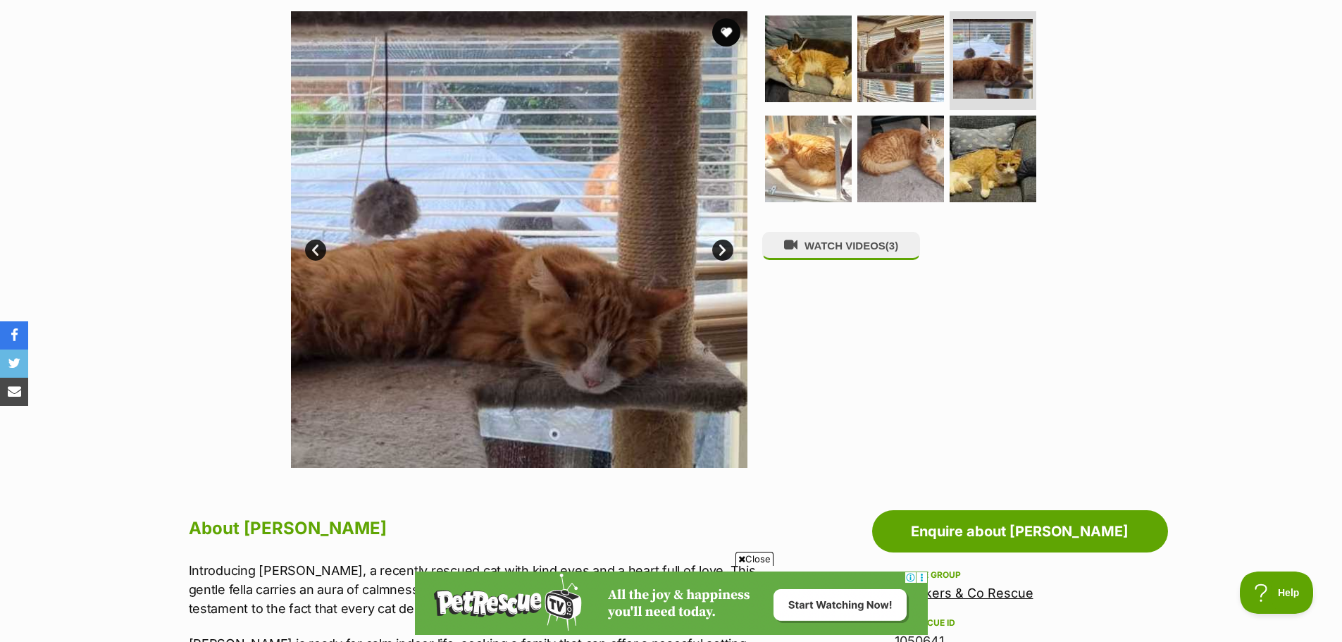
click at [718, 259] on link "Next" at bounding box center [722, 250] width 21 height 21
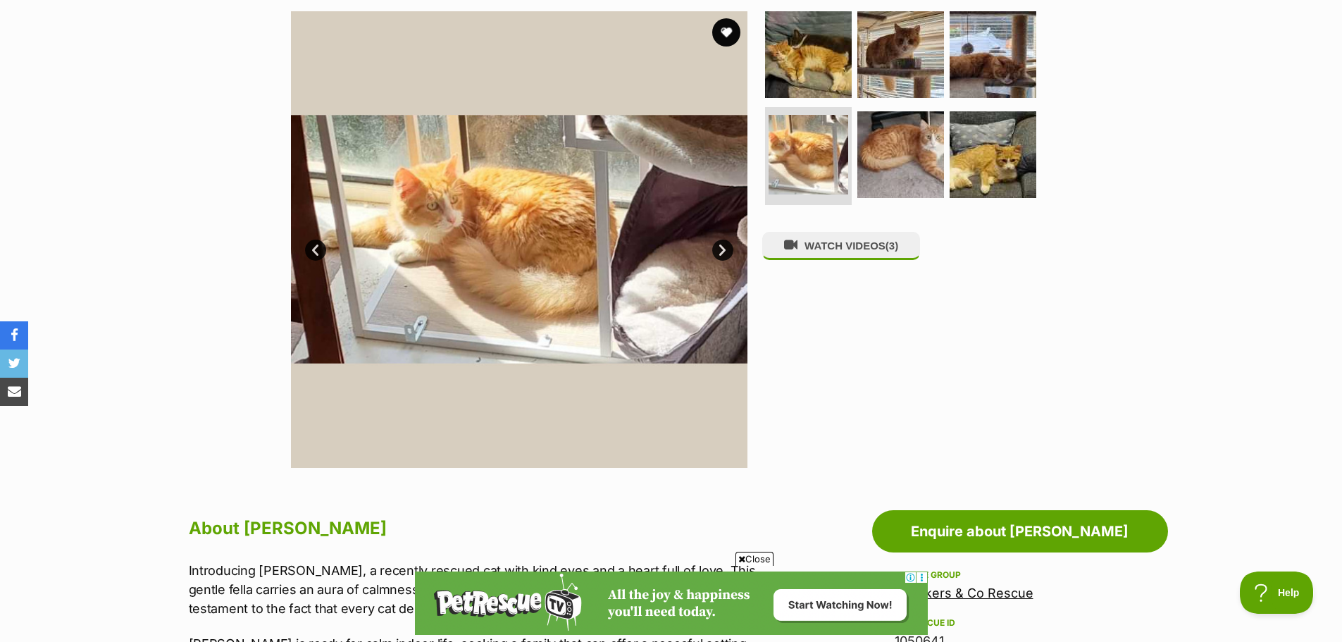
click at [718, 259] on link "Next" at bounding box center [722, 250] width 21 height 21
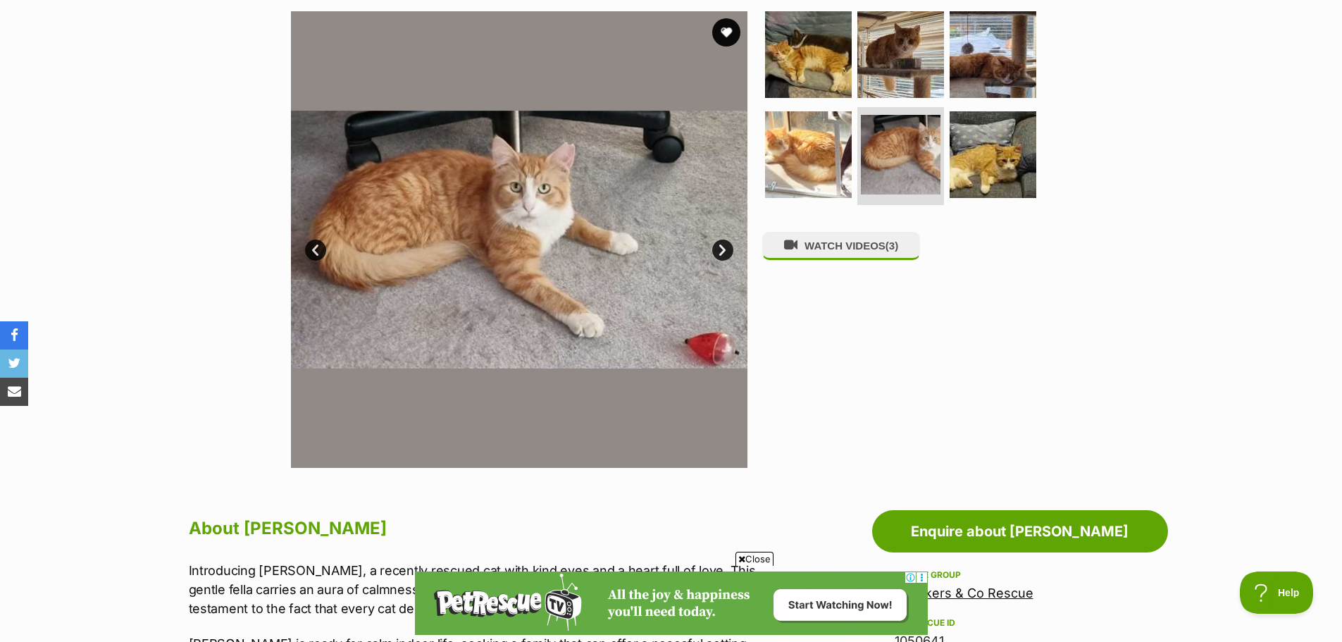
click at [718, 259] on link "Next" at bounding box center [722, 250] width 21 height 21
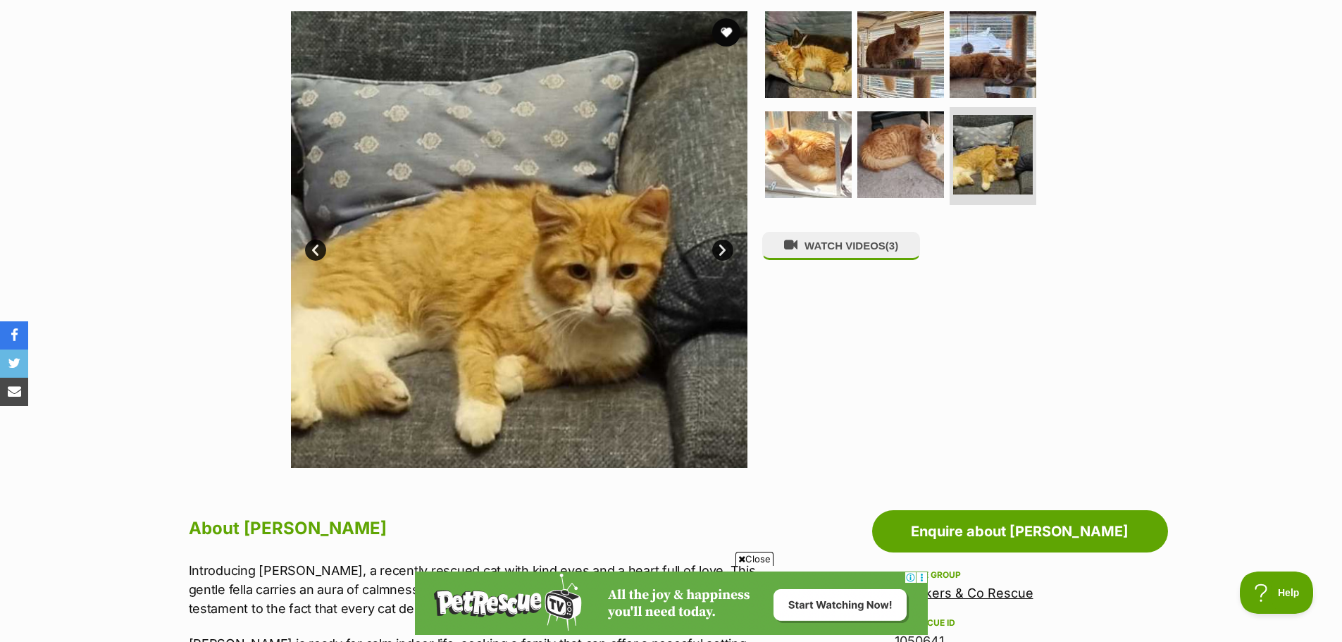
click at [718, 259] on link "Next" at bounding box center [722, 250] width 21 height 21
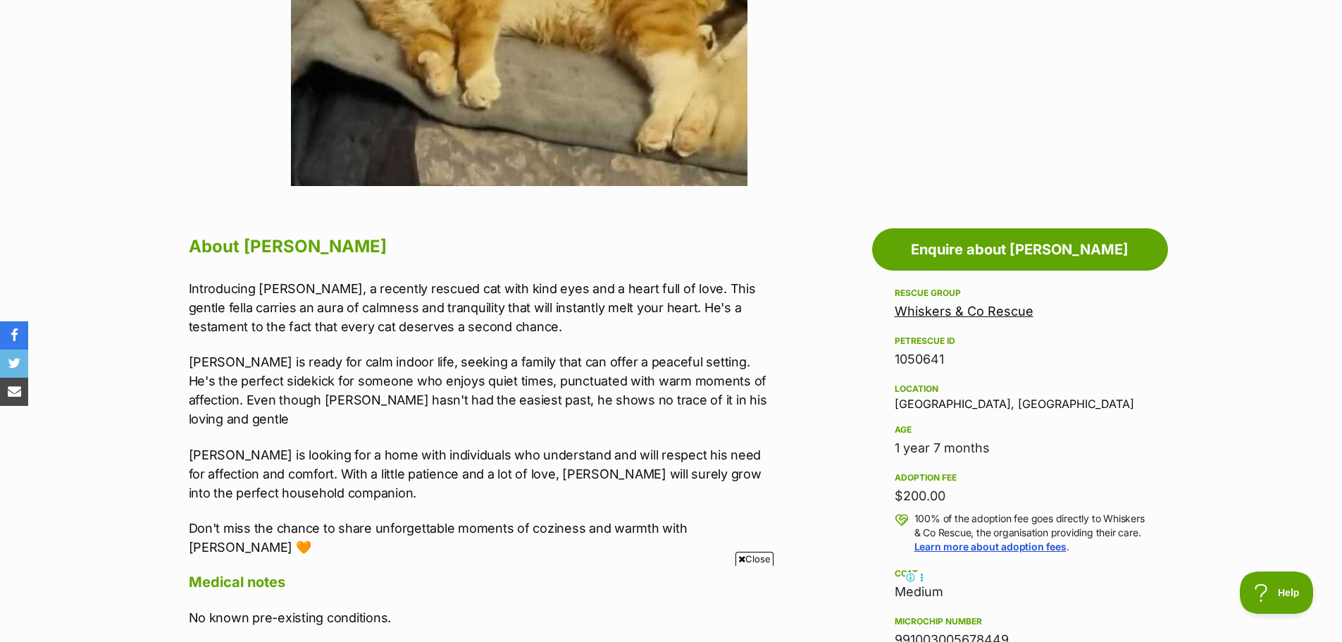
scroll to position [634, 0]
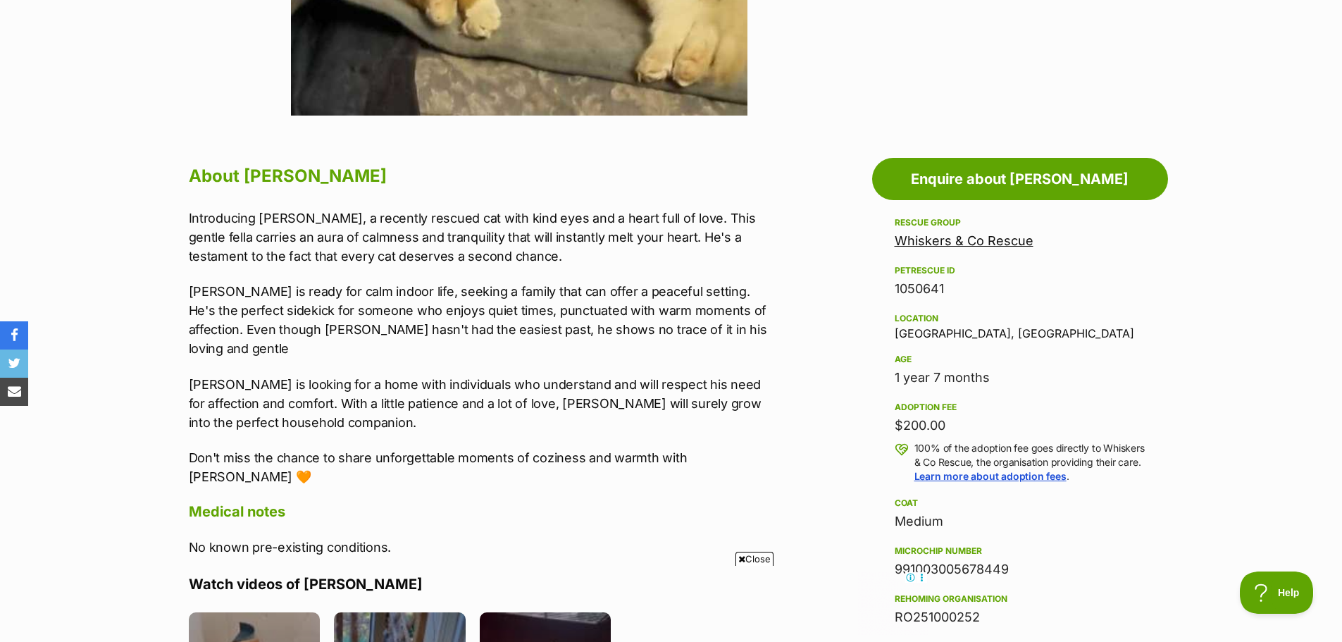
click at [232, 352] on div "Introducing [PERSON_NAME], a recently rescued cat with kind eyes and a heart fu…" at bounding box center [480, 348] width 582 height 278
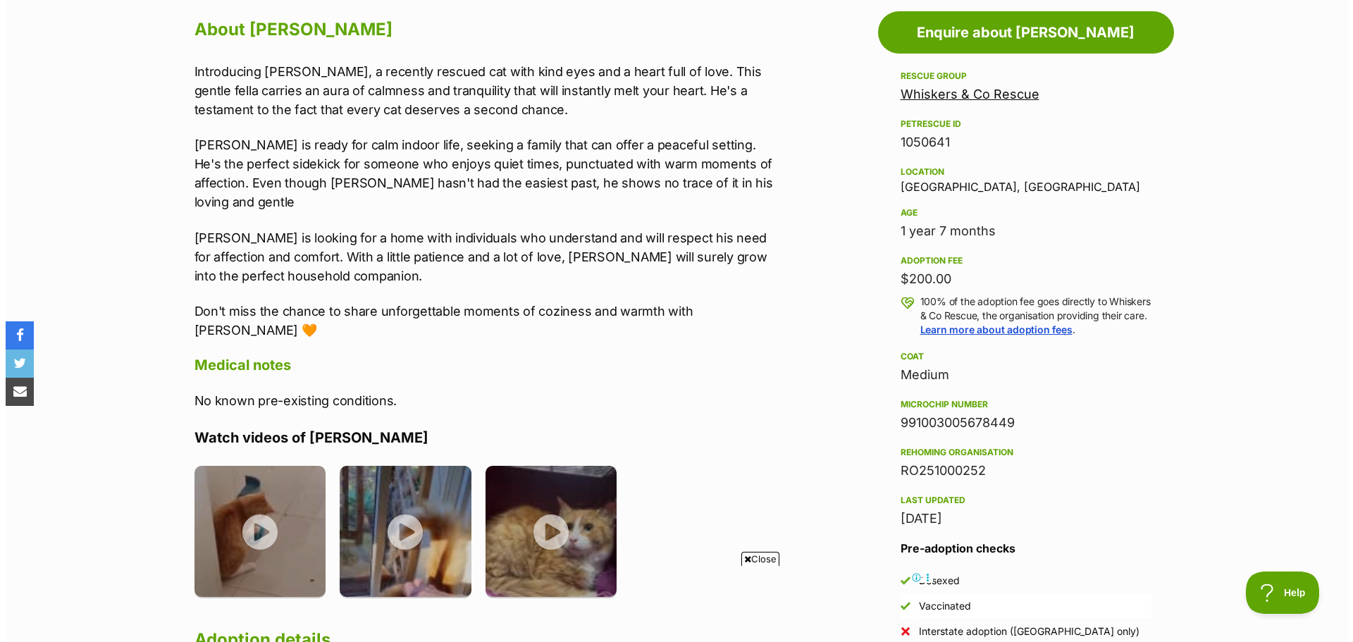
scroll to position [916, 0]
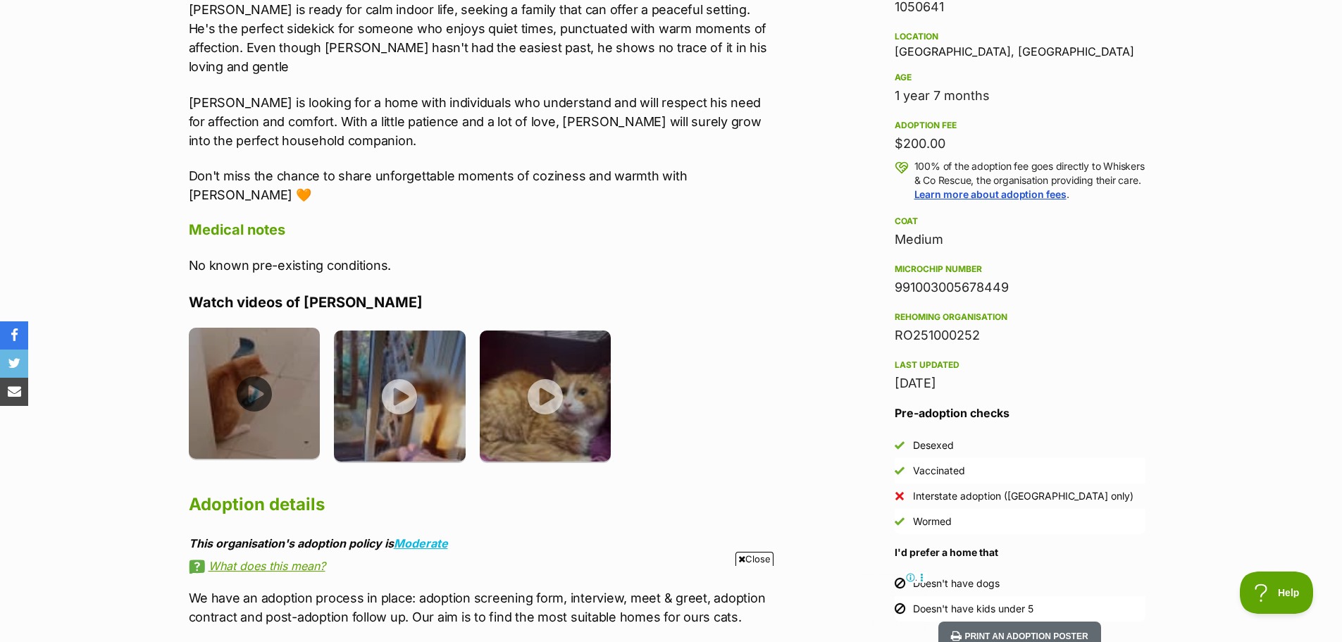
click at [234, 347] on img at bounding box center [255, 394] width 132 height 132
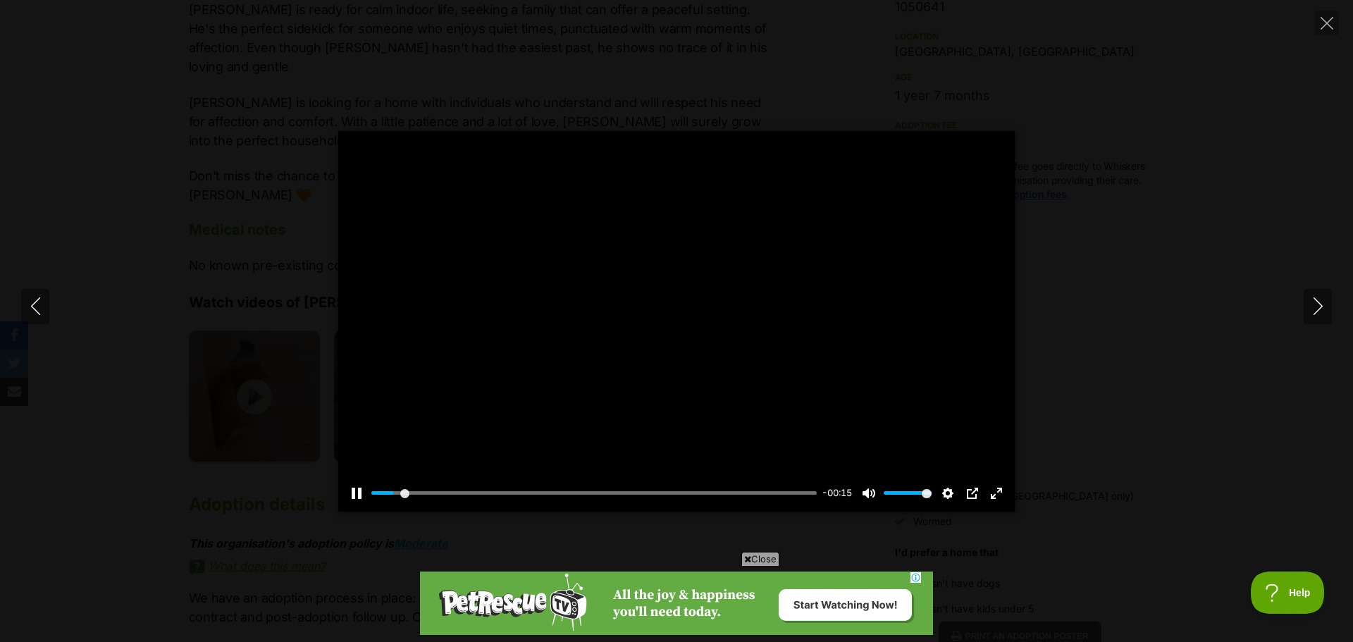
scroll to position [0, 0]
type input "100"
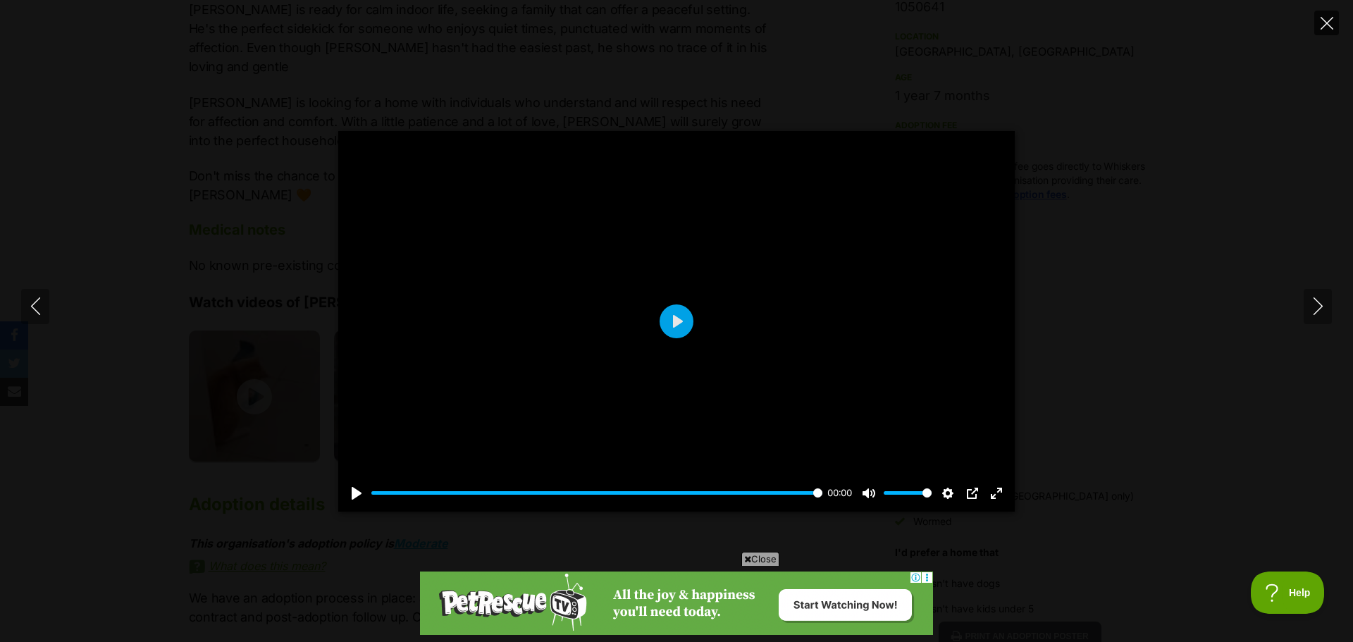
click at [1322, 23] on icon "Close" at bounding box center [1326, 23] width 13 height 13
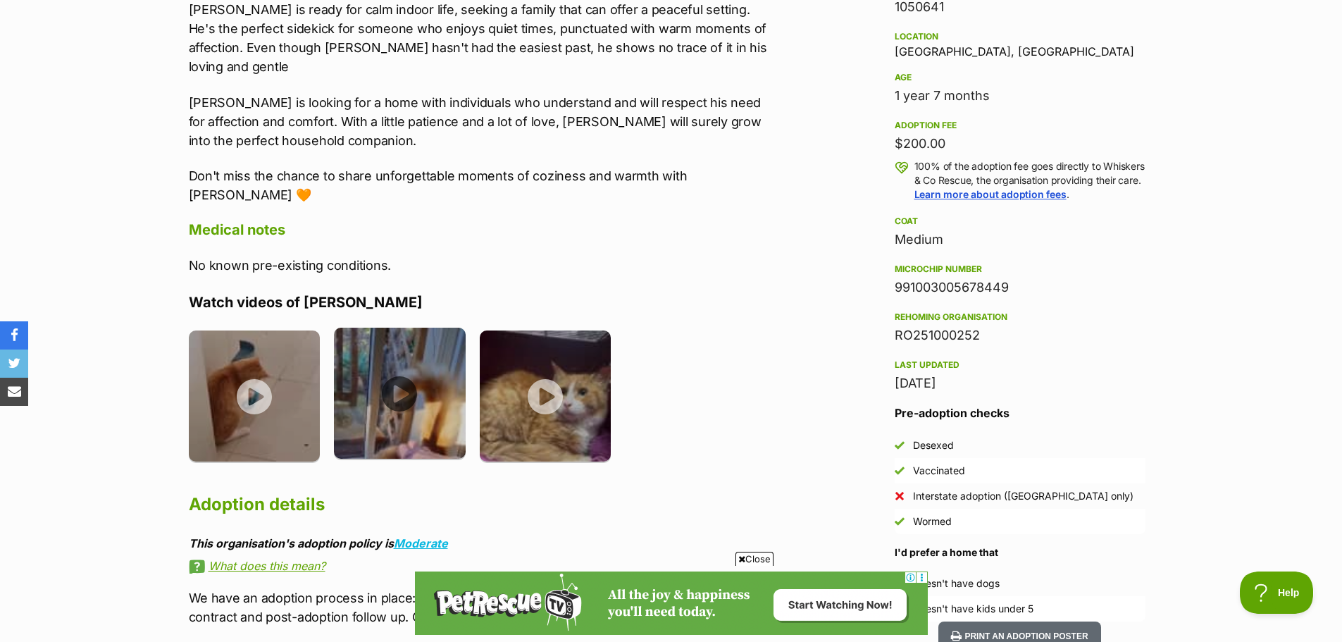
click at [391, 356] on img at bounding box center [400, 394] width 132 height 132
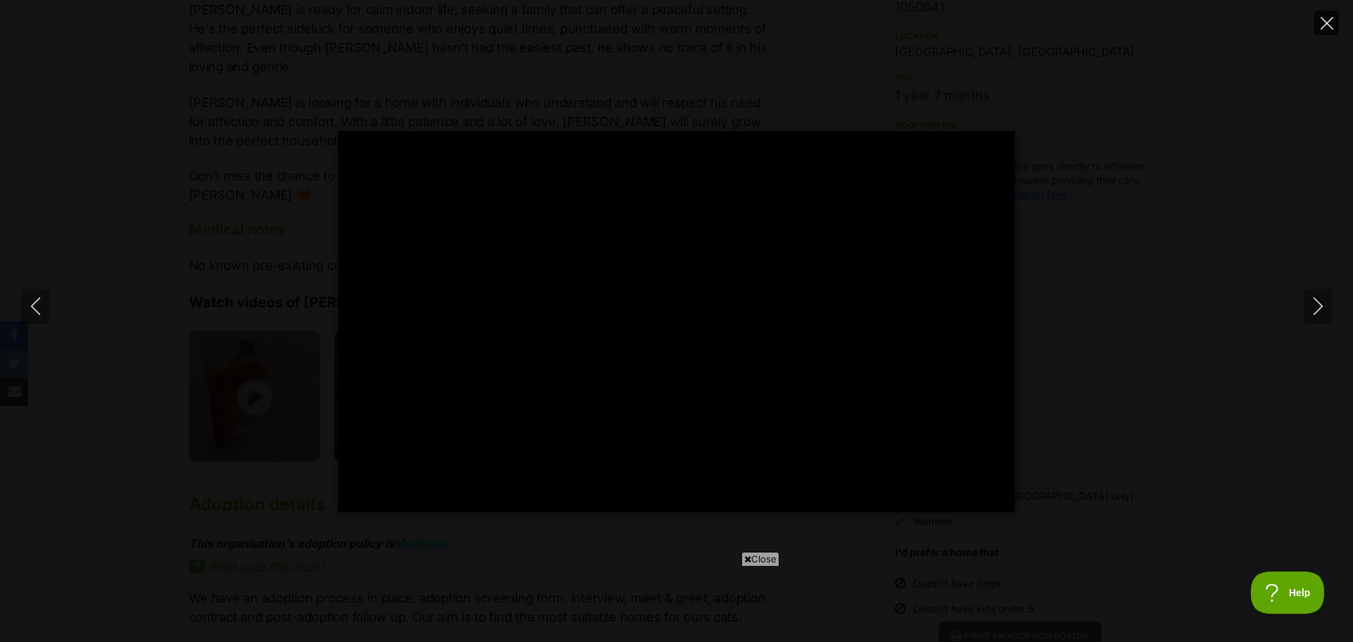
click at [1326, 21] on icon "Close" at bounding box center [1326, 23] width 13 height 13
type input "39.34"
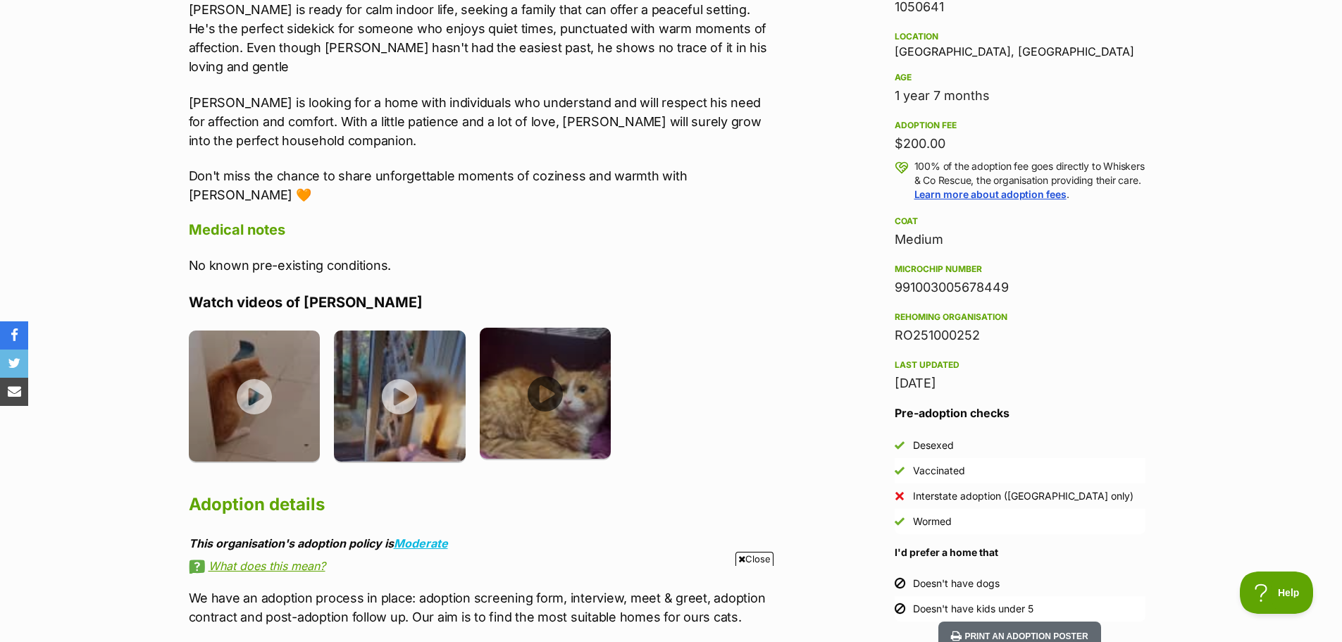
click at [533, 362] on img at bounding box center [546, 394] width 132 height 132
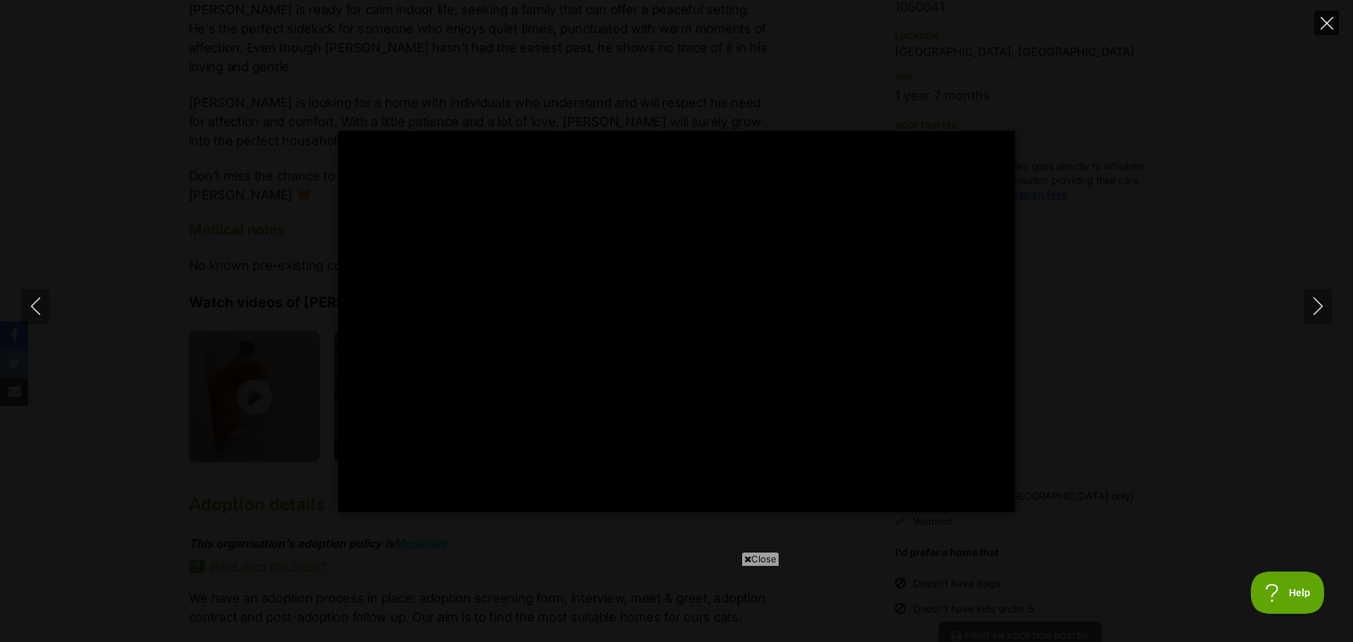
click at [1318, 27] on button "Close" at bounding box center [1326, 23] width 25 height 25
type input "52.5"
